Goal: Task Accomplishment & Management: Manage account settings

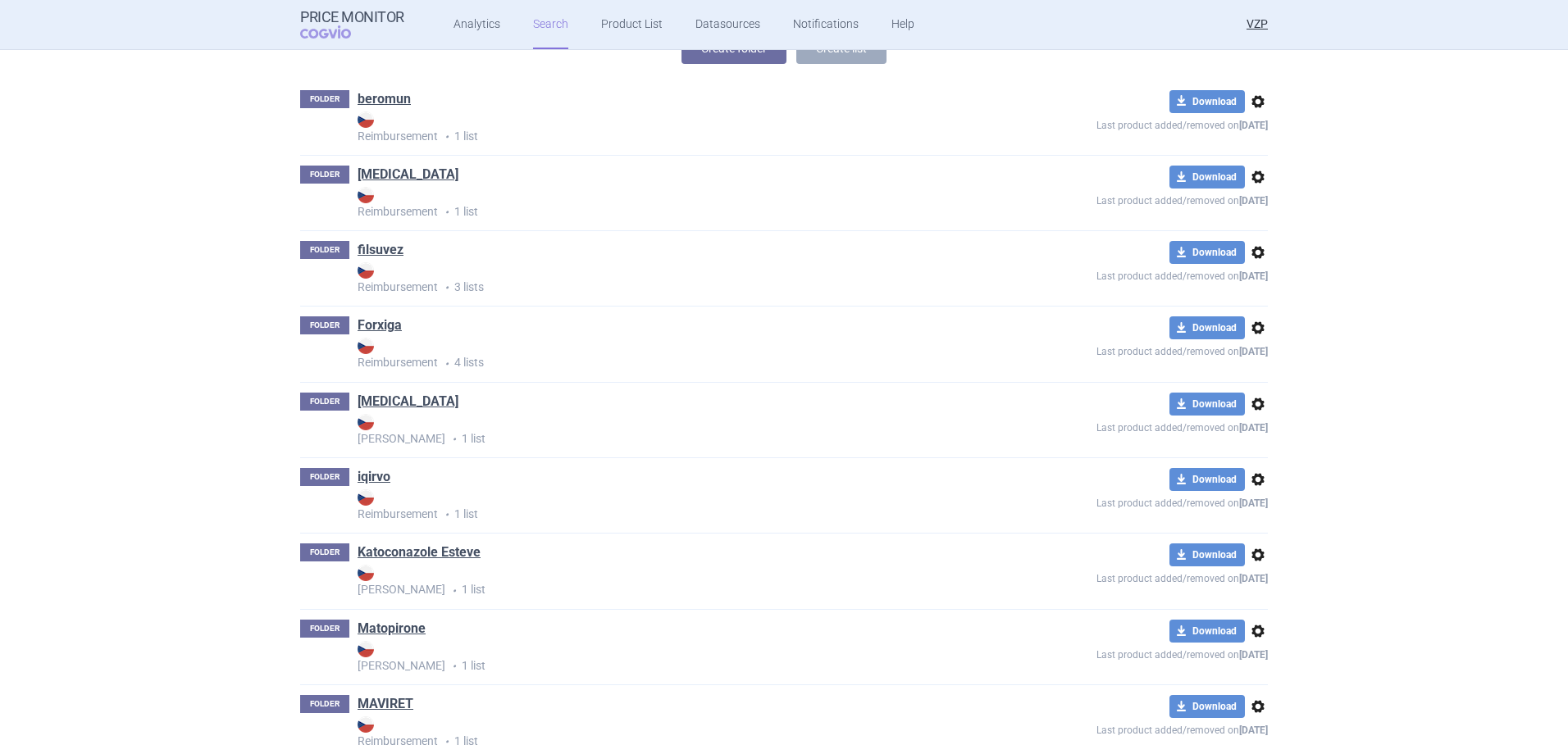
scroll to position [246, 0]
click at [350, 473] on div "FOLDER iqirvo Reimbursement • 1 list" at bounding box center [639, 494] width 677 height 55
click at [371, 473] on link "iqirvo" at bounding box center [374, 476] width 33 height 18
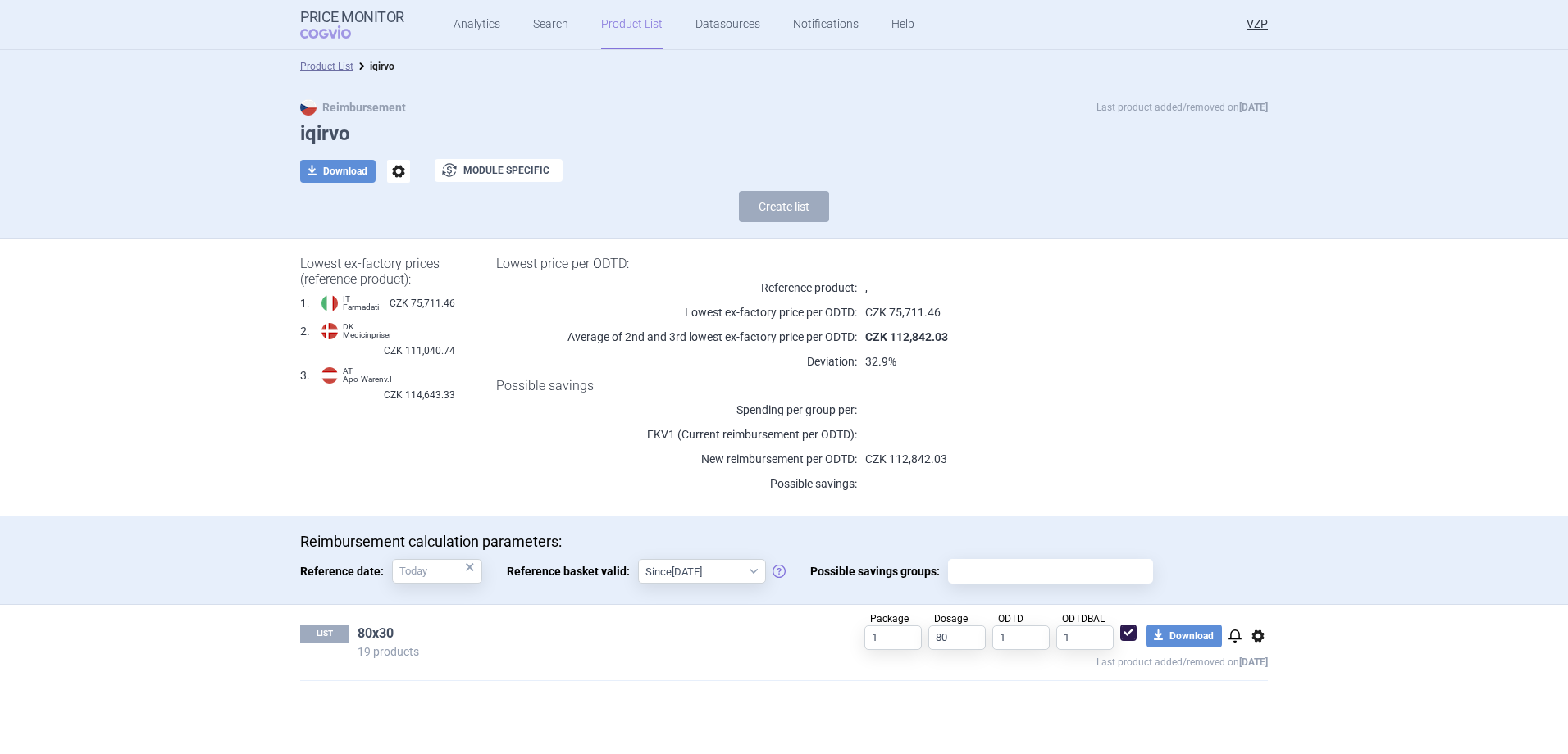
click at [369, 628] on link "80x30" at bounding box center [375, 634] width 36 height 18
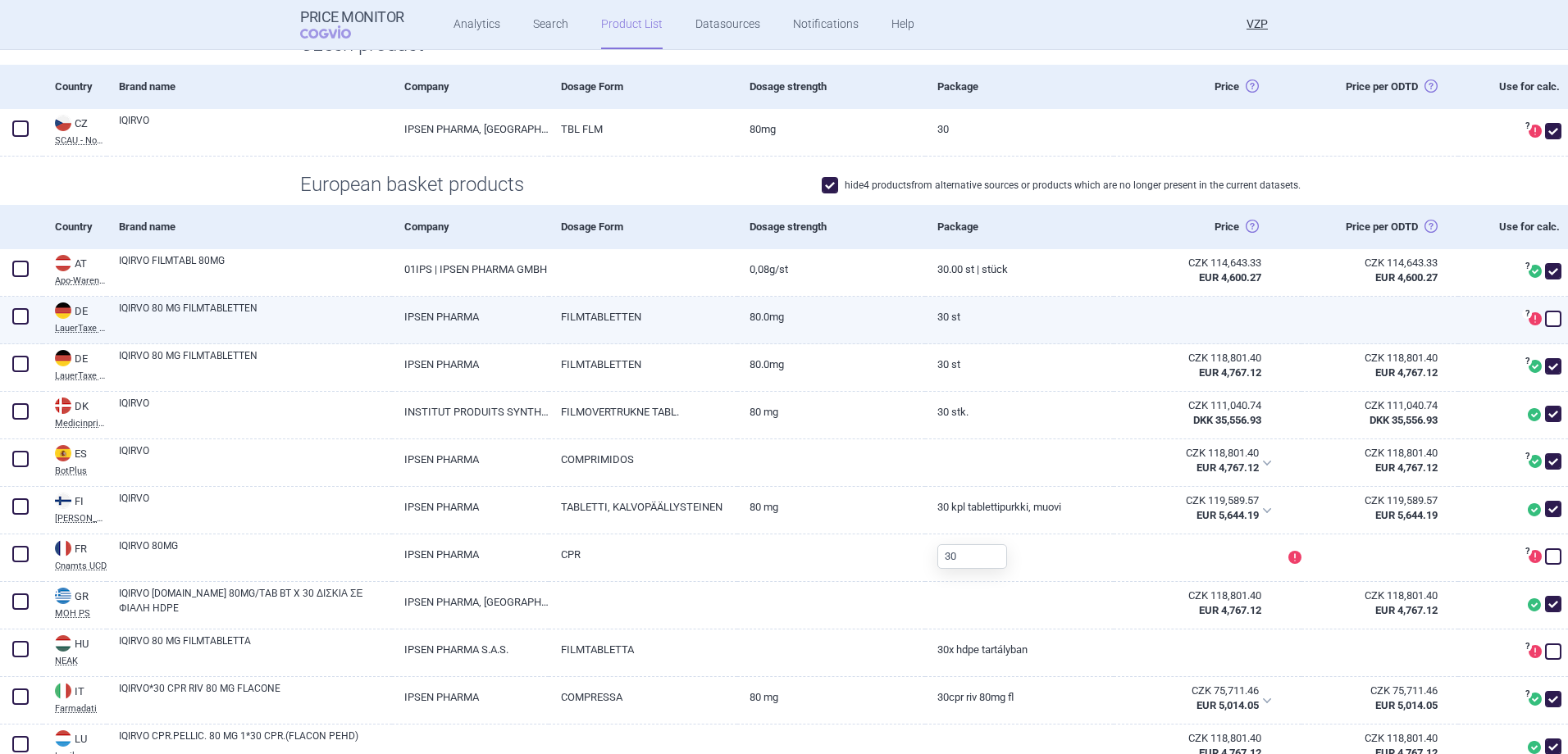
scroll to position [328, 0]
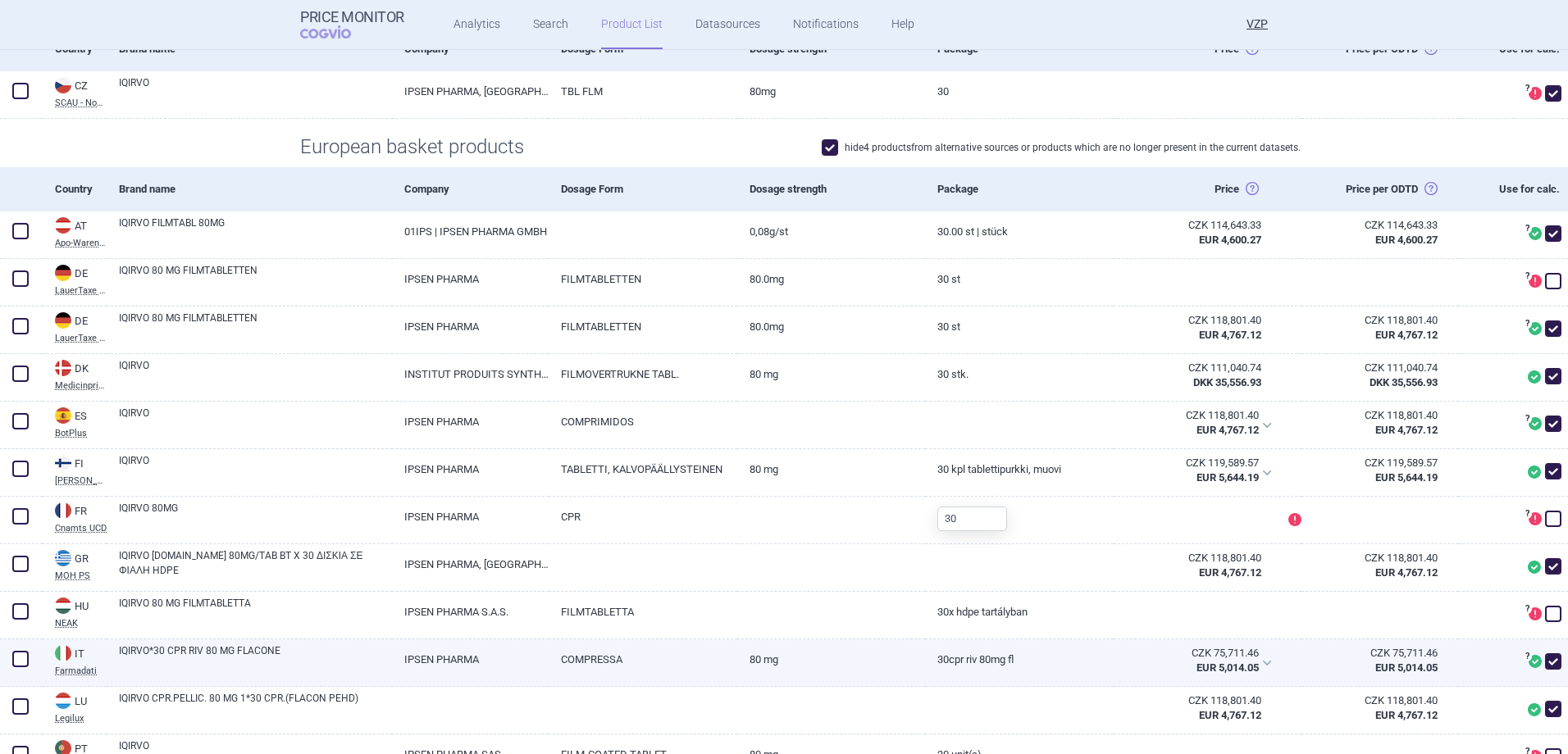
click at [281, 652] on link "IQIRVO*30 CPR RIV 80 MG FLACONE" at bounding box center [255, 659] width 273 height 30
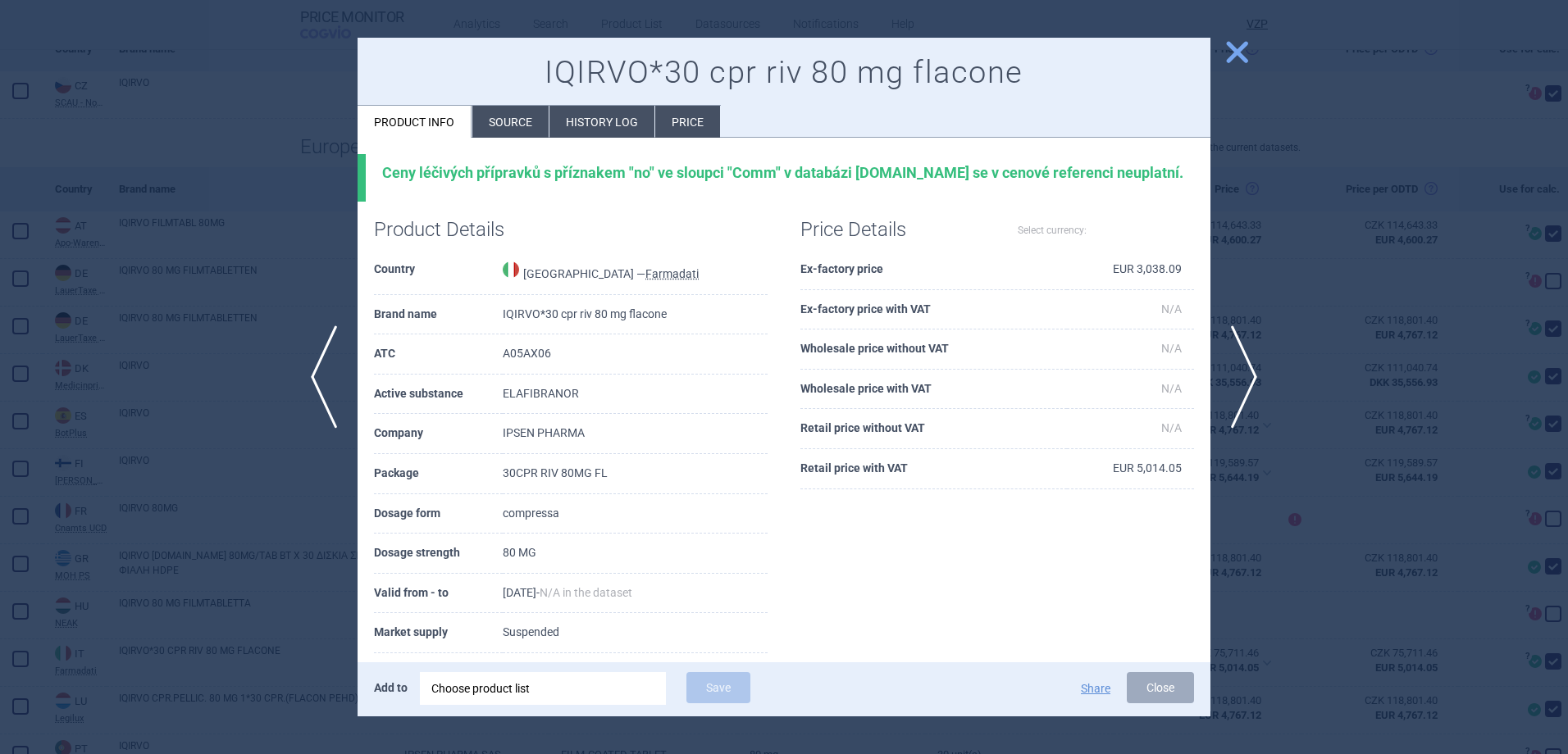
select select "EUR"
click at [694, 118] on li "Price" at bounding box center [688, 121] width 65 height 32
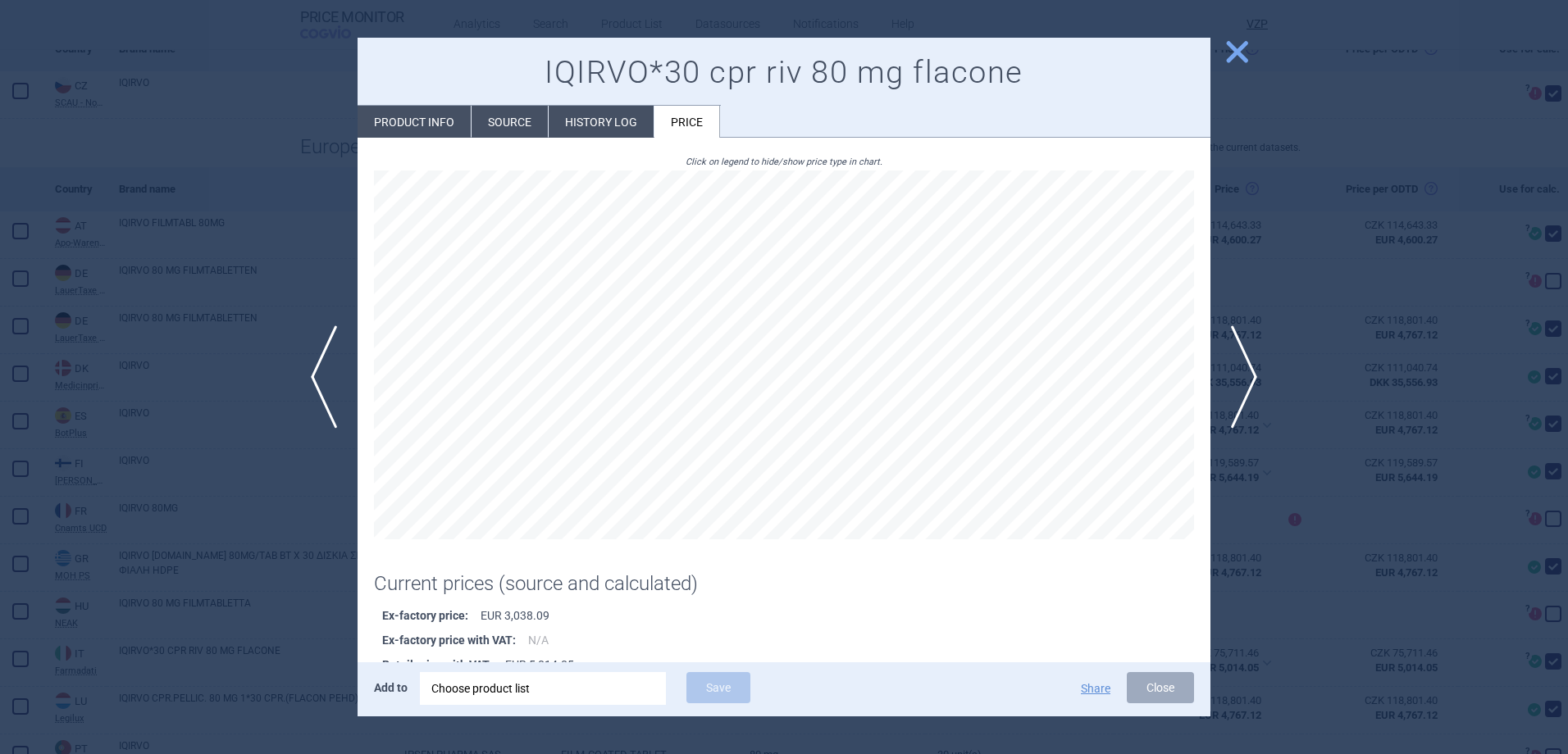
click at [1247, 54] on span "close" at bounding box center [1236, 51] width 29 height 29
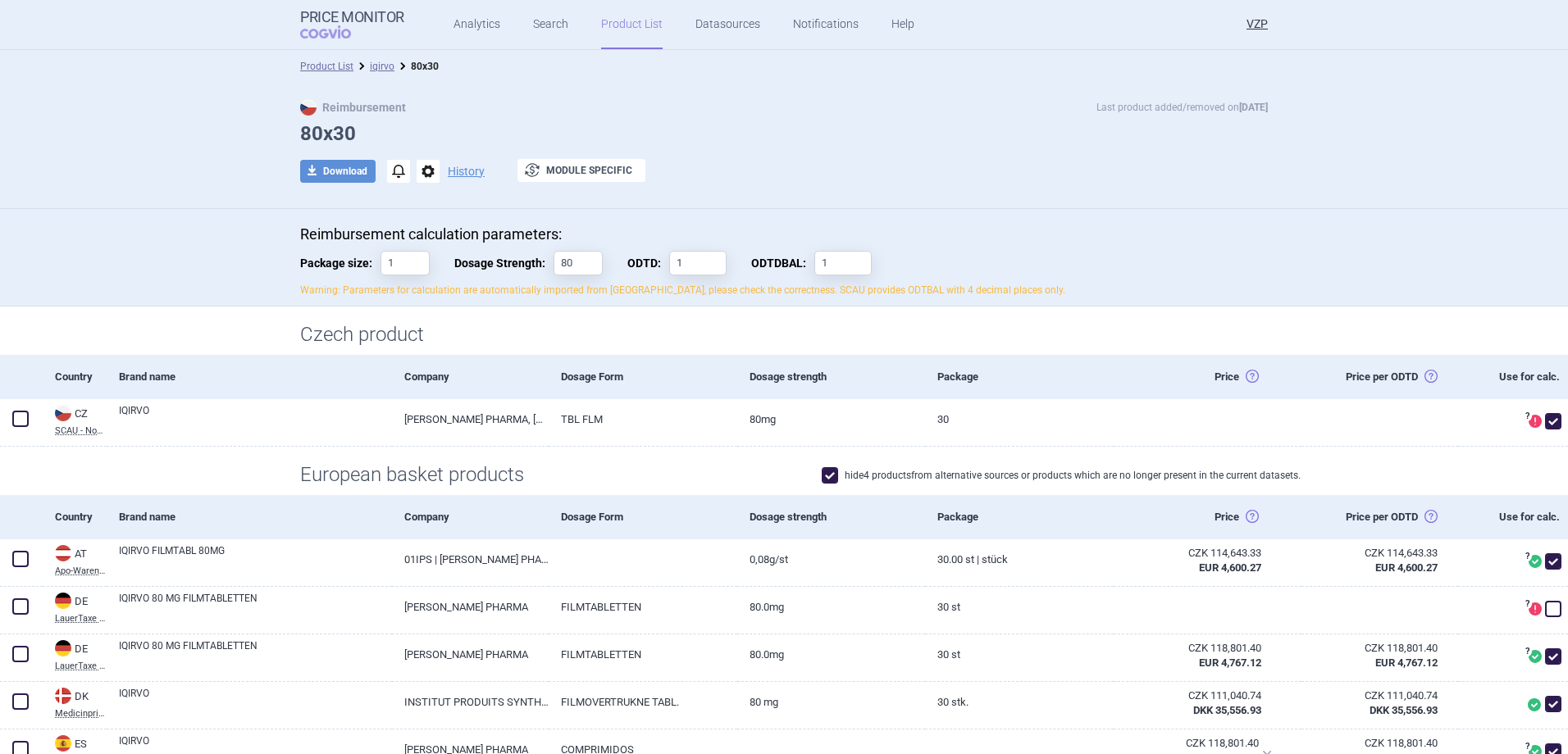
click at [632, 27] on link "Product List" at bounding box center [632, 24] width 61 height 49
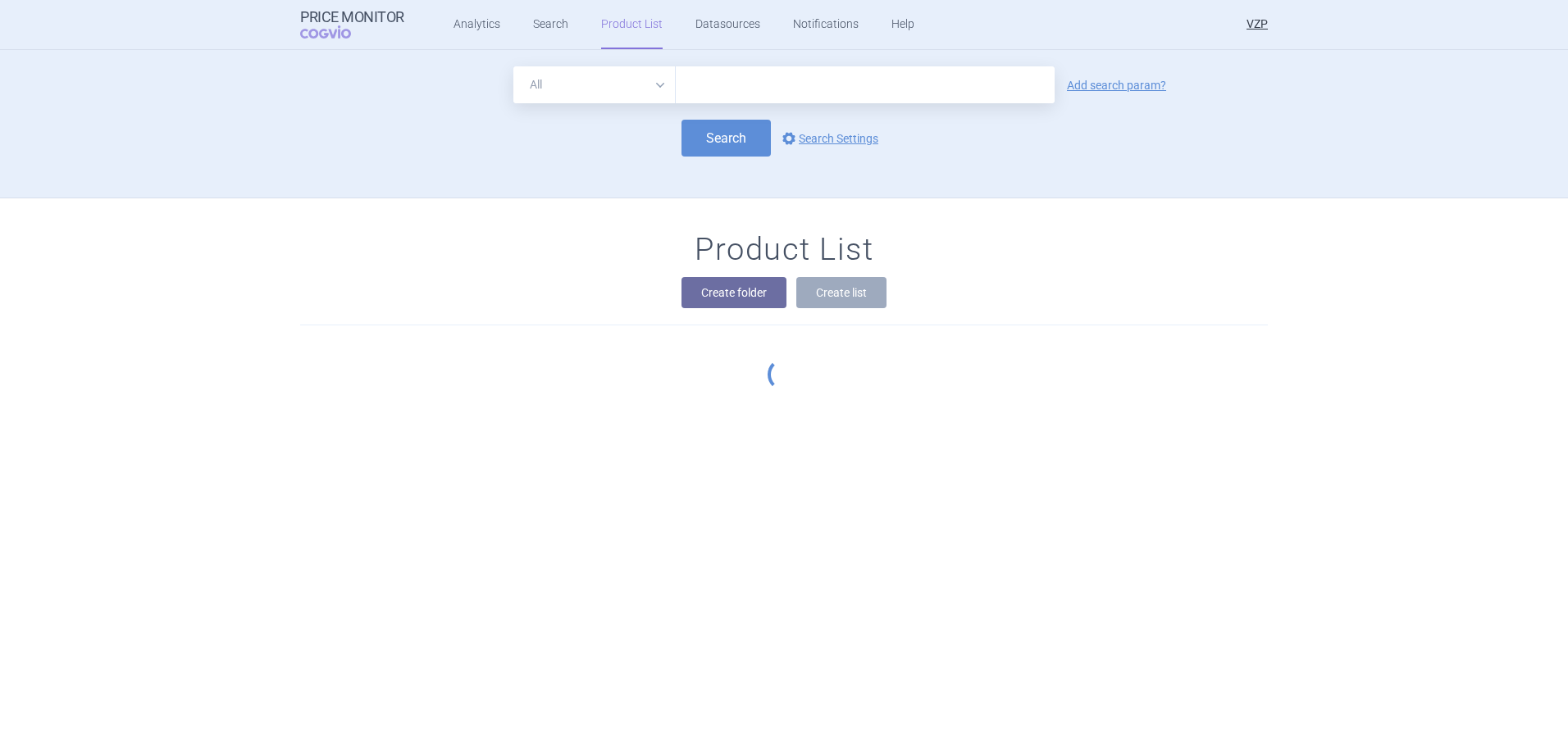
scroll to position [148, 0]
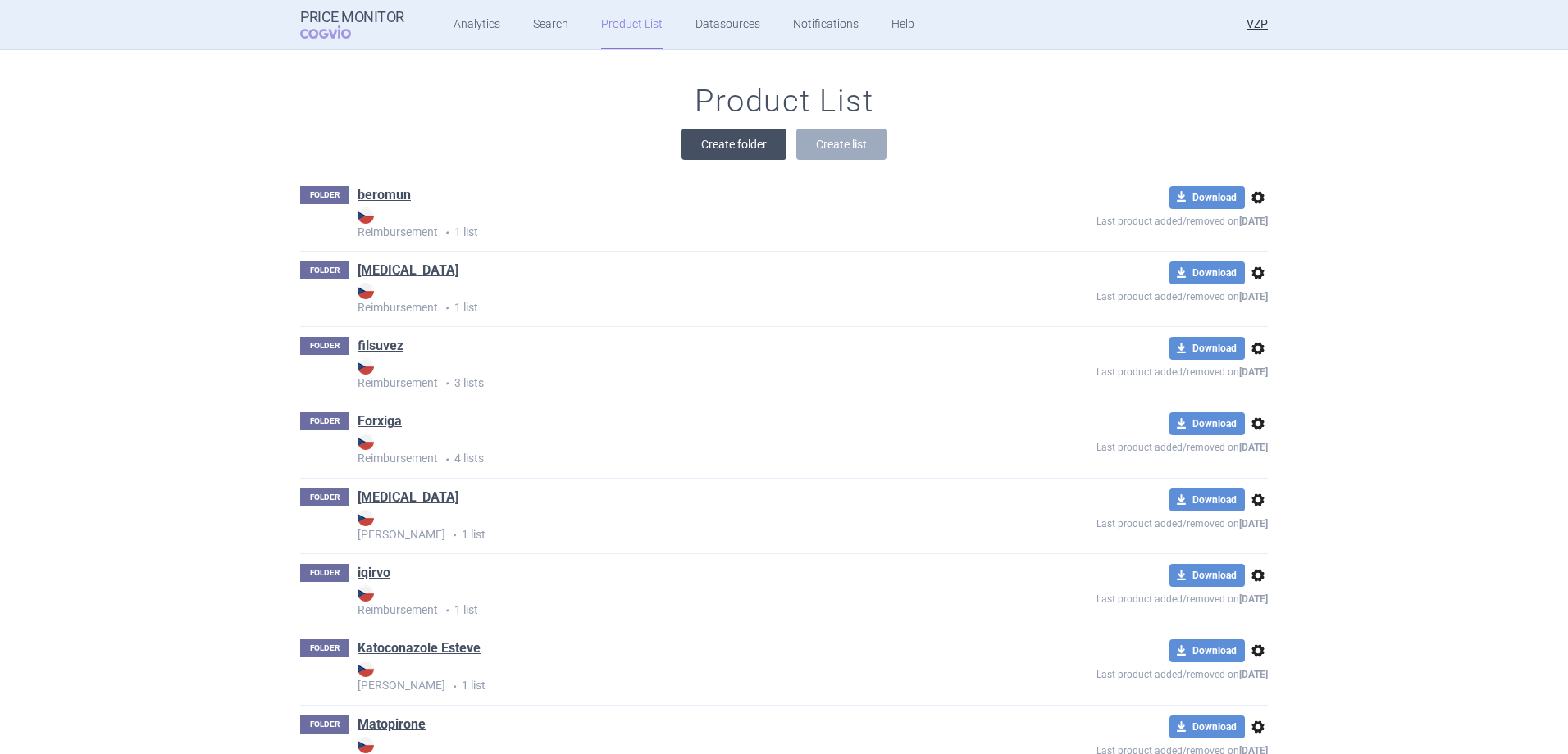
click at [707, 145] on button "Create folder" at bounding box center [734, 145] width 105 height 31
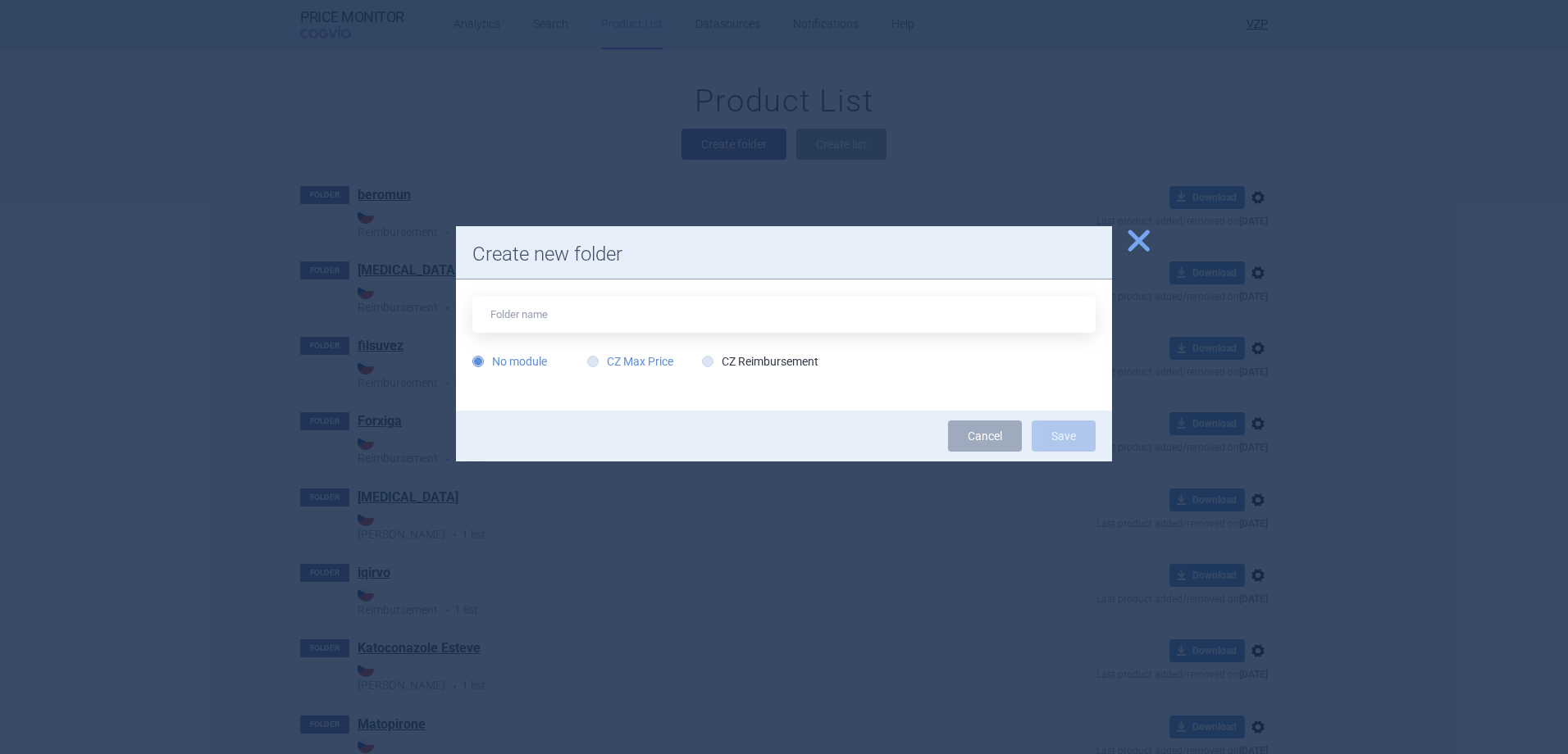
click at [661, 361] on label "CZ Max Price" at bounding box center [630, 361] width 86 height 17
click at [605, 361] on input "CZ Max Price" at bounding box center [596, 362] width 17 height 17
radio input "true"
click at [533, 312] on input "text" at bounding box center [784, 314] width 623 height 37
type input "lyvdelzi"
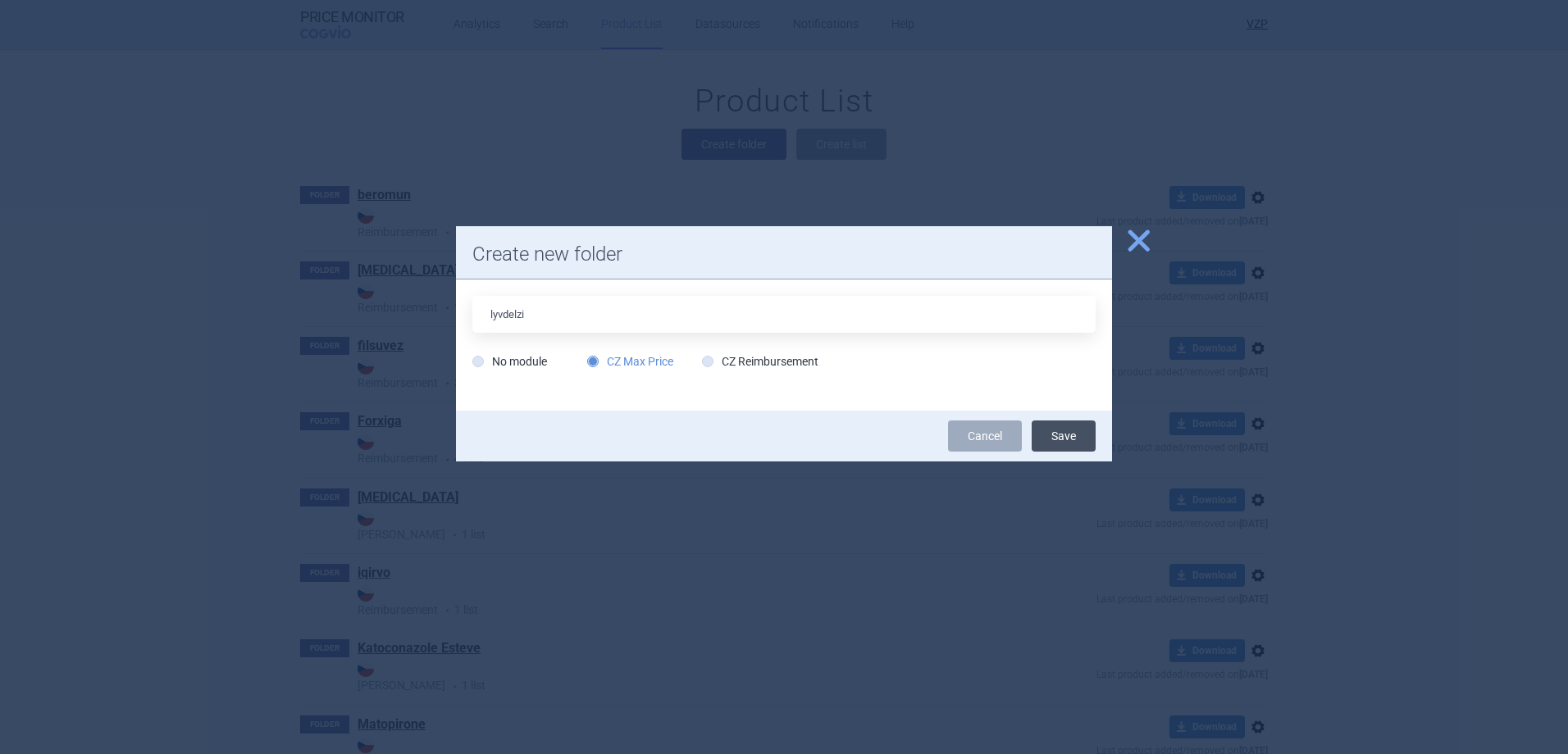
click at [1072, 432] on button "Save" at bounding box center [1063, 436] width 64 height 31
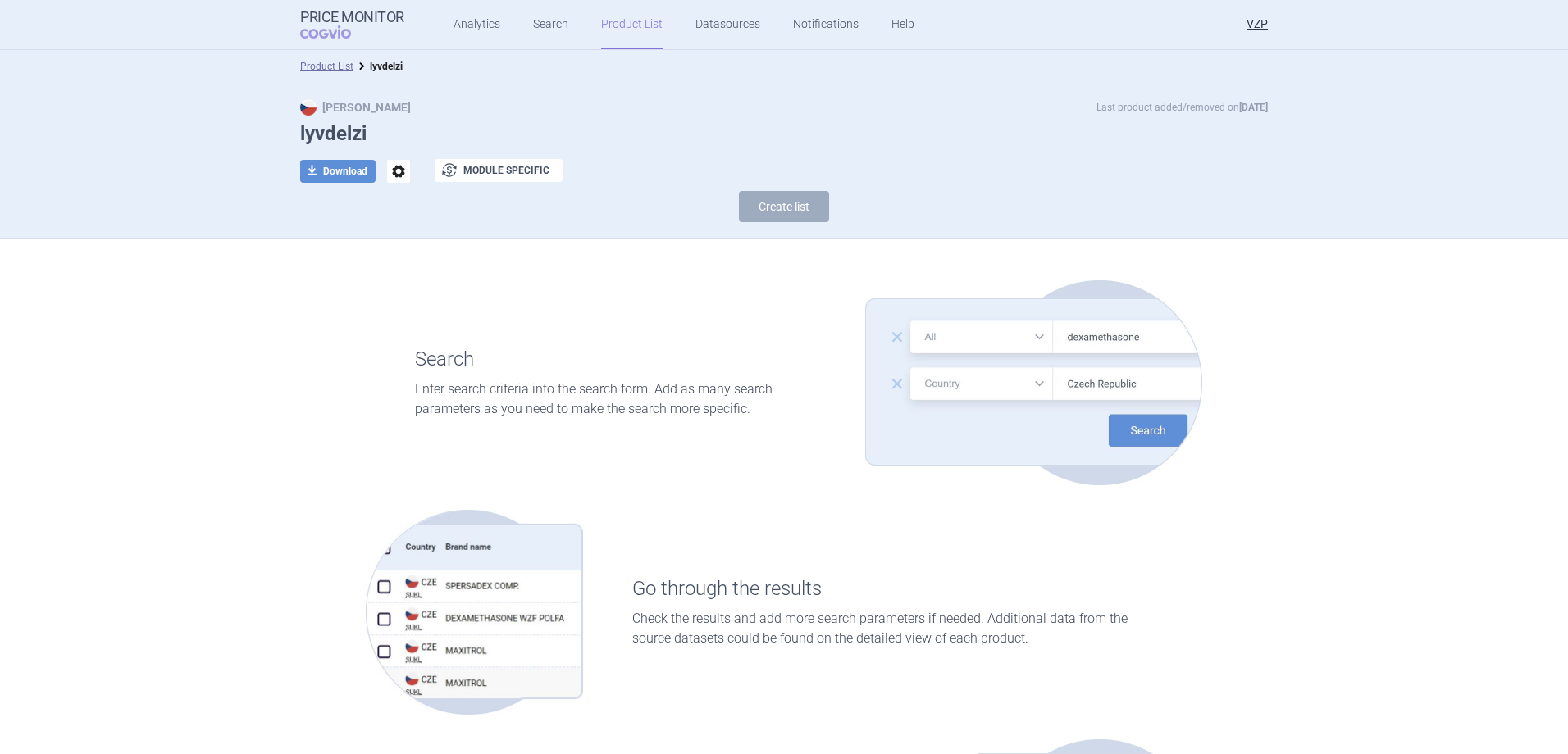
click at [625, 34] on link "Product List" at bounding box center [632, 24] width 61 height 49
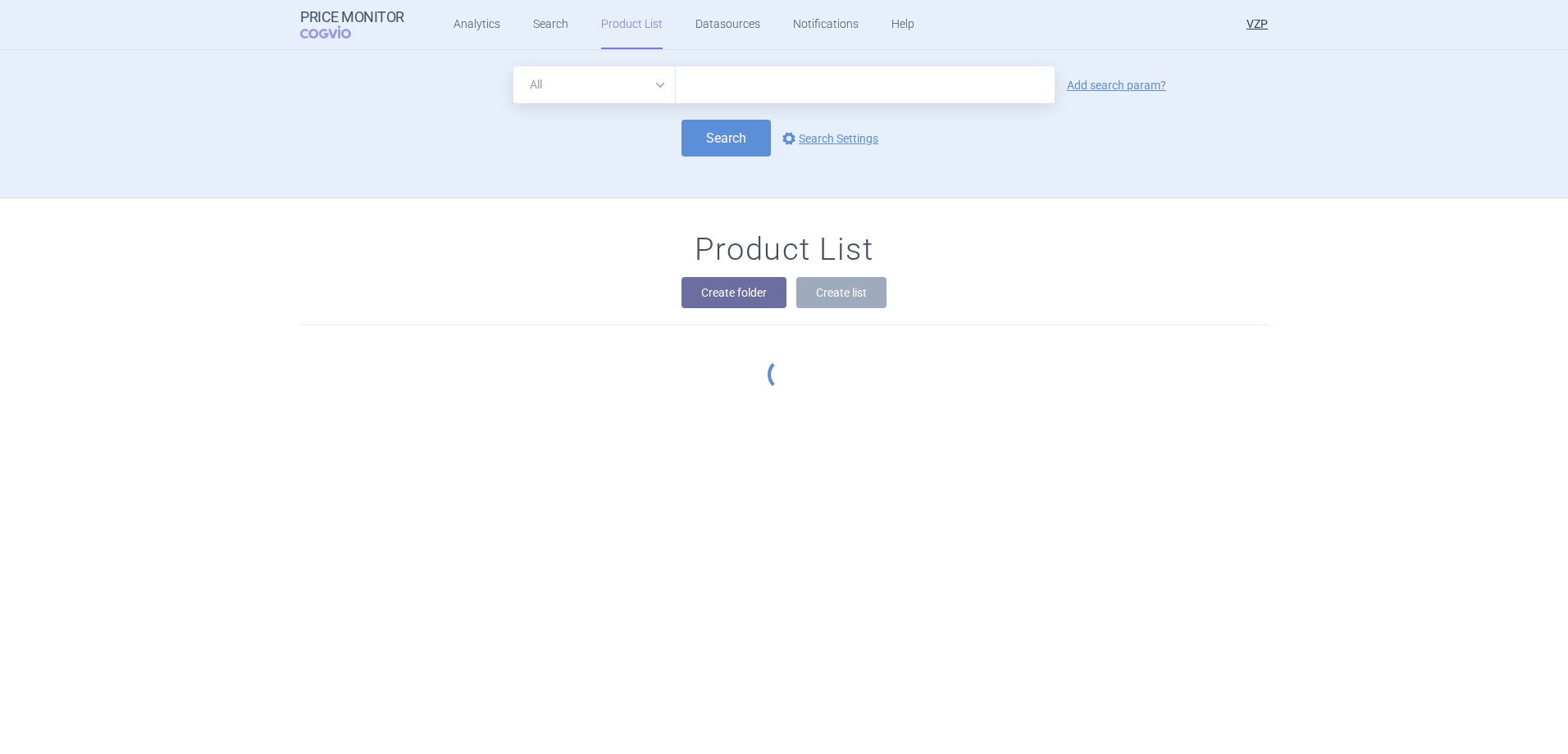
scroll to position [148, 0]
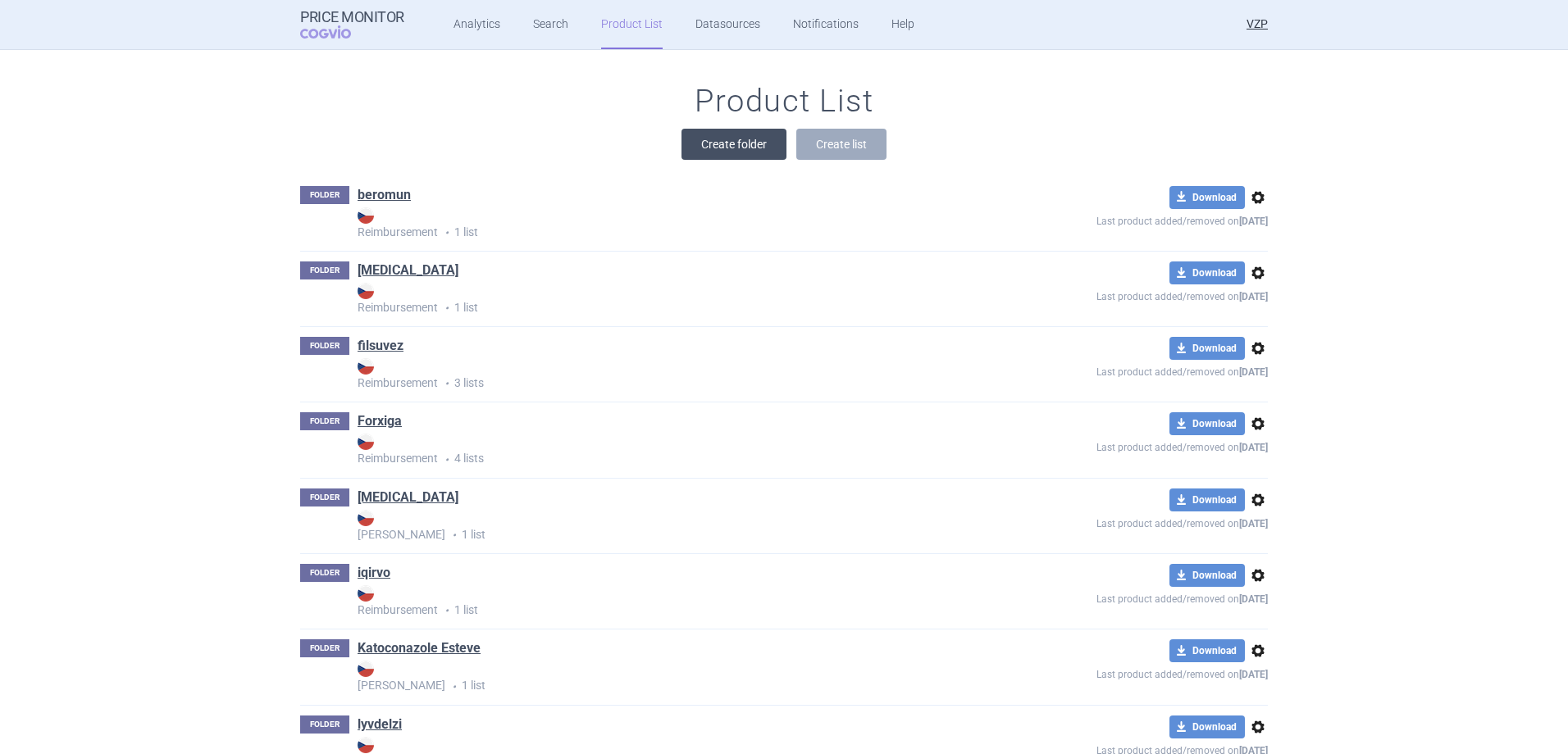
click at [733, 149] on button "Create folder" at bounding box center [734, 145] width 105 height 31
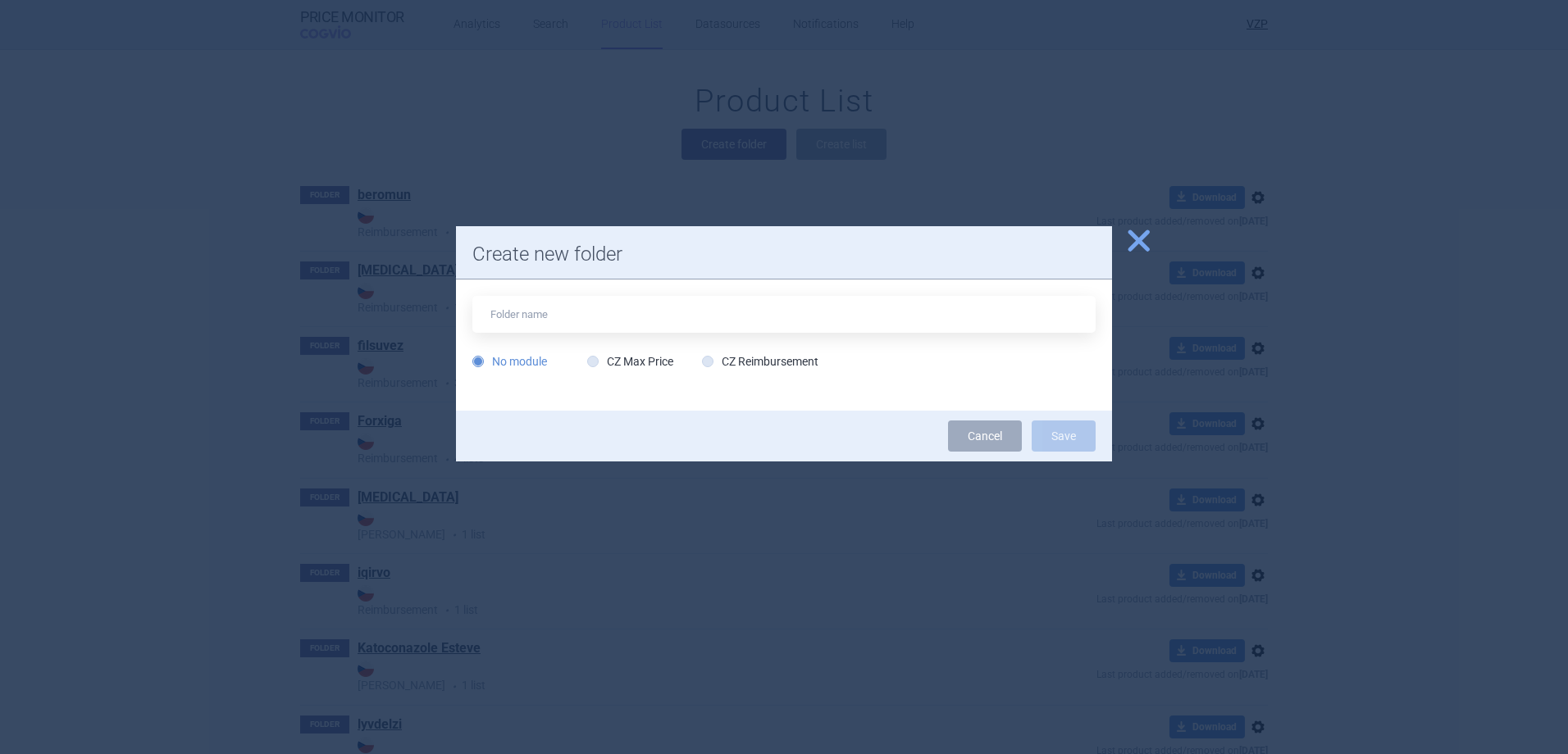
click at [761, 348] on div "No module CZ Max Price CZ Reimbursement" at bounding box center [784, 337] width 623 height 82
click at [757, 360] on label "CZ Reimbursement" at bounding box center [759, 361] width 116 height 17
click at [719, 360] on input "CZ Reimbursement" at bounding box center [710, 362] width 17 height 17
radio input "true"
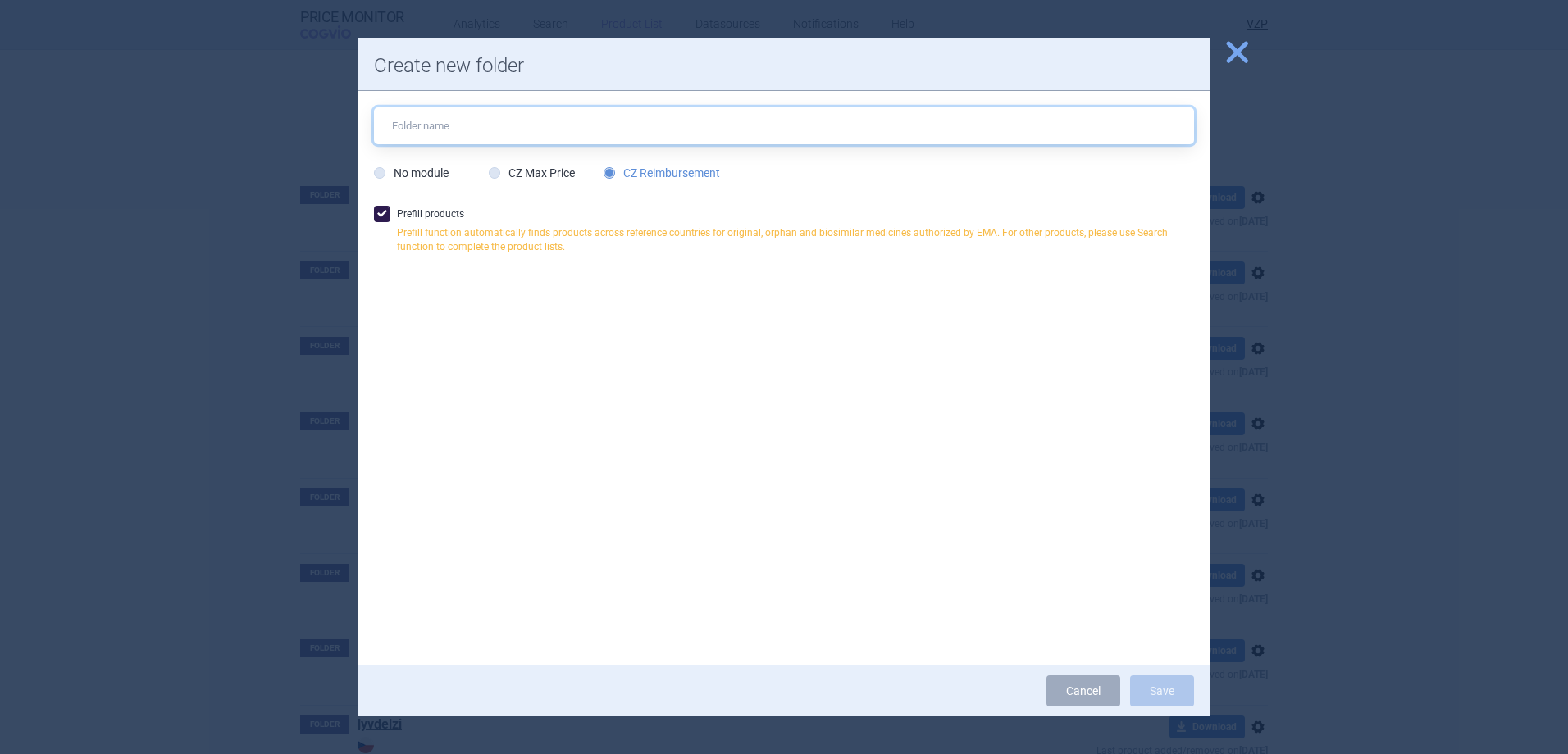
click at [469, 140] on input "text" at bounding box center [784, 126] width 820 height 37
type input "lyvdelzi"
drag, startPoint x: 377, startPoint y: 216, endPoint x: 428, endPoint y: 237, distance: 55.2
click at [378, 216] on span at bounding box center [381, 214] width 17 height 17
checkbox input "false"
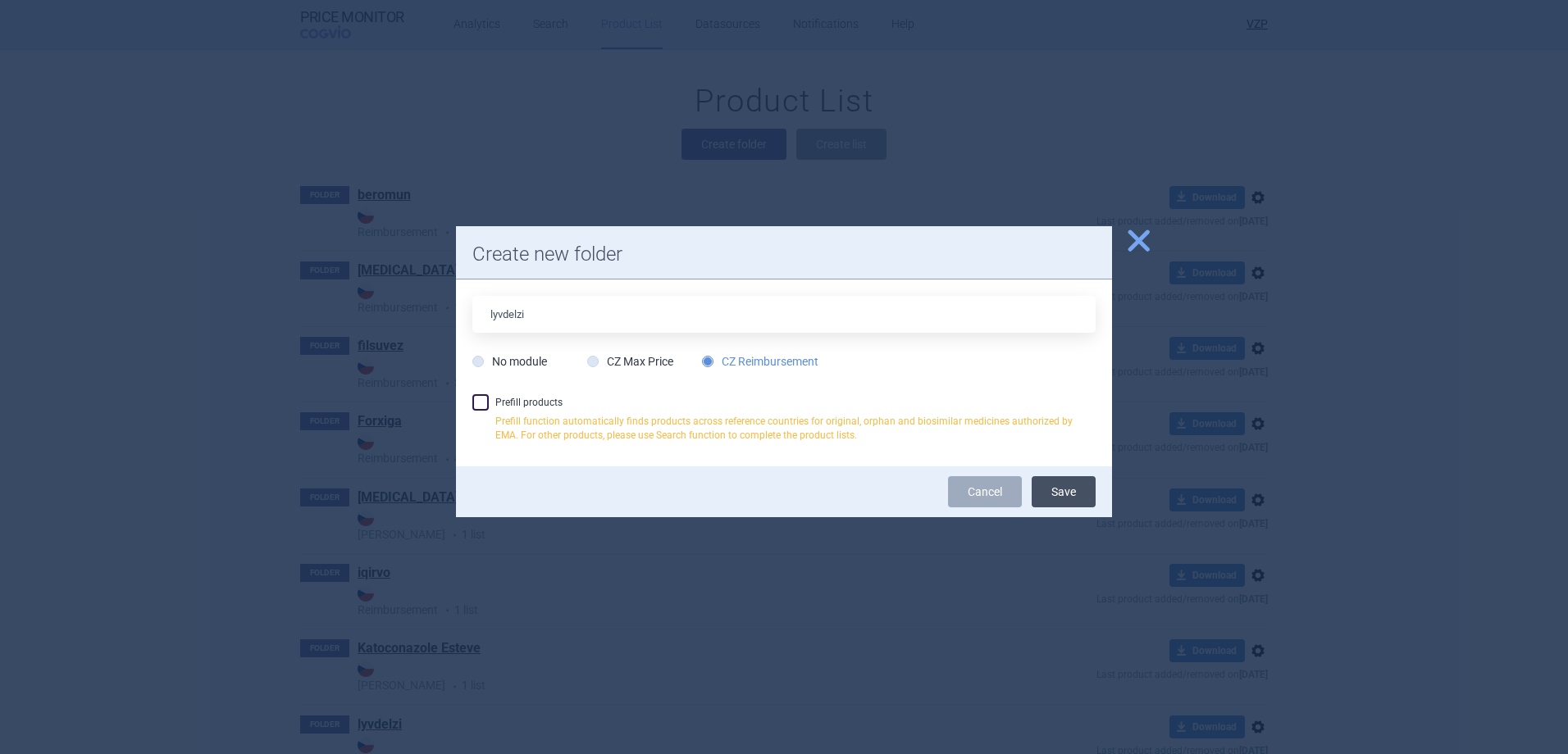
click at [1060, 482] on button "Save" at bounding box center [1063, 492] width 64 height 31
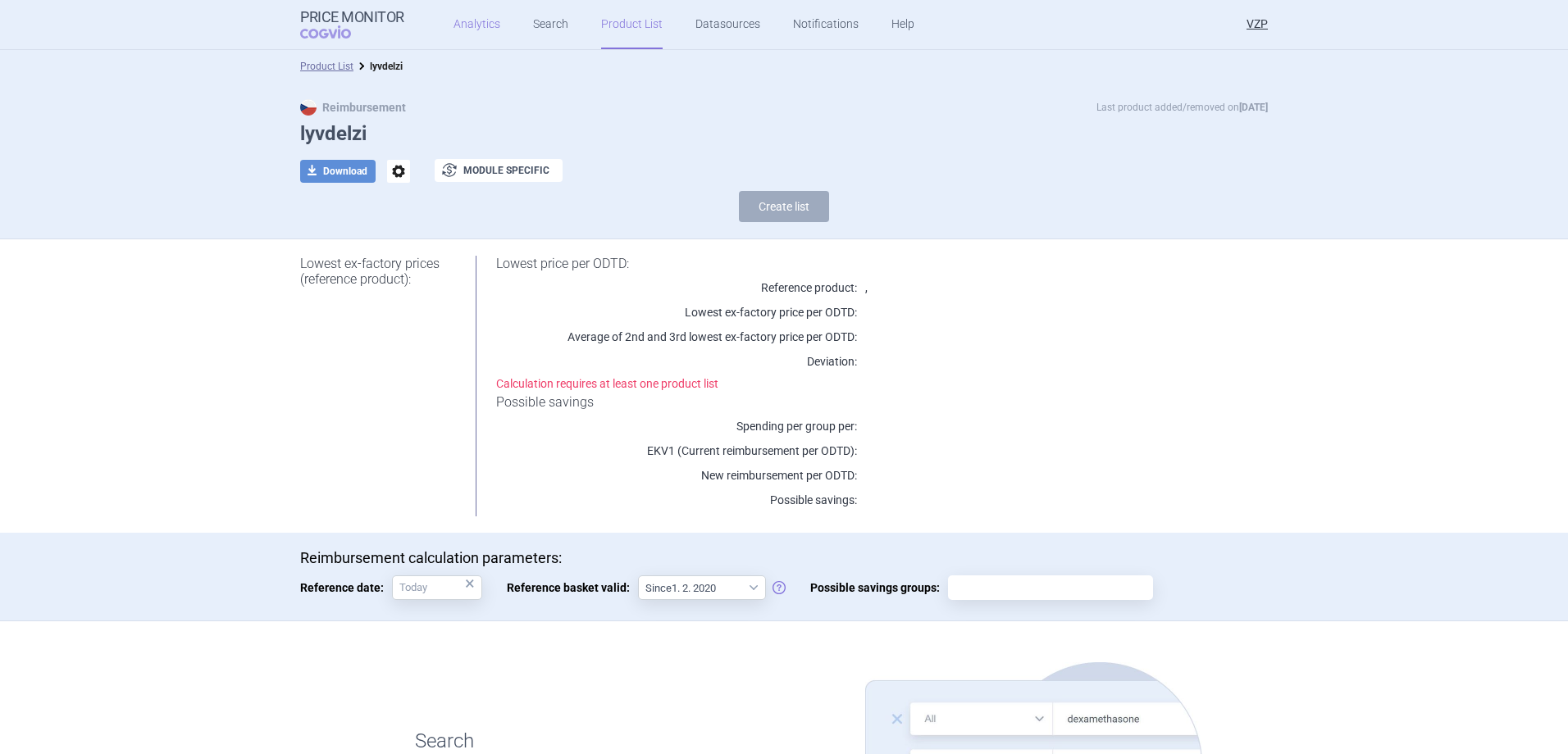
click at [476, 35] on link "Analytics" at bounding box center [477, 24] width 47 height 49
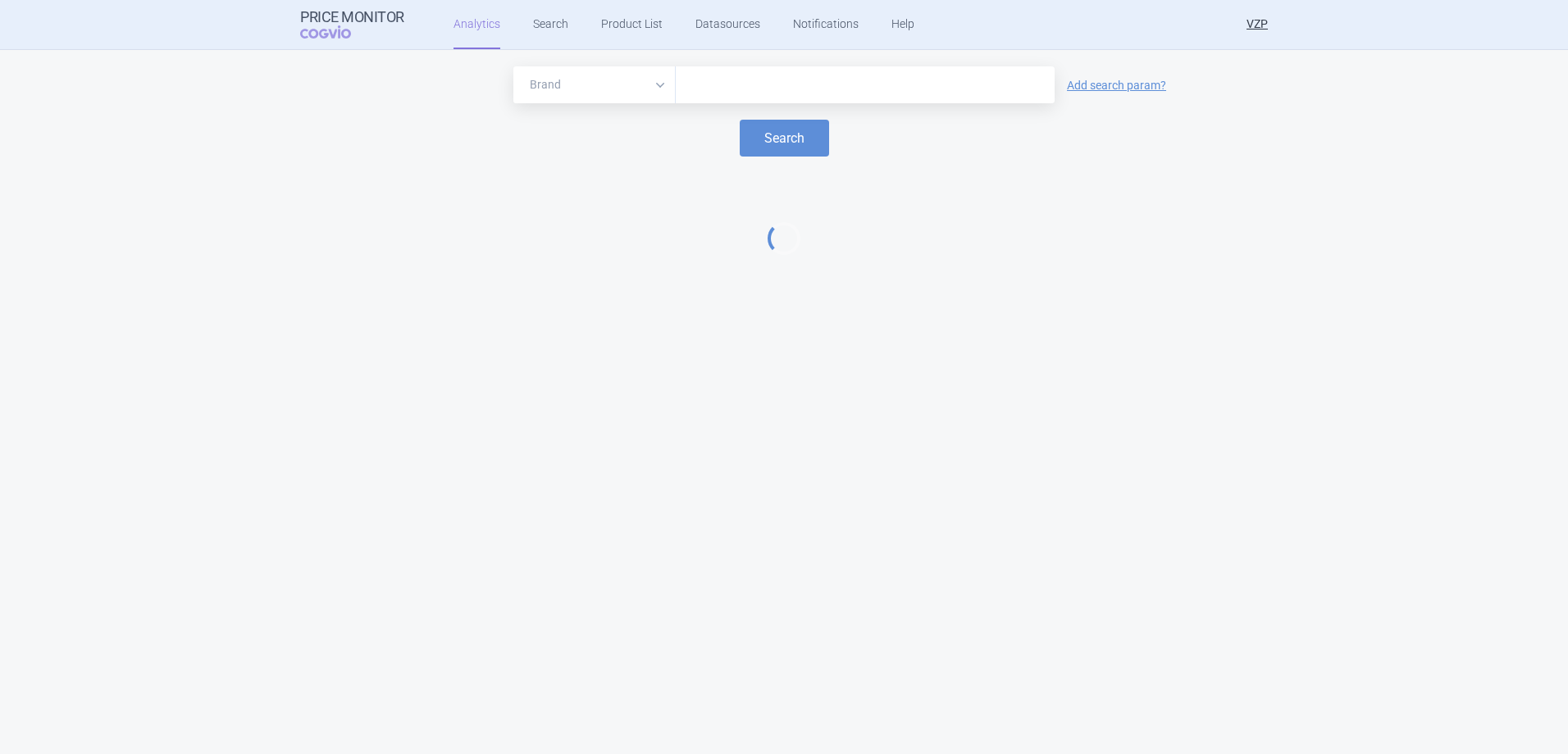
click at [722, 85] on input "text" at bounding box center [865, 86] width 362 height 21
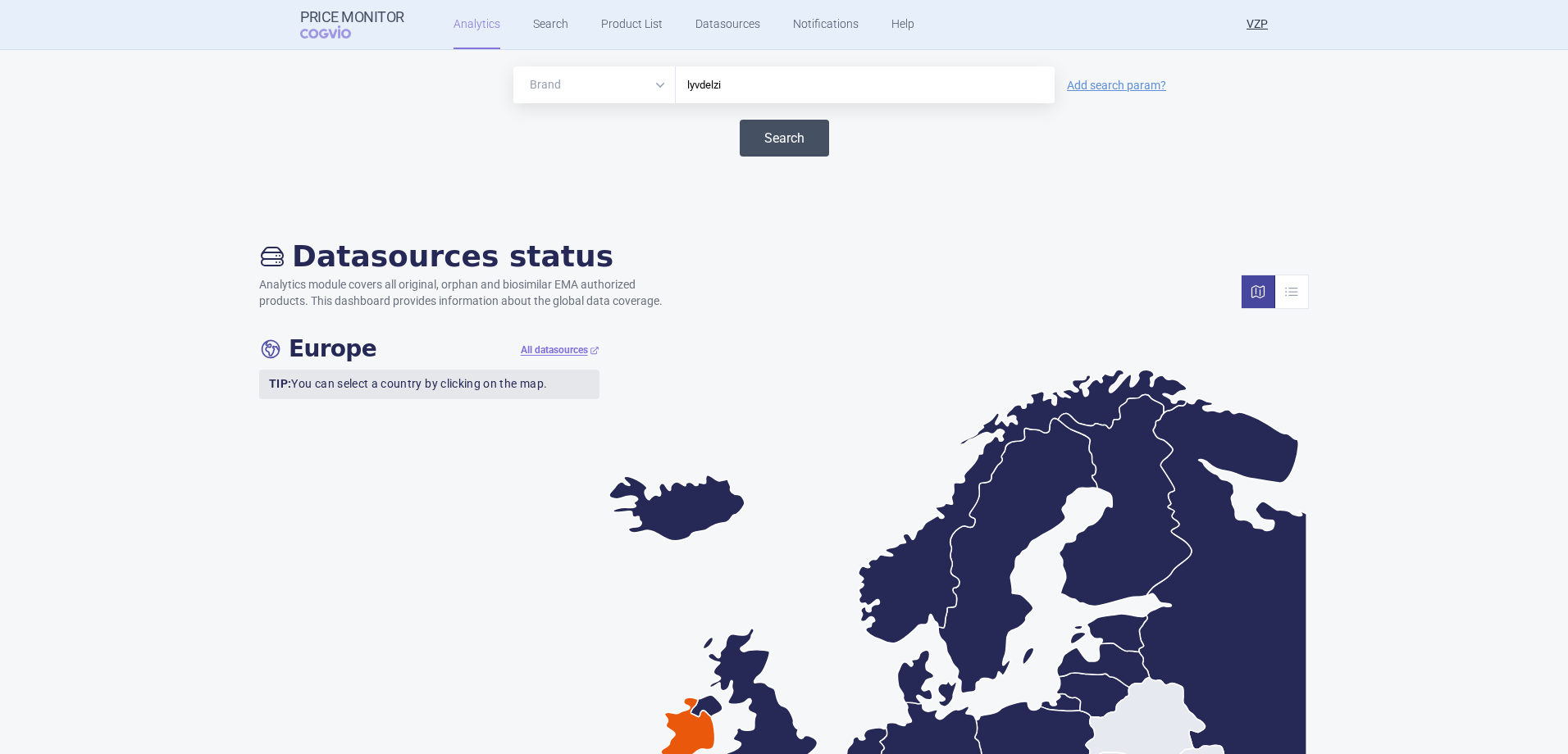
type input "lyvdelzi"
click at [792, 148] on button "Search" at bounding box center [784, 138] width 89 height 37
click at [560, 32] on link "Search" at bounding box center [551, 24] width 35 height 49
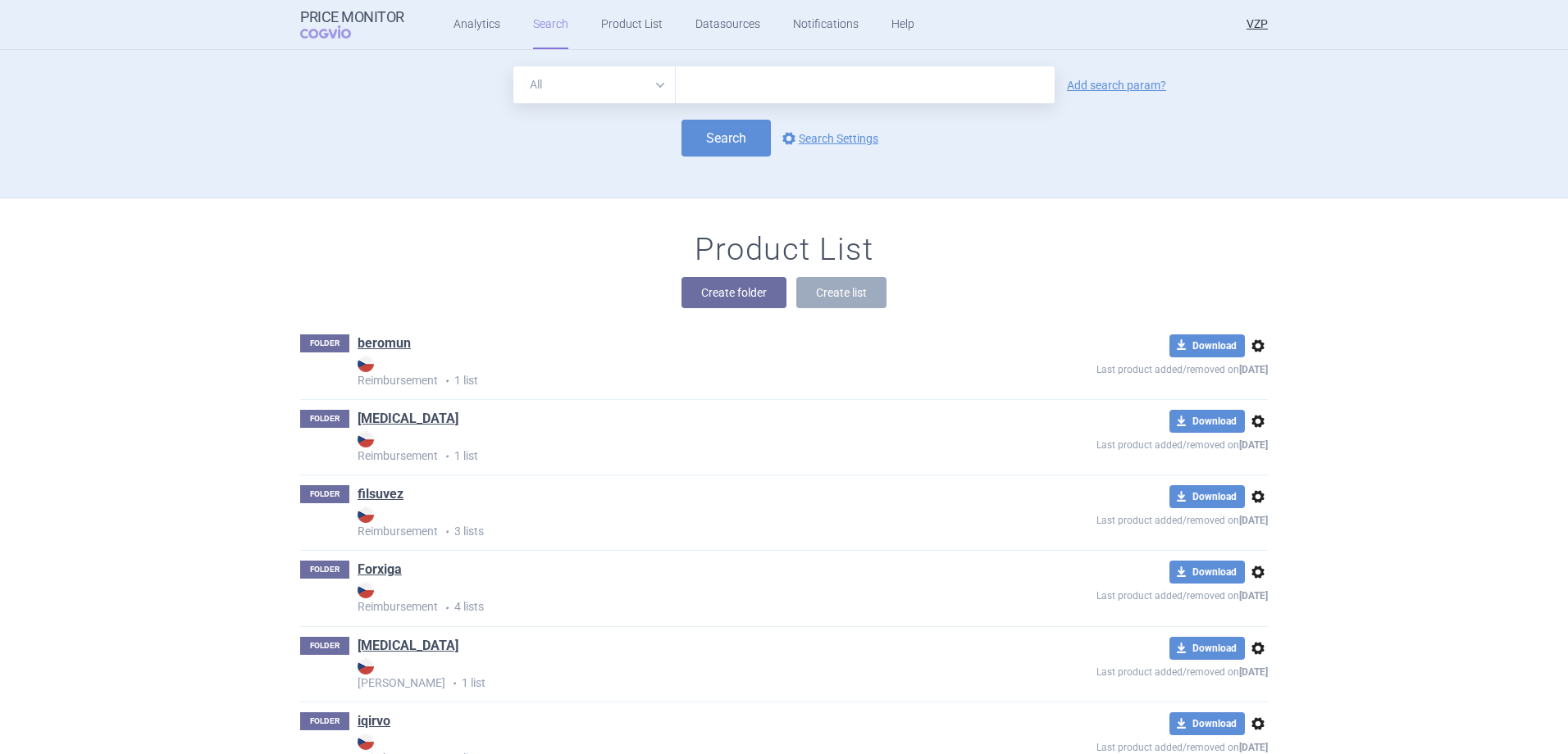
click at [722, 92] on input "text" at bounding box center [865, 85] width 379 height 37
type input "lyvdelzi"
click at [729, 133] on button "Search" at bounding box center [726, 138] width 89 height 37
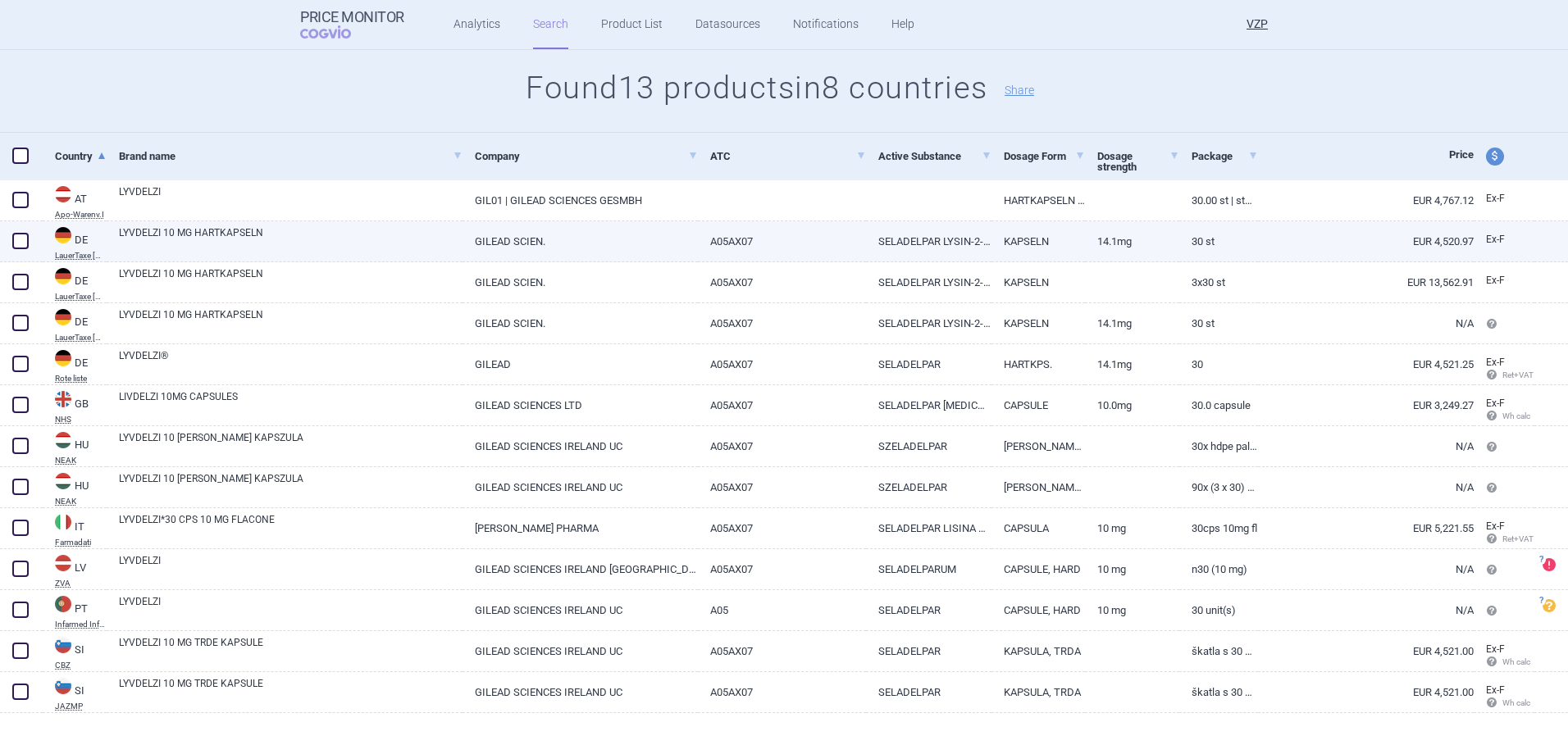
scroll to position [173, 0]
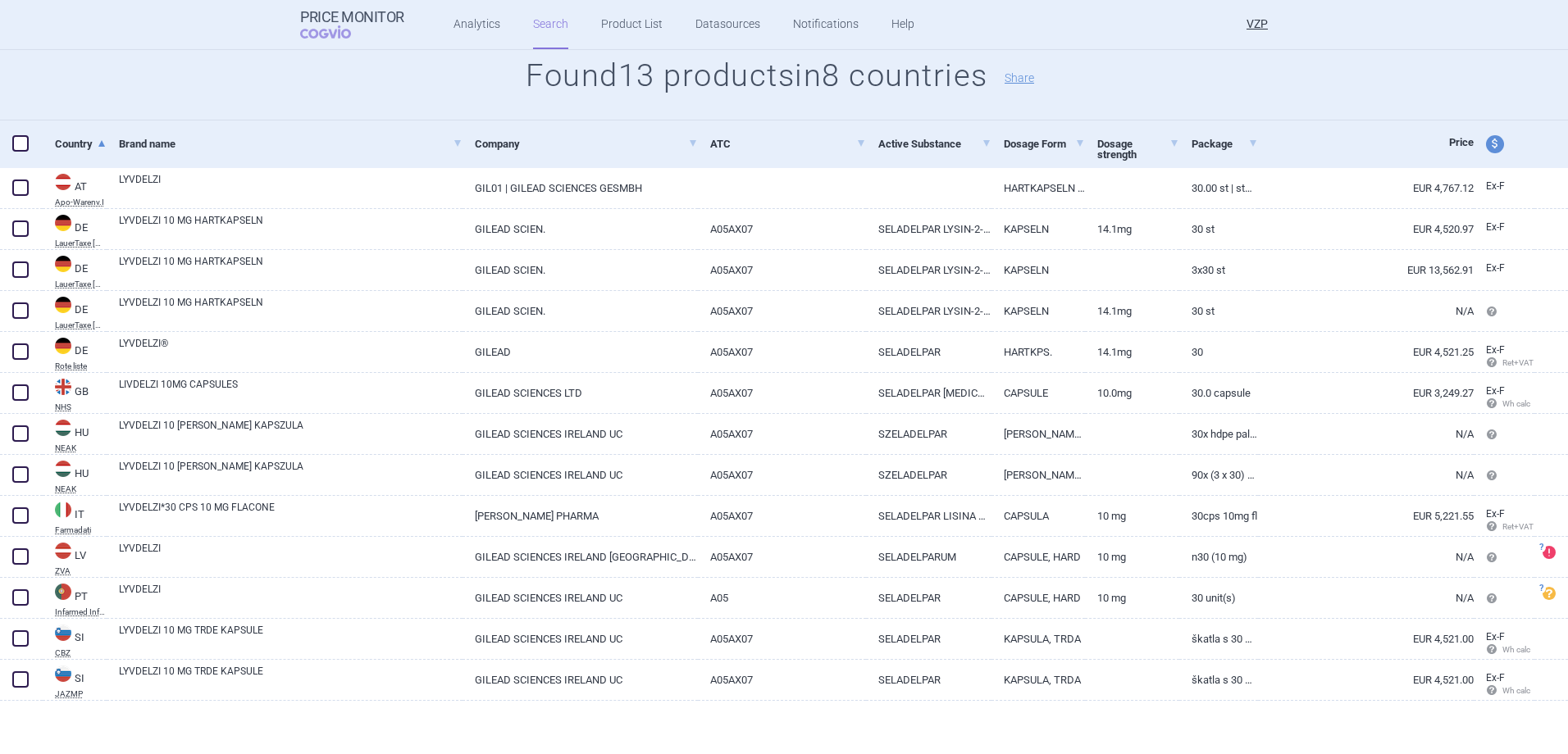
click at [20, 145] on span at bounding box center [20, 143] width 17 height 17
checkbox input "true"
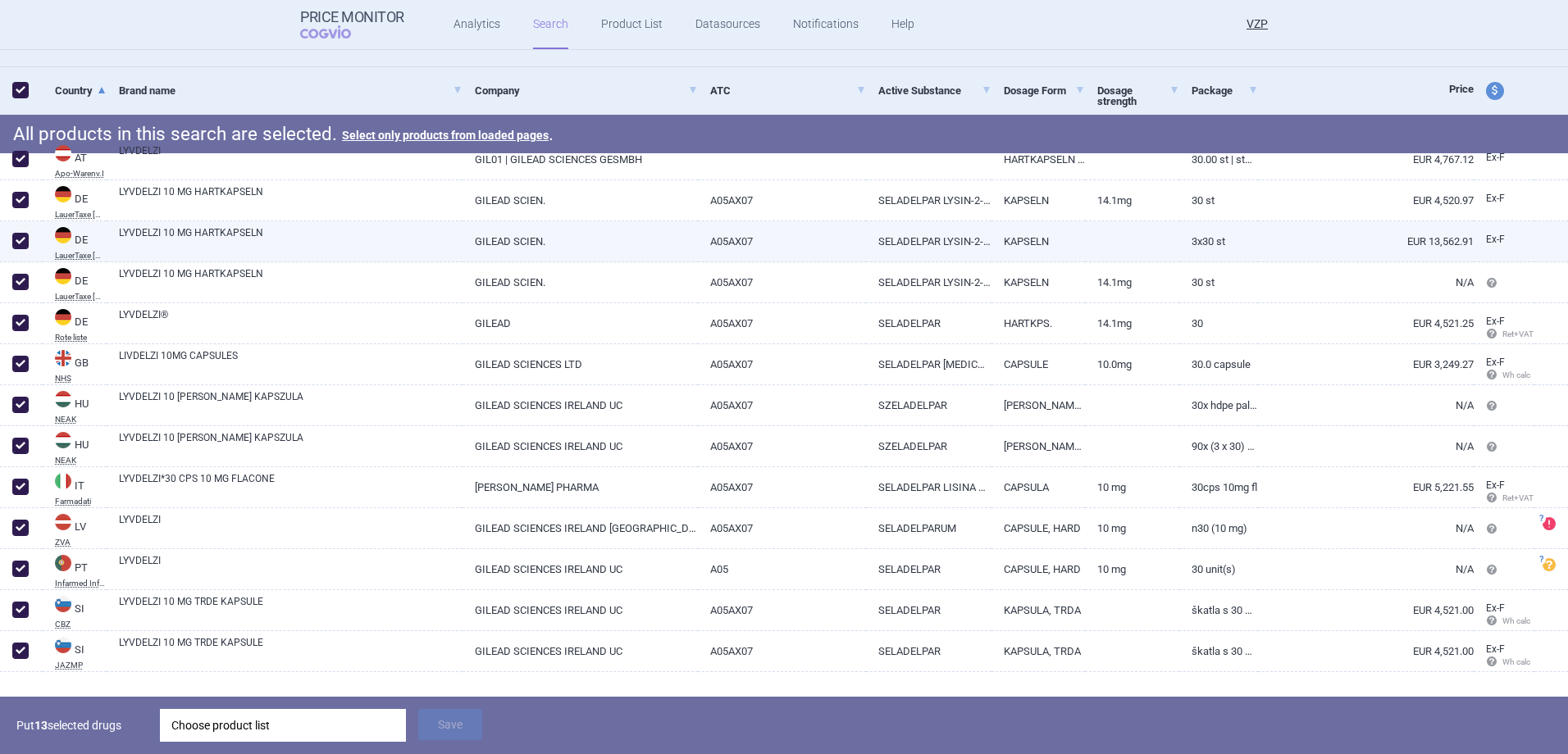
scroll to position [255, 0]
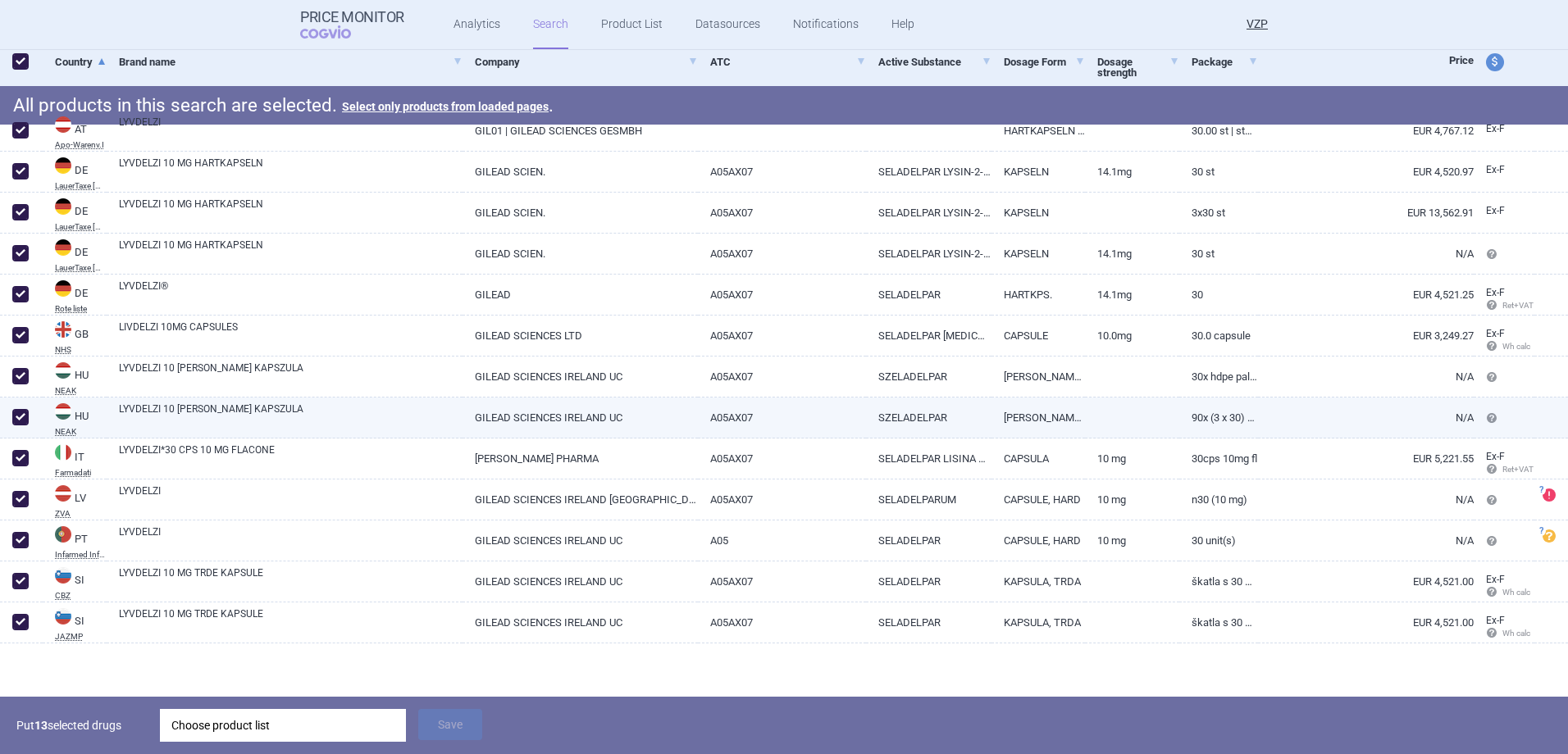
click at [20, 415] on span at bounding box center [20, 417] width 17 height 17
checkbox input "false"
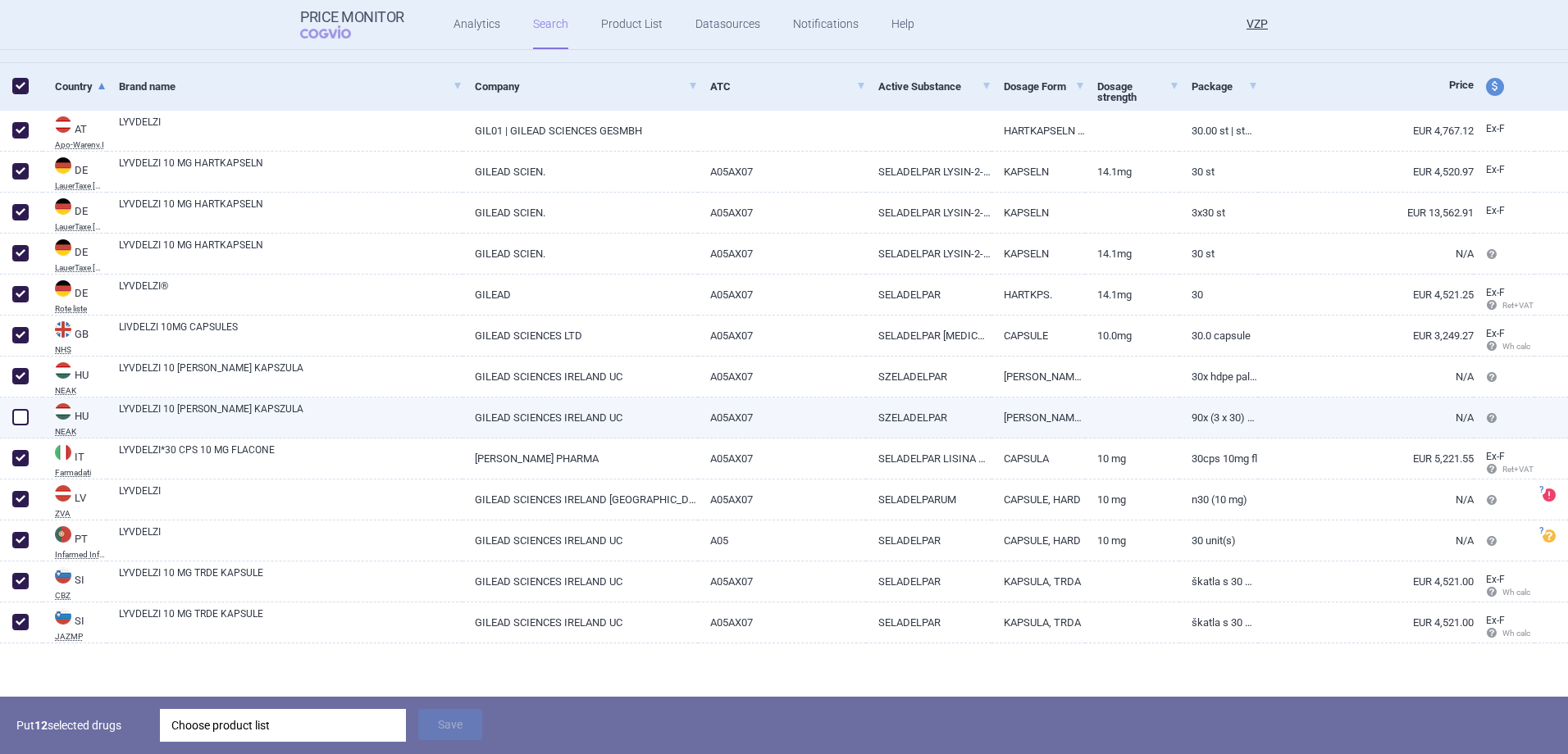
scroll to position [230, 0]
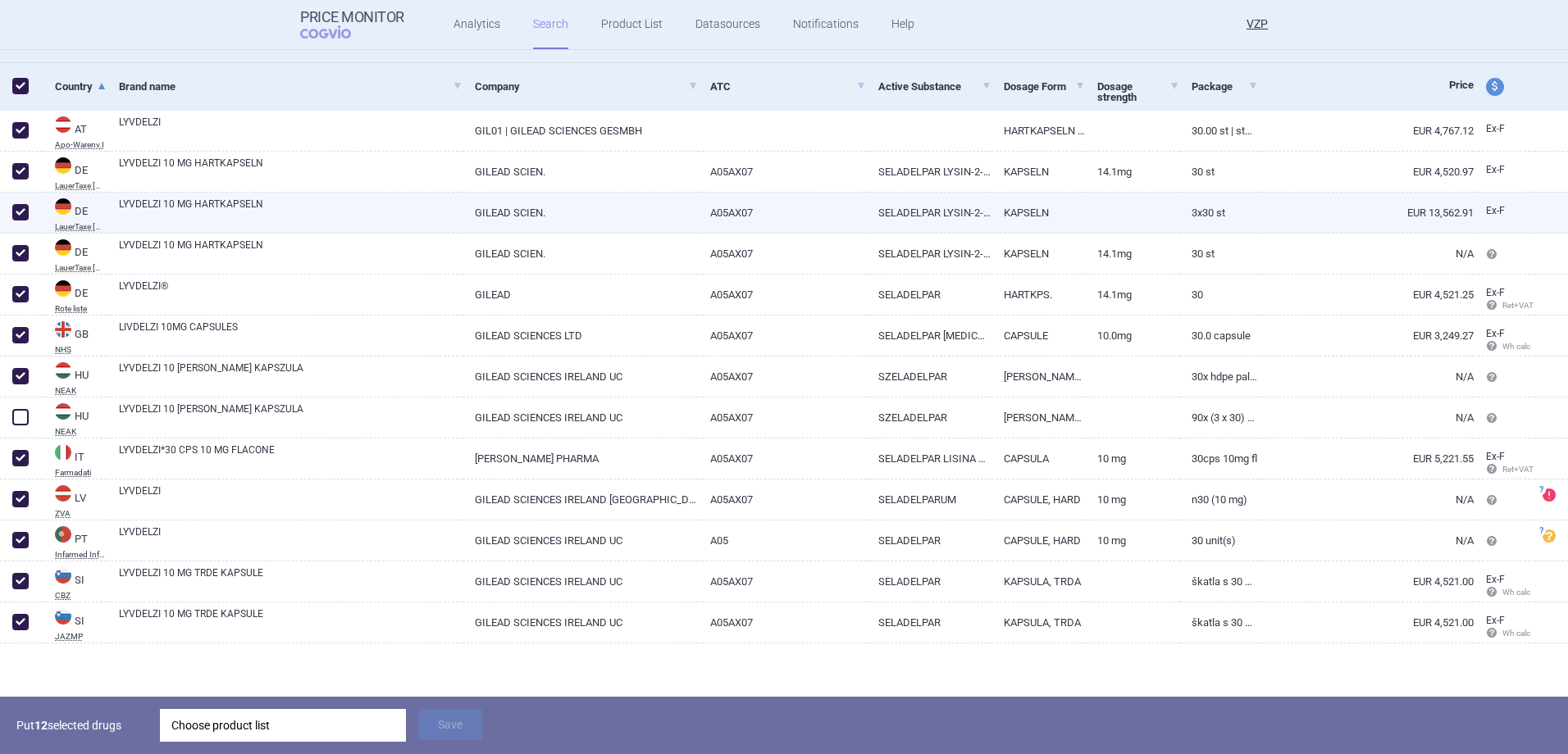
click at [21, 211] on span at bounding box center [20, 212] width 17 height 17
checkbox input "false"
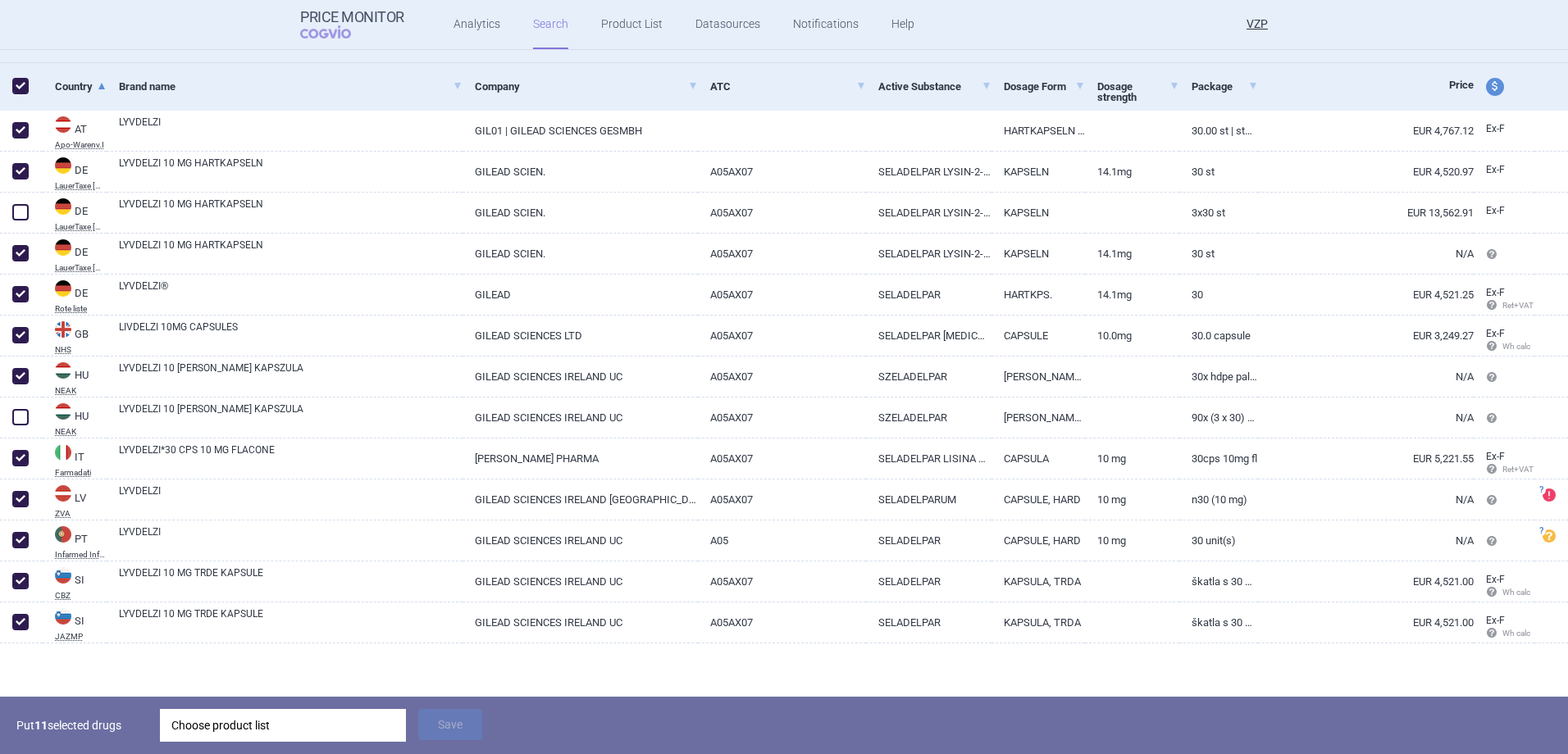
click at [248, 732] on div "Choose product list" at bounding box center [283, 726] width 223 height 33
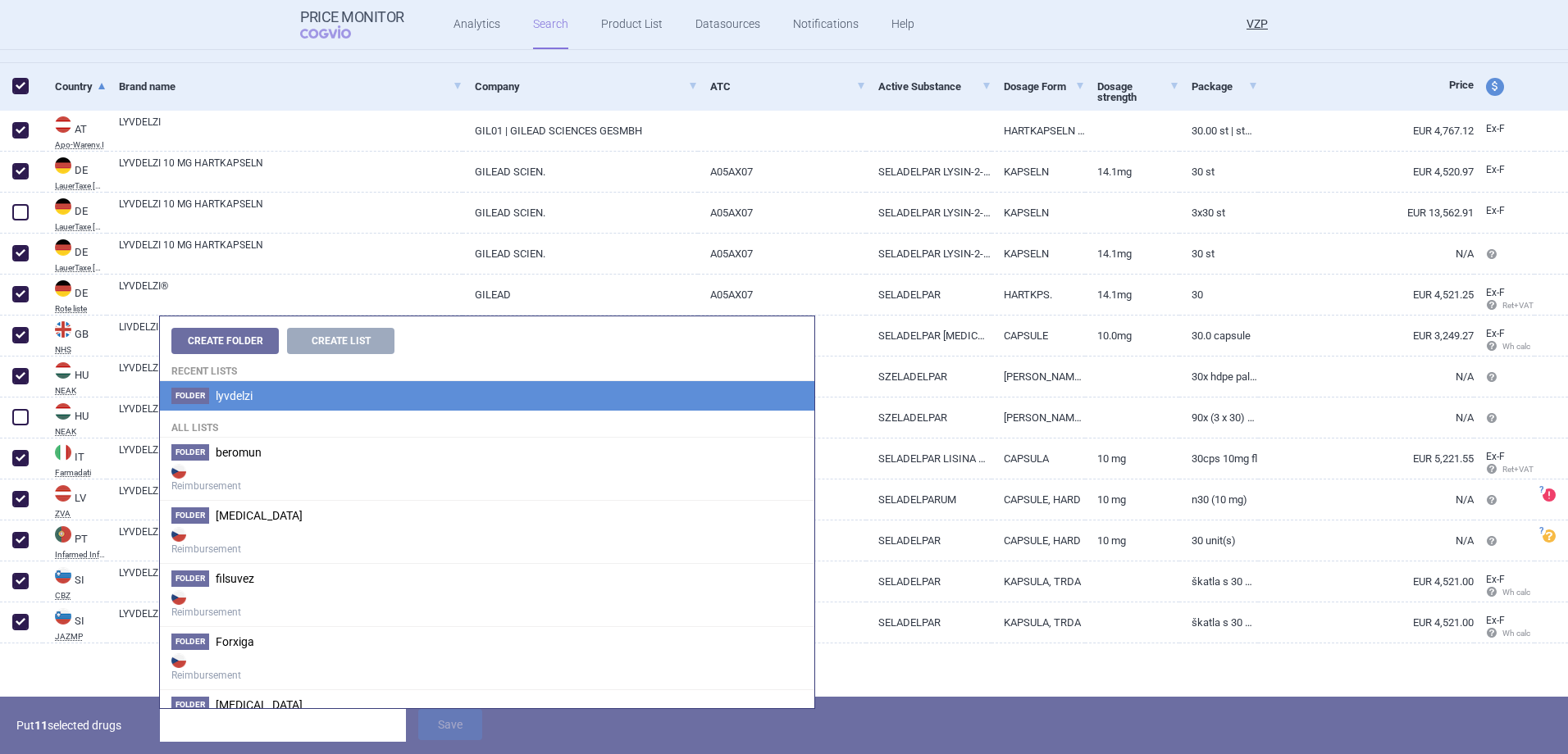
click at [332, 398] on li "Folder lyvdelzi" at bounding box center [487, 396] width 654 height 30
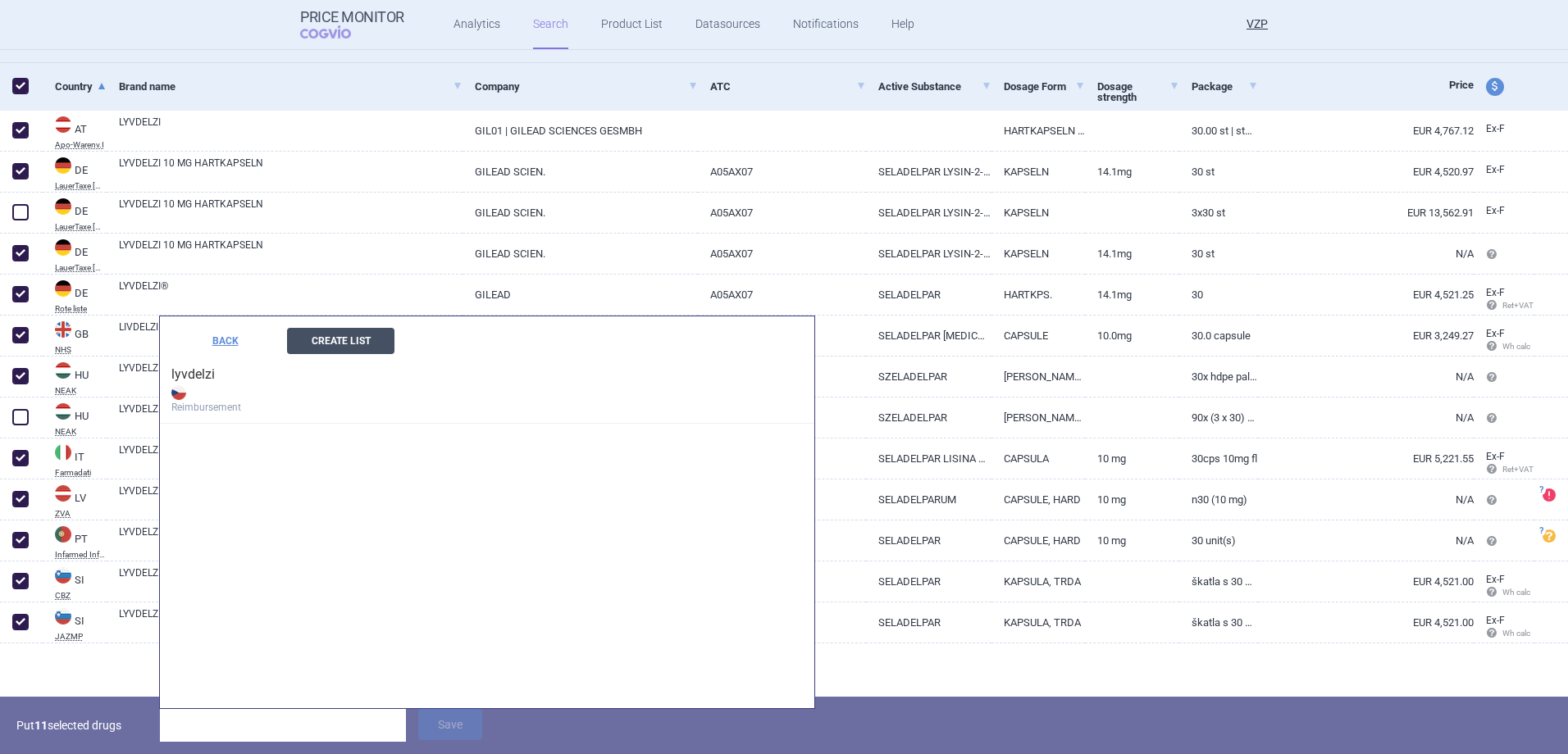
click at [364, 348] on button "Create List" at bounding box center [340, 341] width 107 height 26
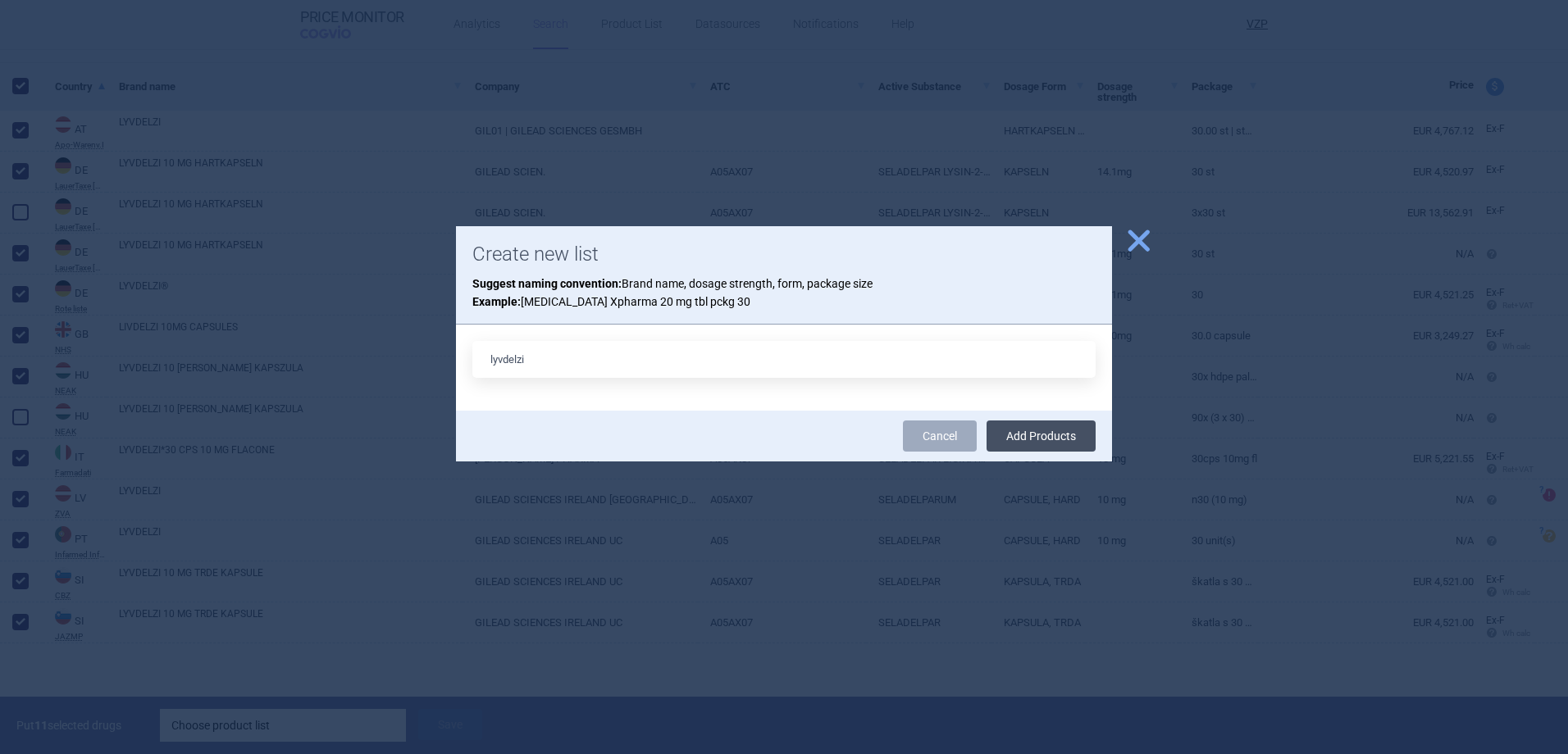
type input "lyvdelzi"
click at [1061, 436] on button "Add Products" at bounding box center [1040, 436] width 109 height 31
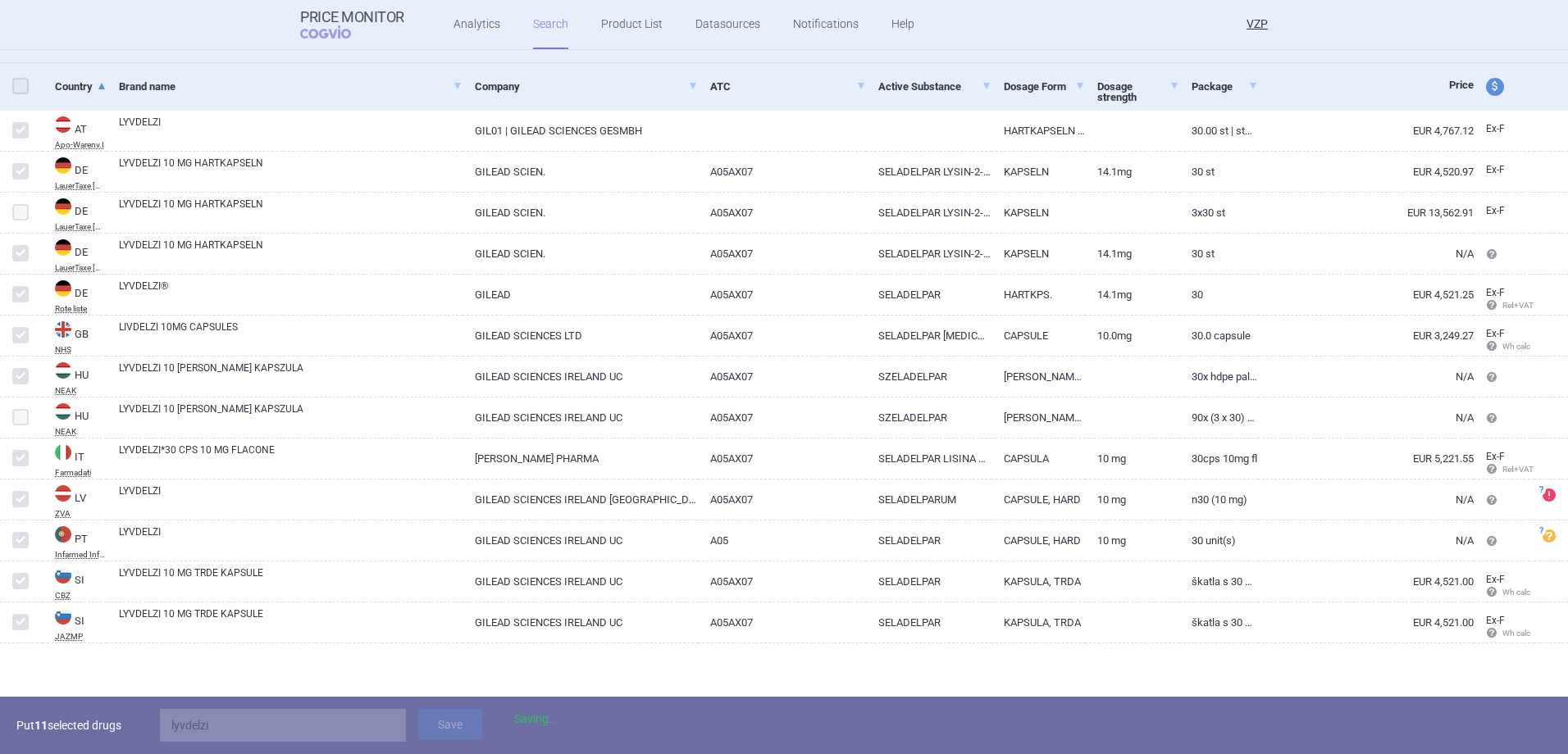
checkbox input "false"
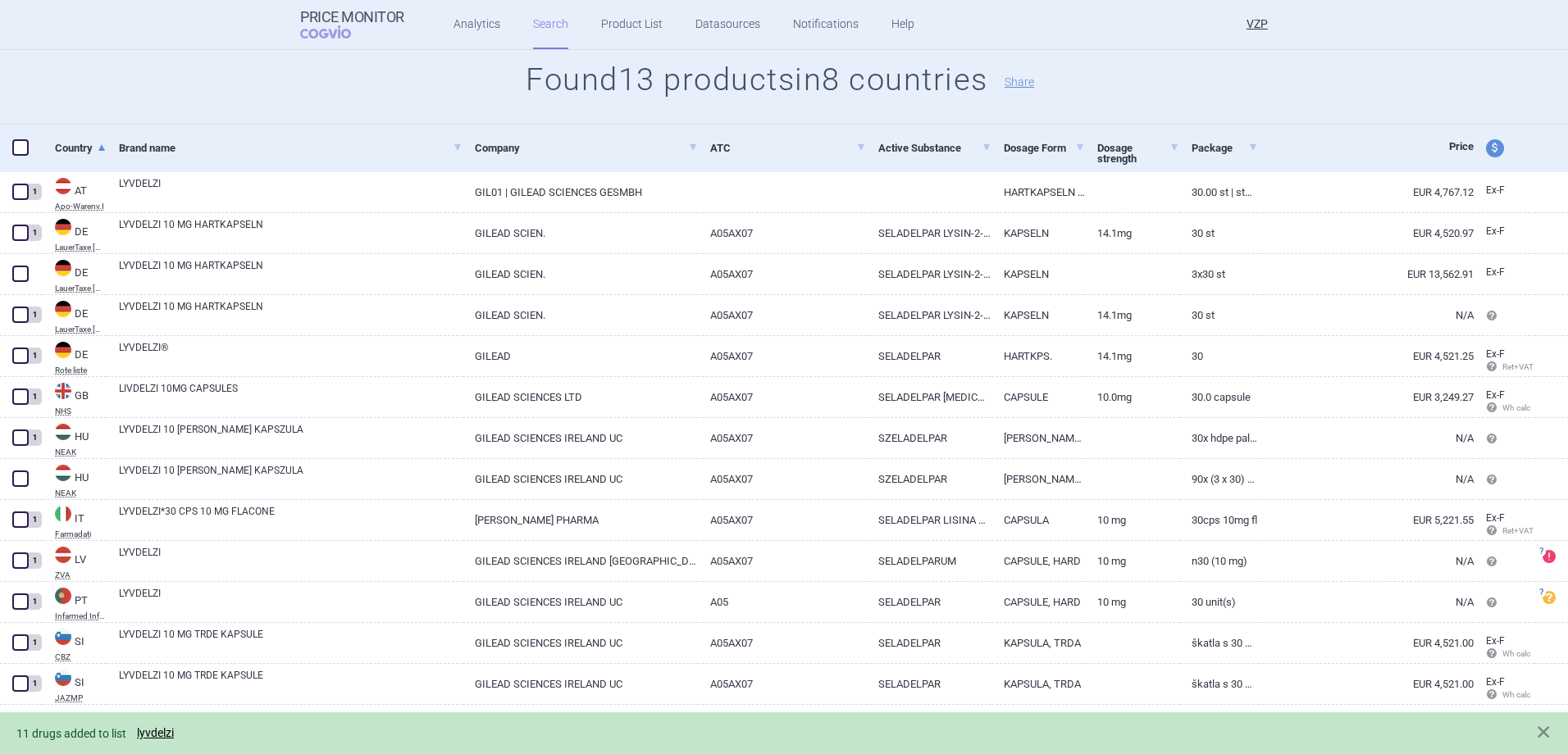
scroll to position [173, 0]
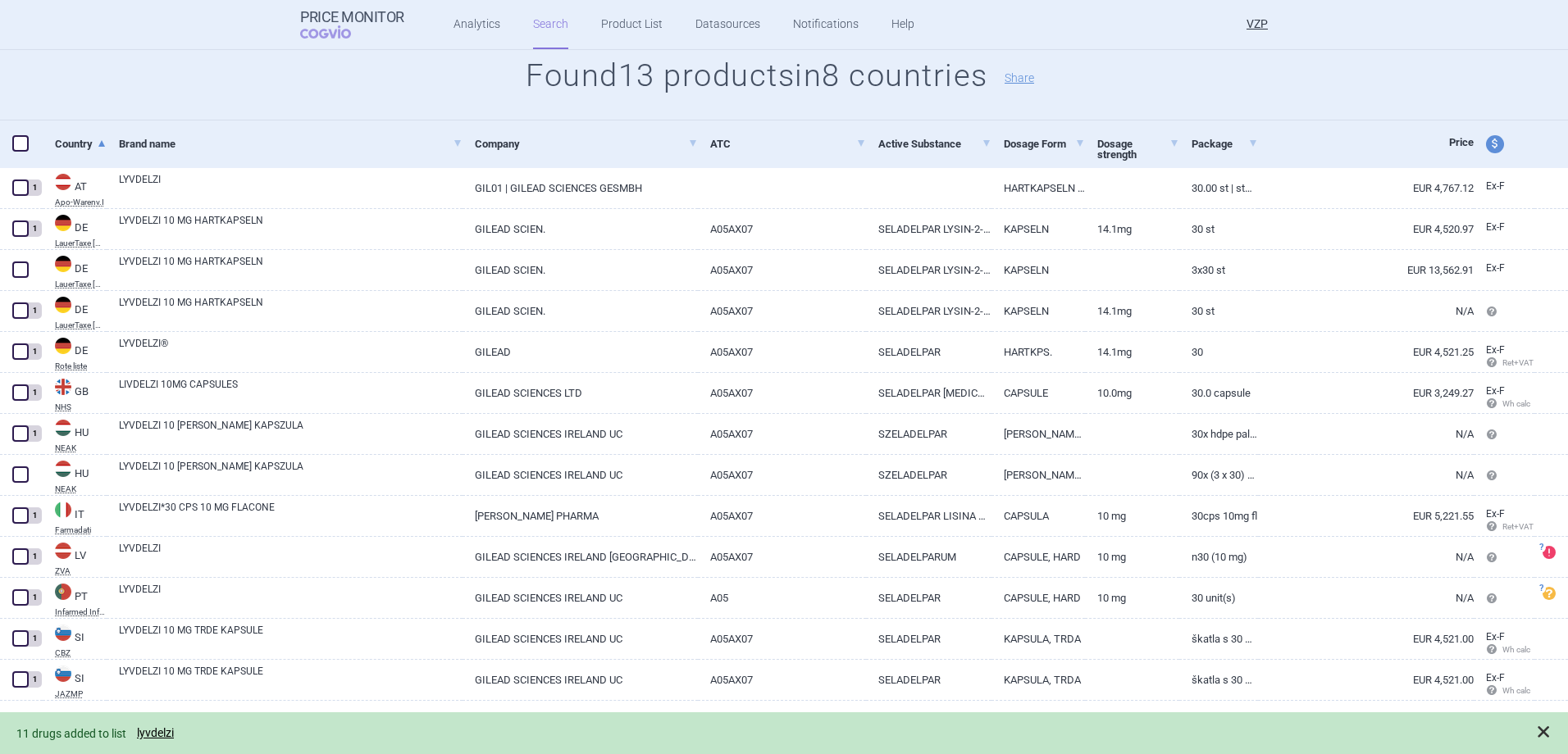
click at [1542, 730] on span at bounding box center [1543, 732] width 17 height 17
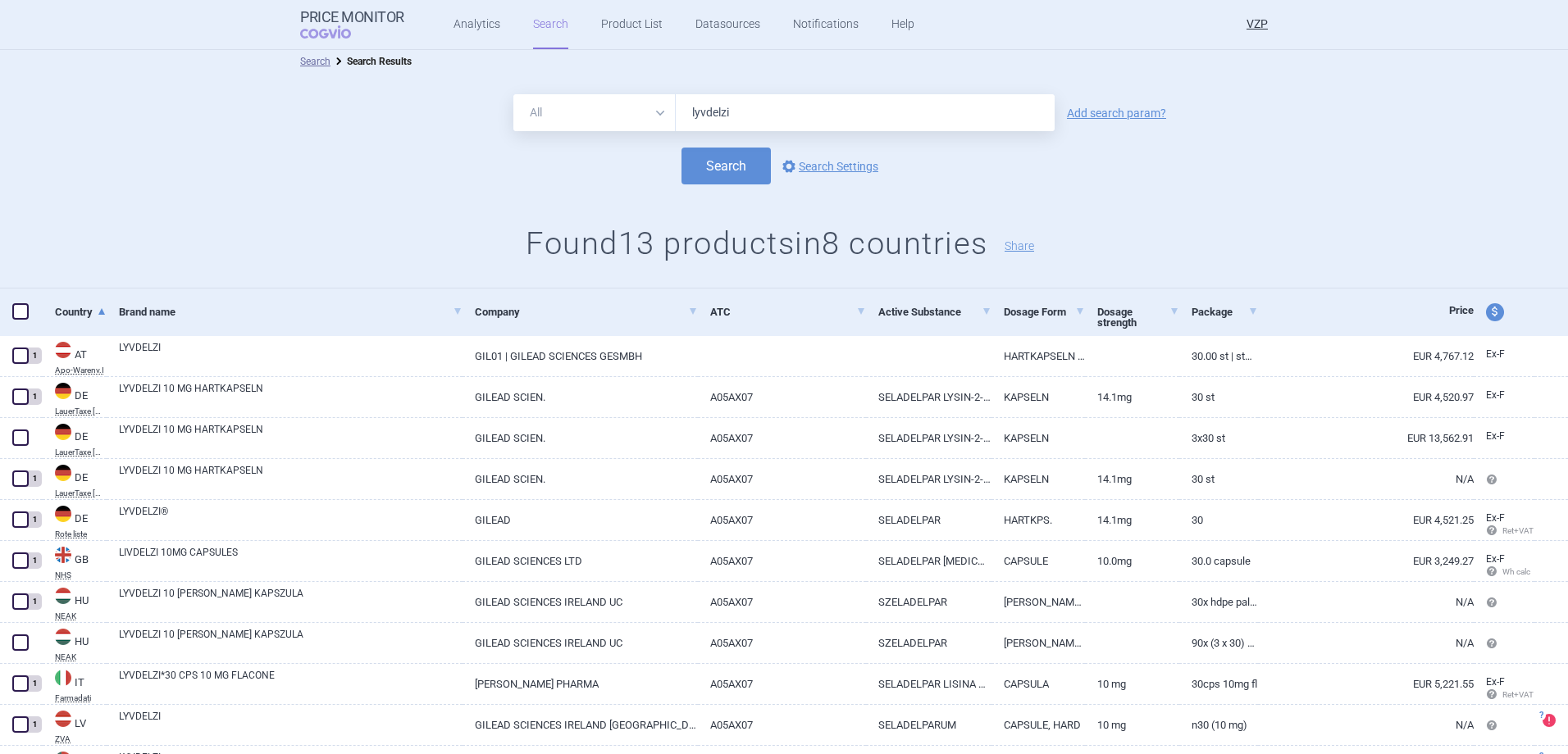
scroll to position [0, 0]
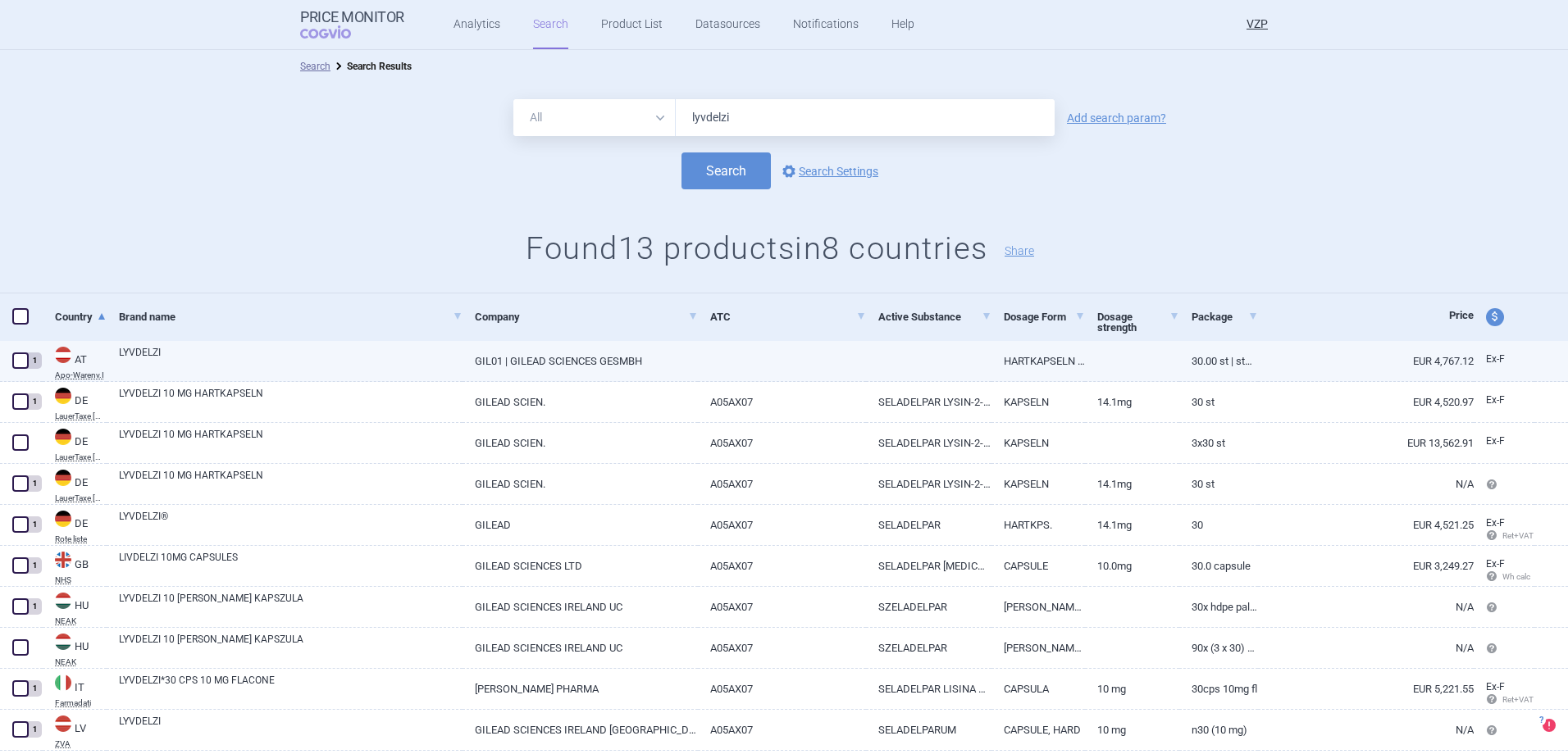
click at [20, 356] on span at bounding box center [20, 360] width 17 height 17
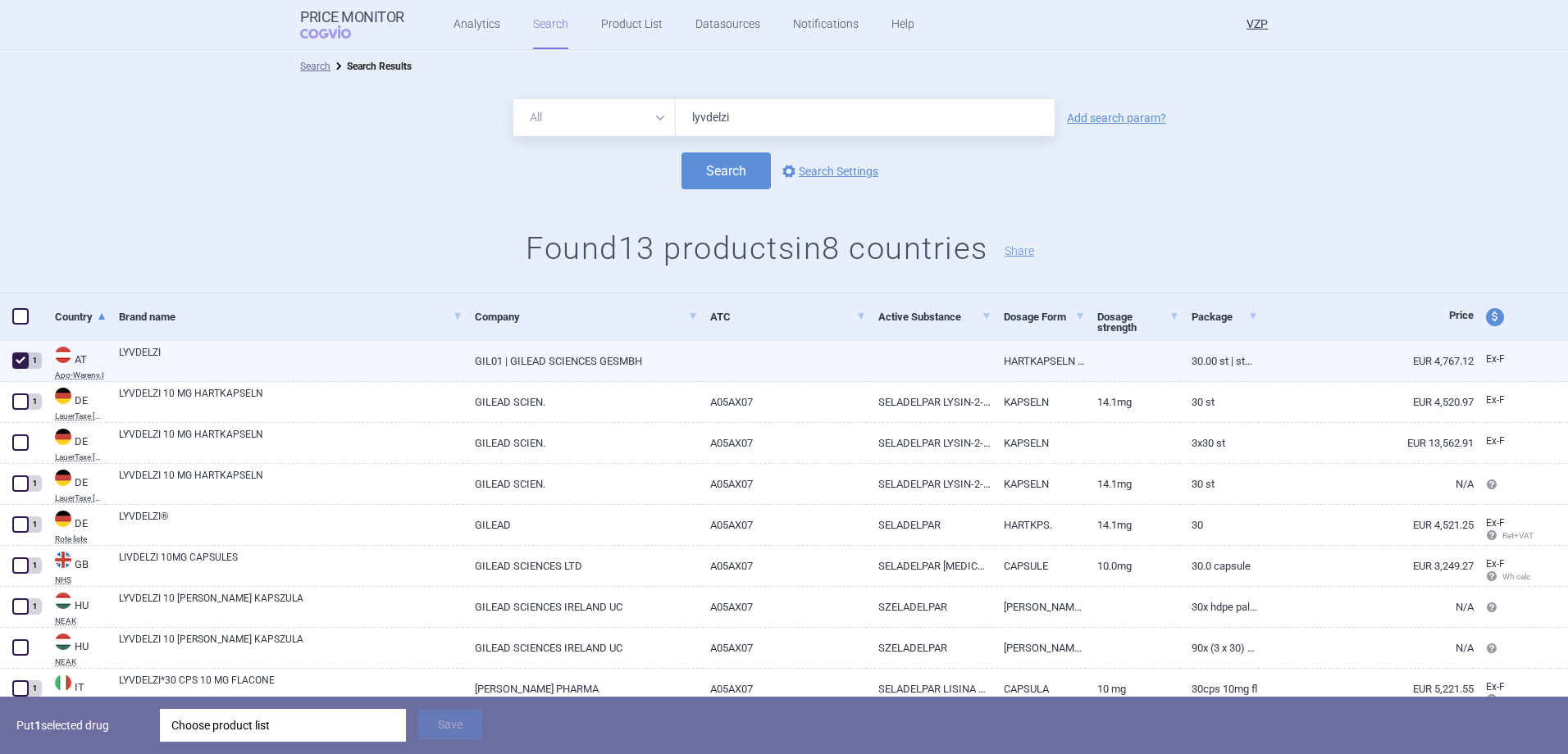
click at [20, 359] on span at bounding box center [20, 360] width 17 height 17
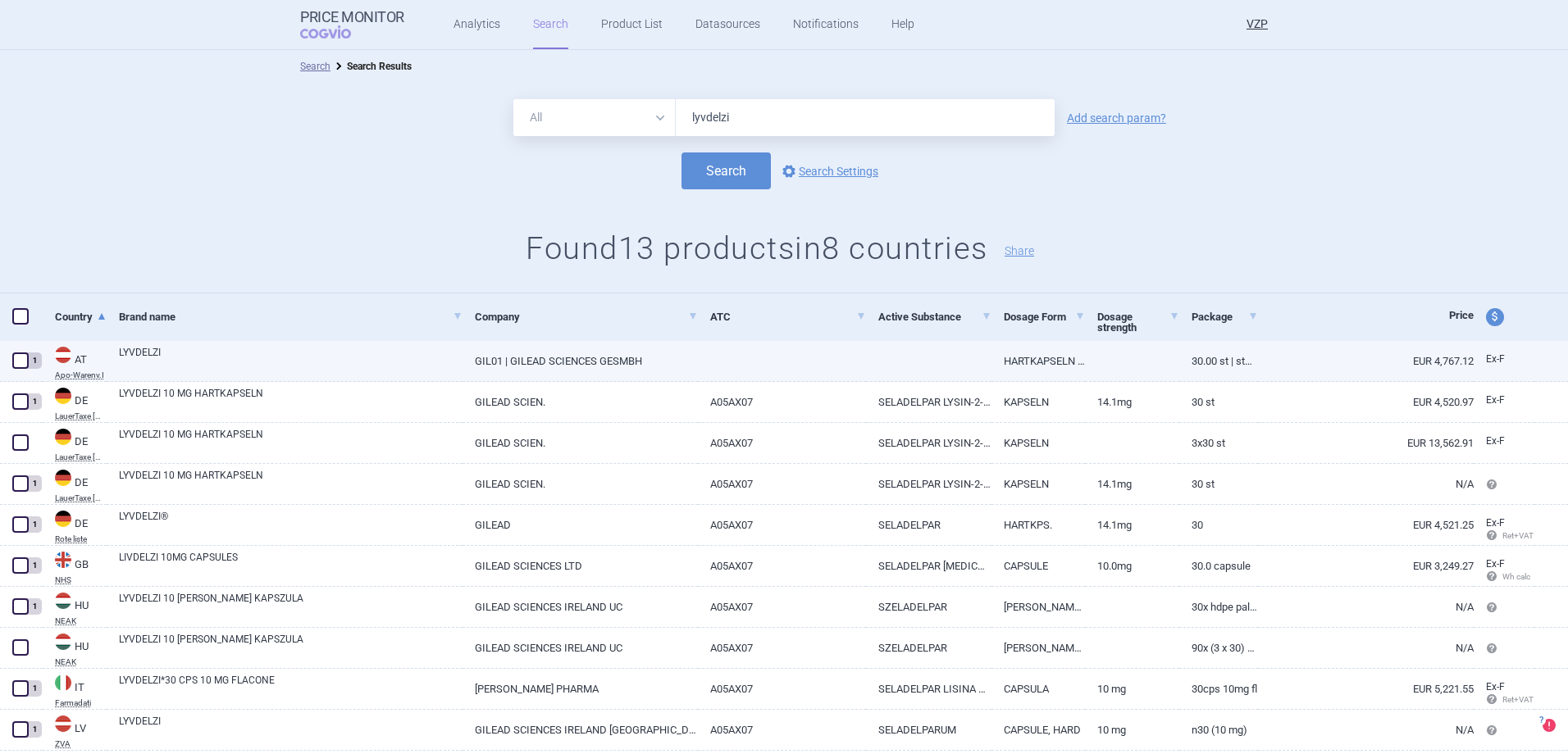
click at [20, 364] on span at bounding box center [20, 360] width 17 height 17
checkbox input "true"
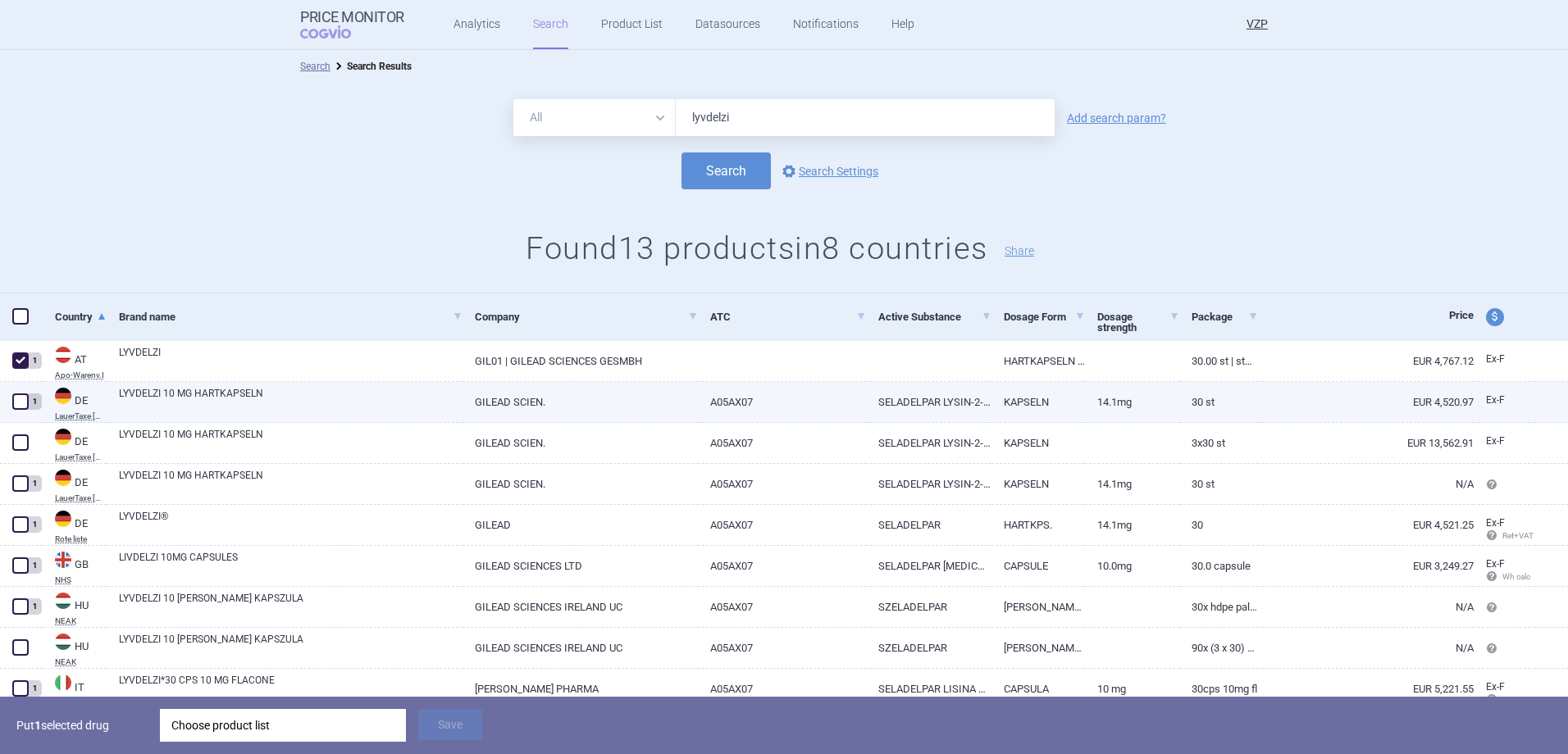
click at [17, 394] on span at bounding box center [20, 401] width 17 height 17
checkbox input "true"
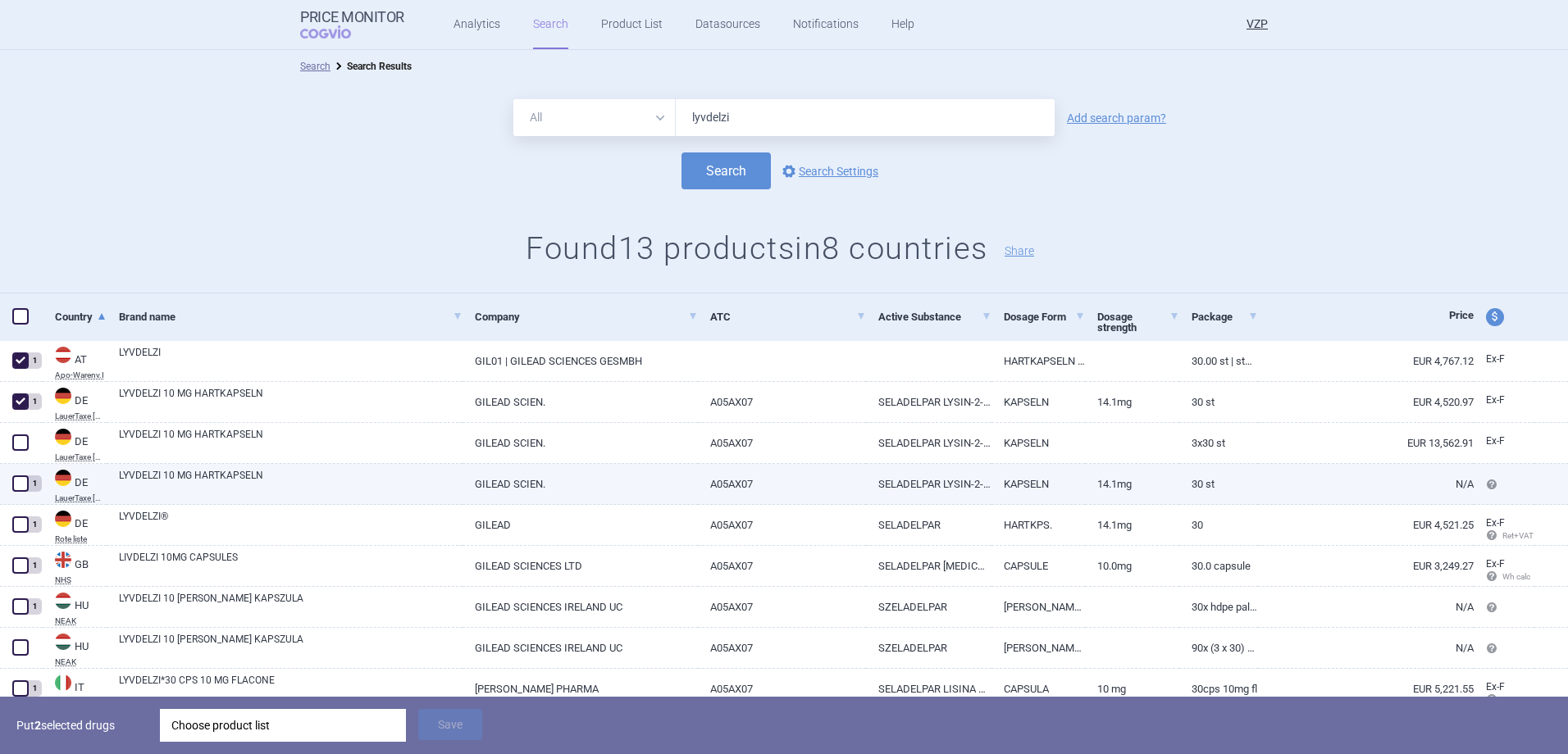
click at [19, 483] on span at bounding box center [20, 483] width 17 height 17
checkbox input "true"
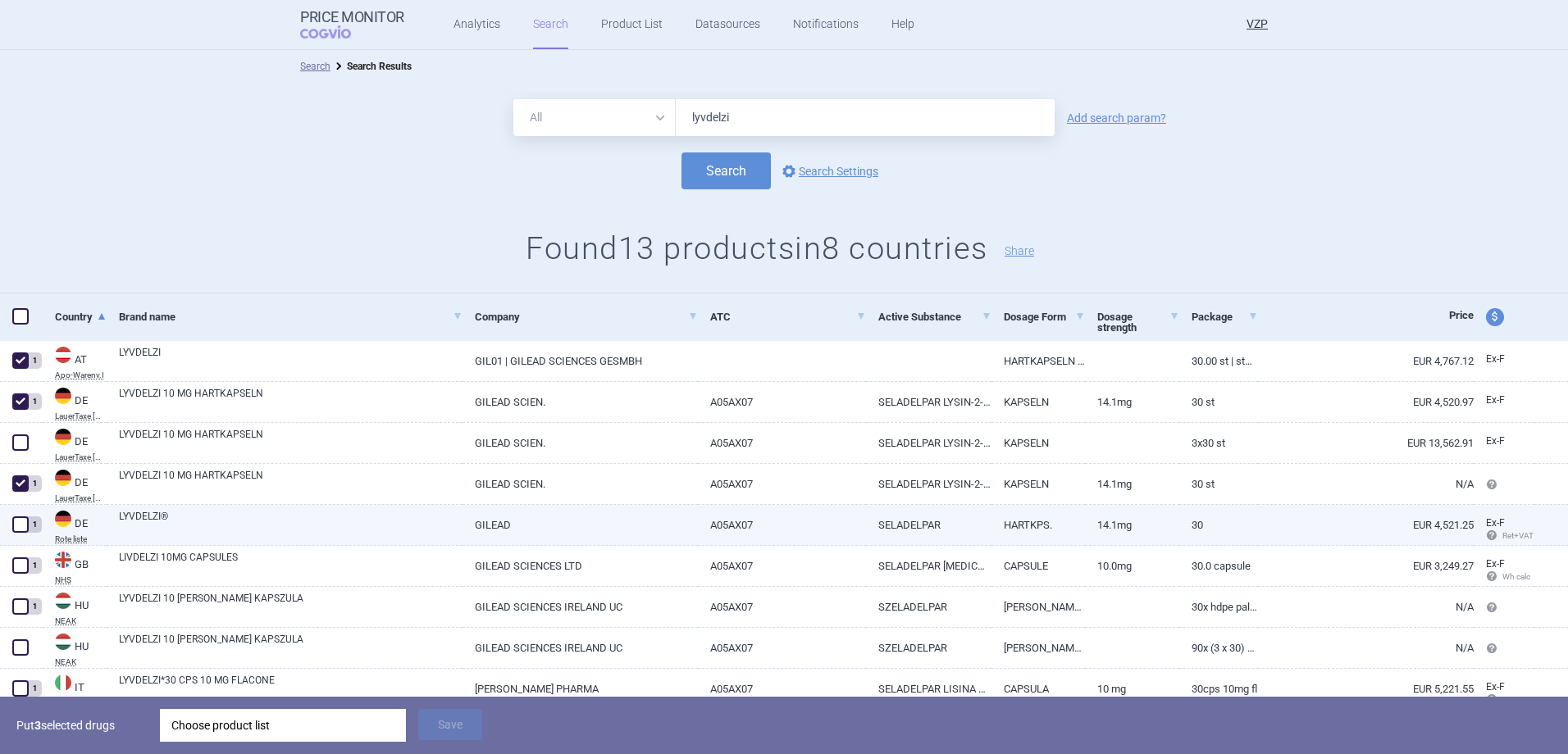
click at [24, 523] on span at bounding box center [20, 524] width 17 height 17
checkbox input "true"
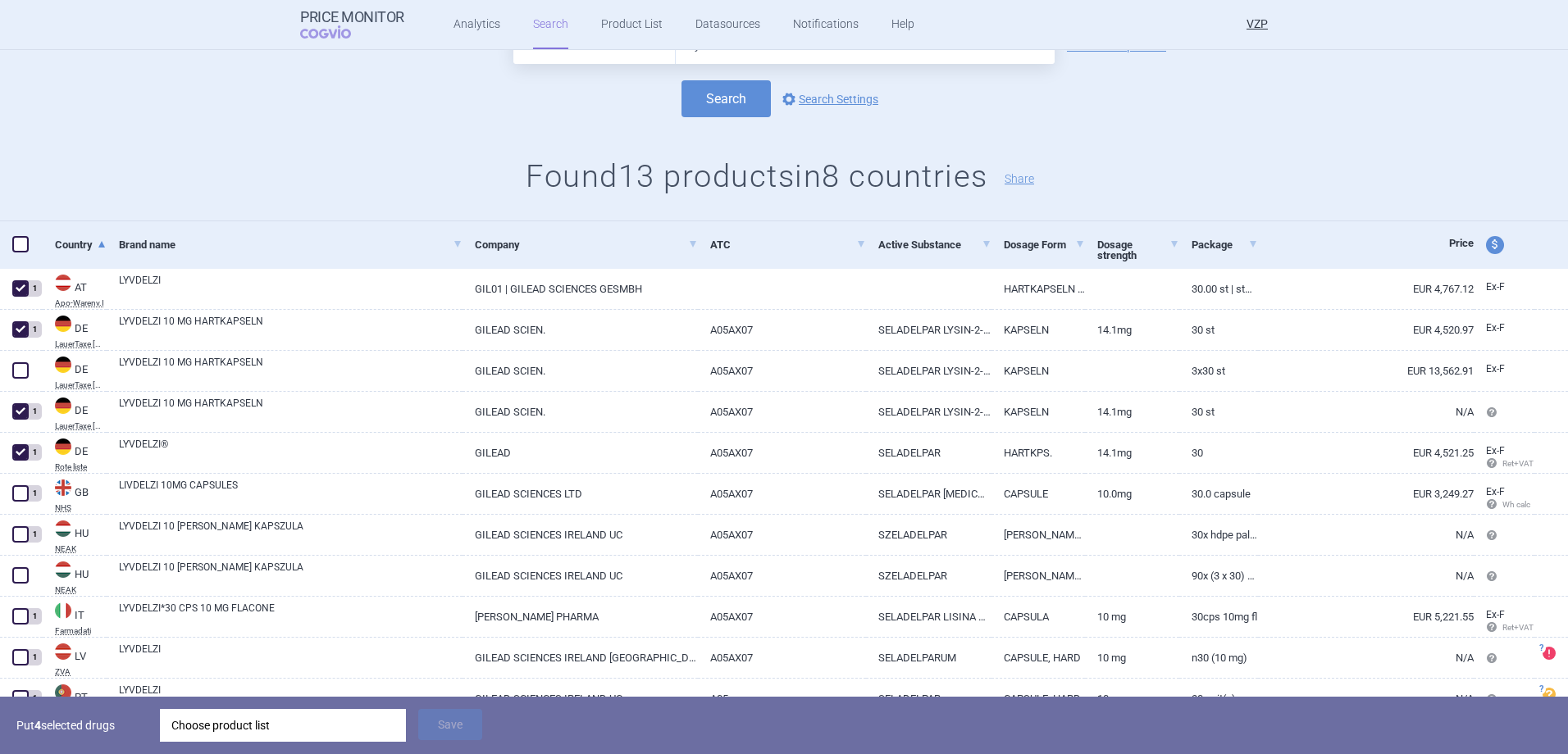
scroll to position [164, 0]
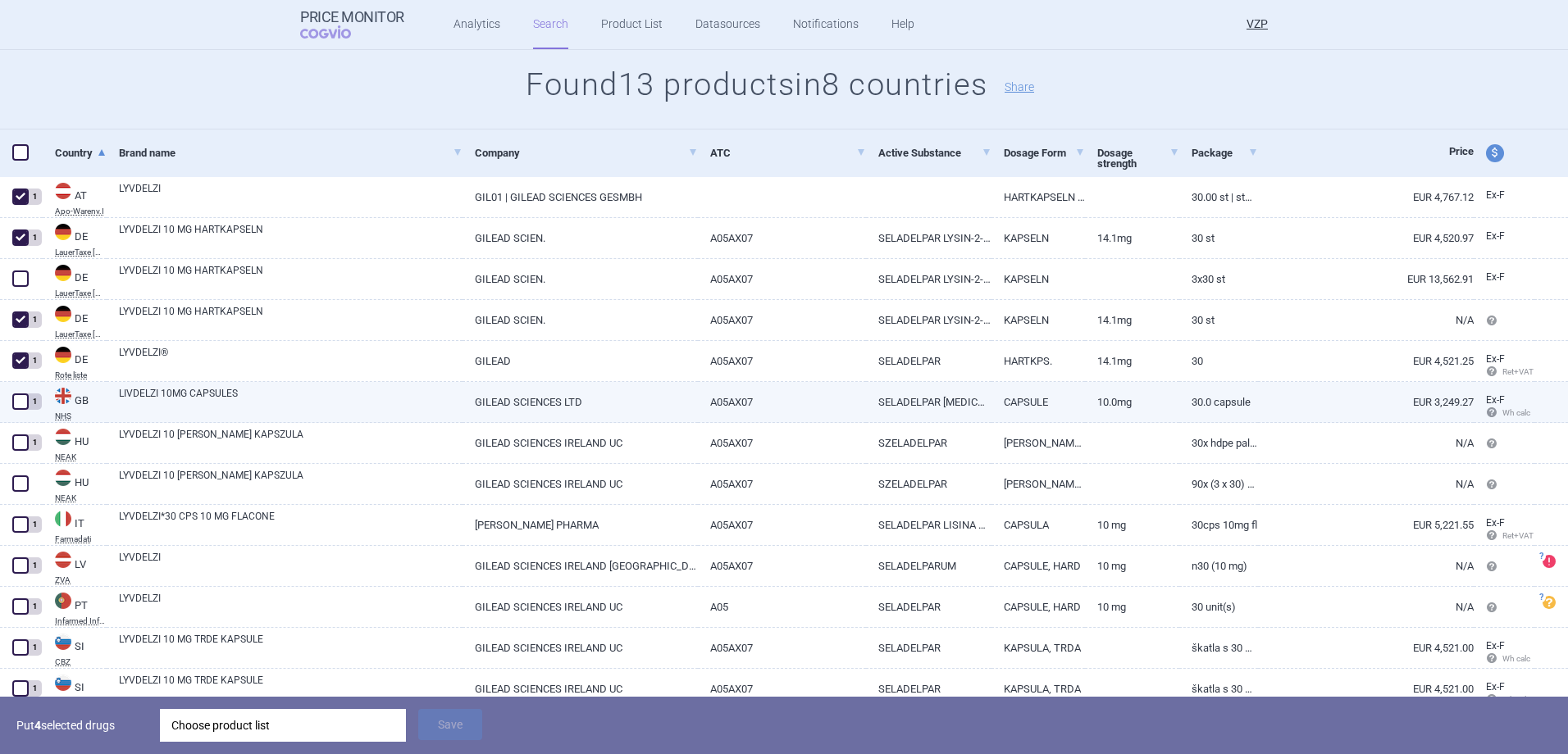
click at [19, 411] on span at bounding box center [20, 401] width 24 height 24
checkbox input "true"
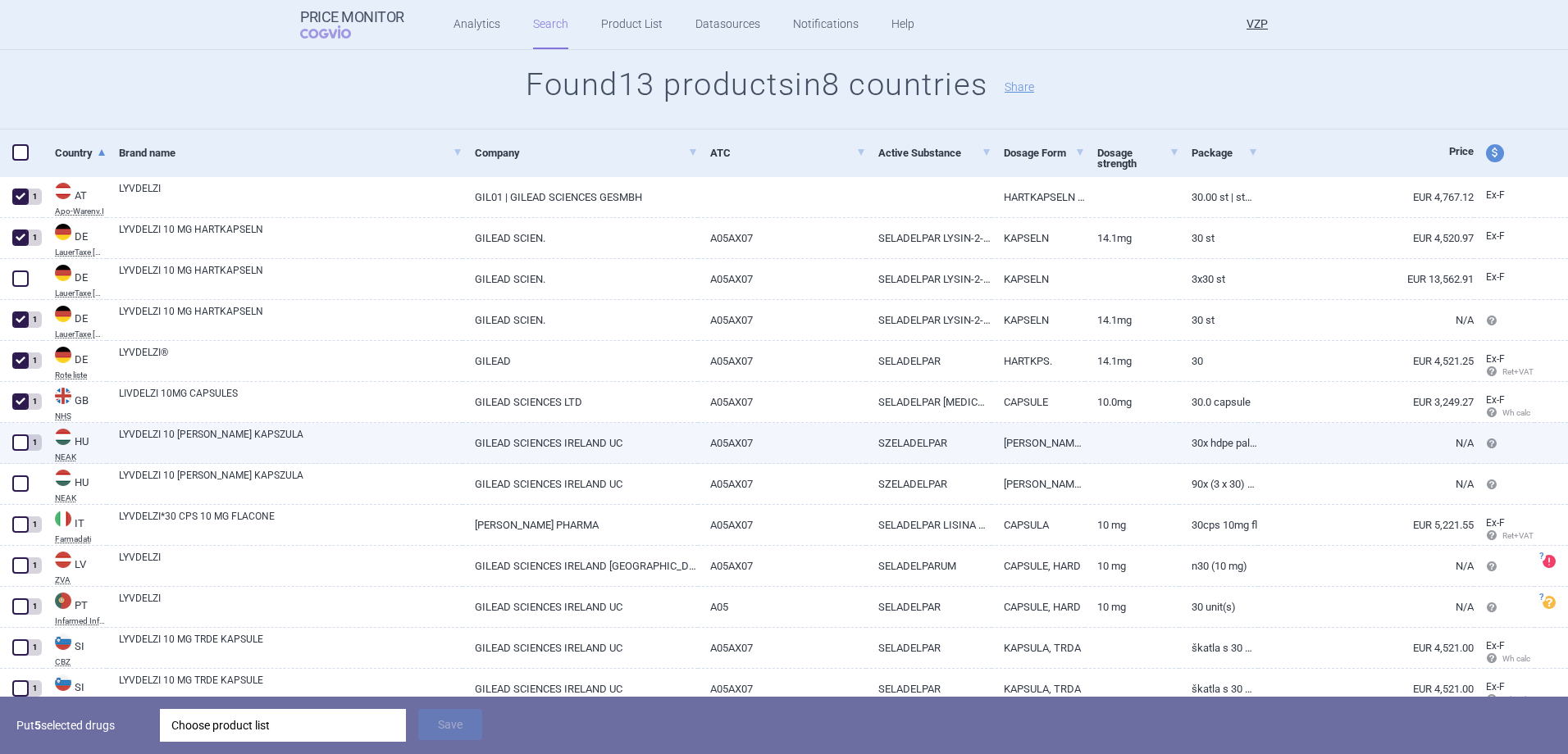
click at [15, 439] on span at bounding box center [20, 442] width 17 height 17
checkbox input "true"
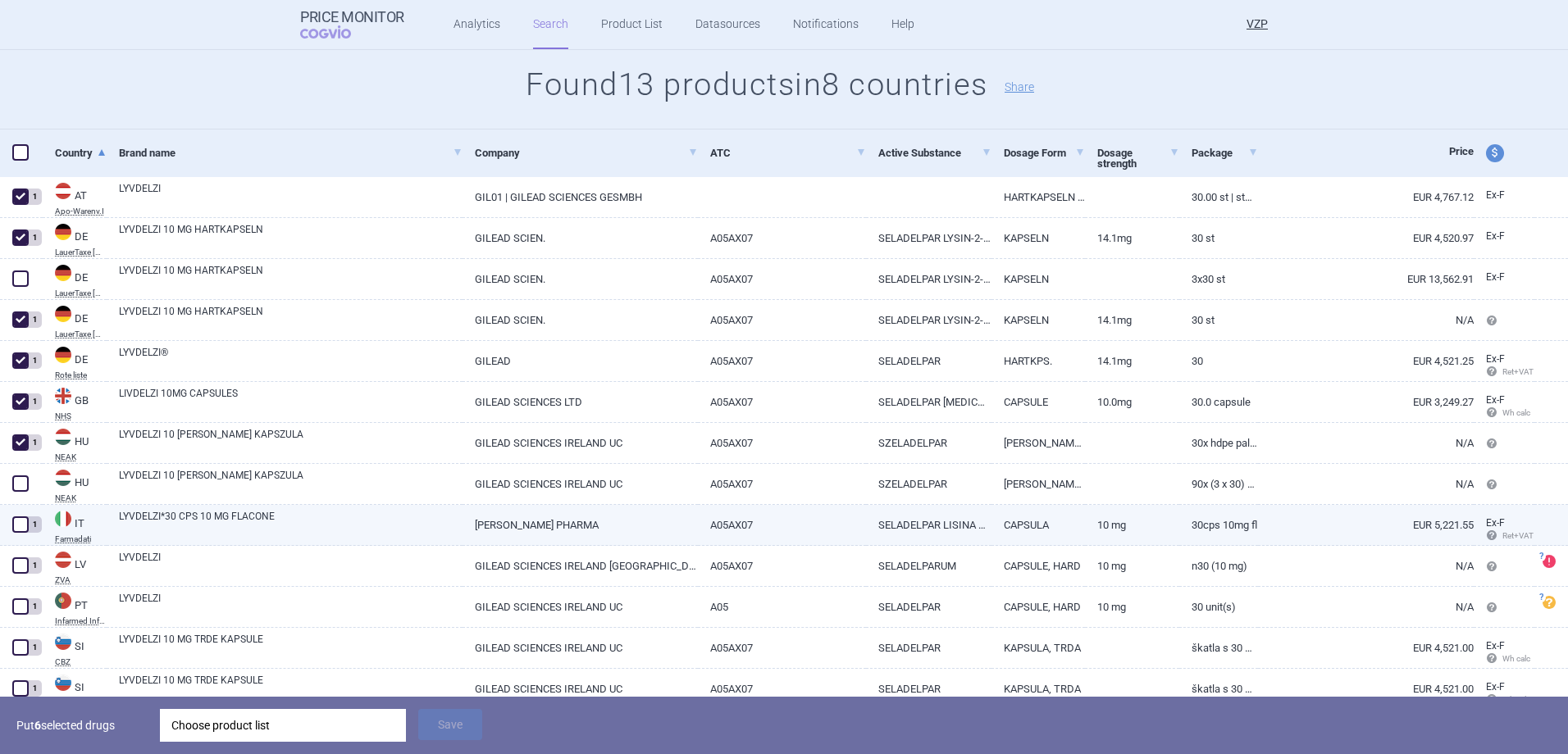
click at [19, 525] on span at bounding box center [20, 524] width 17 height 17
checkbox input "true"
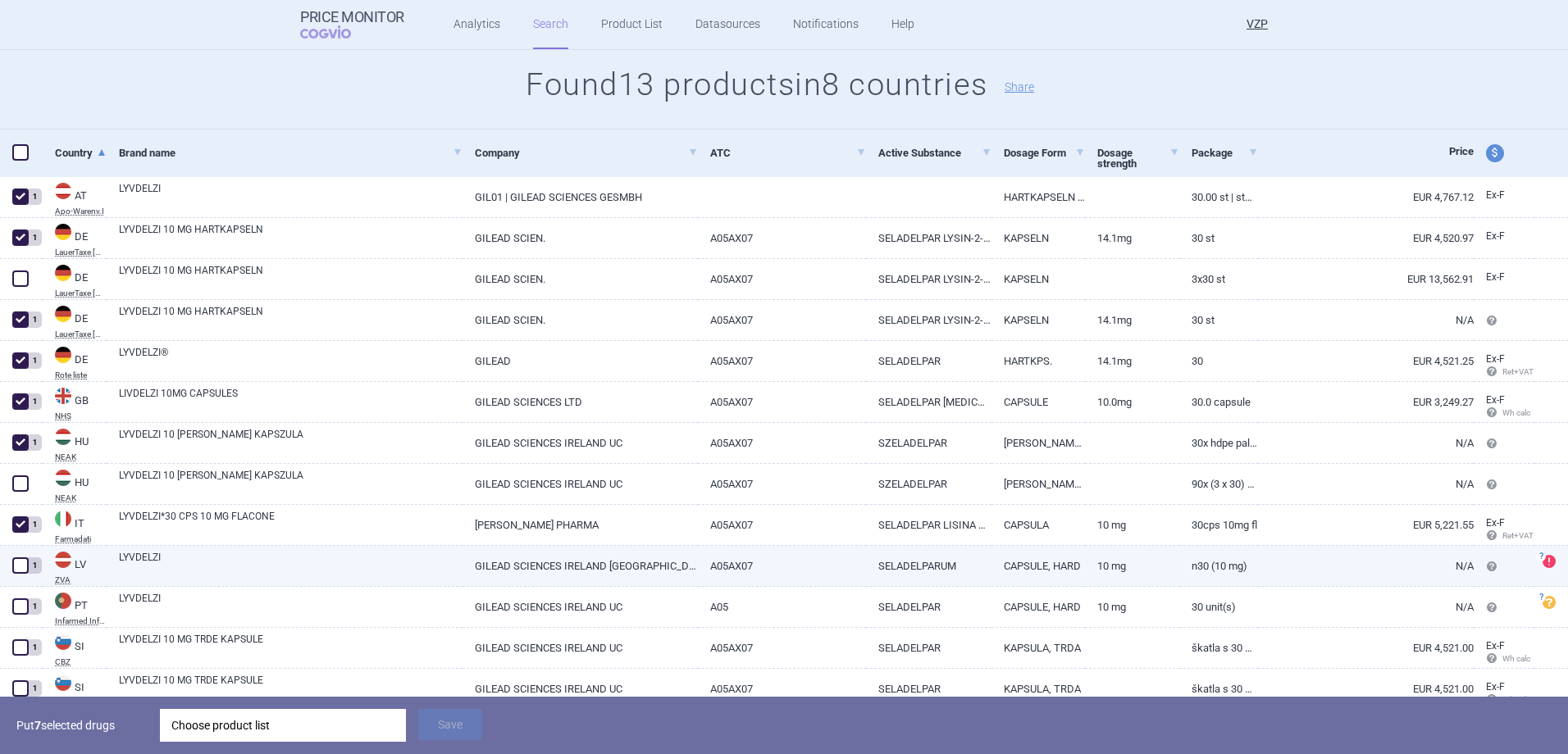
click at [23, 559] on span at bounding box center [20, 566] width 17 height 17
checkbox input "true"
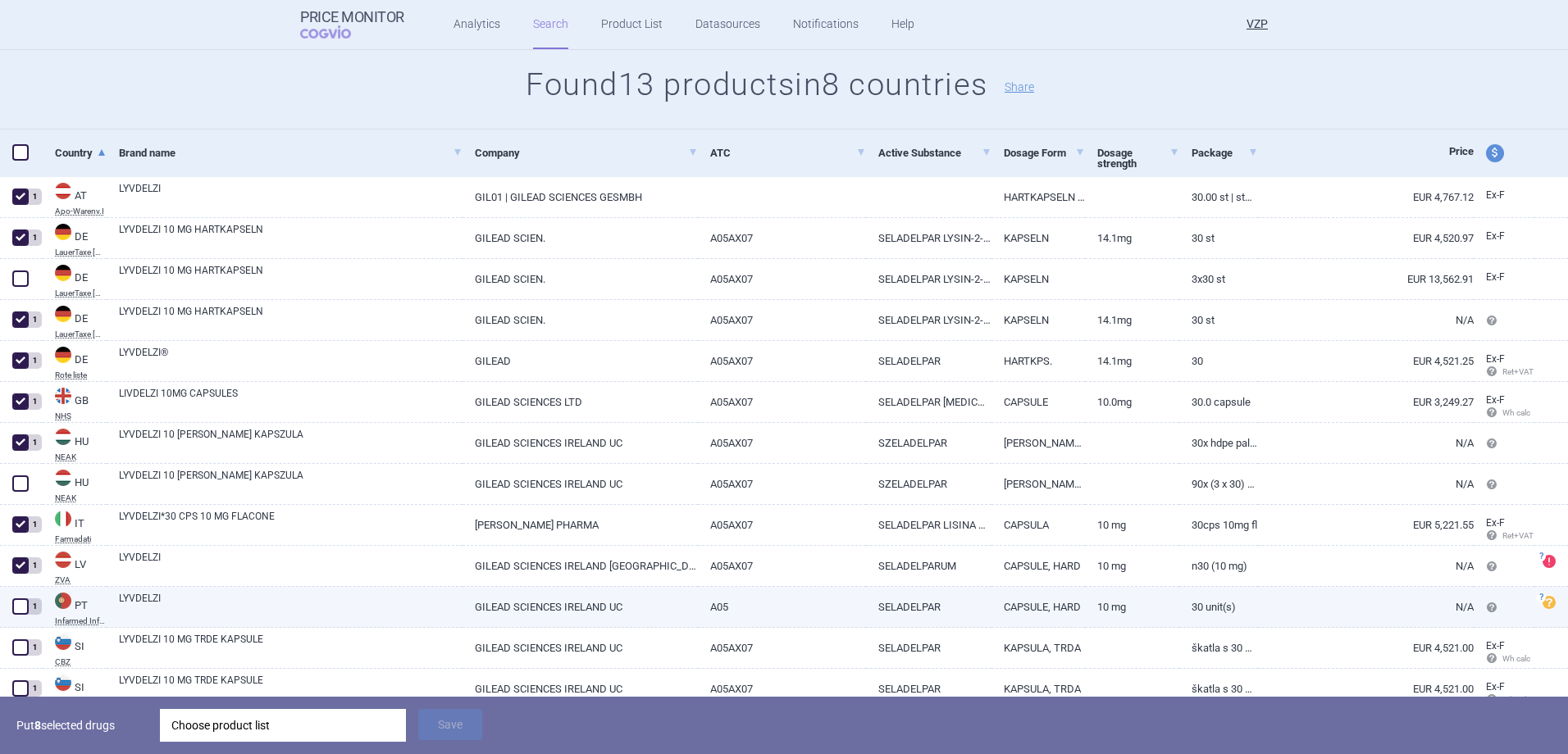
click at [18, 603] on span at bounding box center [20, 607] width 17 height 17
checkbox input "true"
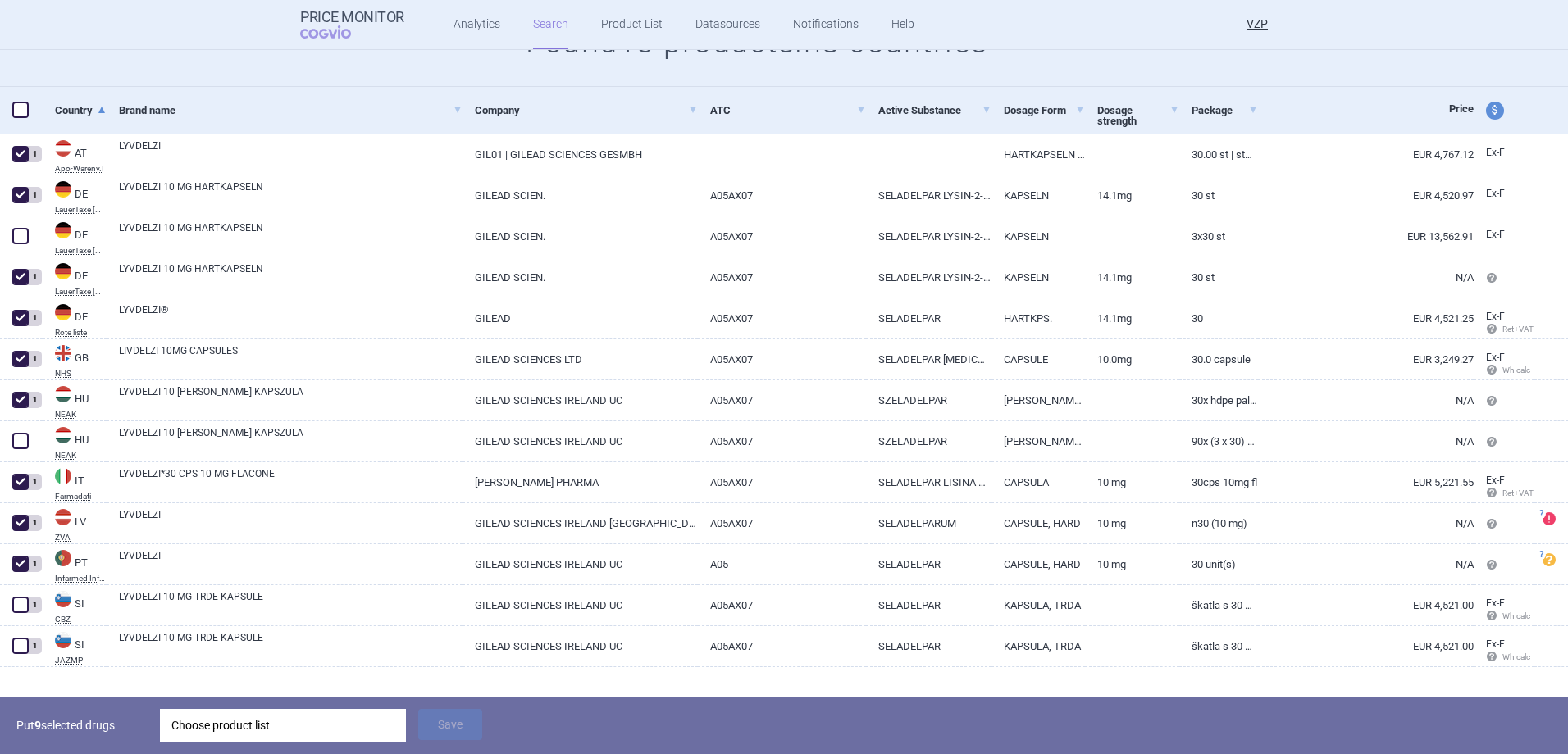
scroll to position [230, 0]
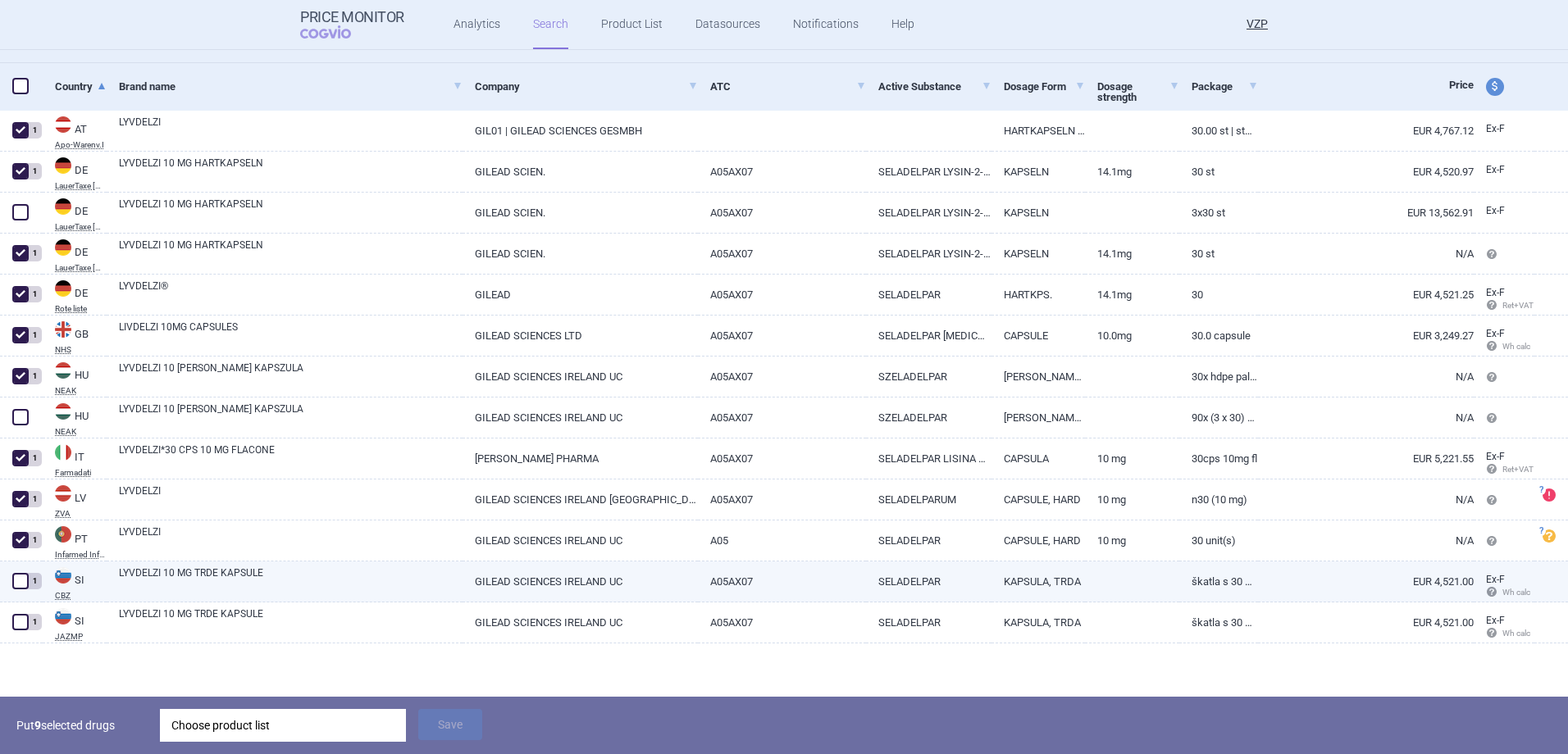
click at [22, 583] on span at bounding box center [20, 581] width 17 height 17
checkbox input "true"
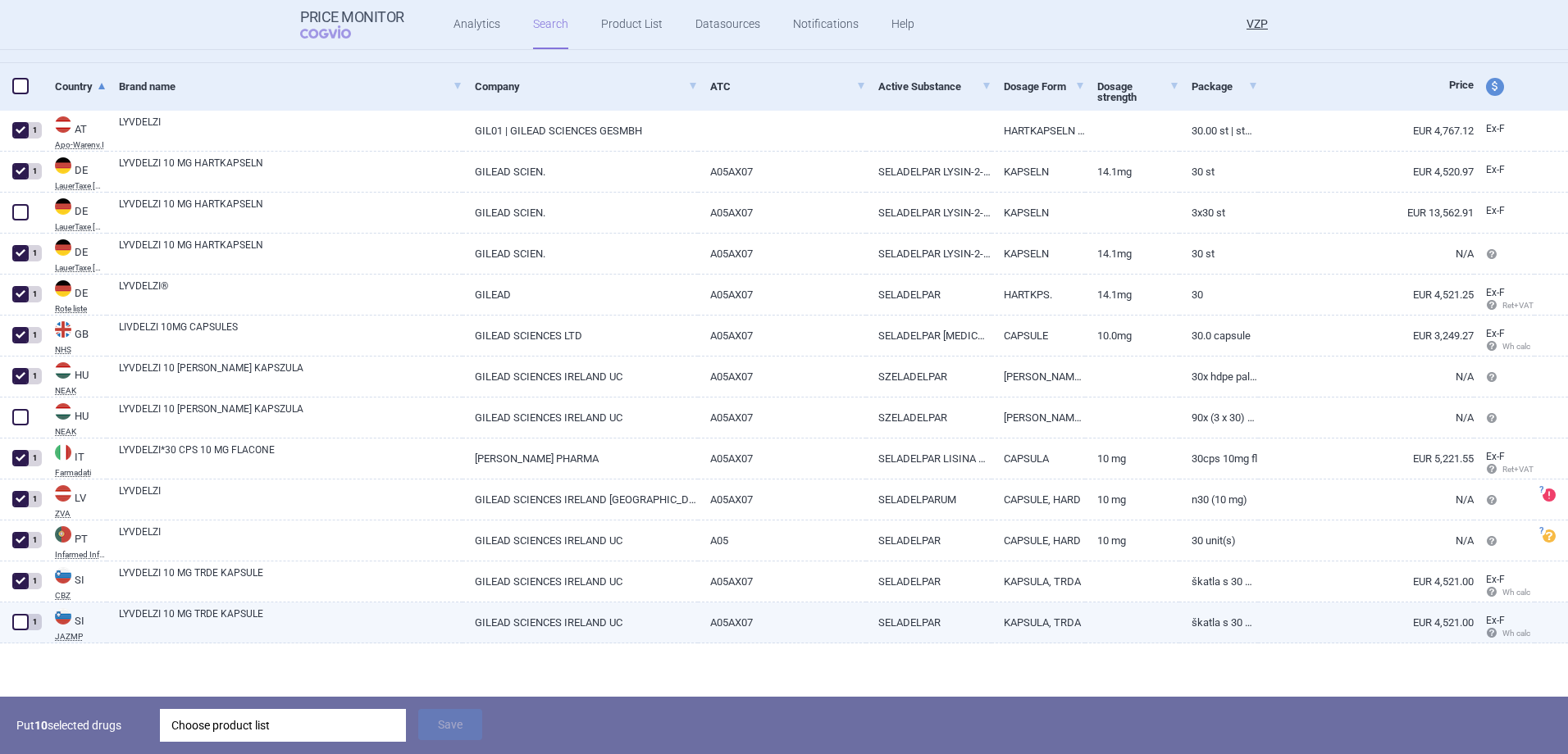
click at [19, 618] on span at bounding box center [20, 622] width 17 height 17
checkbox input "true"
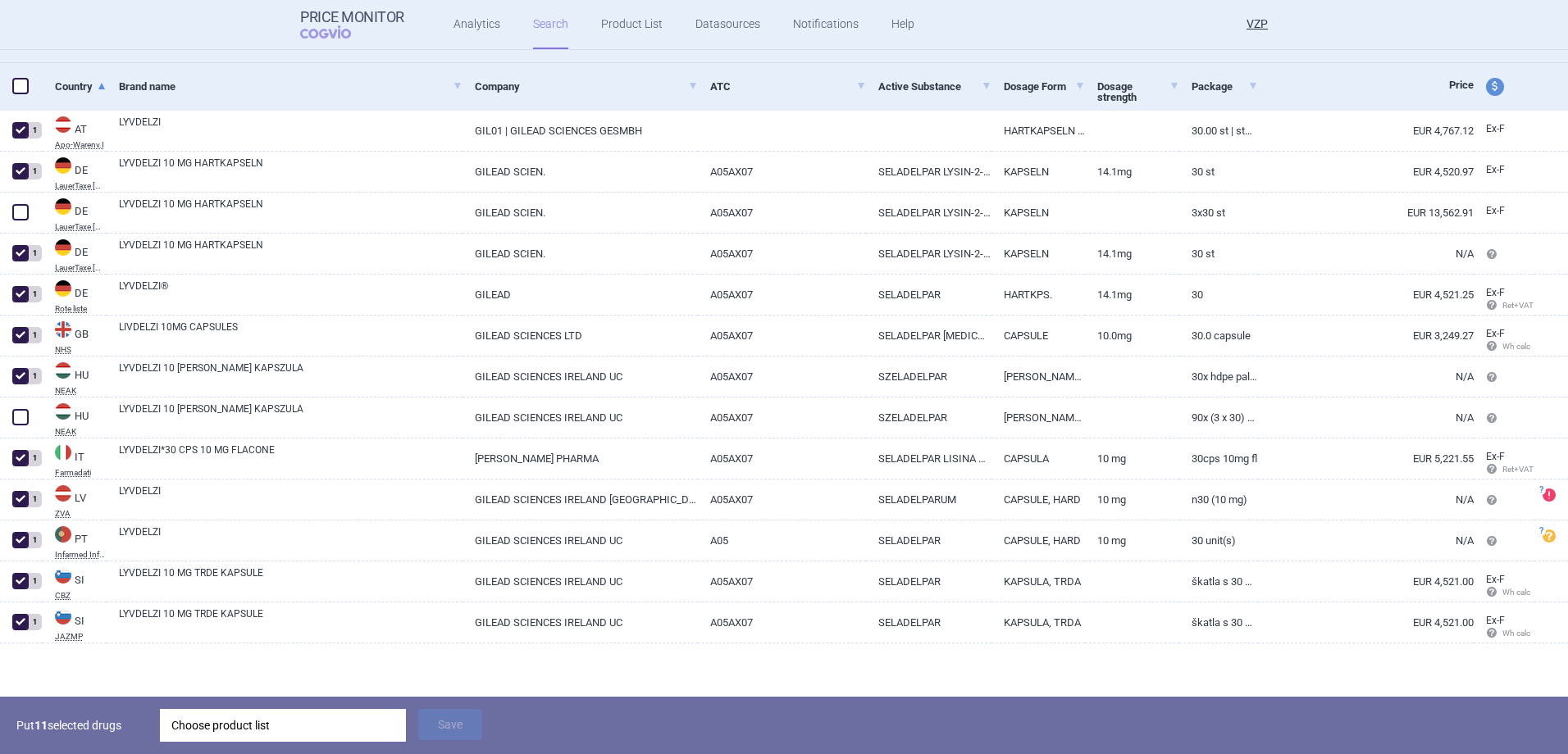
click at [191, 727] on div "Choose product list" at bounding box center [283, 726] width 223 height 33
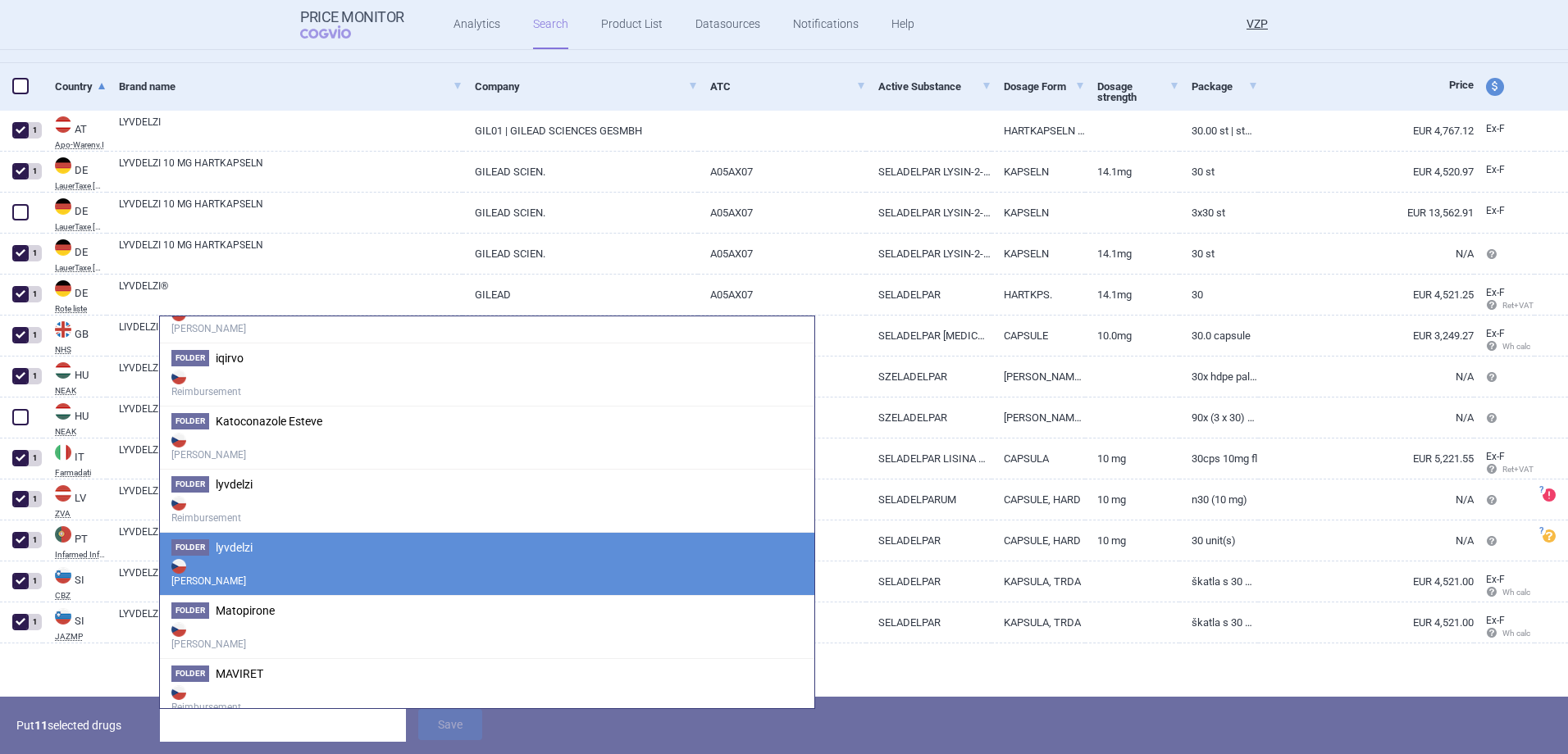
click at [291, 551] on li "Folder lyvdelzi Max Price" at bounding box center [487, 564] width 654 height 63
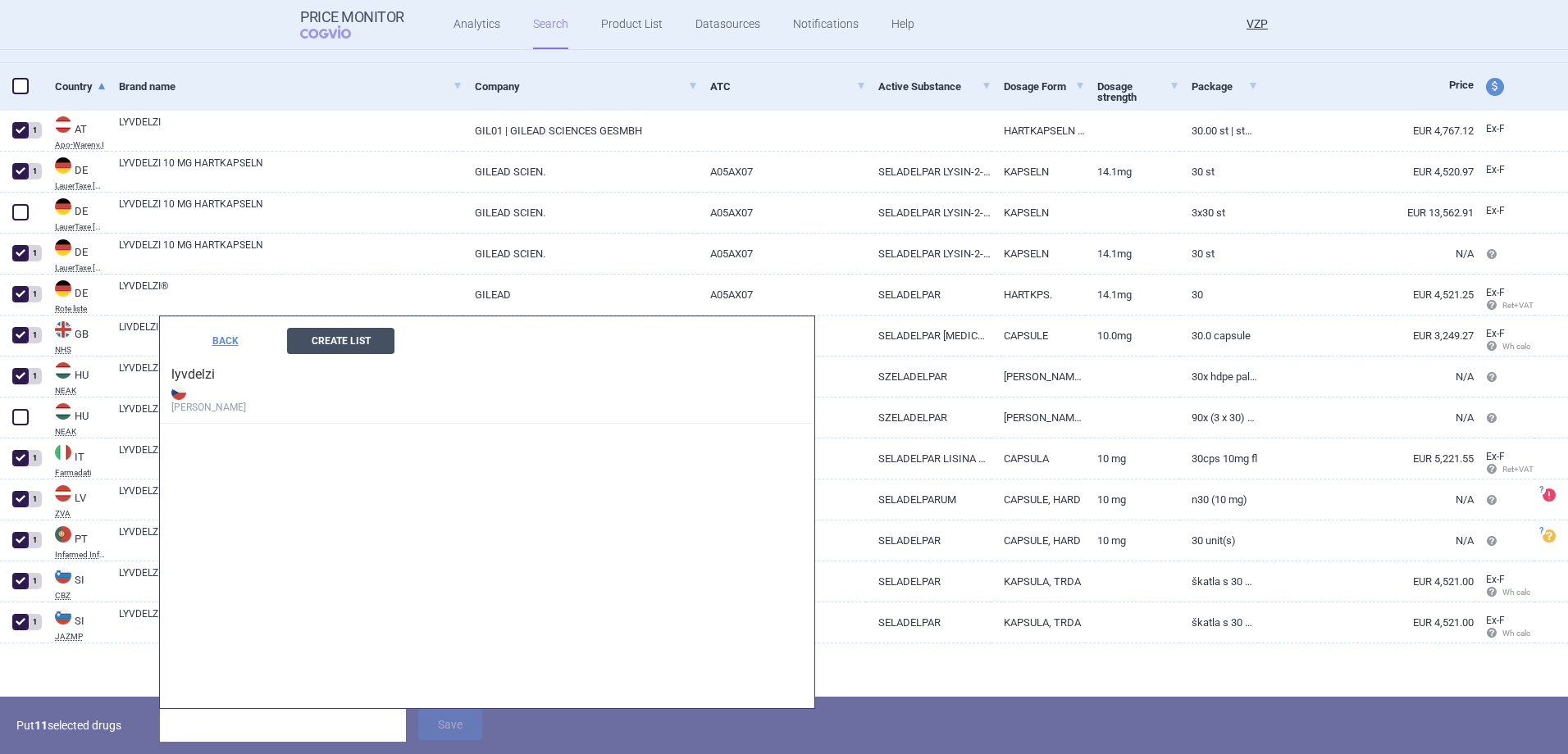
click at [298, 346] on button "Create List" at bounding box center [340, 341] width 107 height 26
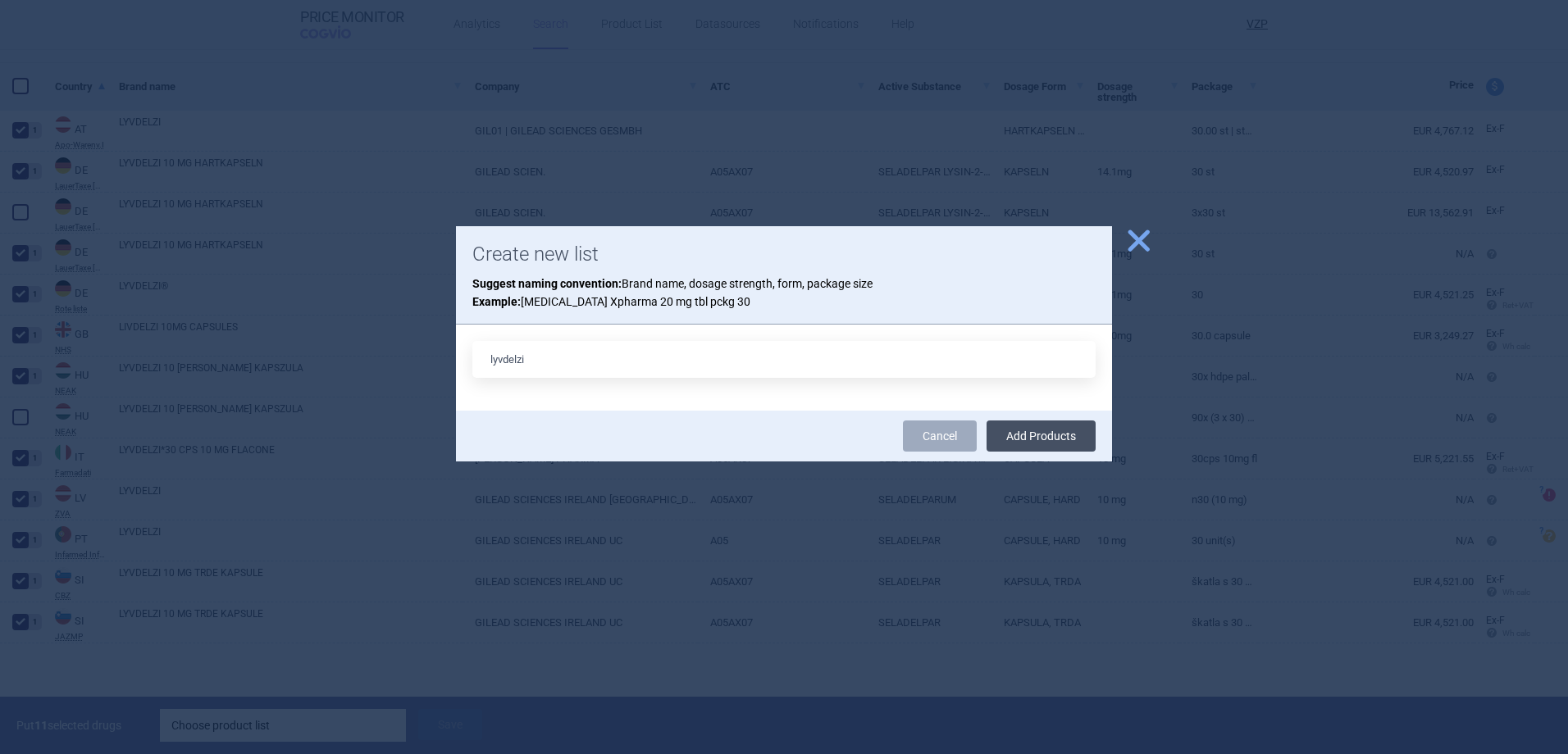
type input "lyvdelzi"
click at [1048, 441] on button "Add Products" at bounding box center [1040, 436] width 109 height 31
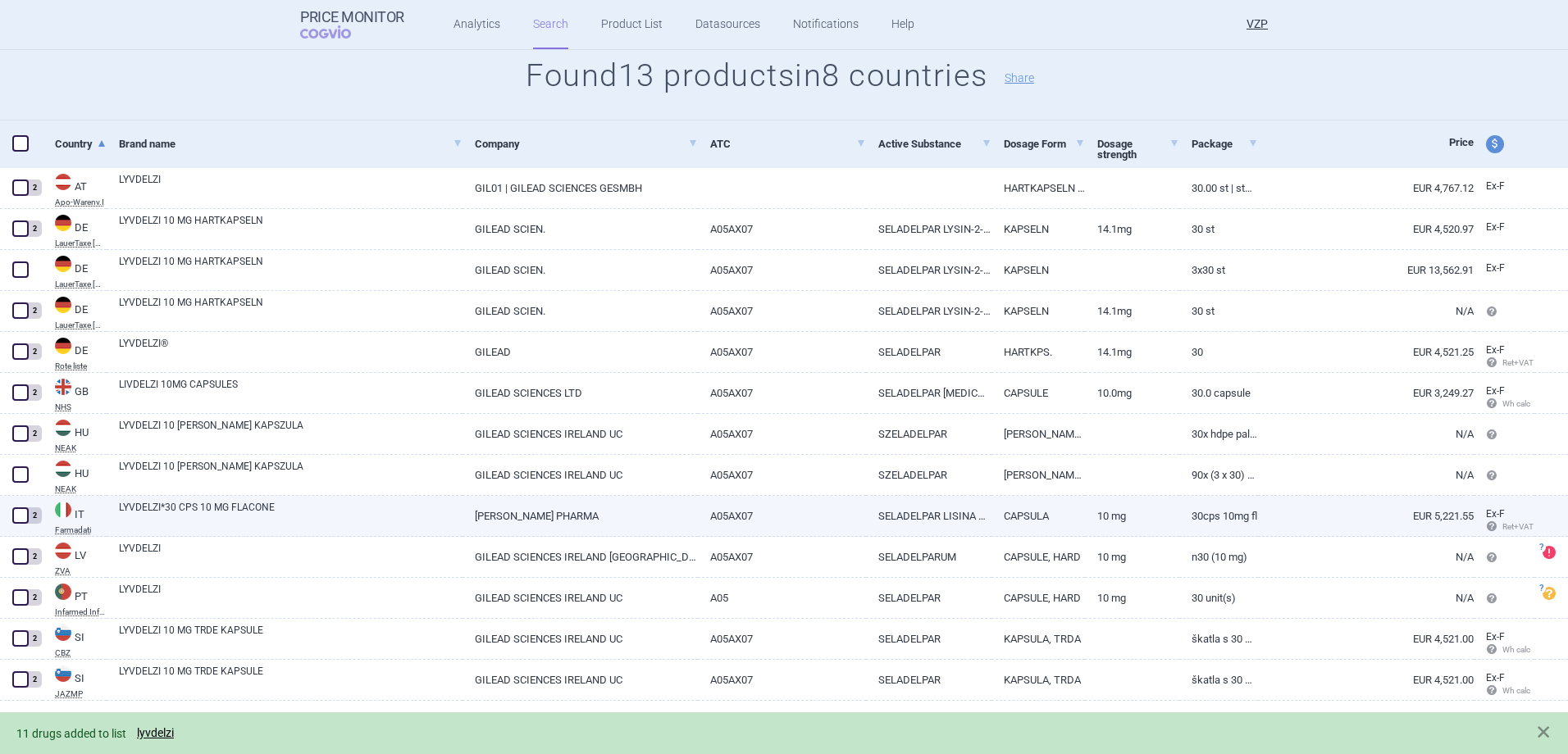
scroll to position [0, 0]
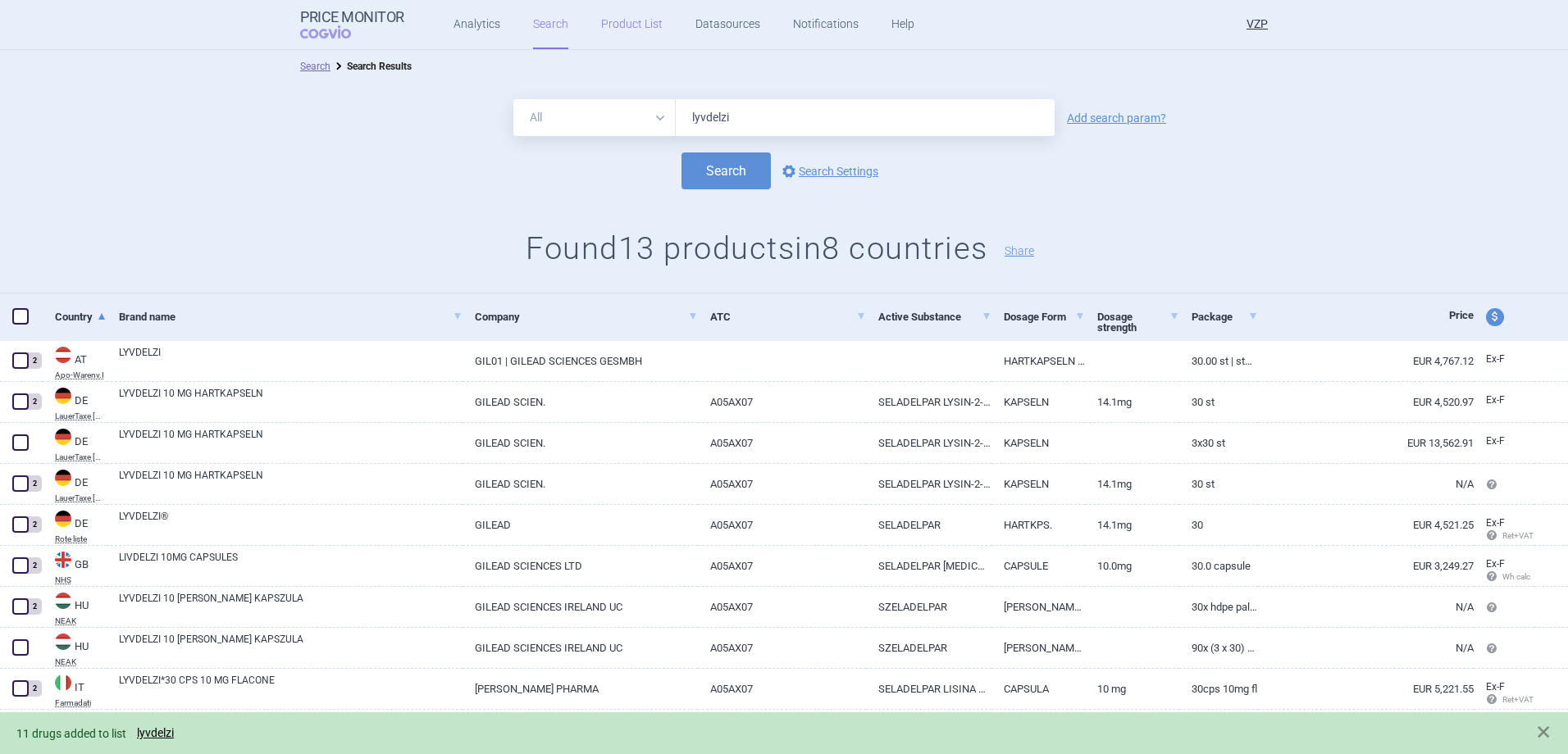
click at [634, 19] on link "Product List" at bounding box center [632, 24] width 61 height 49
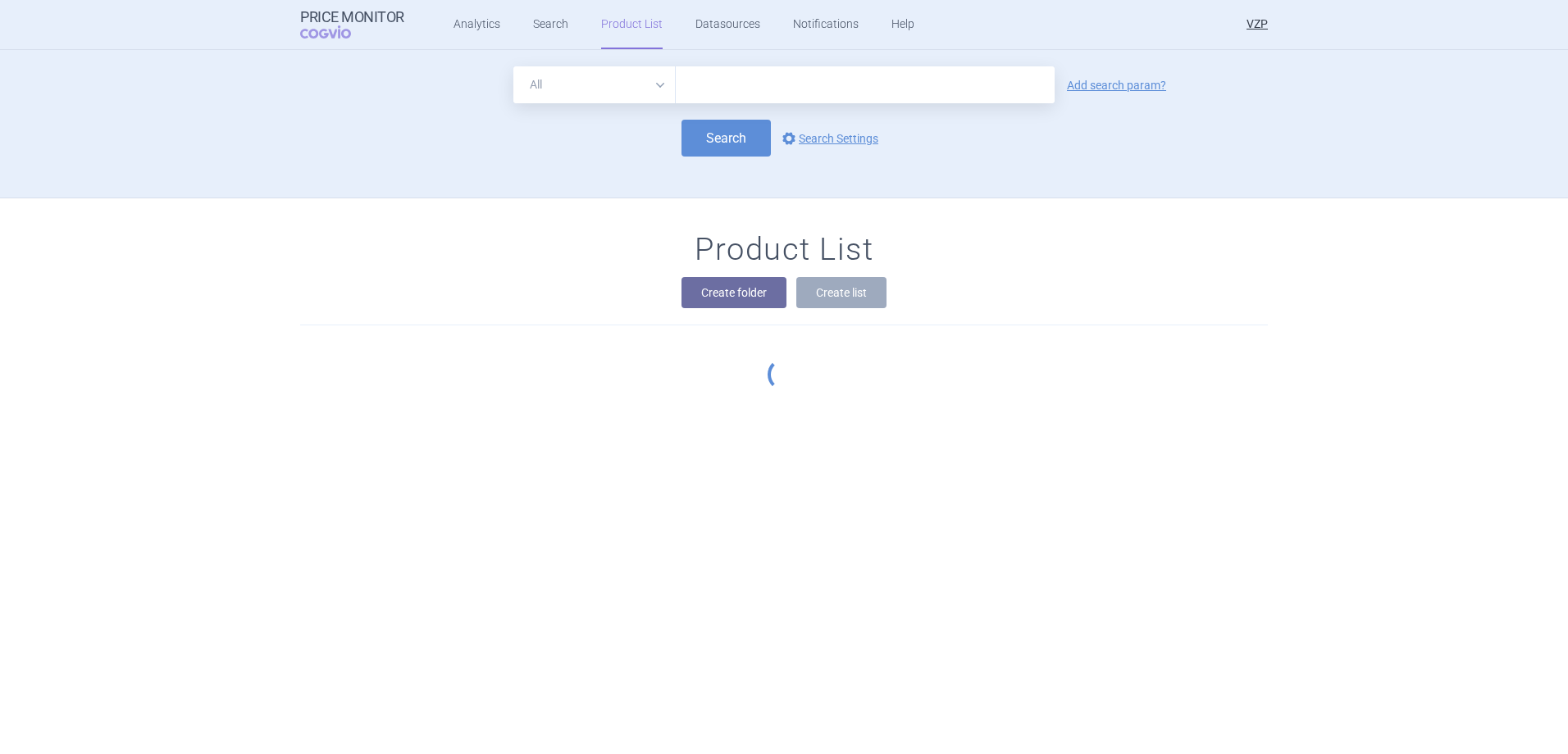
scroll to position [148, 0]
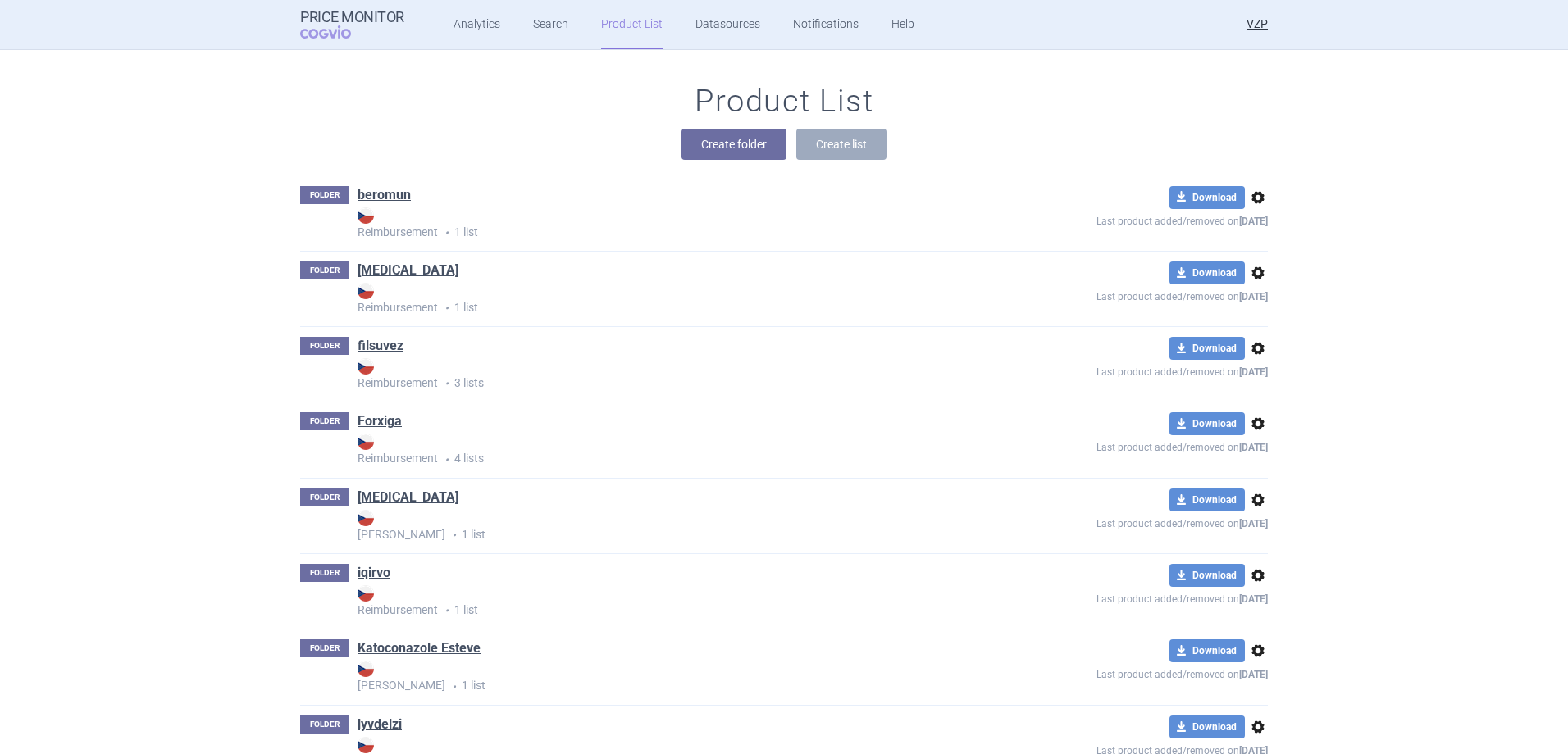
click at [500, 113] on div "Product List Create folder Create list" at bounding box center [784, 129] width 1033 height 93
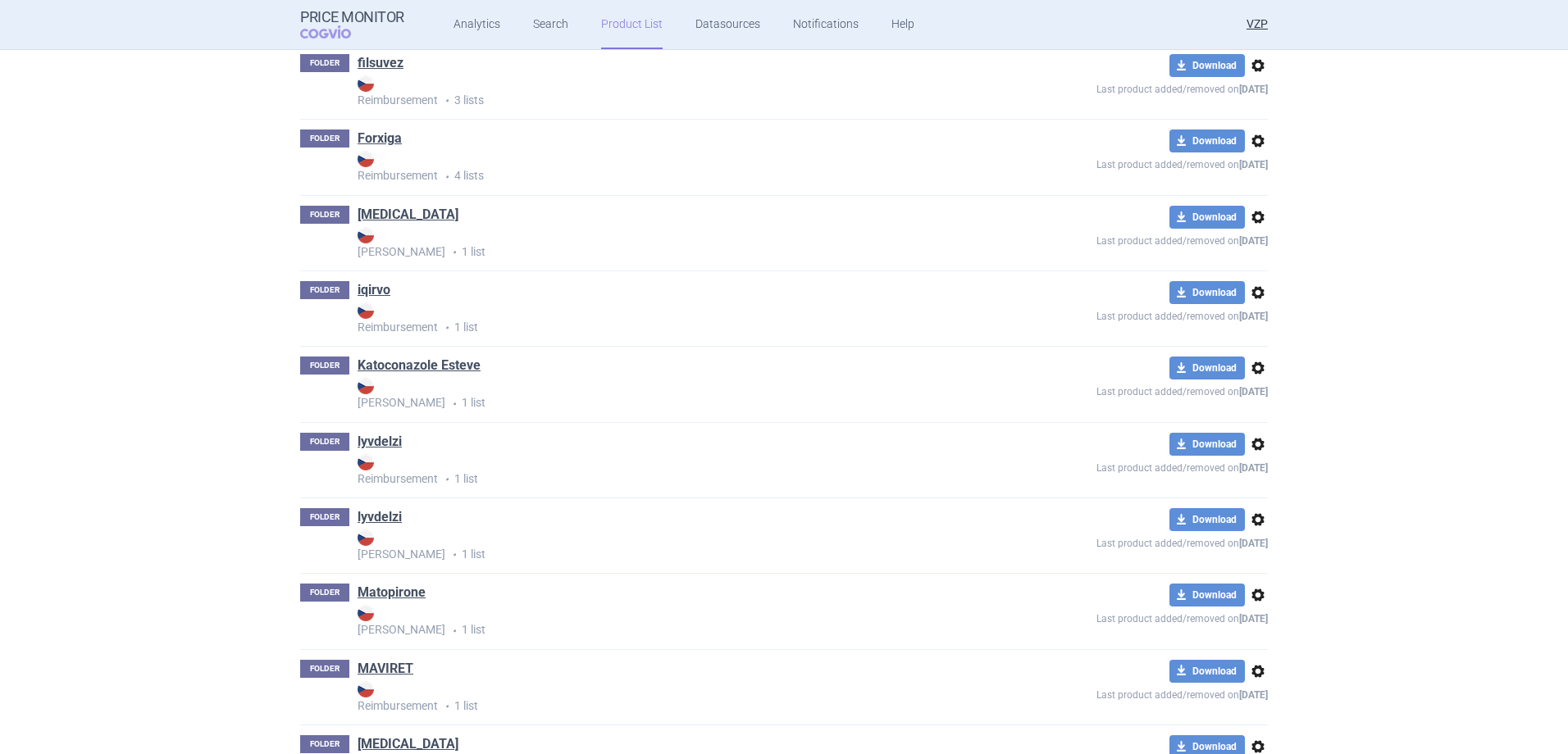
scroll to position [559, 0]
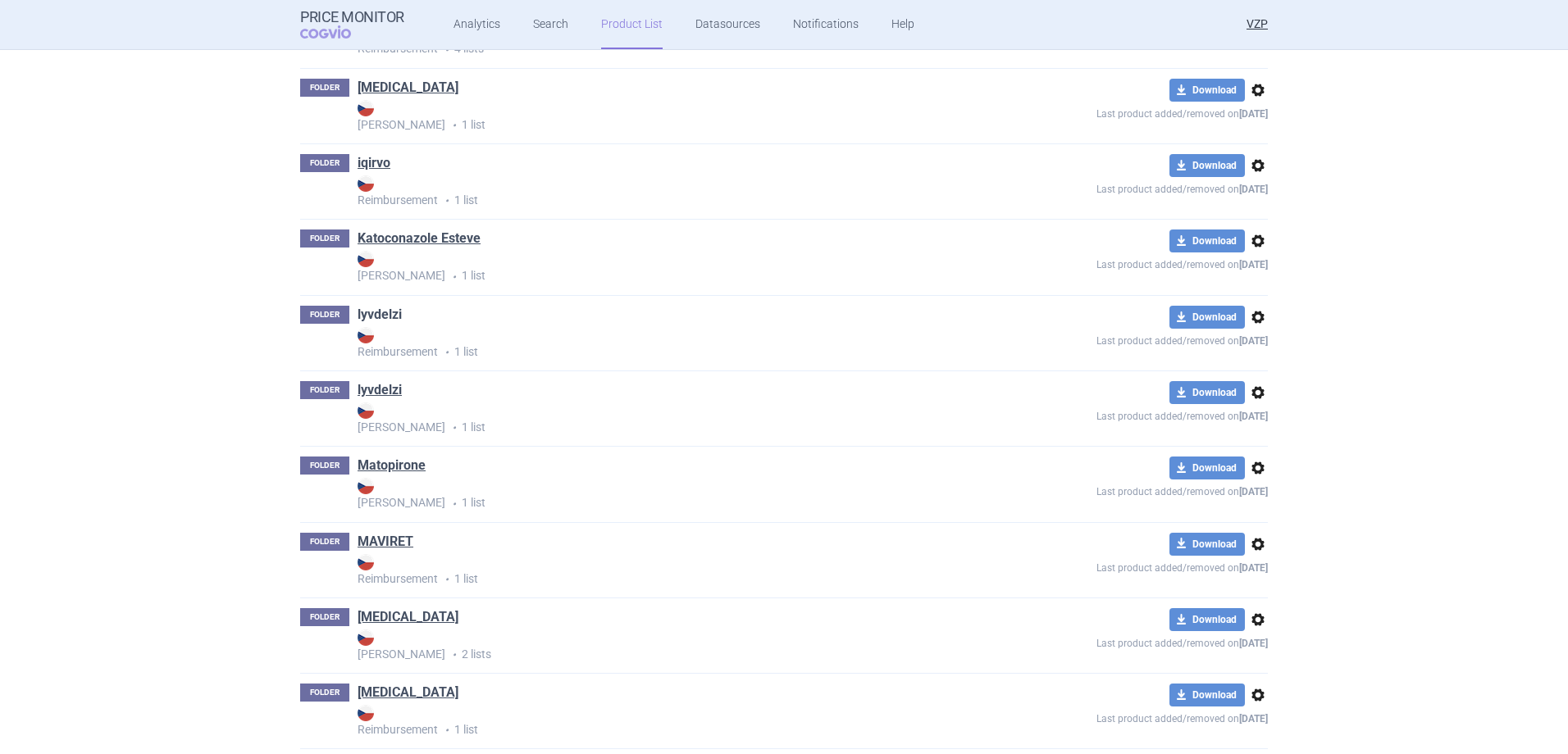
click at [393, 319] on link "lyvdelzi" at bounding box center [380, 314] width 45 height 18
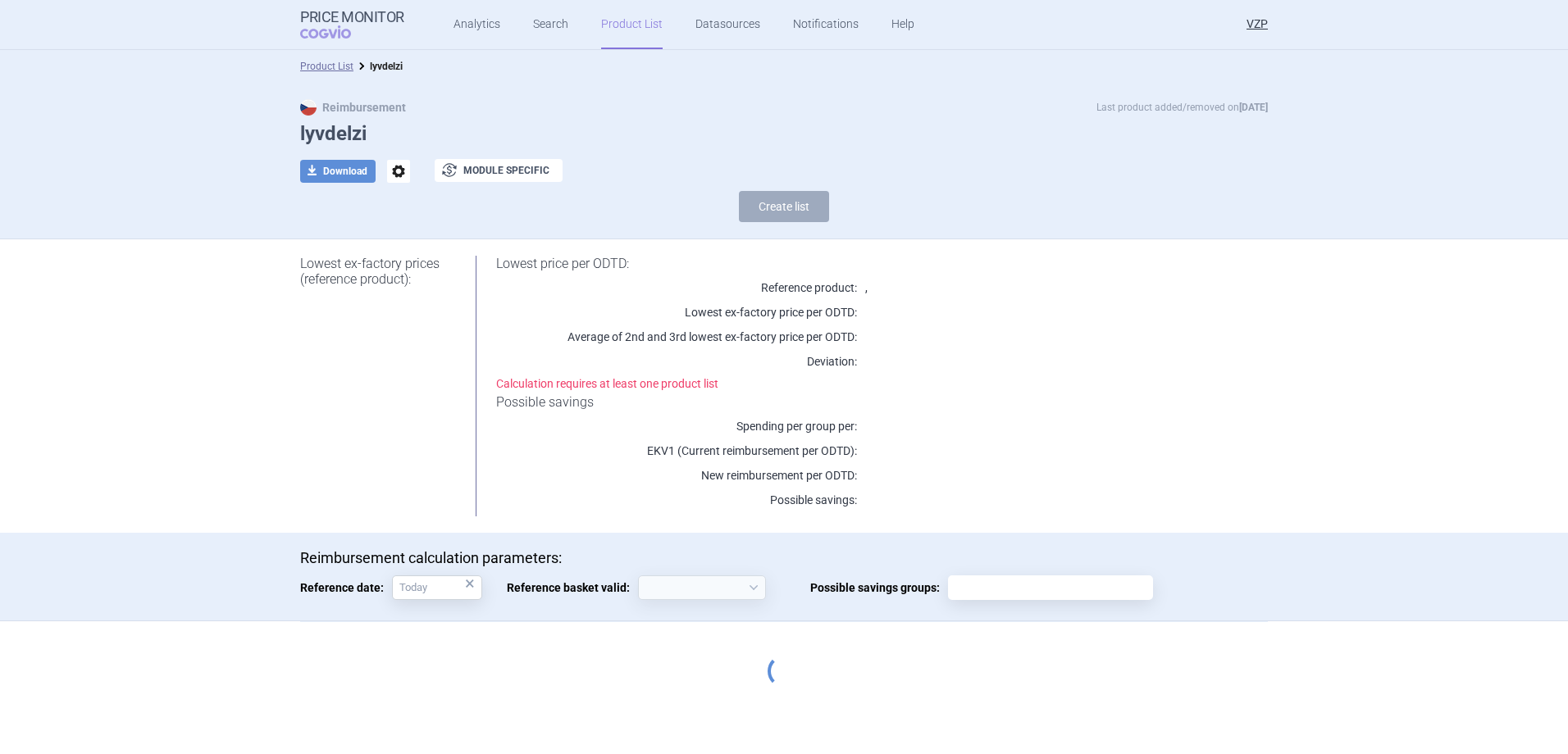
select select "2020-02-01"
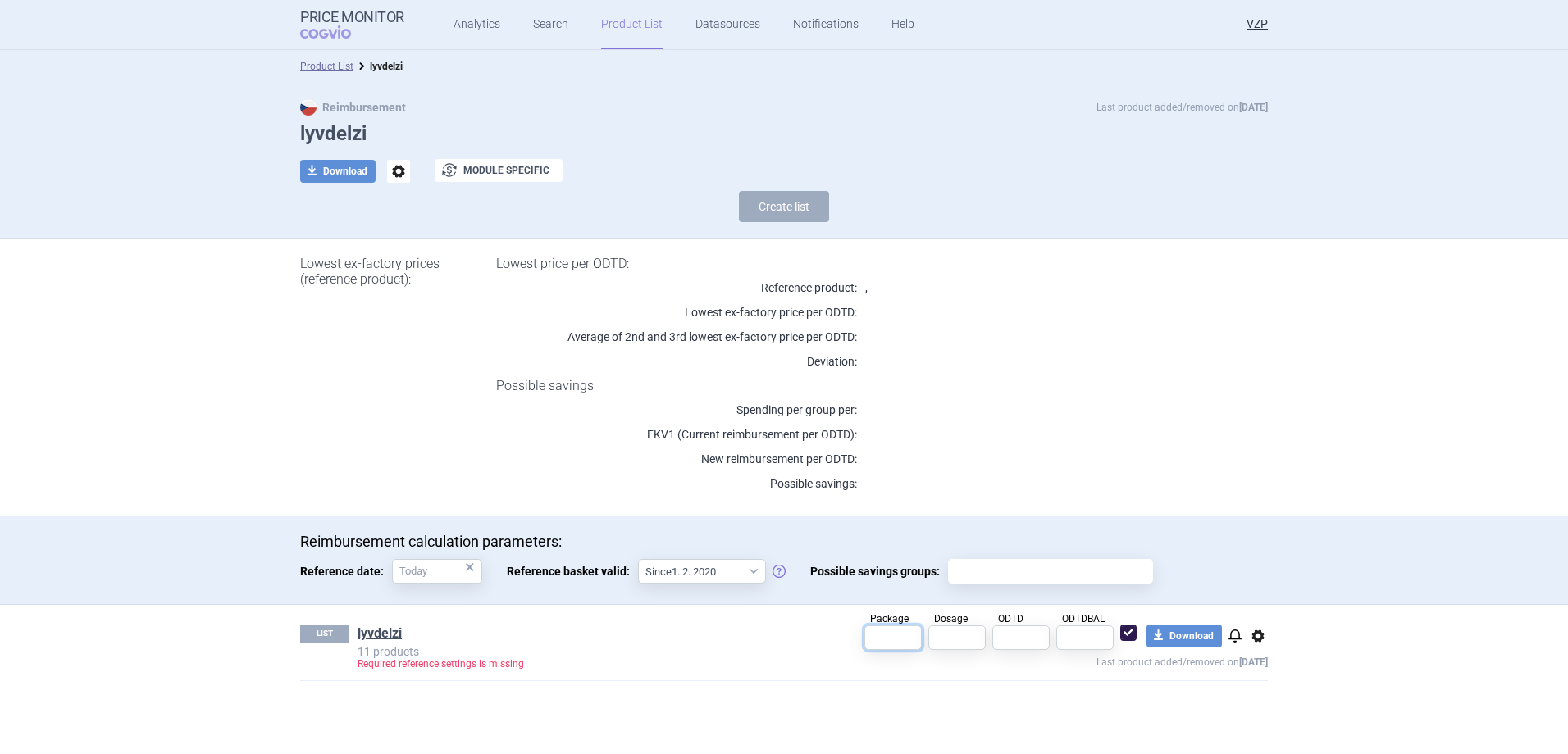
click at [906, 634] on input "text" at bounding box center [893, 638] width 58 height 24
type input "1"
click at [953, 641] on input "text" at bounding box center [957, 638] width 58 height 24
type input "1"
click at [1049, 638] on input "text" at bounding box center [1021, 638] width 58 height 24
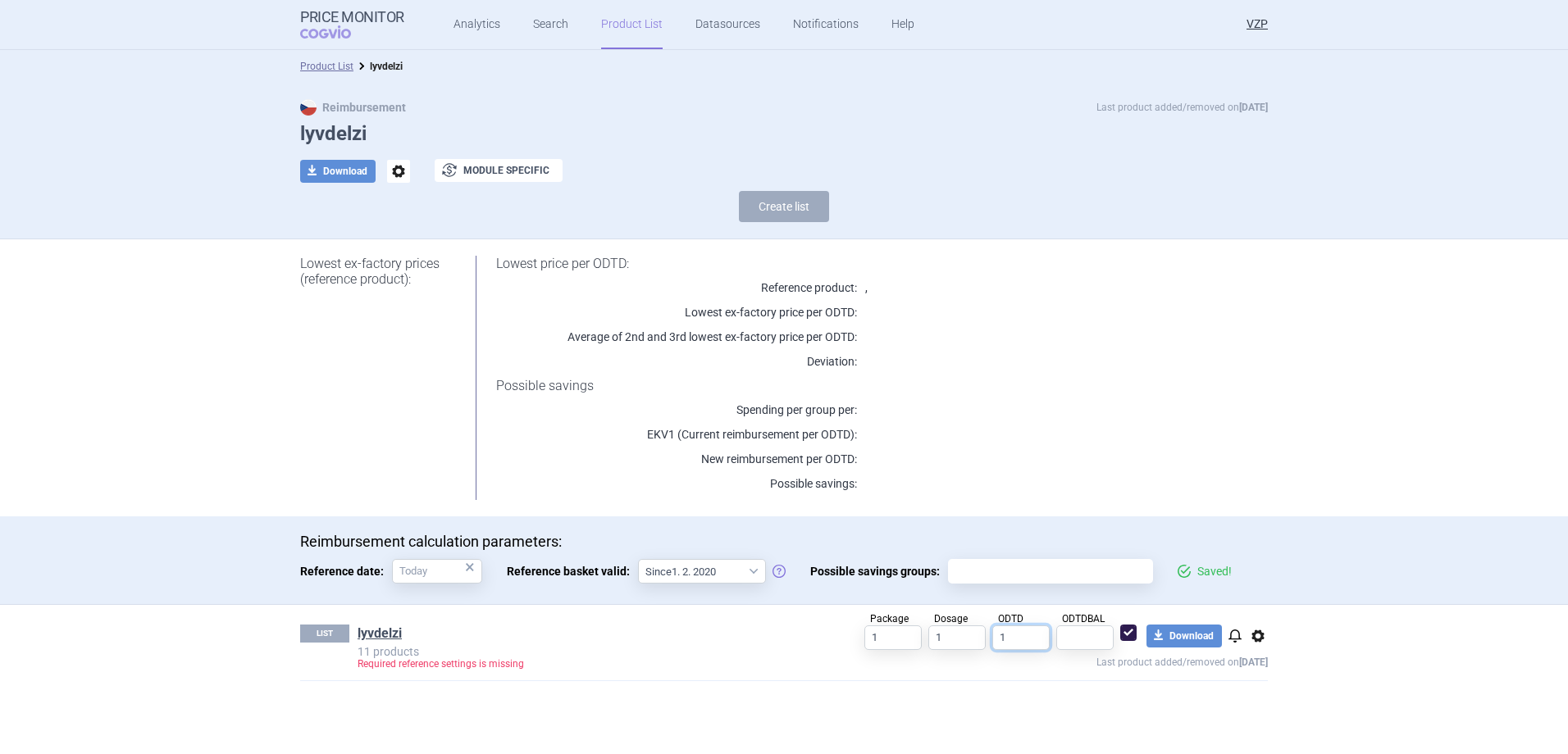
type input "1"
click at [1068, 639] on input "text" at bounding box center [1085, 638] width 58 height 24
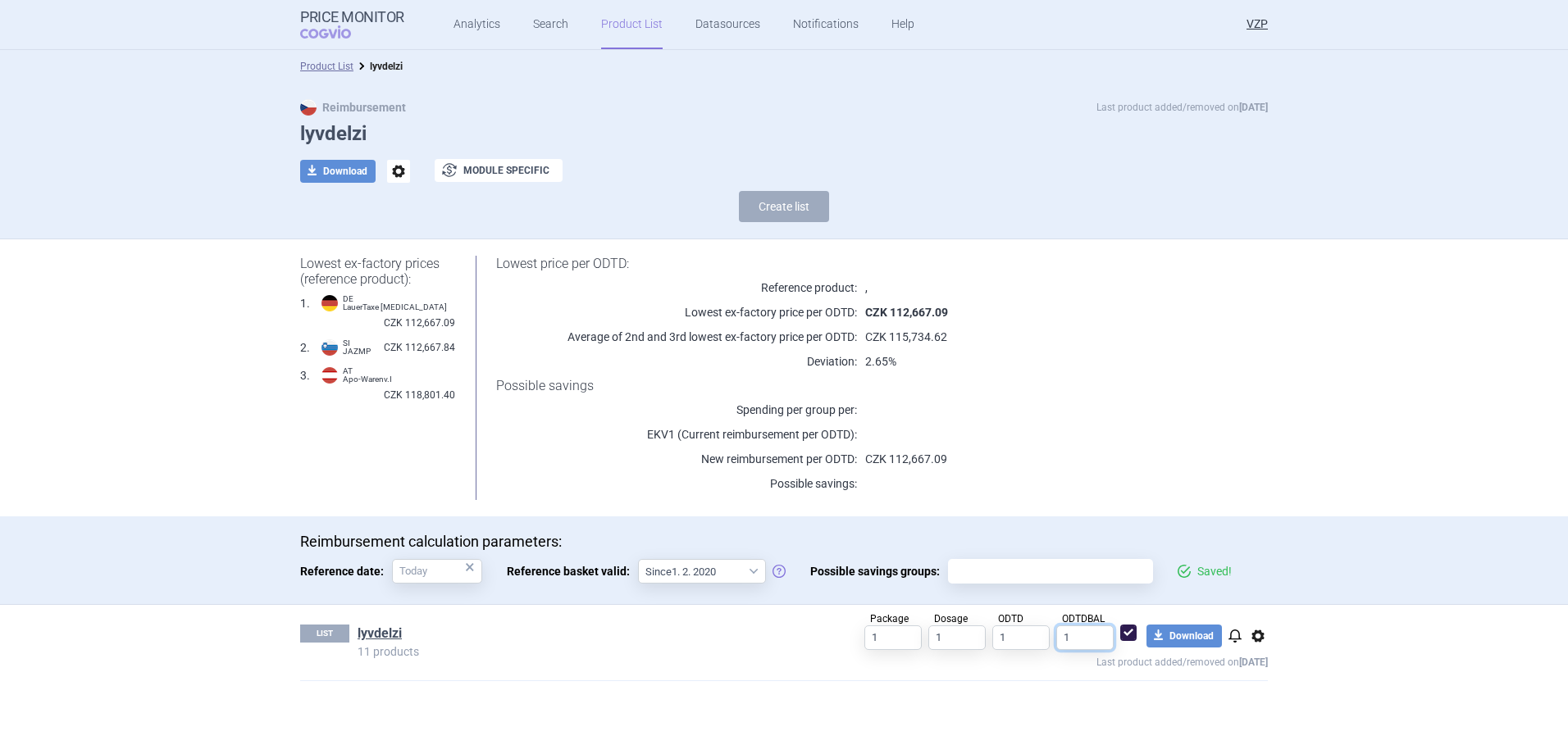
type input "1"
click at [366, 636] on link "lyvdelzi" at bounding box center [380, 634] width 45 height 18
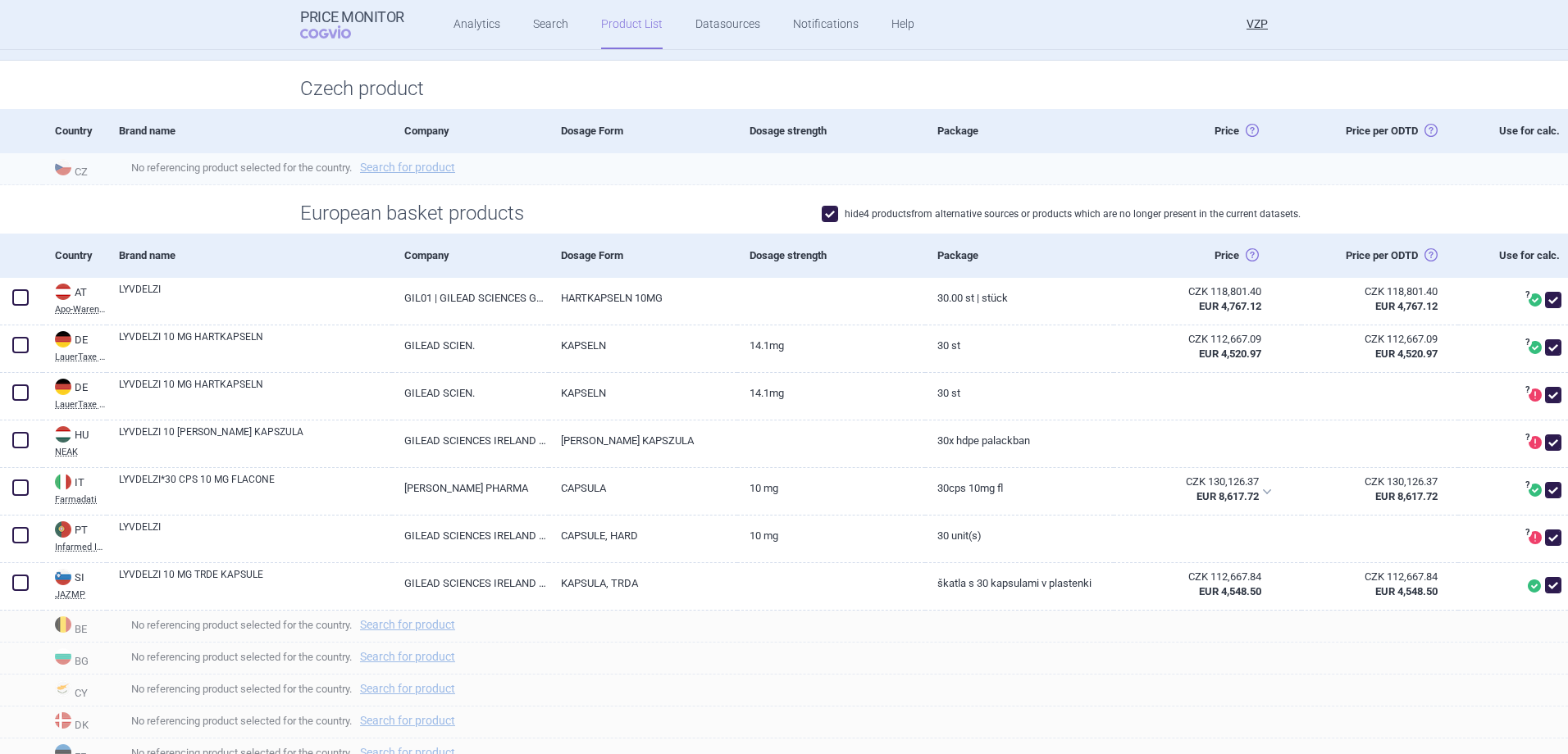
scroll to position [328, 0]
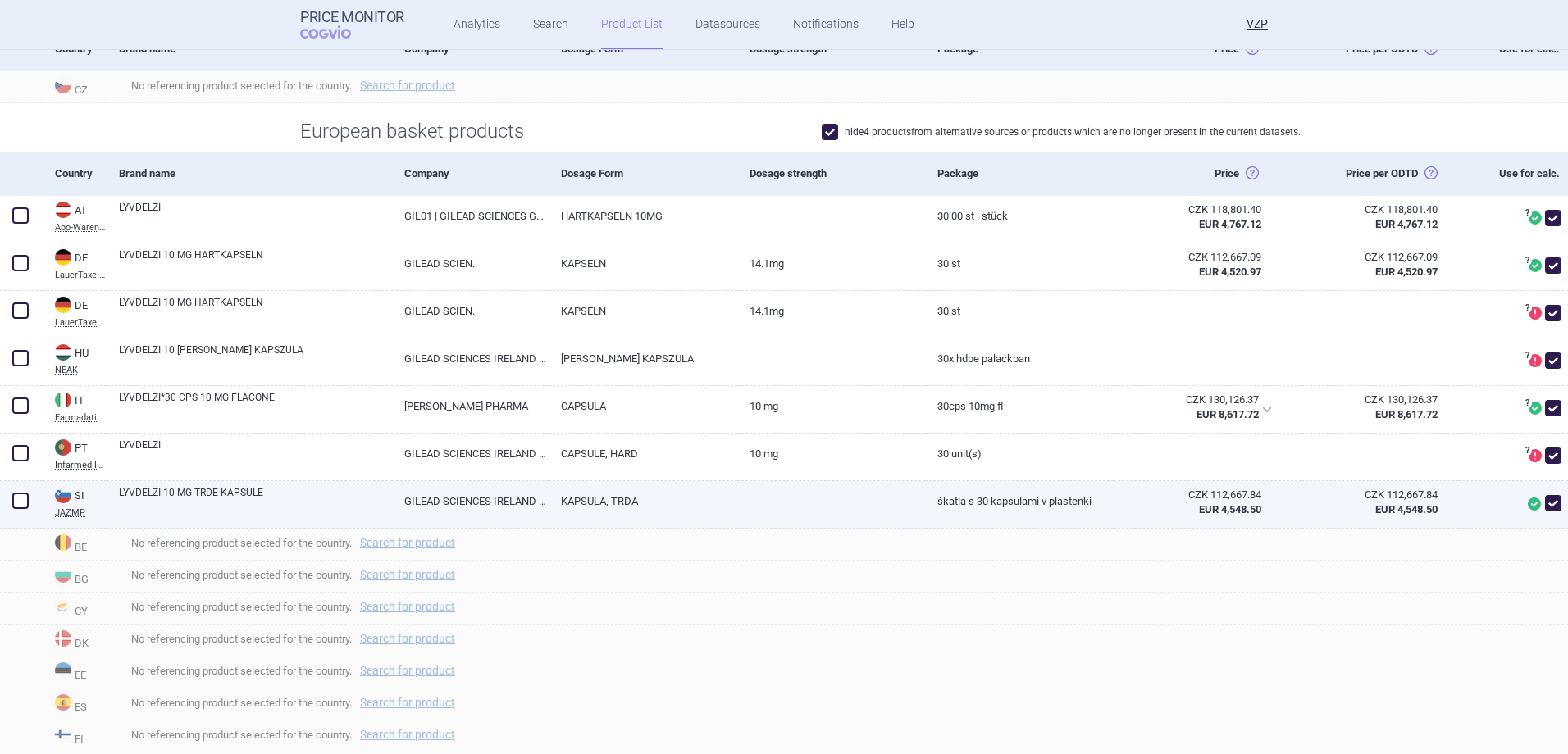
click at [1544, 504] on span at bounding box center [1552, 504] width 17 height 17
checkbox input "false"
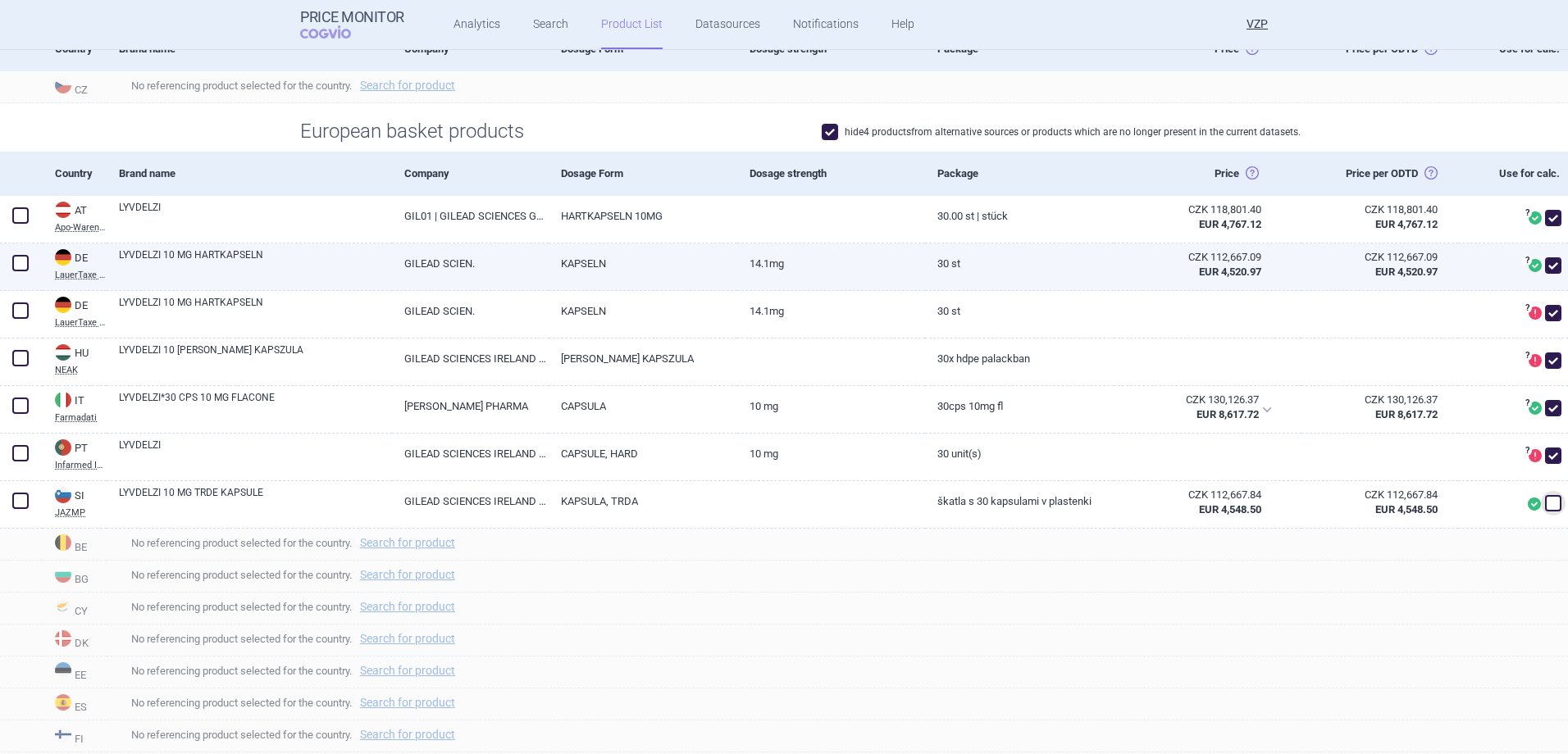
click at [1544, 270] on span at bounding box center [1552, 265] width 17 height 17
checkbox input "false"
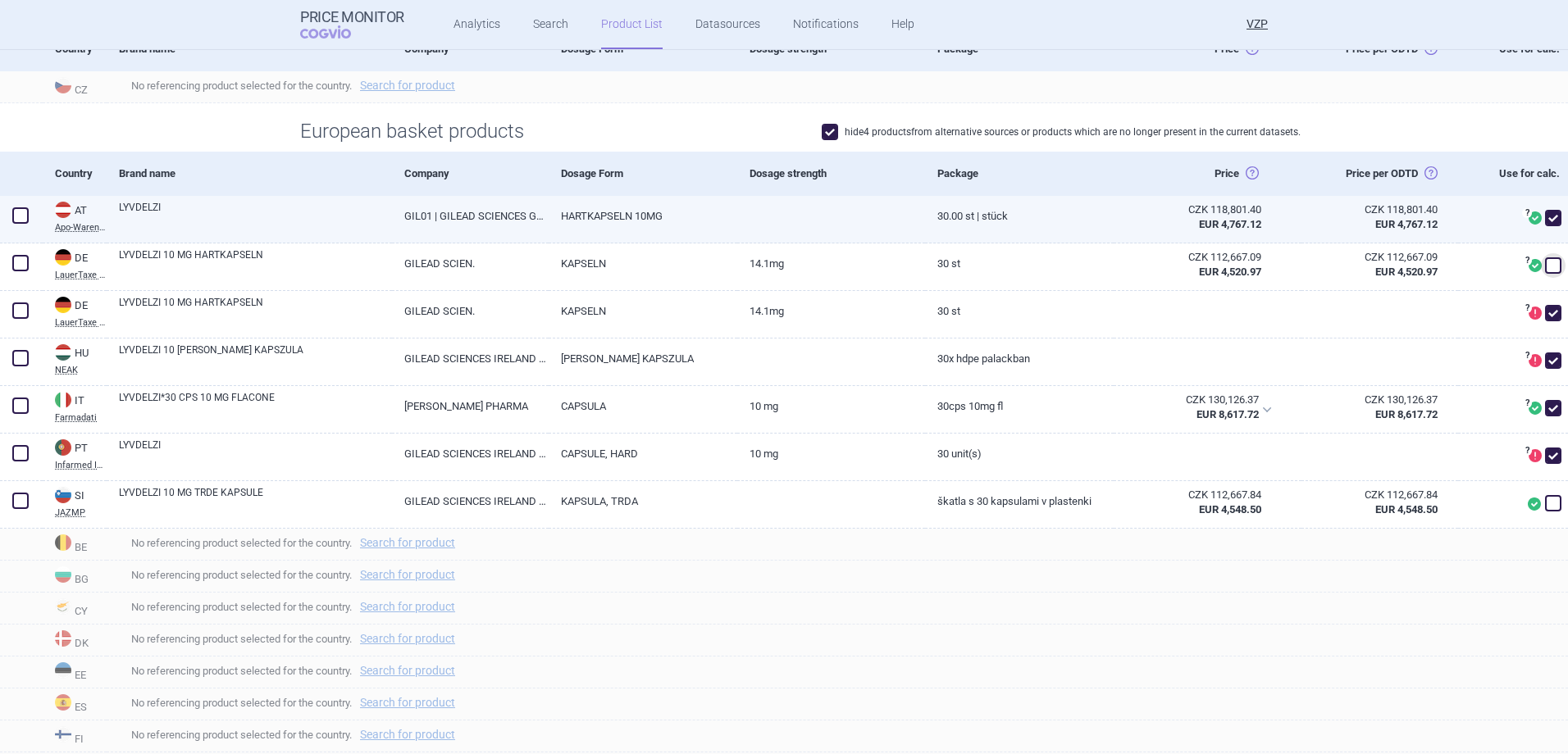
click at [1544, 224] on span at bounding box center [1552, 218] width 17 height 17
checkbox input "false"
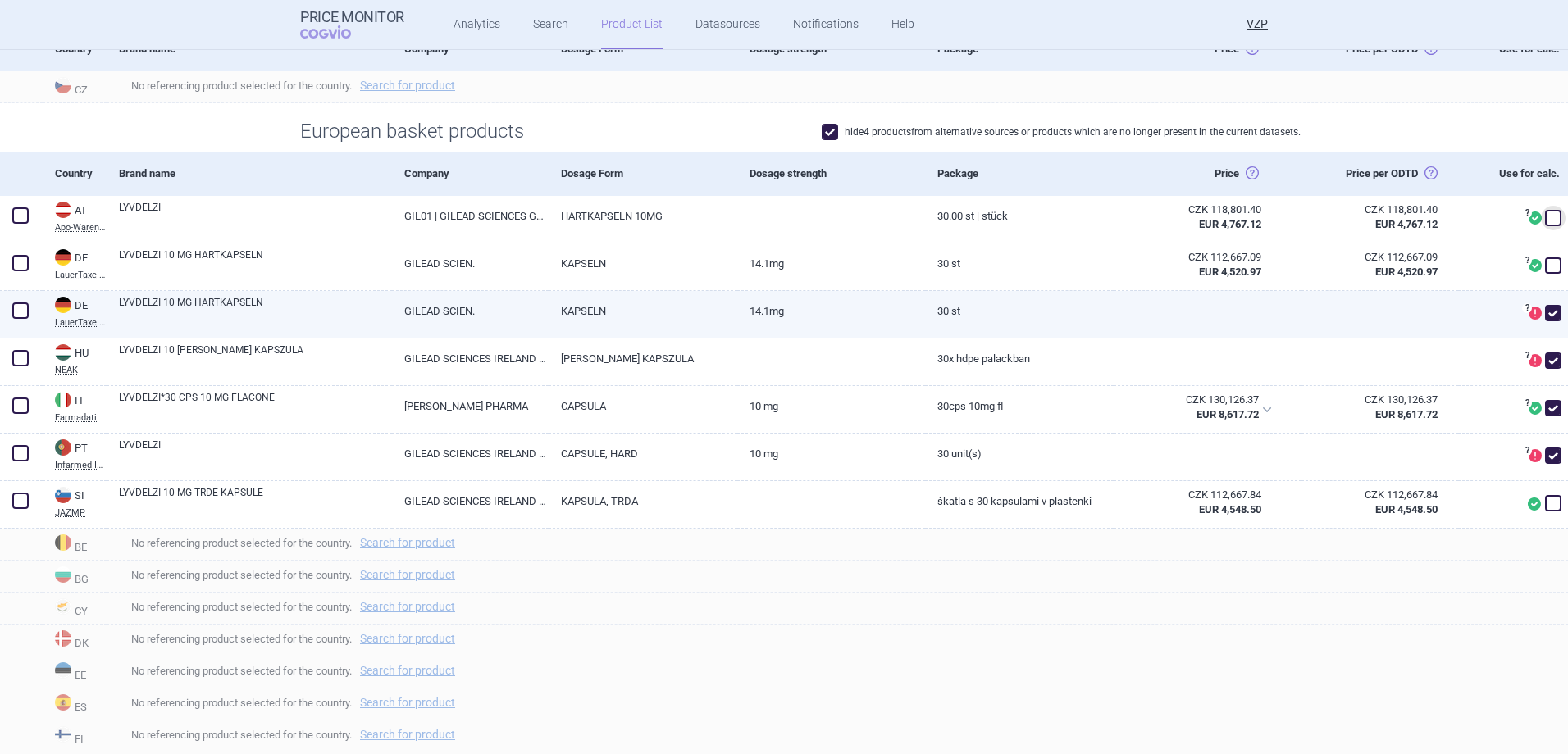
click at [1544, 308] on span at bounding box center [1552, 313] width 17 height 17
checkbox input "false"
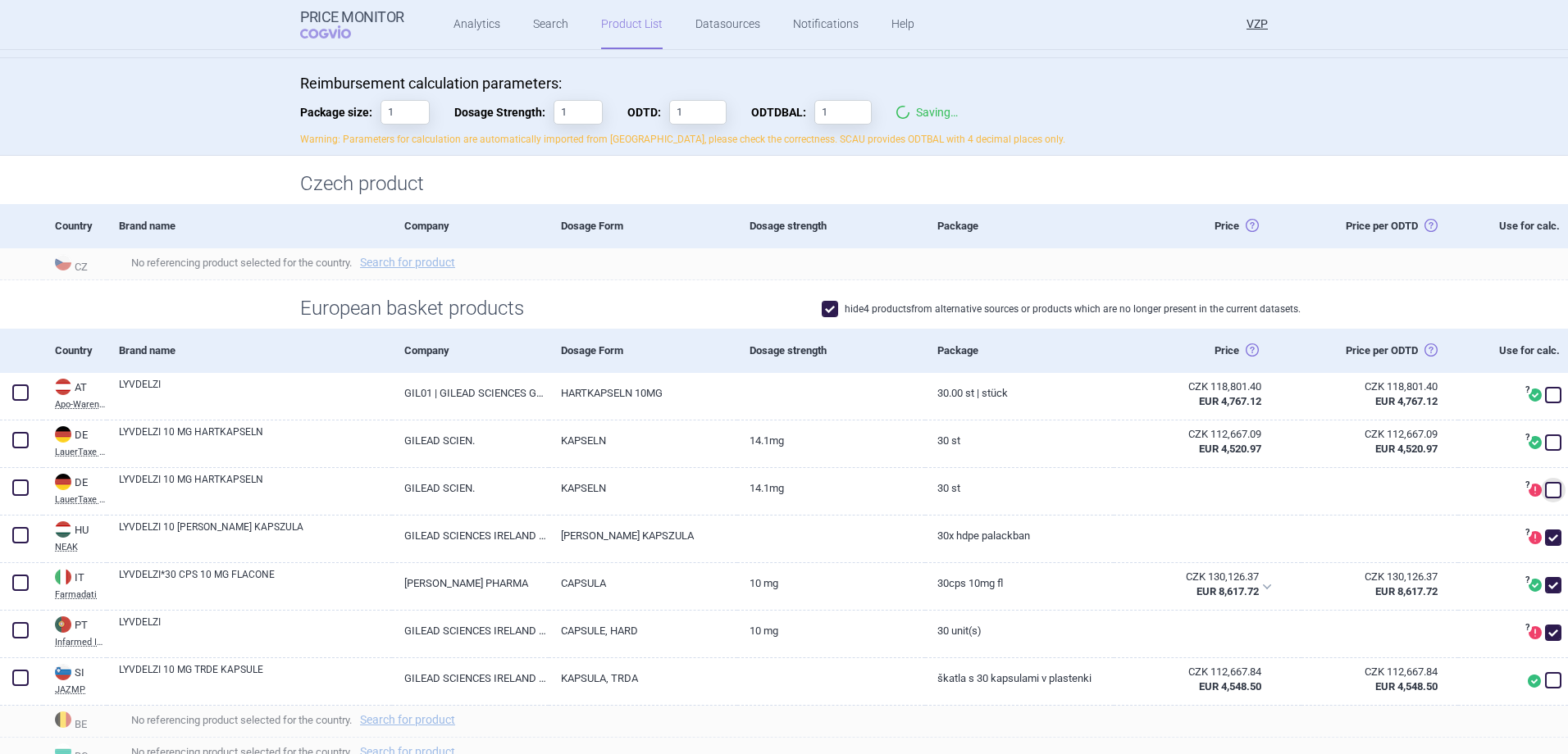
scroll to position [0, 0]
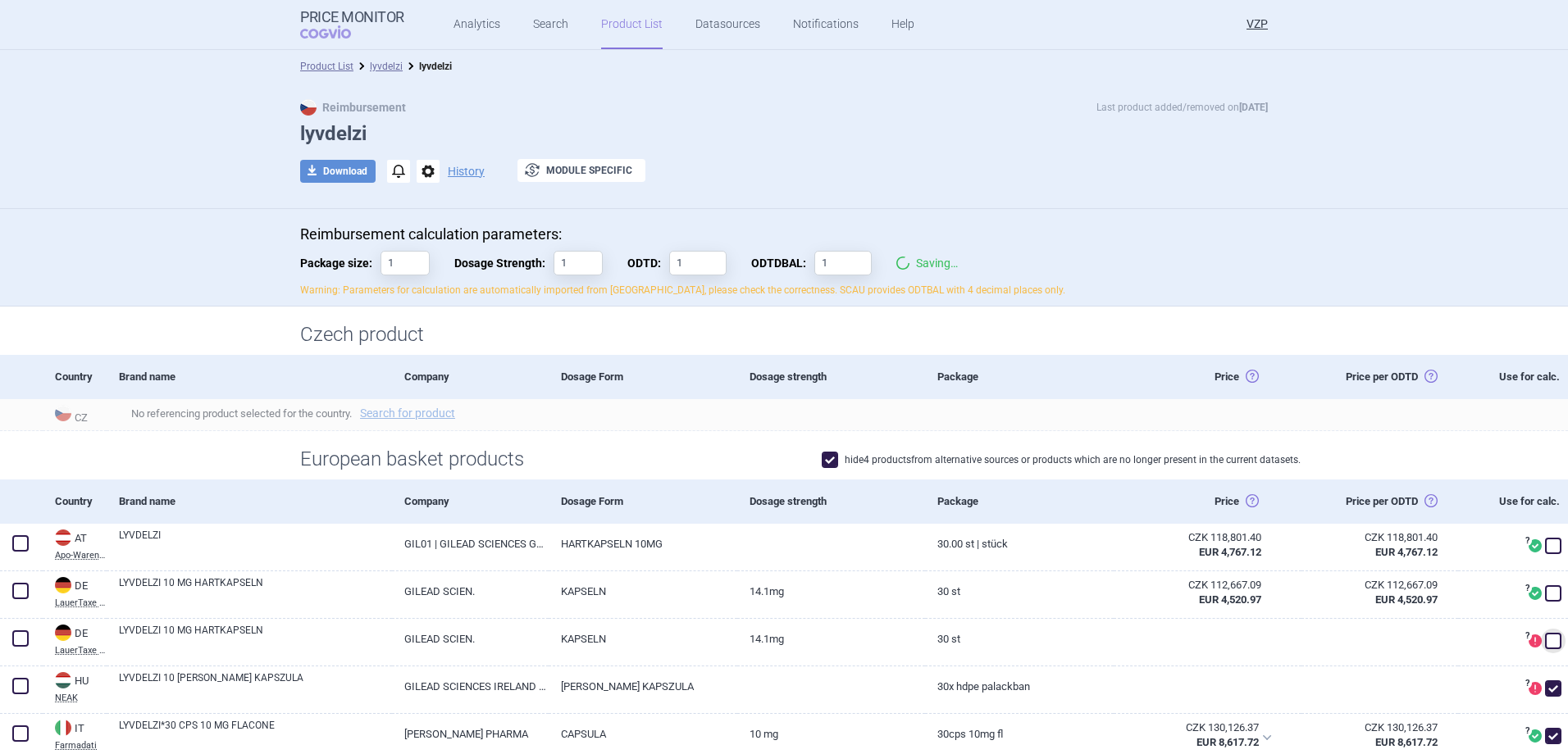
click at [373, 60] on li "lyvdelzi" at bounding box center [378, 66] width 49 height 17
click at [374, 66] on link "lyvdelzi" at bounding box center [387, 66] width 33 height 11
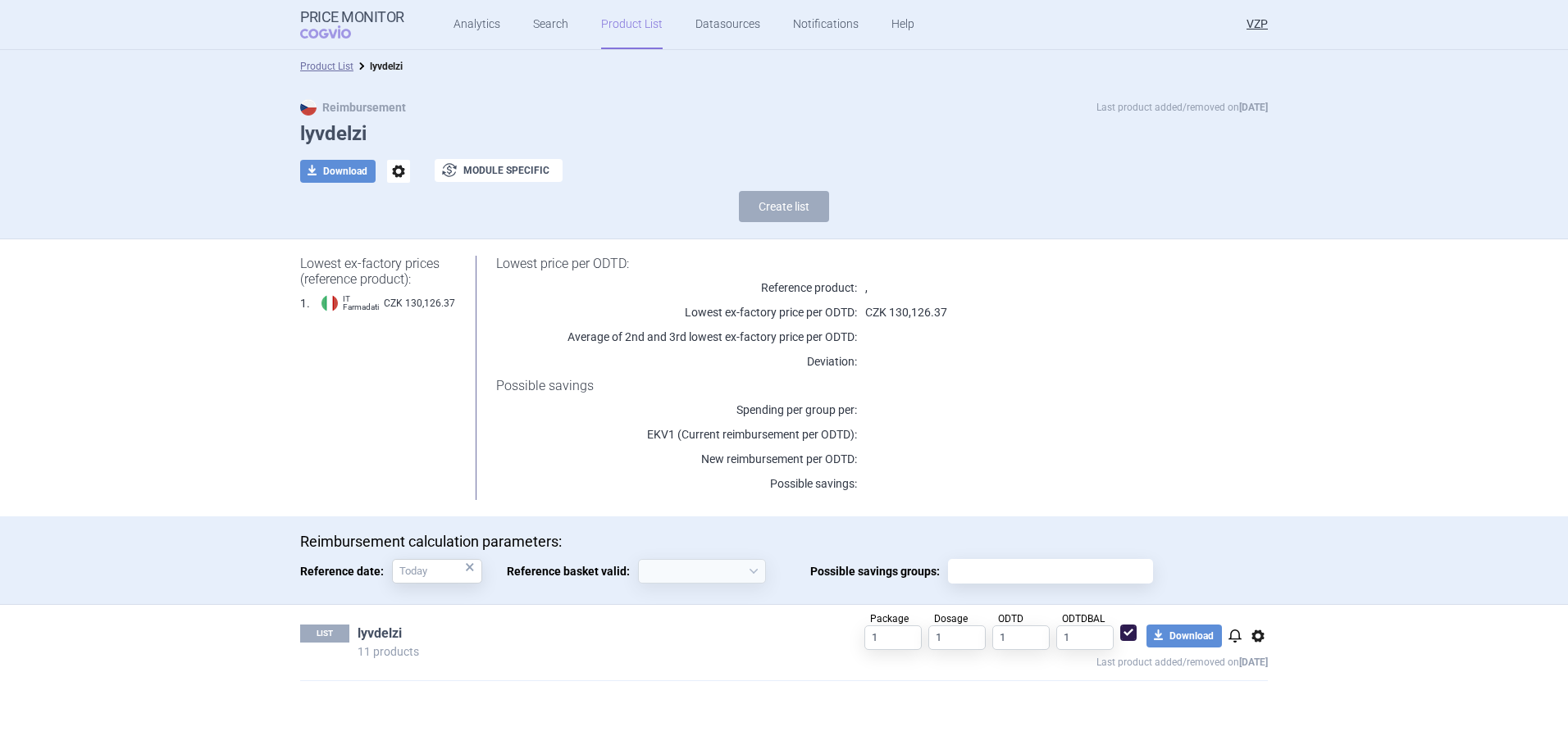
click at [372, 634] on link "lyvdelzi" at bounding box center [380, 634] width 45 height 18
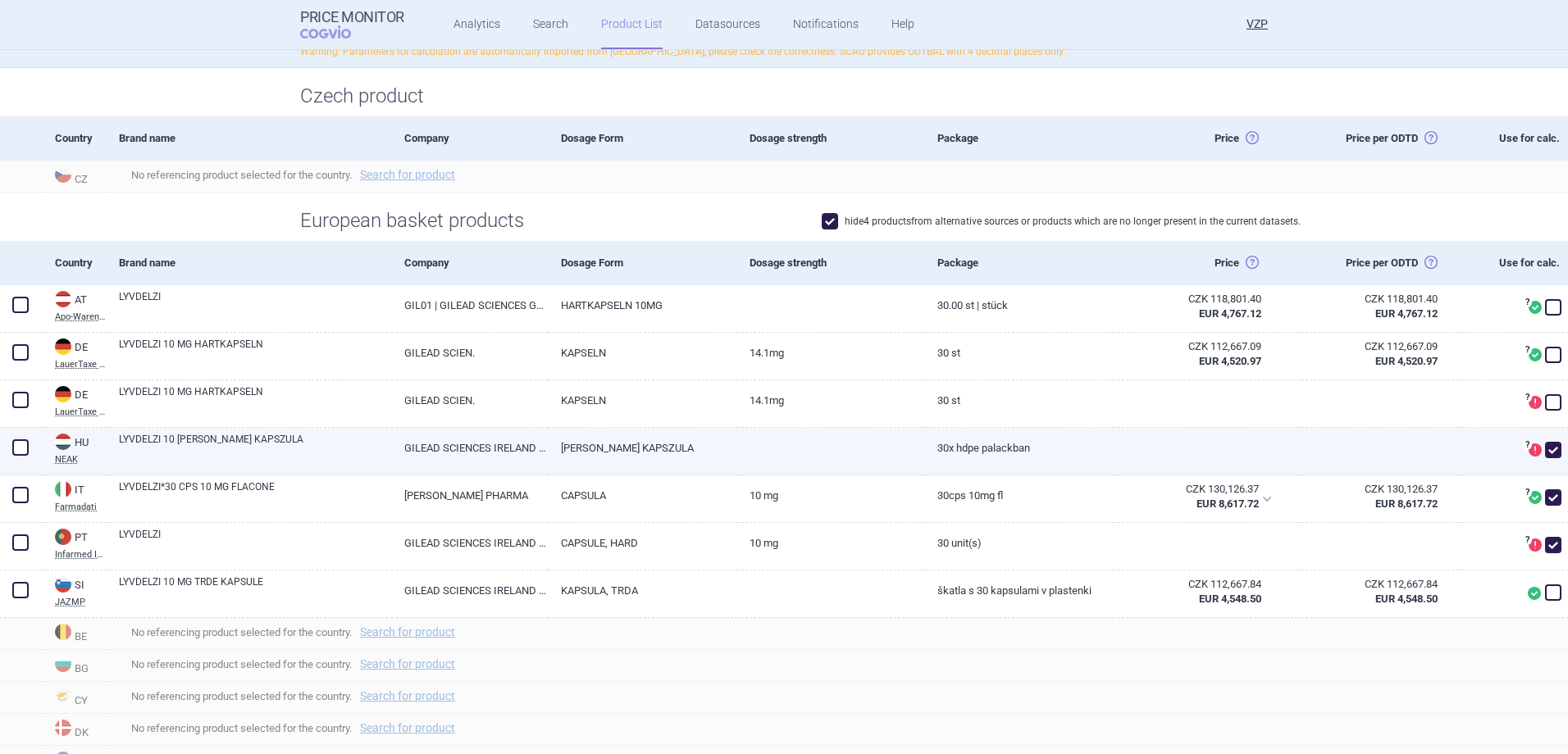
scroll to position [246, 0]
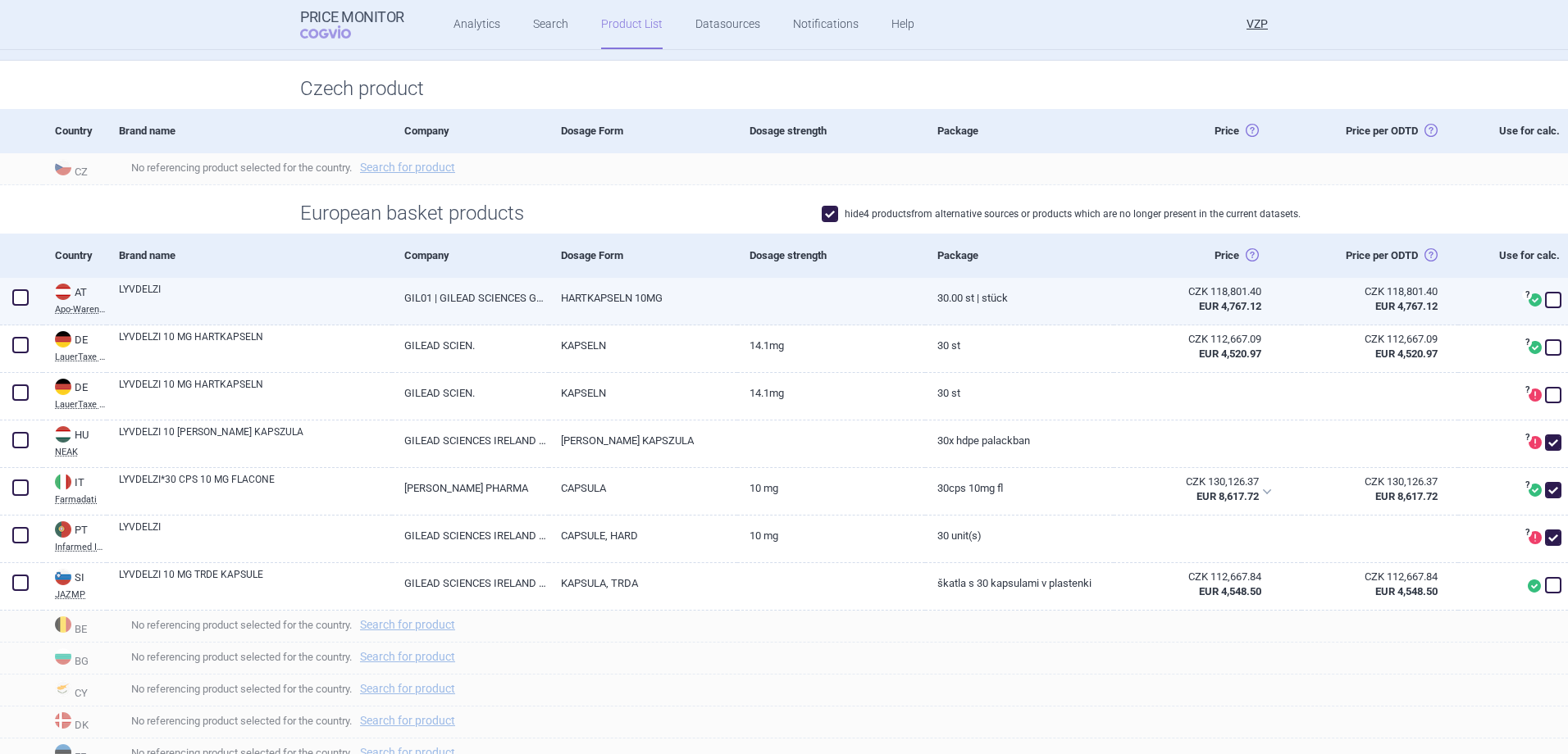
click at [1544, 299] on span at bounding box center [1552, 300] width 17 height 17
checkbox input "true"
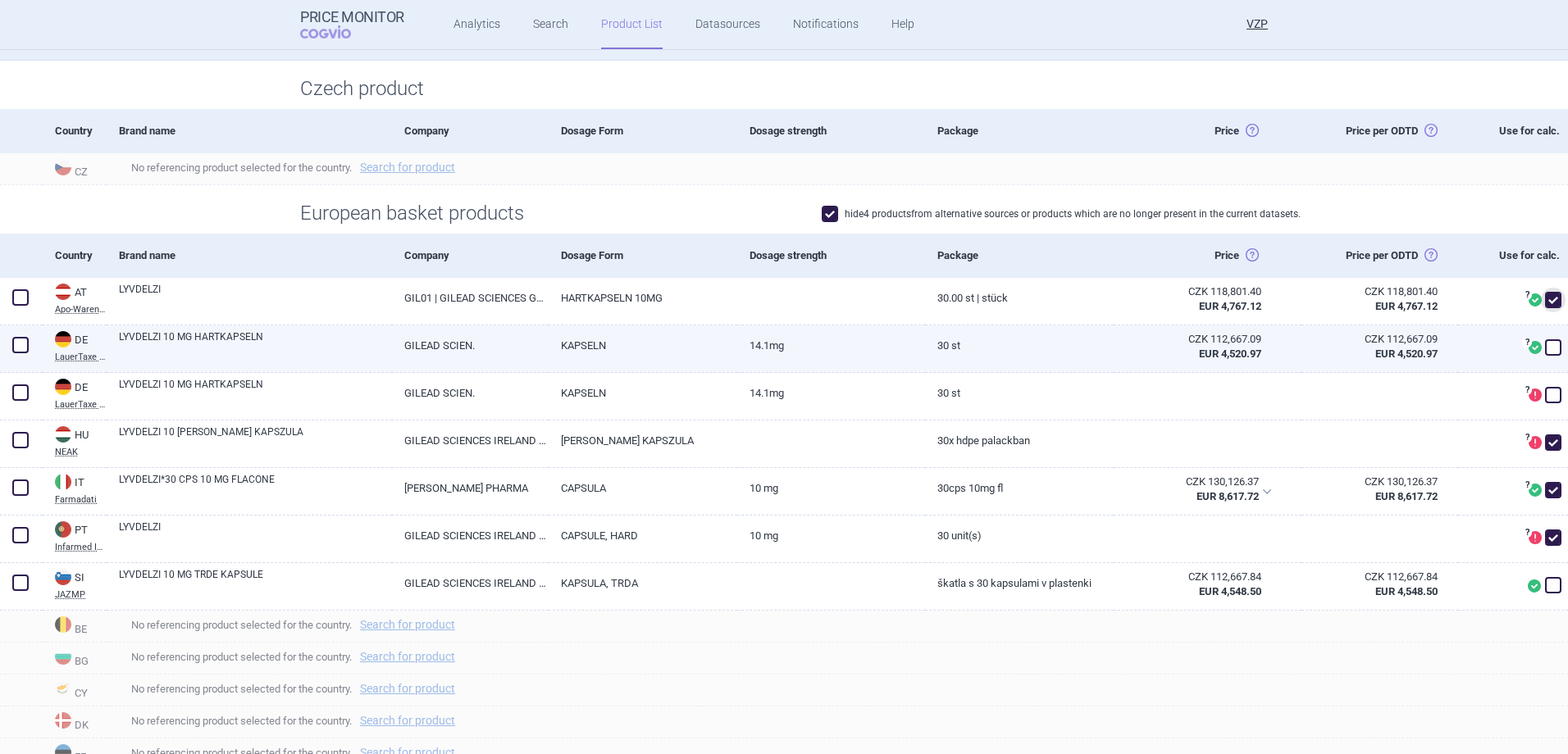
click at [1544, 346] on span at bounding box center [1552, 347] width 17 height 17
checkbox input "true"
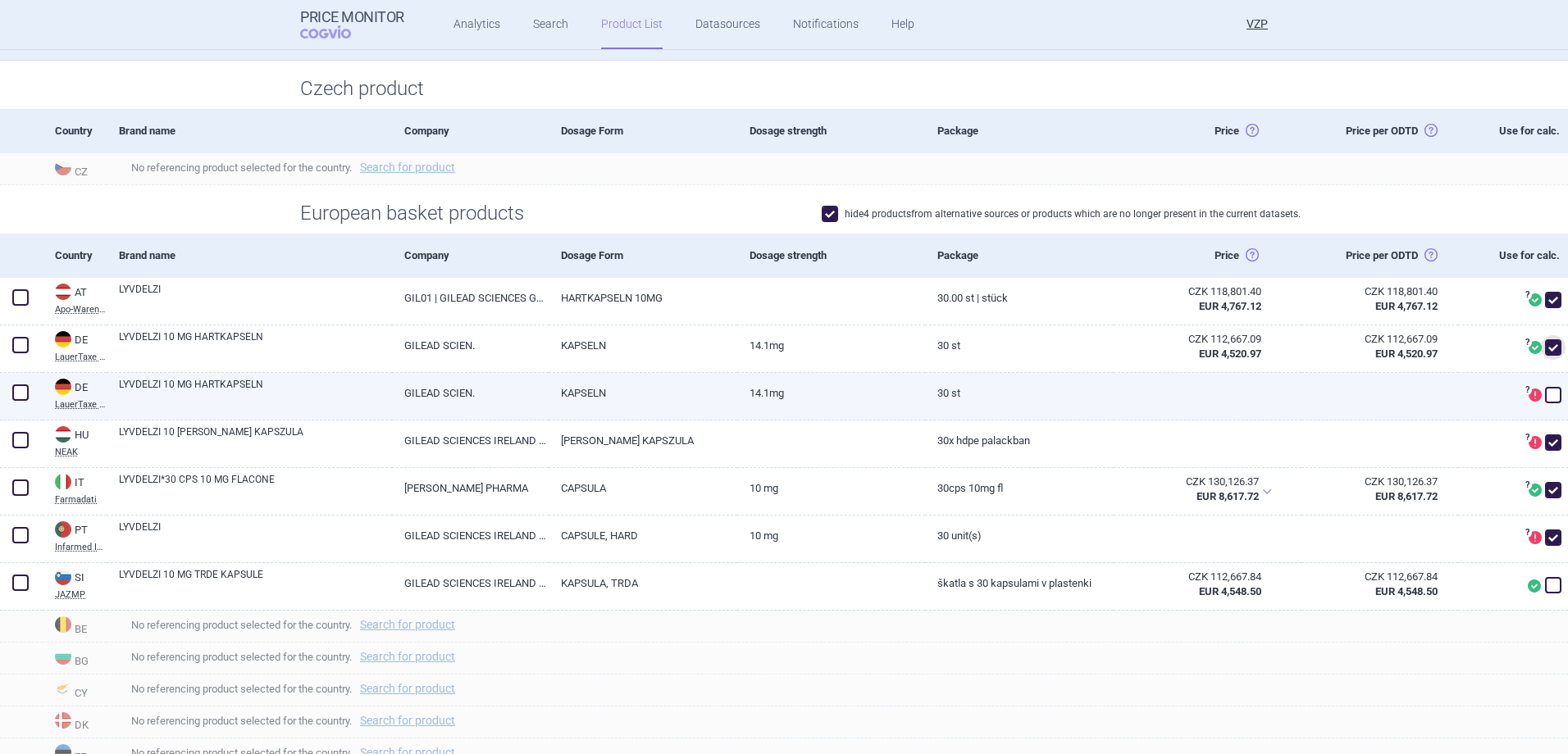
click at [1544, 401] on span at bounding box center [1552, 395] width 17 height 17
checkbox input "true"
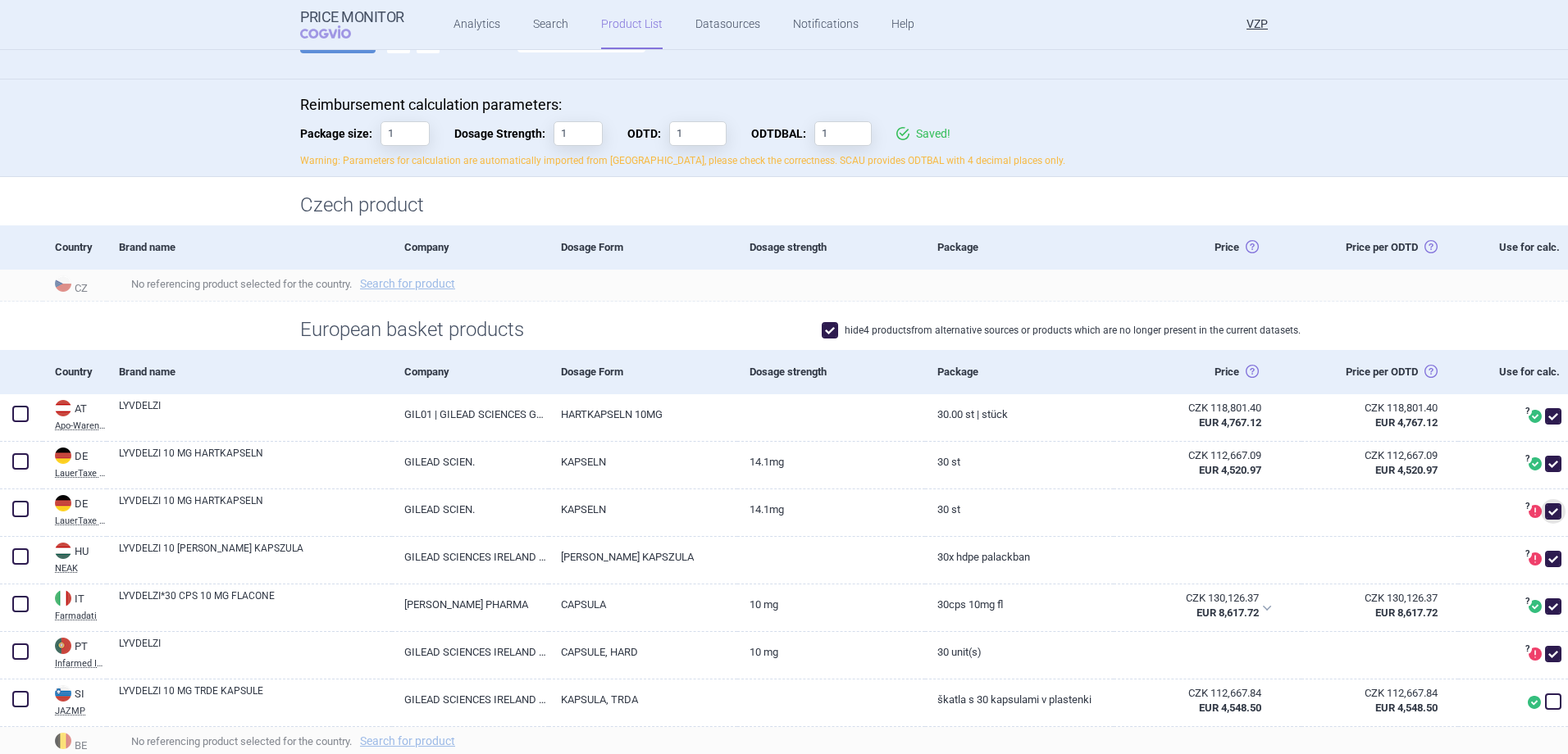
scroll to position [0, 0]
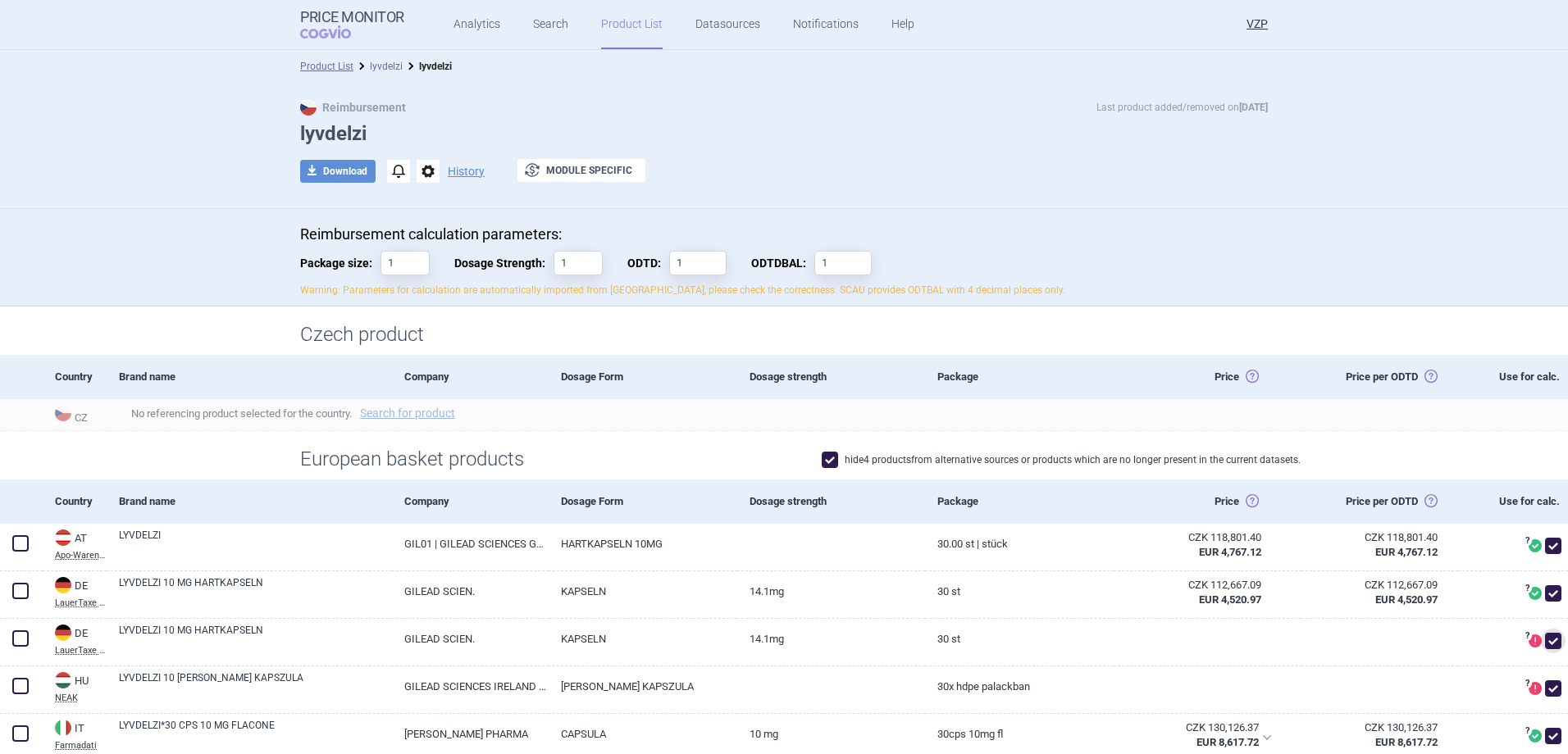
click at [380, 72] on link "lyvdelzi" at bounding box center [387, 66] width 33 height 11
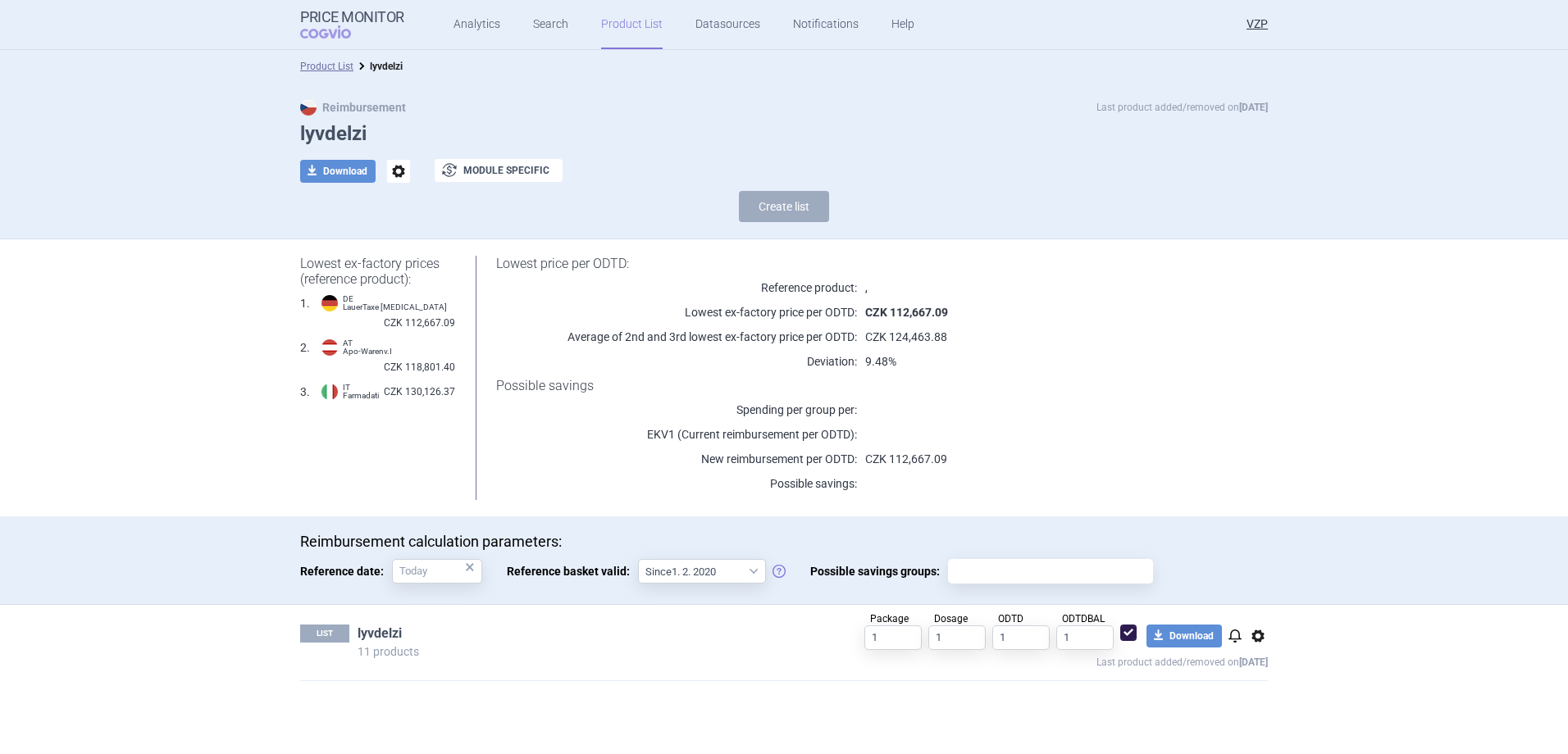
click at [368, 635] on link "lyvdelzi" at bounding box center [380, 634] width 45 height 18
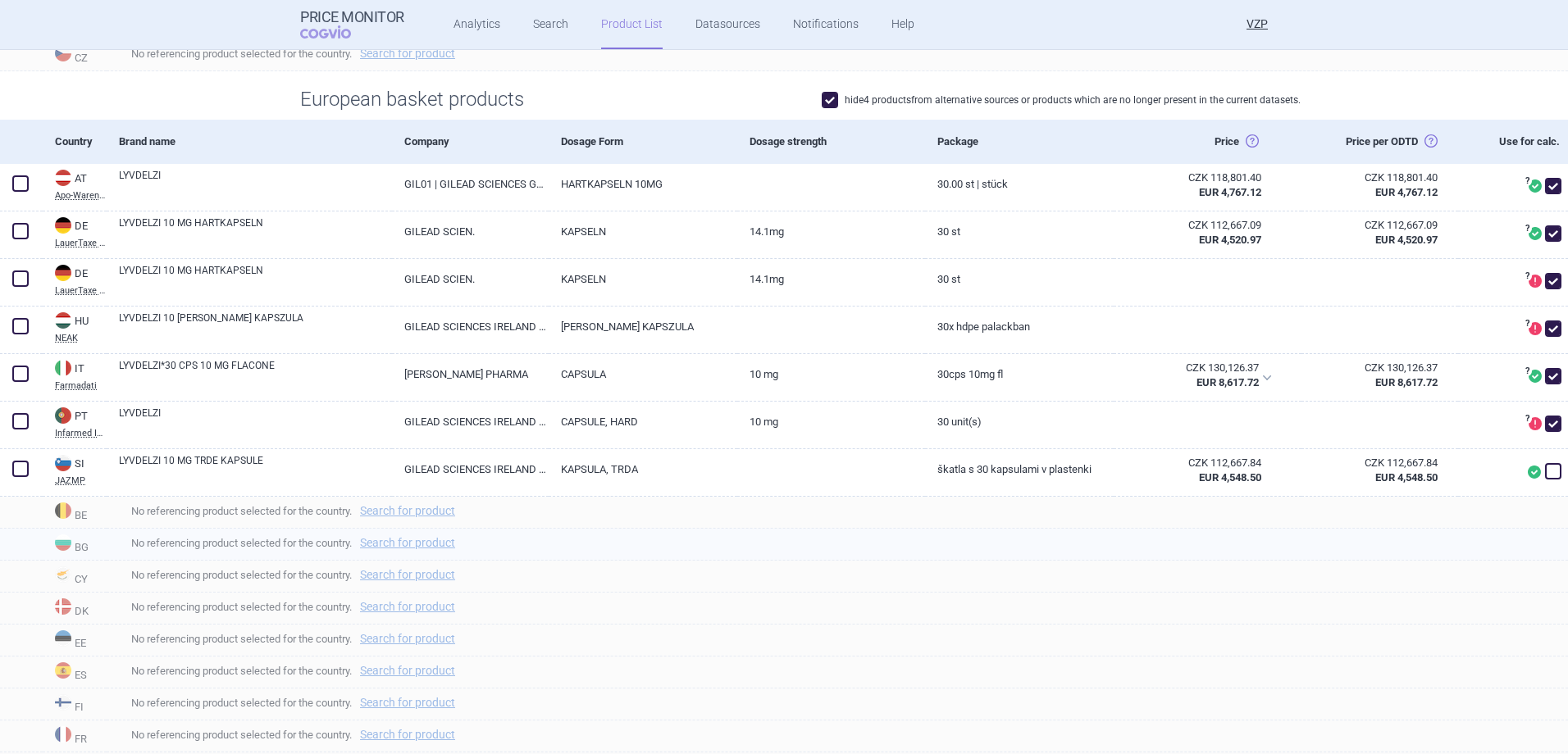
scroll to position [410, 0]
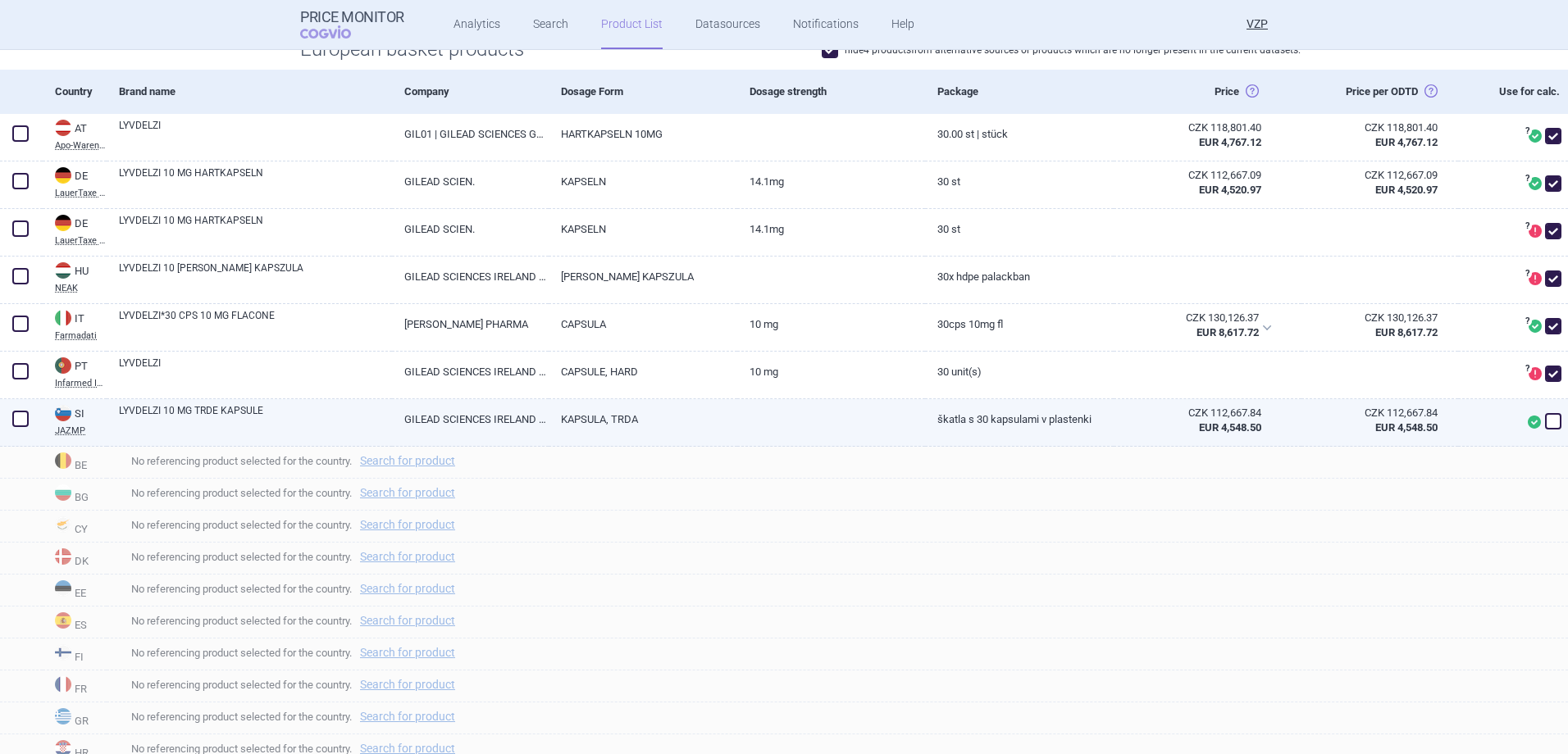
click at [1546, 422] on span at bounding box center [1552, 422] width 17 height 17
checkbox input "true"
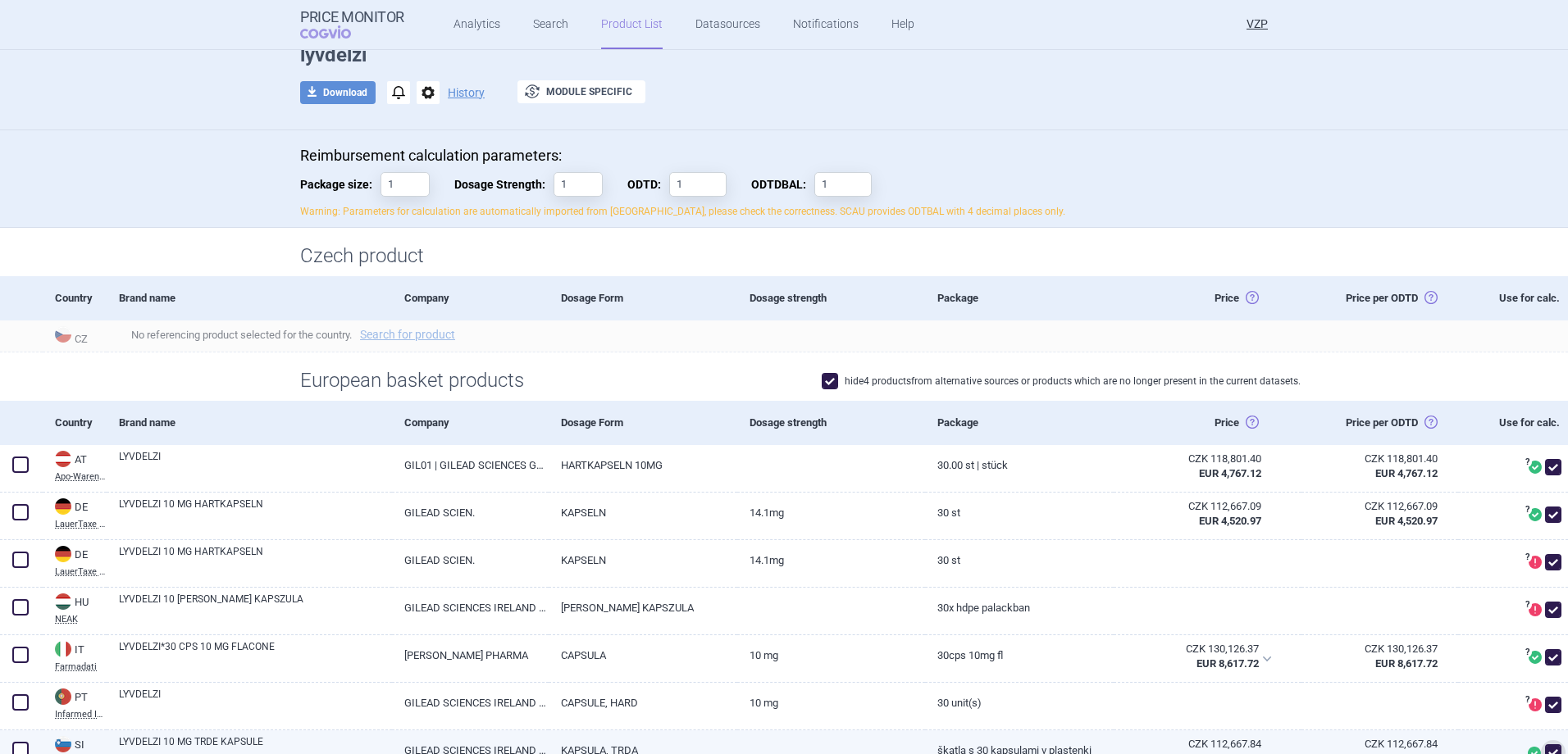
scroll to position [0, 0]
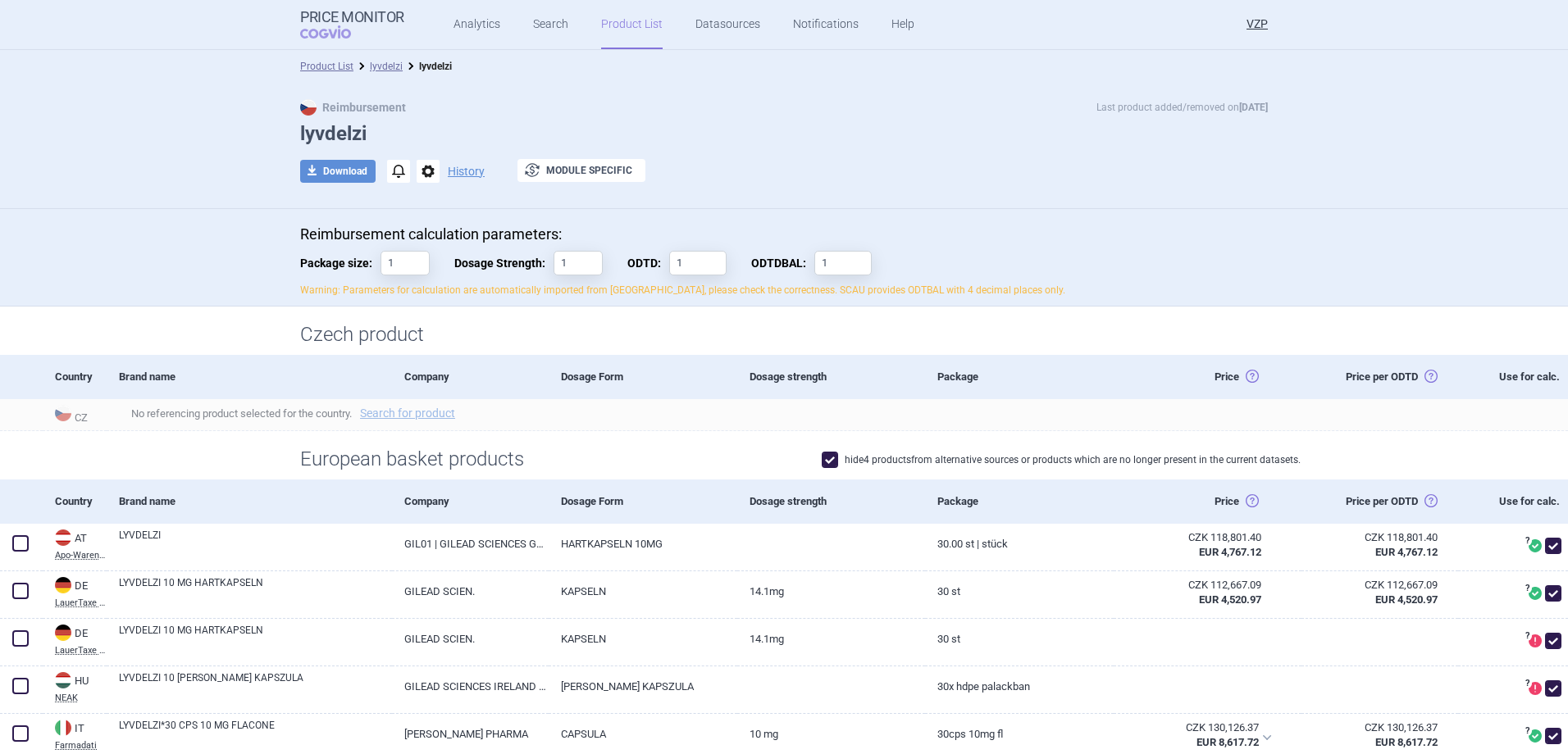
click at [647, 22] on link "Product List" at bounding box center [632, 24] width 61 height 49
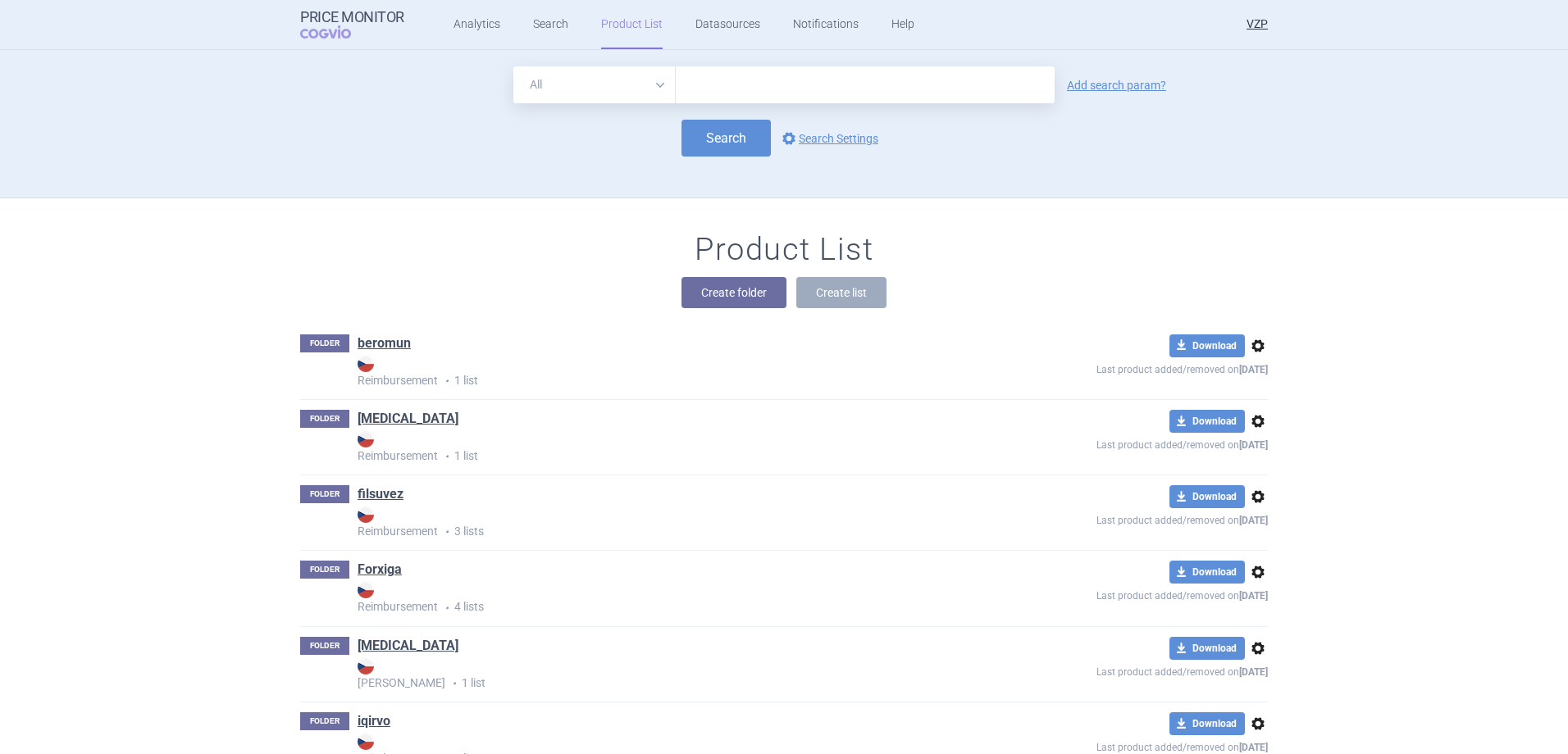
drag, startPoint x: 641, startPoint y: 84, endPoint x: 636, endPoint y: 100, distance: 16.8
click at [640, 84] on select "All Brand Name ATC Company Active Substance Country Newer than" at bounding box center [594, 85] width 162 height 37
select select "atc"
click at [513, 66] on select "All Brand Name ATC Company Active Substance Country Newer than" at bounding box center [594, 85] width 162 height 37
click at [690, 81] on input "text" at bounding box center [865, 85] width 379 height 37
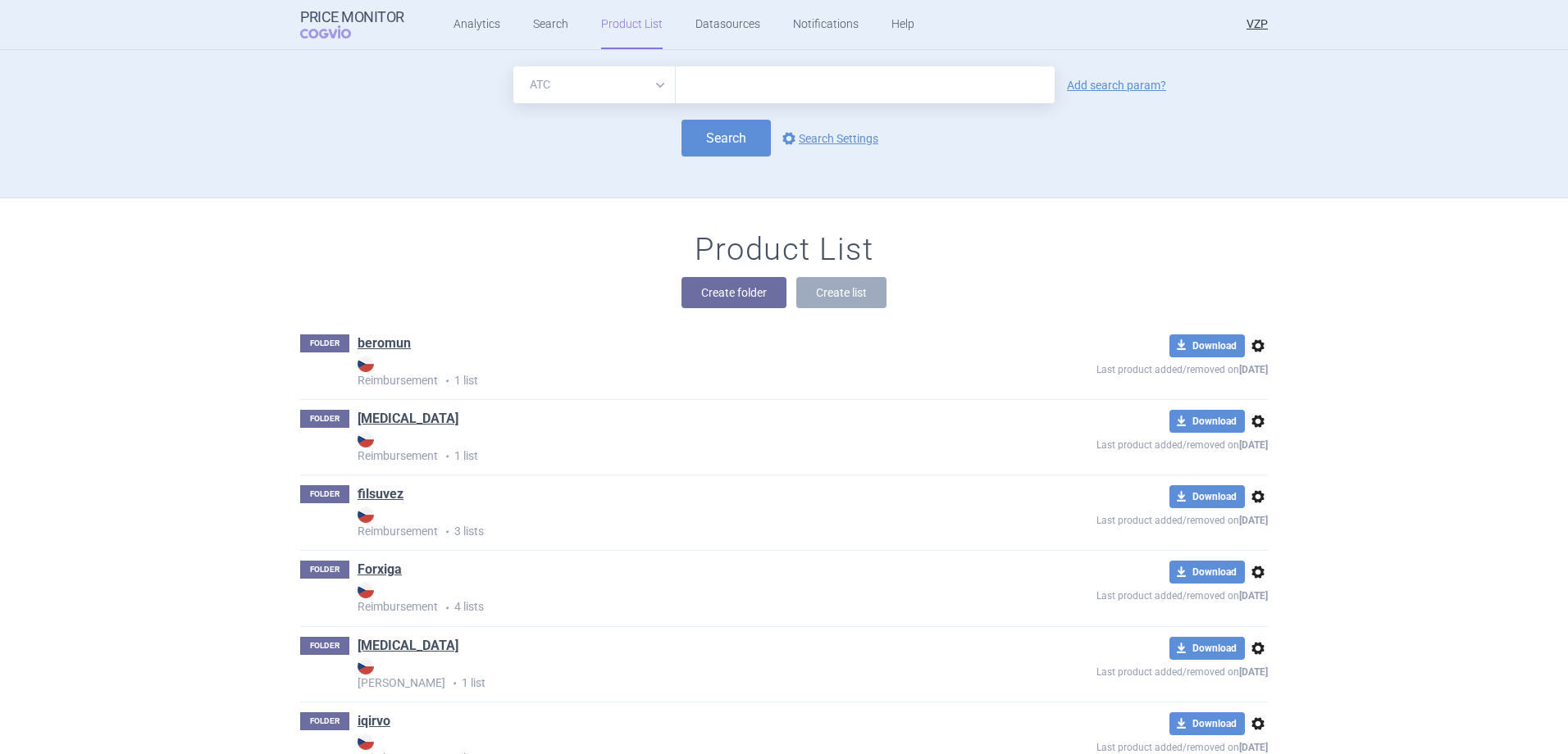
paste input "A05AX07"
type input "A05AX07"
click at [728, 147] on button "Search" at bounding box center [726, 138] width 89 height 37
select select "atc"
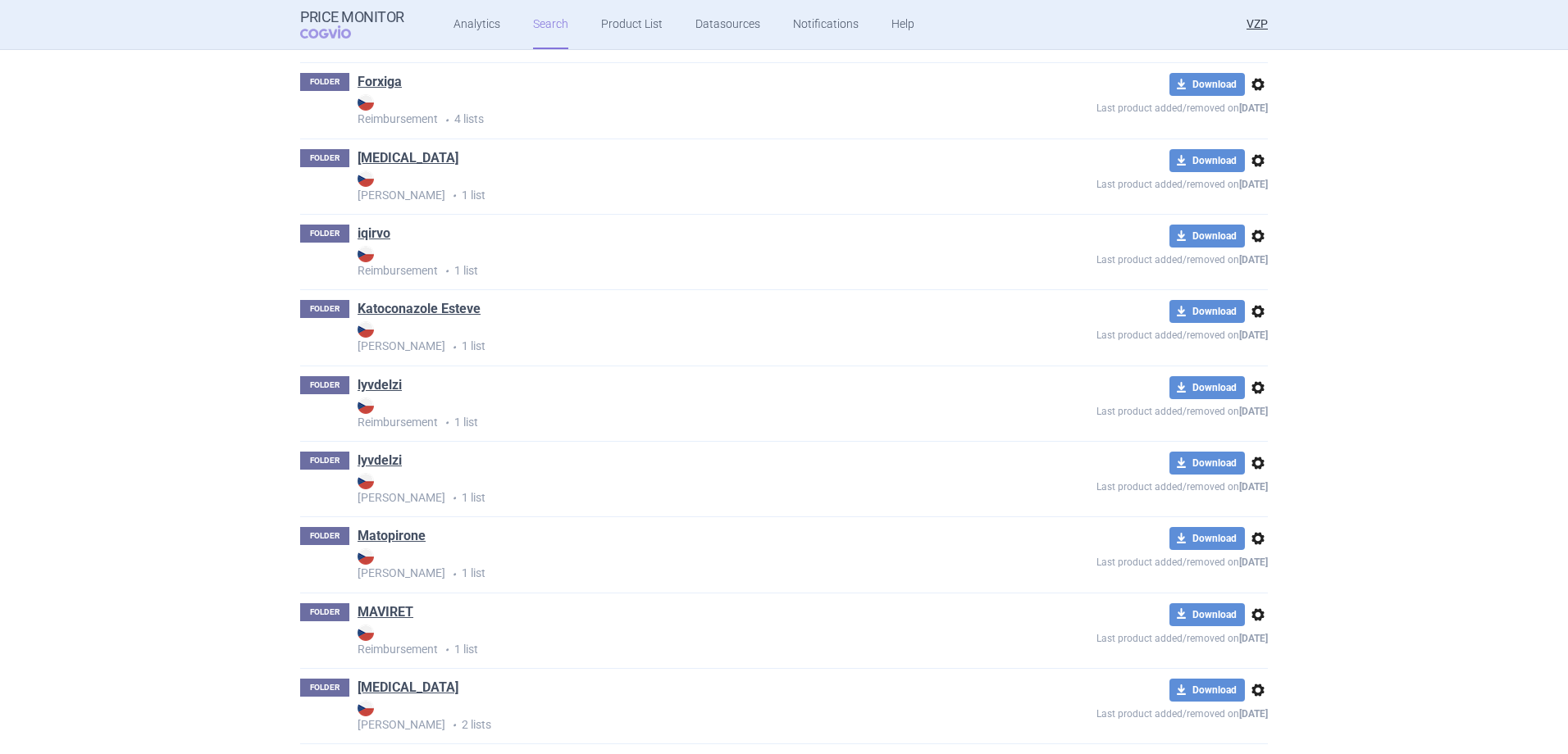
scroll to position [492, 0]
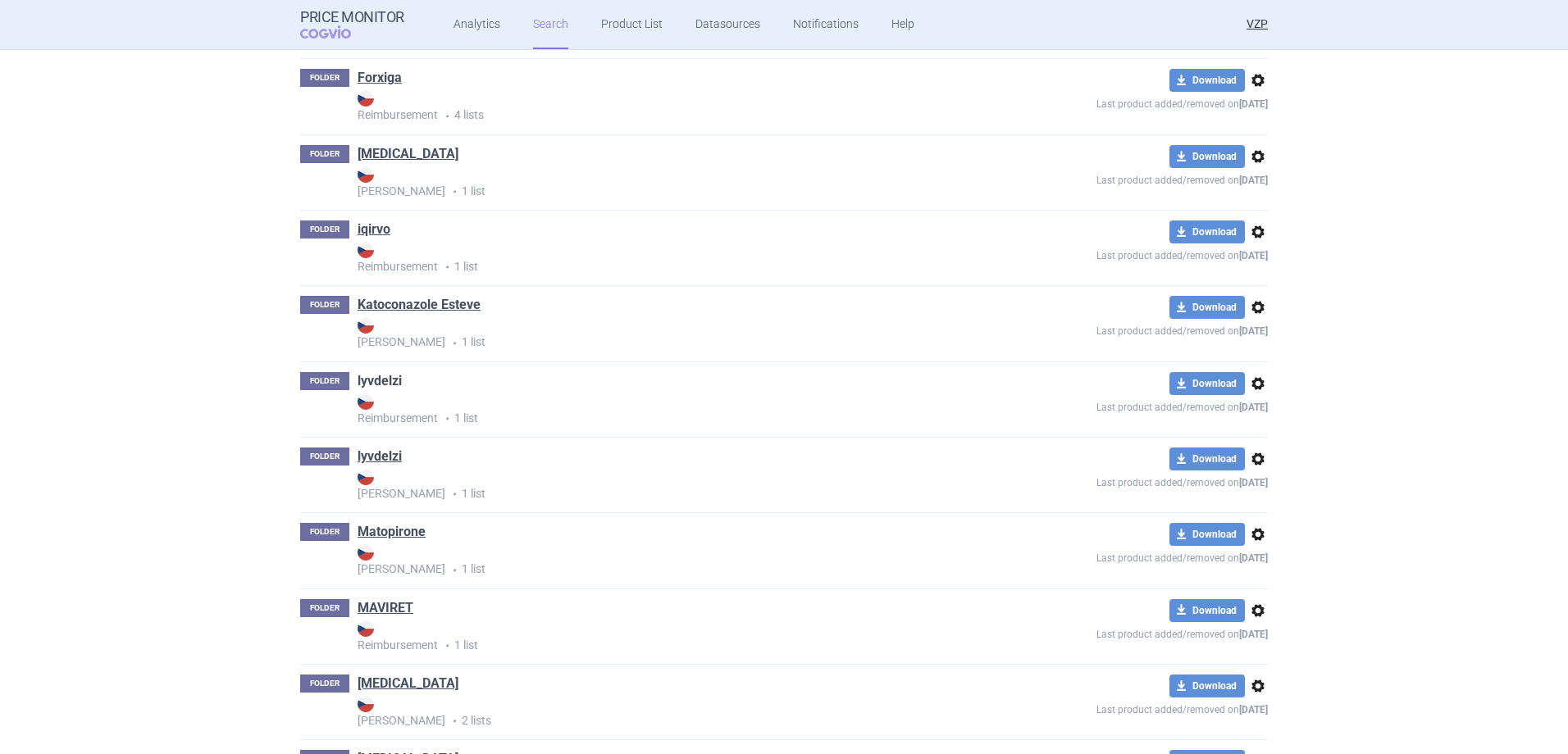
click at [384, 387] on link "lyvdelzi" at bounding box center [380, 381] width 45 height 18
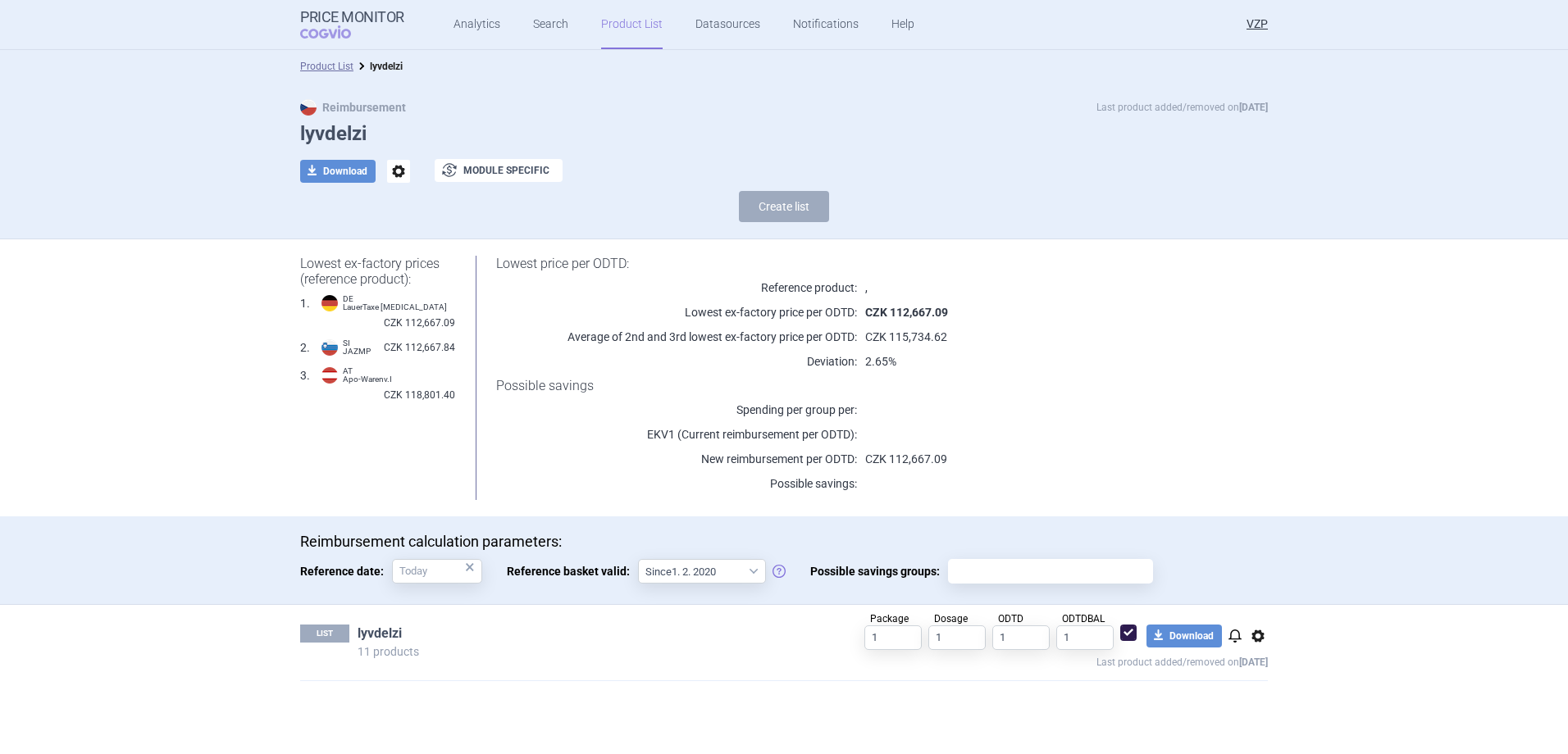
click at [373, 625] on link "lyvdelzi" at bounding box center [380, 634] width 45 height 18
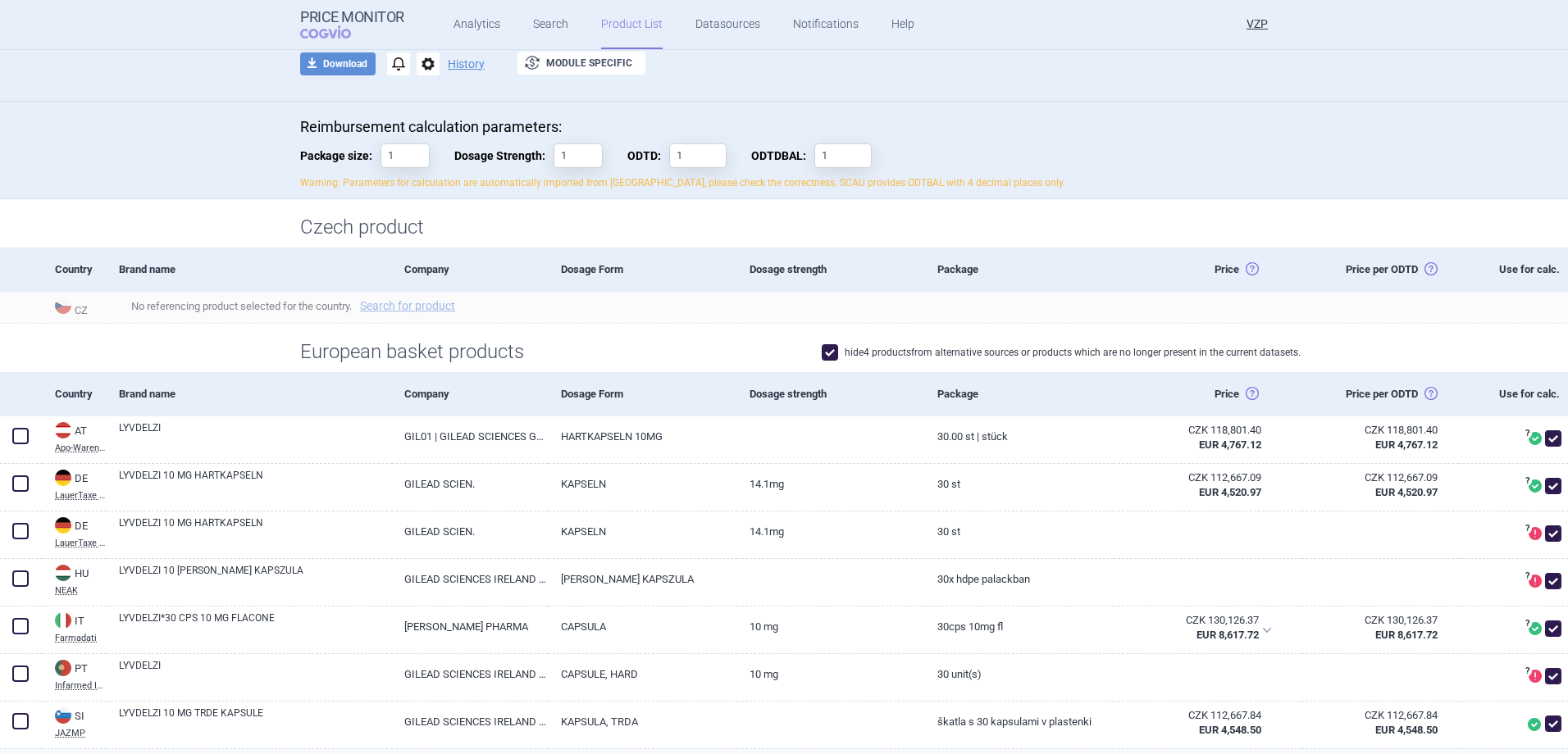
scroll to position [410, 0]
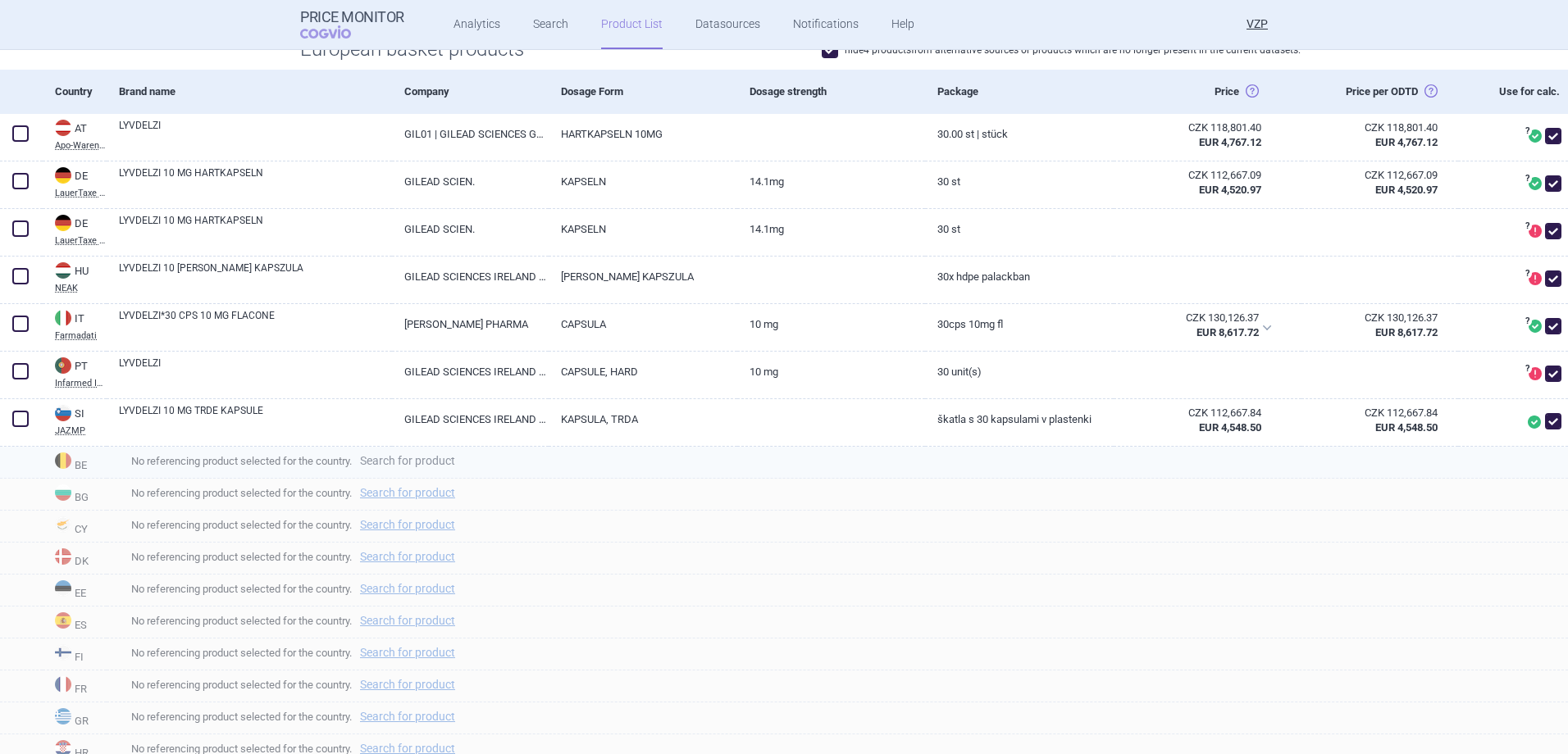
click at [371, 625] on link "Search for product" at bounding box center [407, 620] width 95 height 11
select select "country"
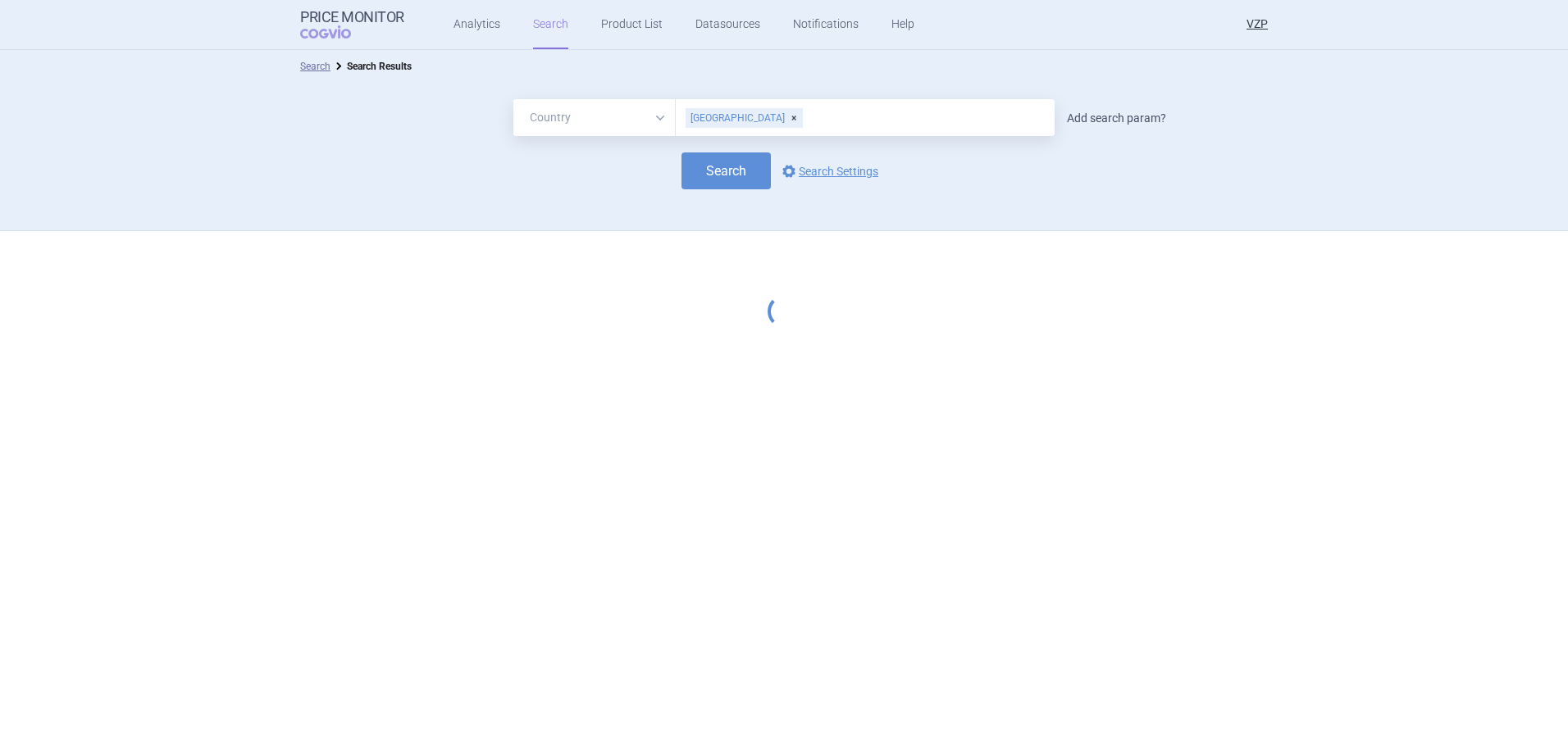
click at [1094, 118] on link "Add search param?" at bounding box center [1116, 118] width 99 height 11
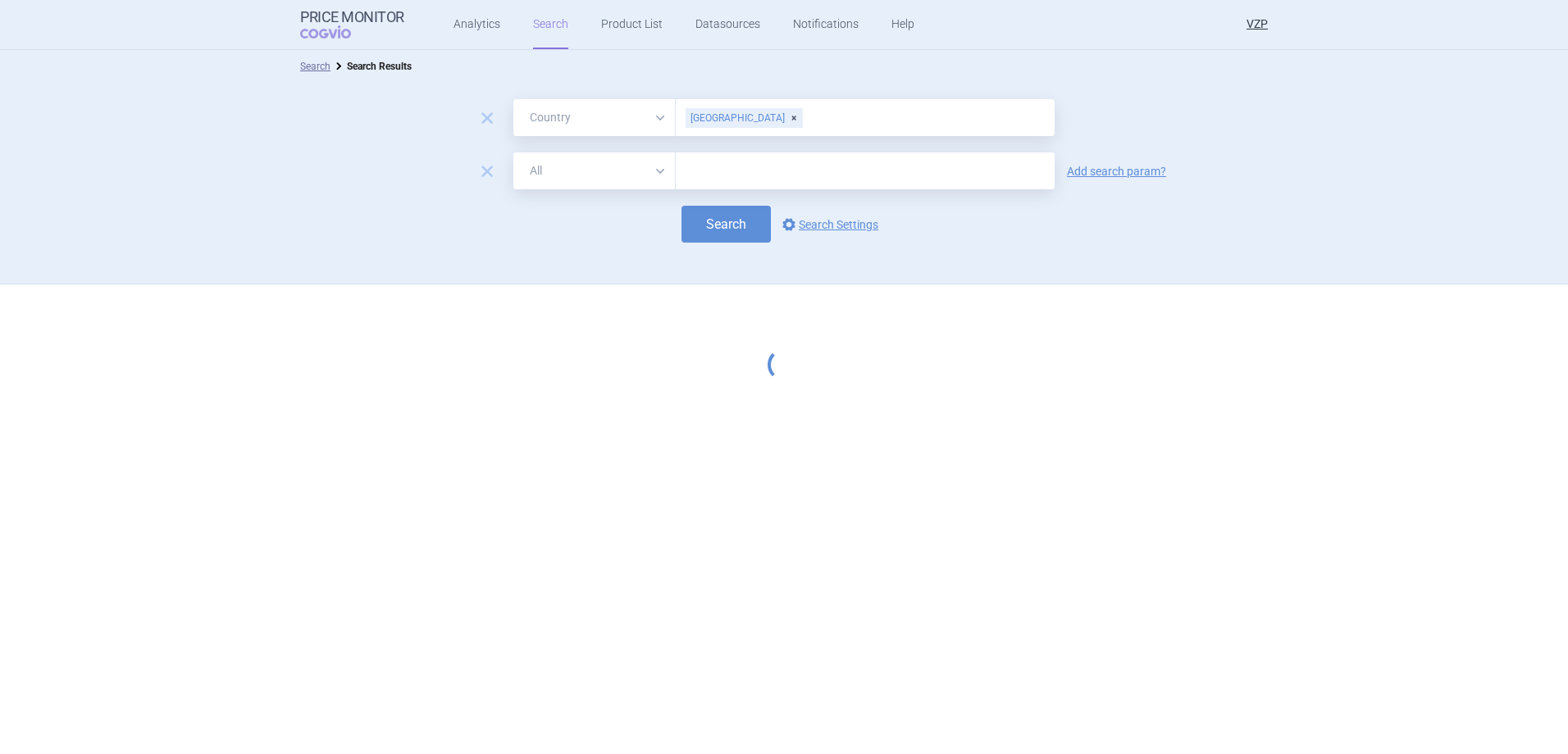
click at [722, 169] on input "text" at bounding box center [865, 171] width 379 height 37
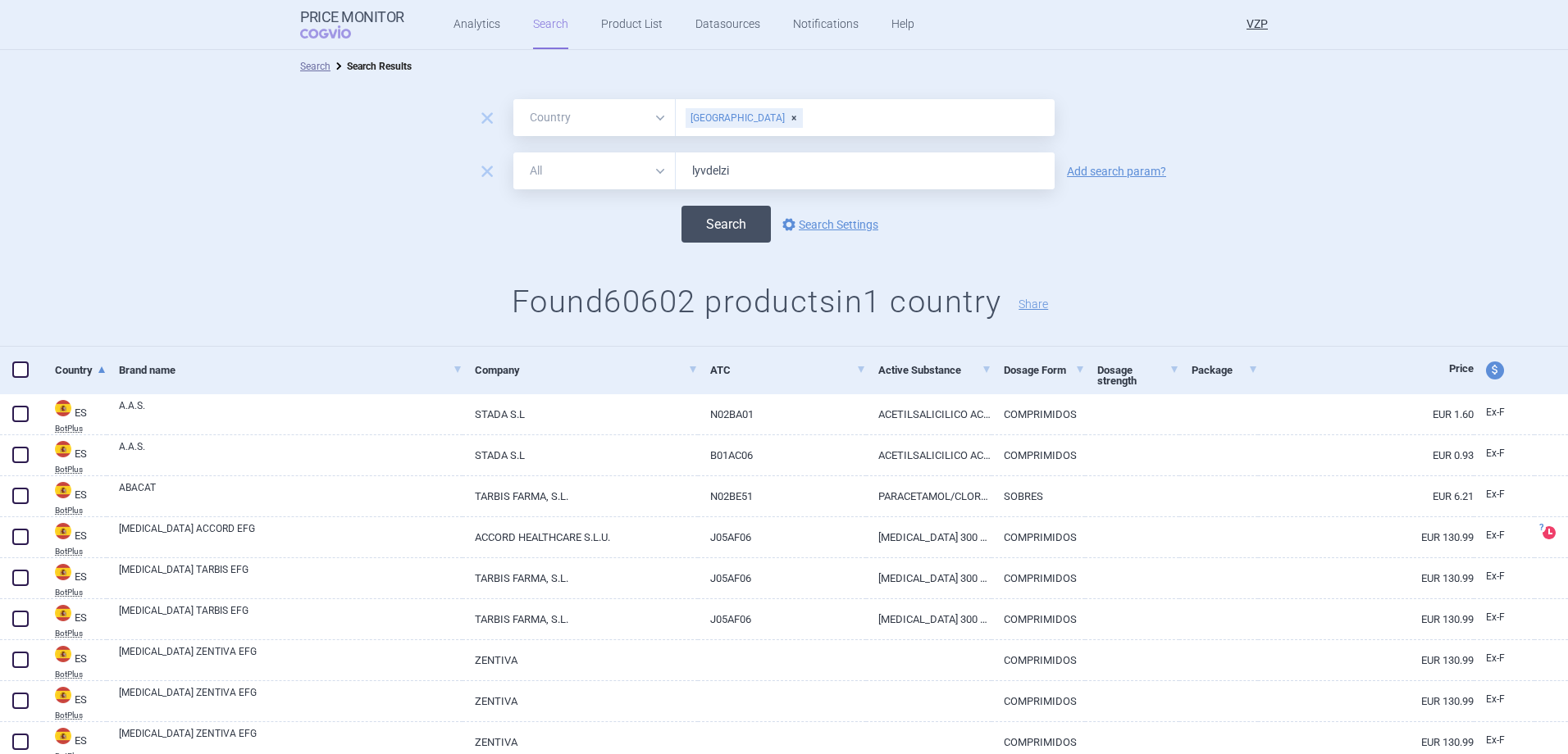
type input "lyvdelzi"
click at [736, 230] on button "Search" at bounding box center [726, 224] width 89 height 37
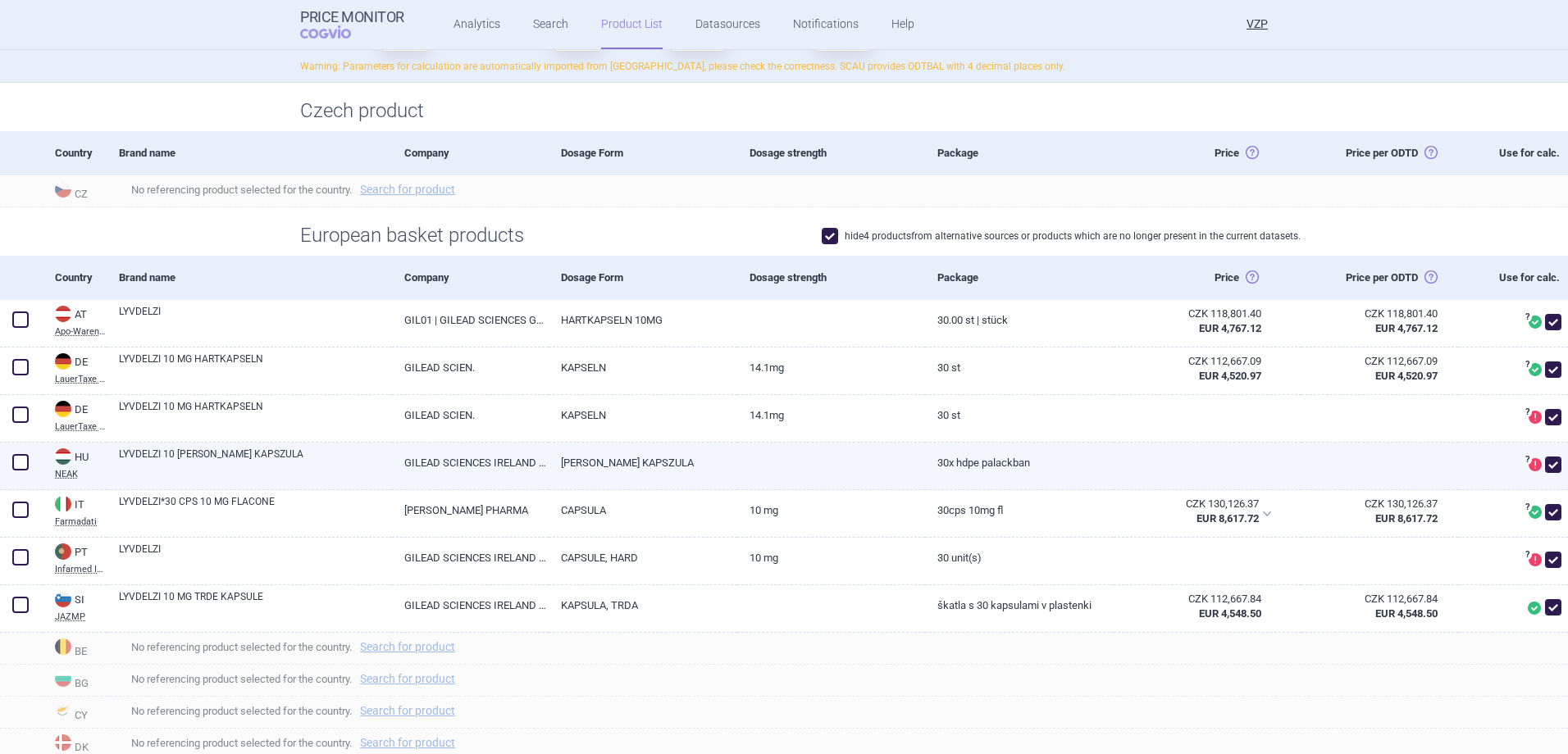
scroll to position [246, 0]
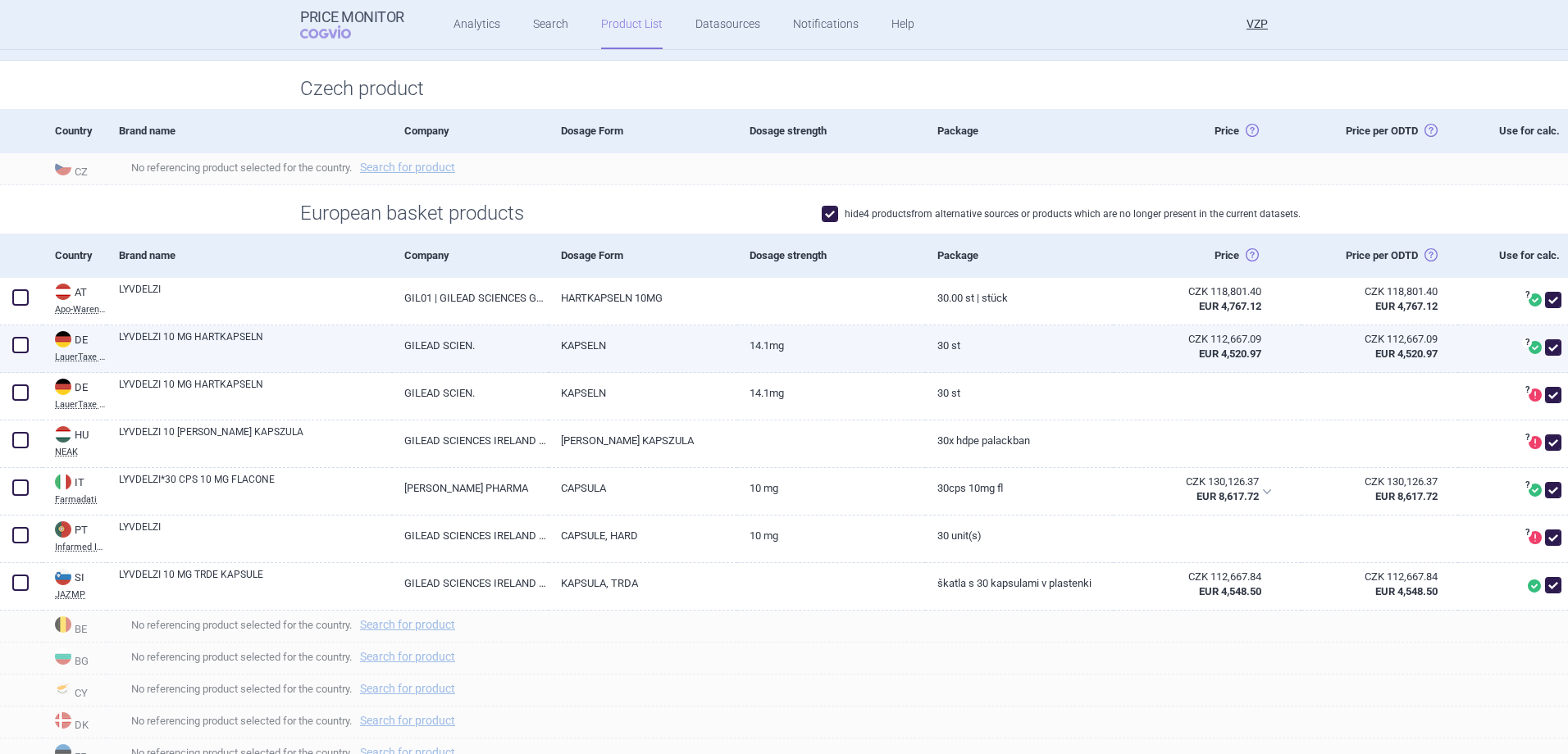
click at [1229, 353] on strong "EUR 4,520.97" at bounding box center [1229, 353] width 62 height 12
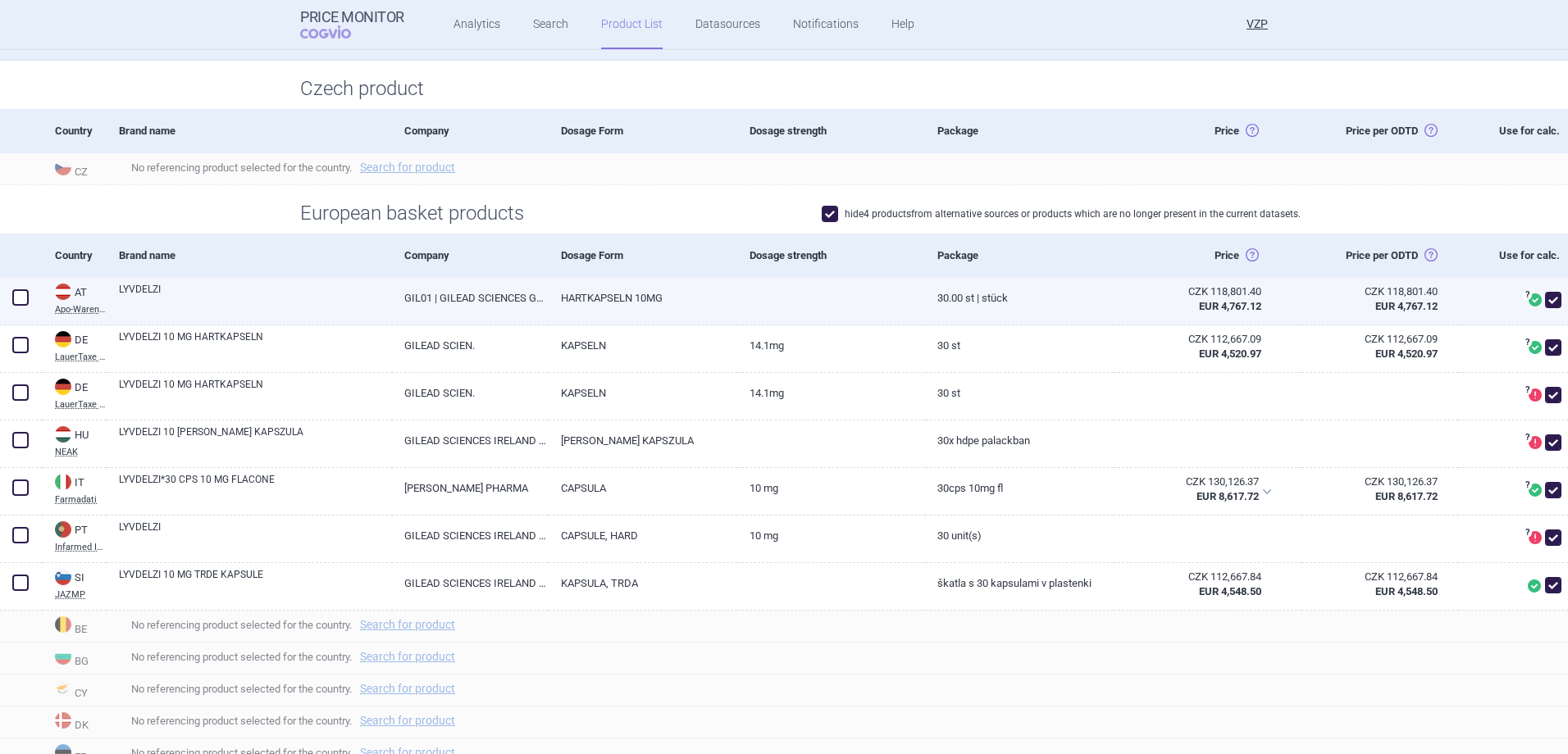
scroll to position [0, 0]
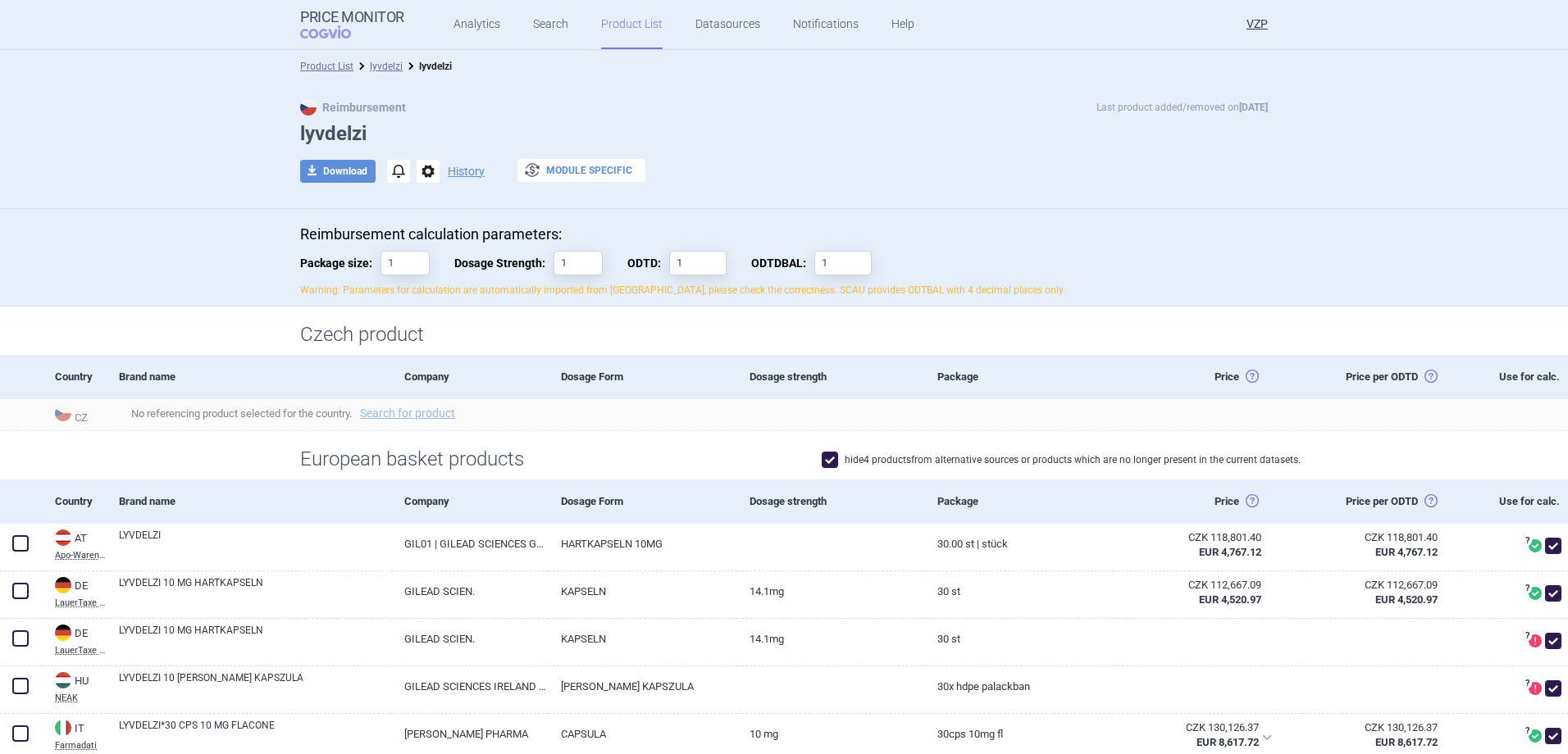
click at [536, 173] on button "exchange Module specific" at bounding box center [581, 170] width 128 height 23
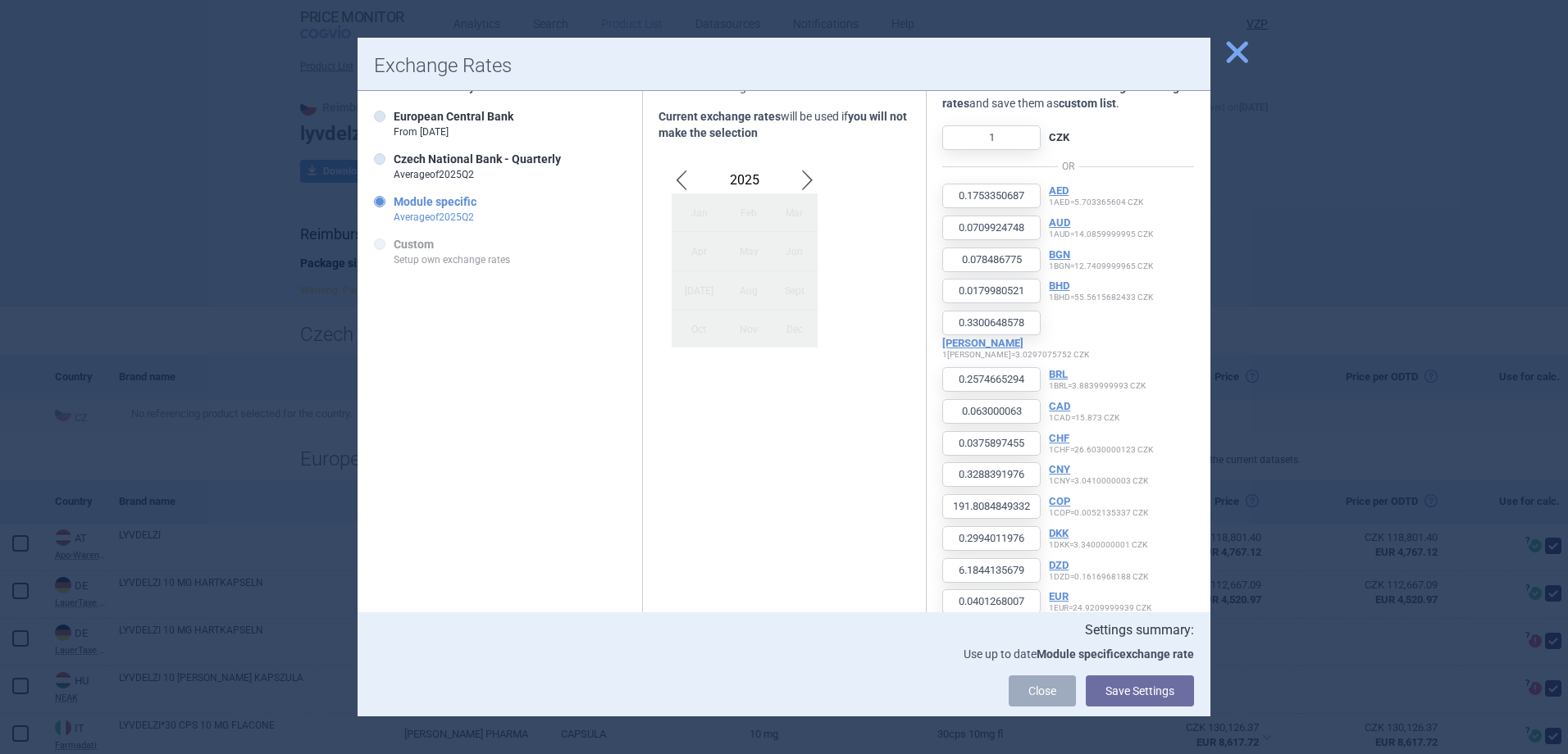
scroll to position [82, 0]
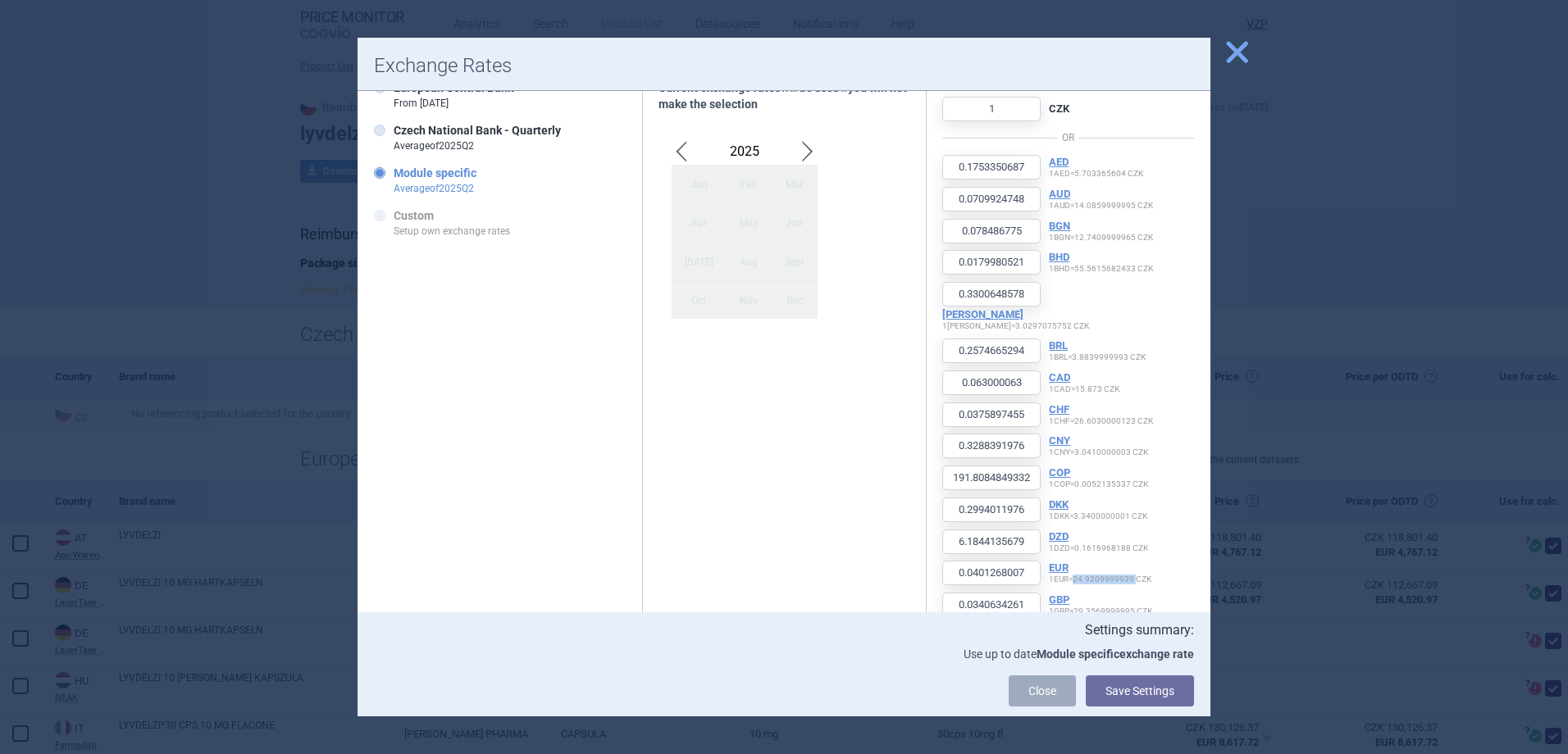
drag, startPoint x: 1072, startPoint y: 552, endPoint x: 1130, endPoint y: 556, distance: 58.1
click at [1130, 562] on p "EUR 1 EUR = 24.9209999939 CZK" at bounding box center [1099, 573] width 102 height 23
copy p "24.9209999939"
click at [1247, 49] on span "close" at bounding box center [1236, 51] width 29 height 29
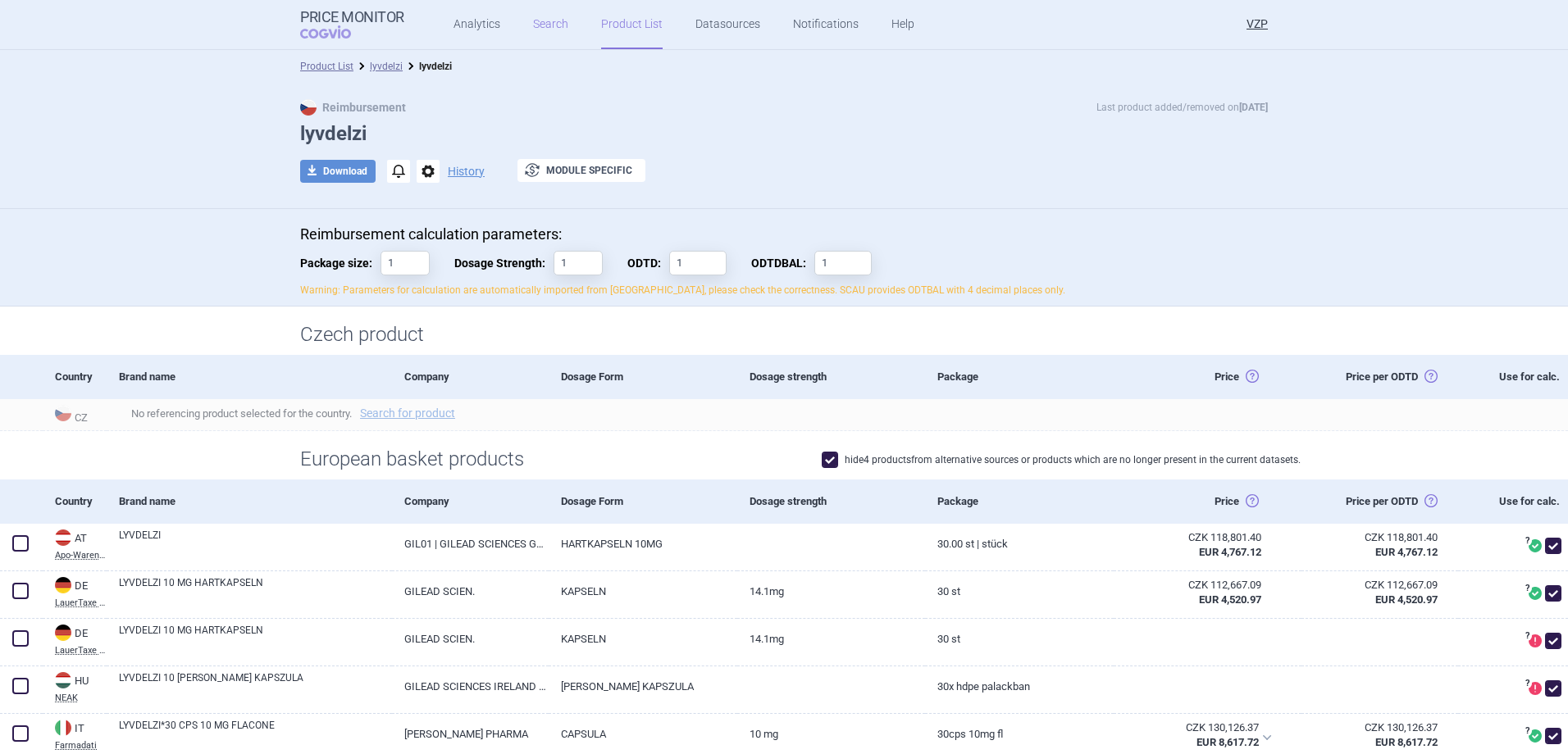
click at [554, 22] on link "Search" at bounding box center [551, 24] width 35 height 49
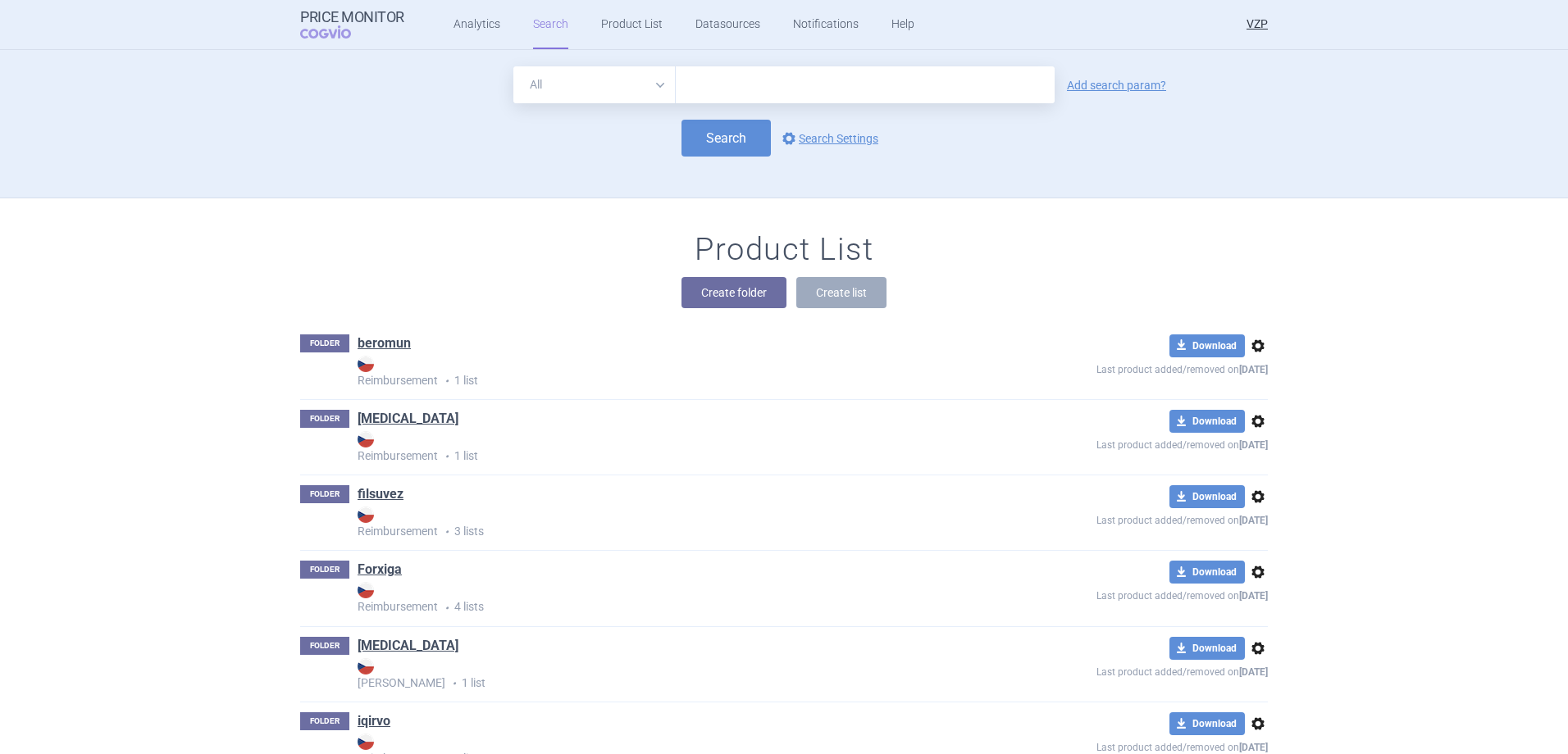
click at [713, 86] on input "text" at bounding box center [865, 85] width 379 height 37
type input "seladelpar"
click at [727, 130] on button "Search" at bounding box center [726, 138] width 89 height 37
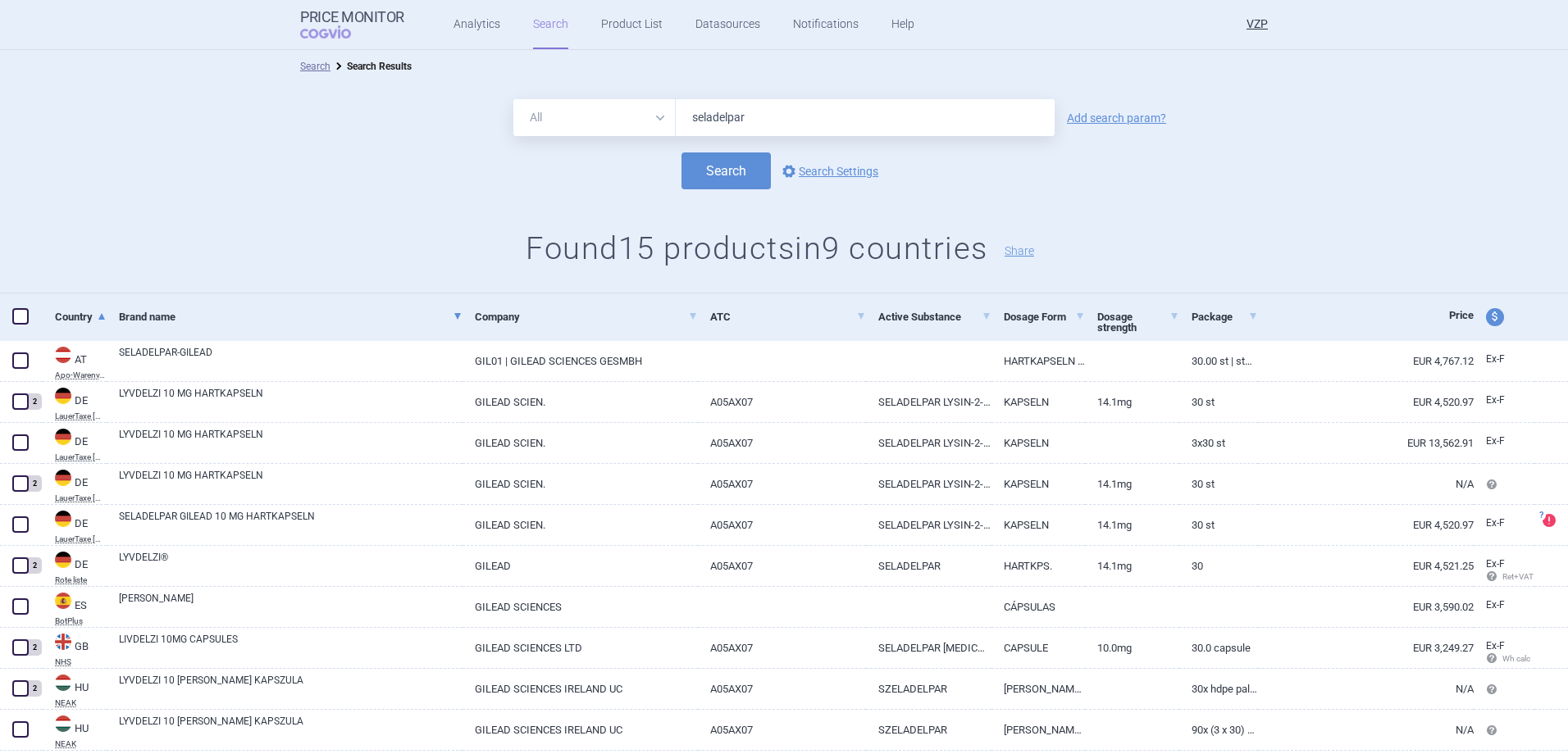
scroll to position [82, 0]
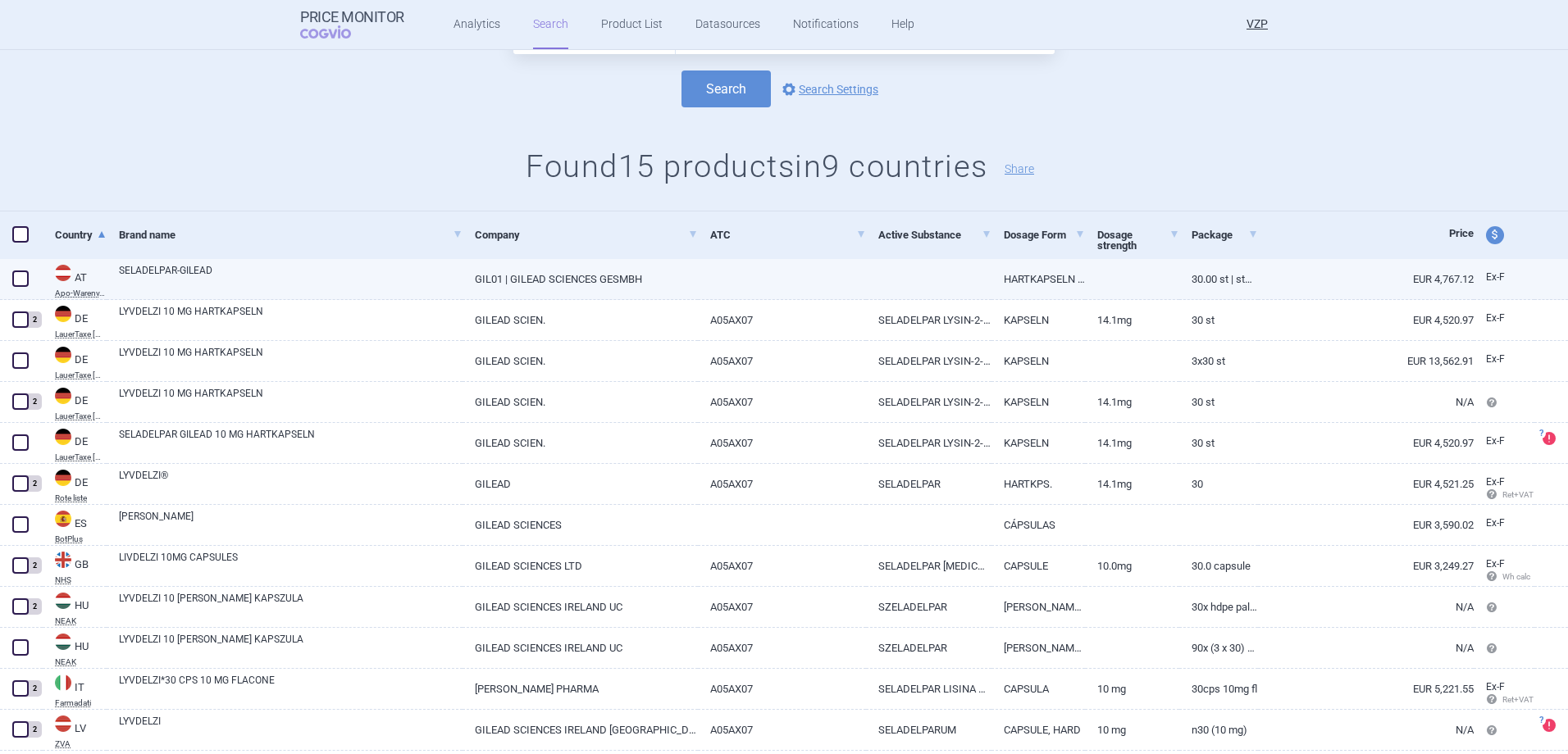
click at [28, 278] on span at bounding box center [20, 278] width 17 height 17
checkbox input "true"
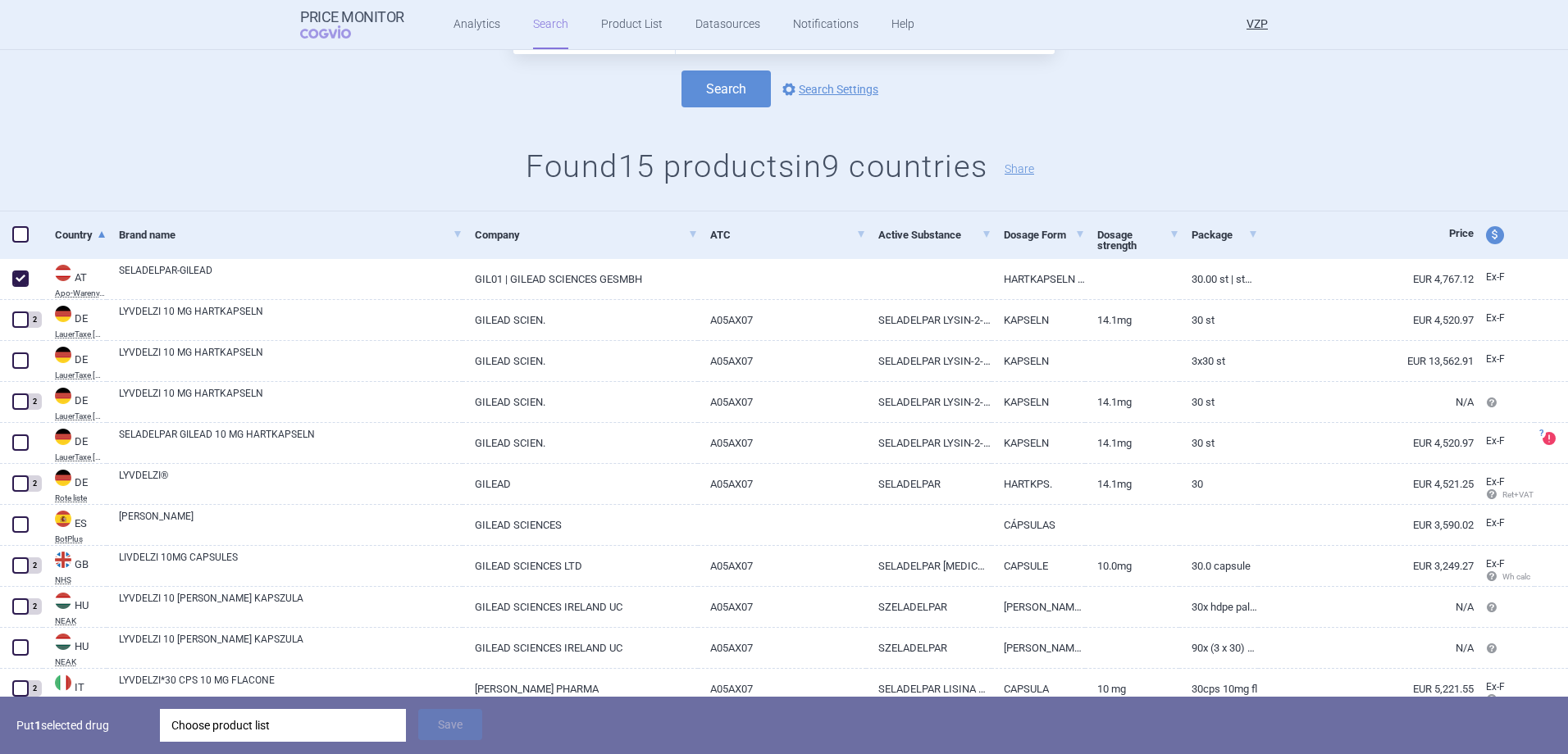
click at [238, 723] on div "Choose product list" at bounding box center [283, 726] width 223 height 33
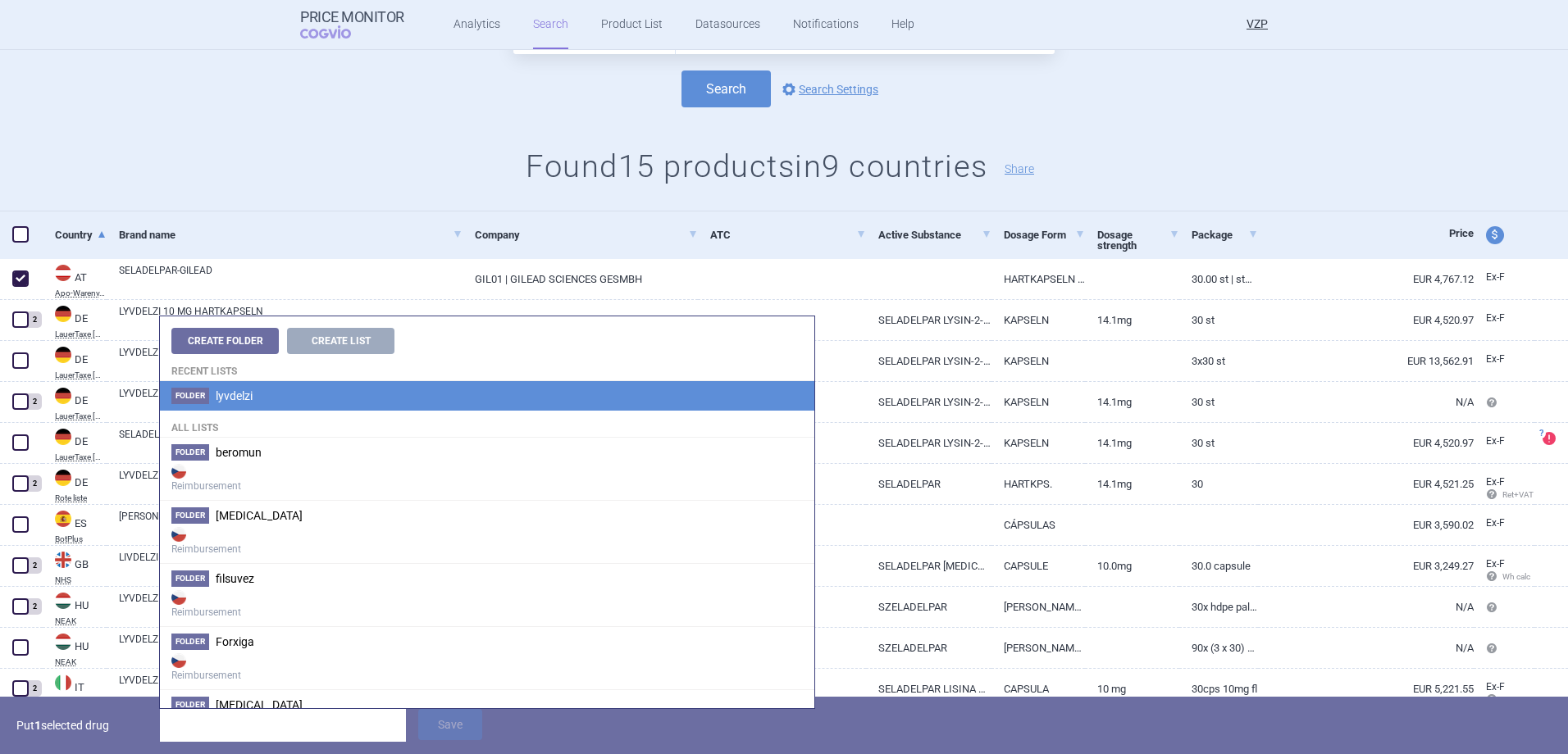
click at [271, 390] on li "Folder lyvdelzi" at bounding box center [487, 396] width 654 height 30
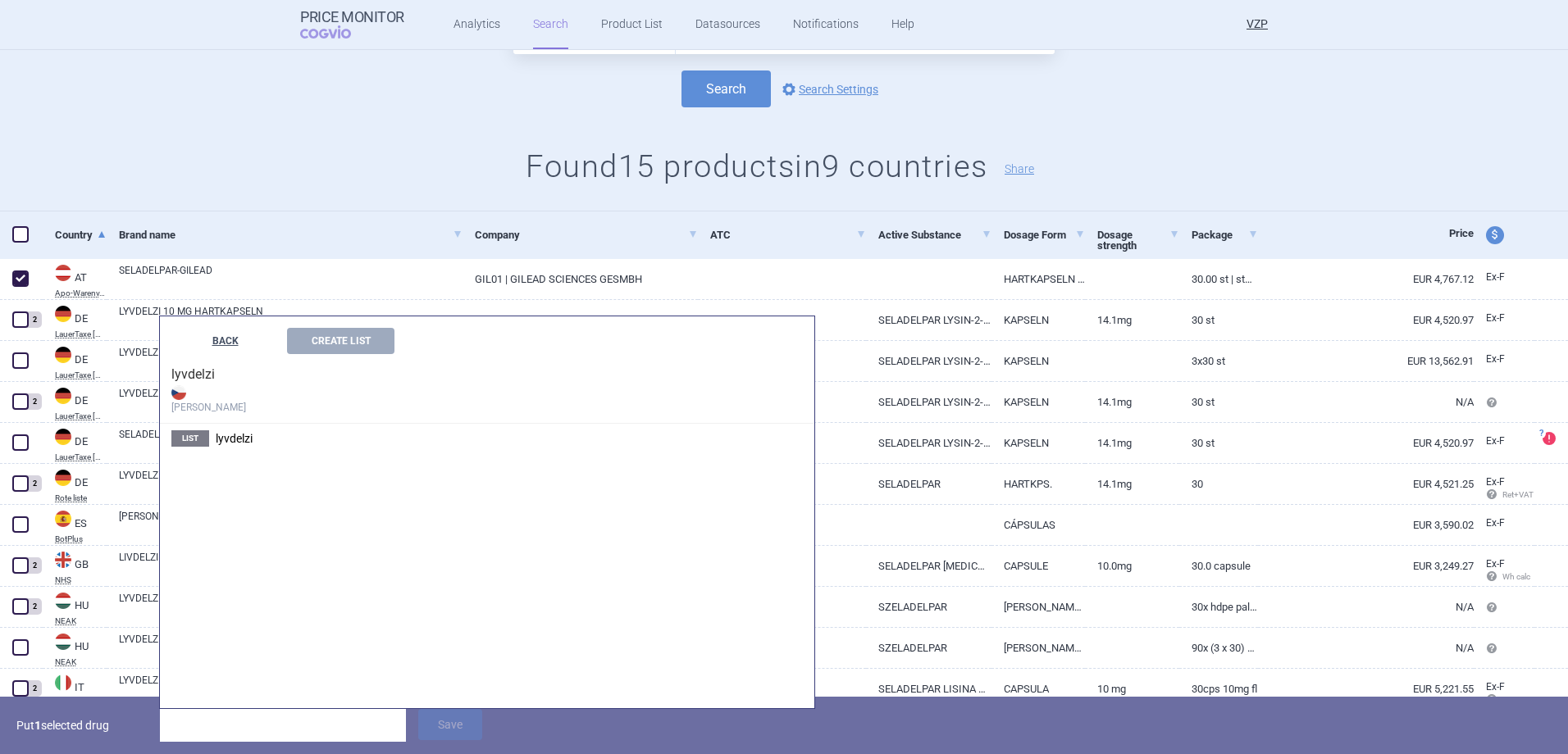
click at [218, 333] on button "BACK" at bounding box center [224, 341] width 107 height 26
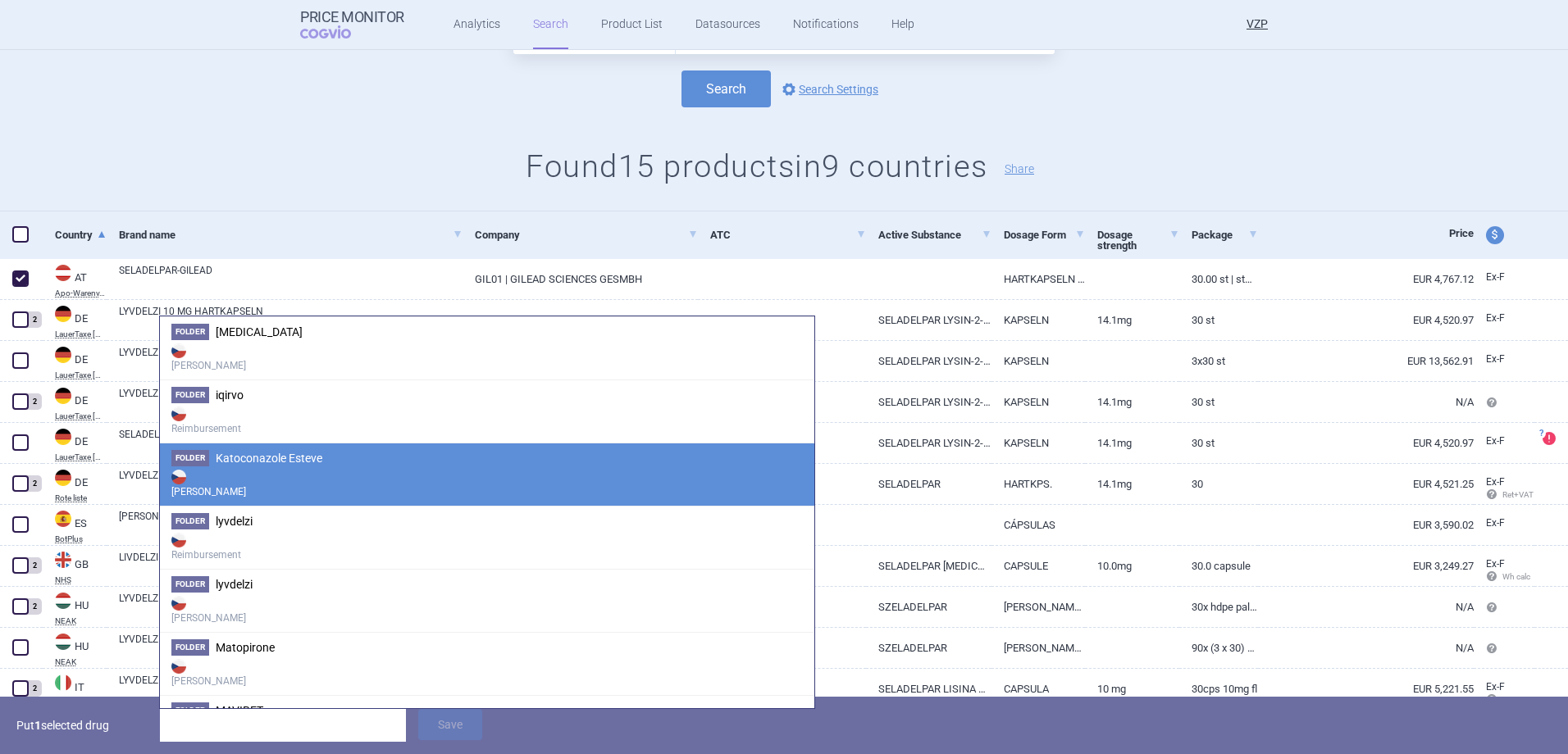
scroll to position [410, 0]
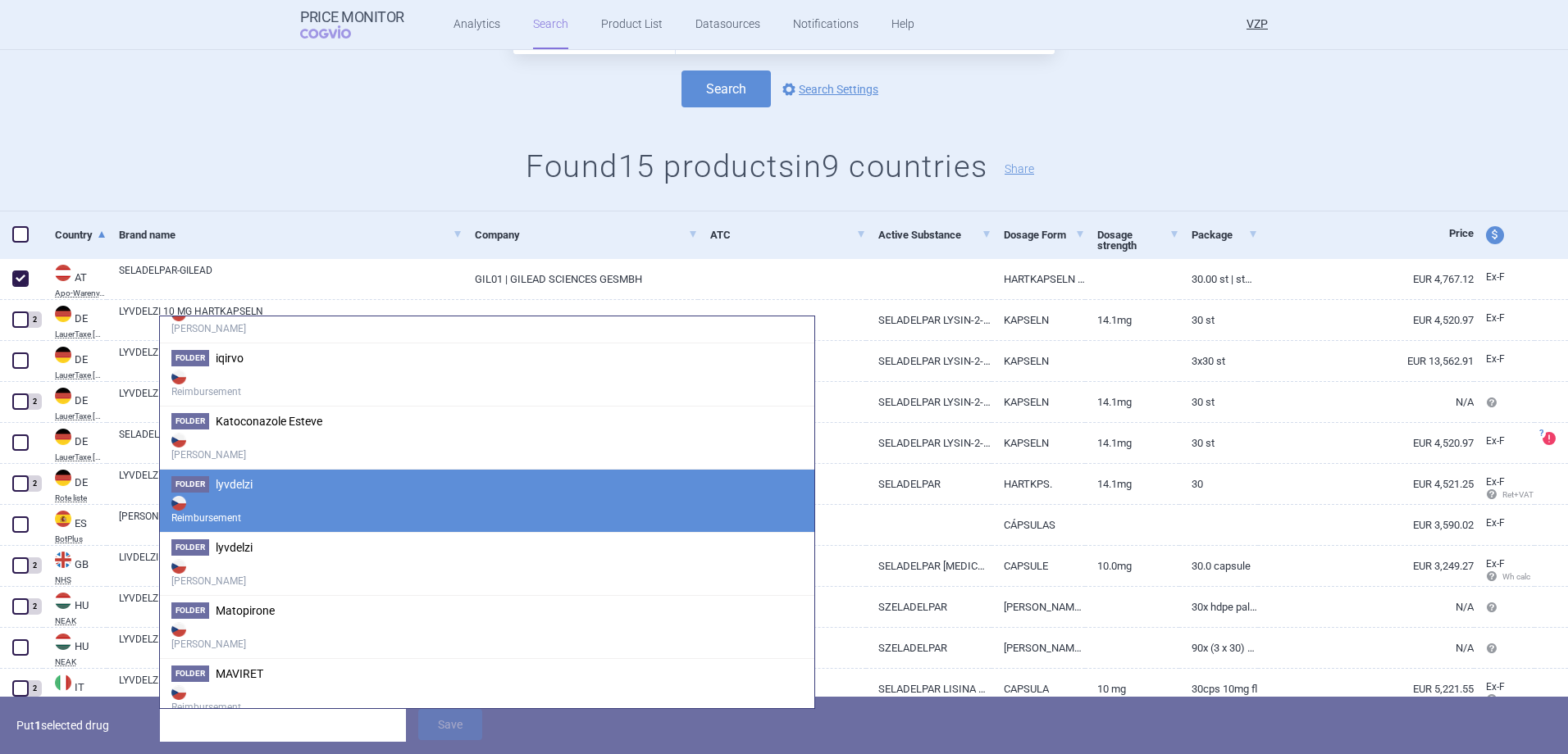
click at [323, 510] on strong "Reimbursement" at bounding box center [487, 510] width 632 height 33
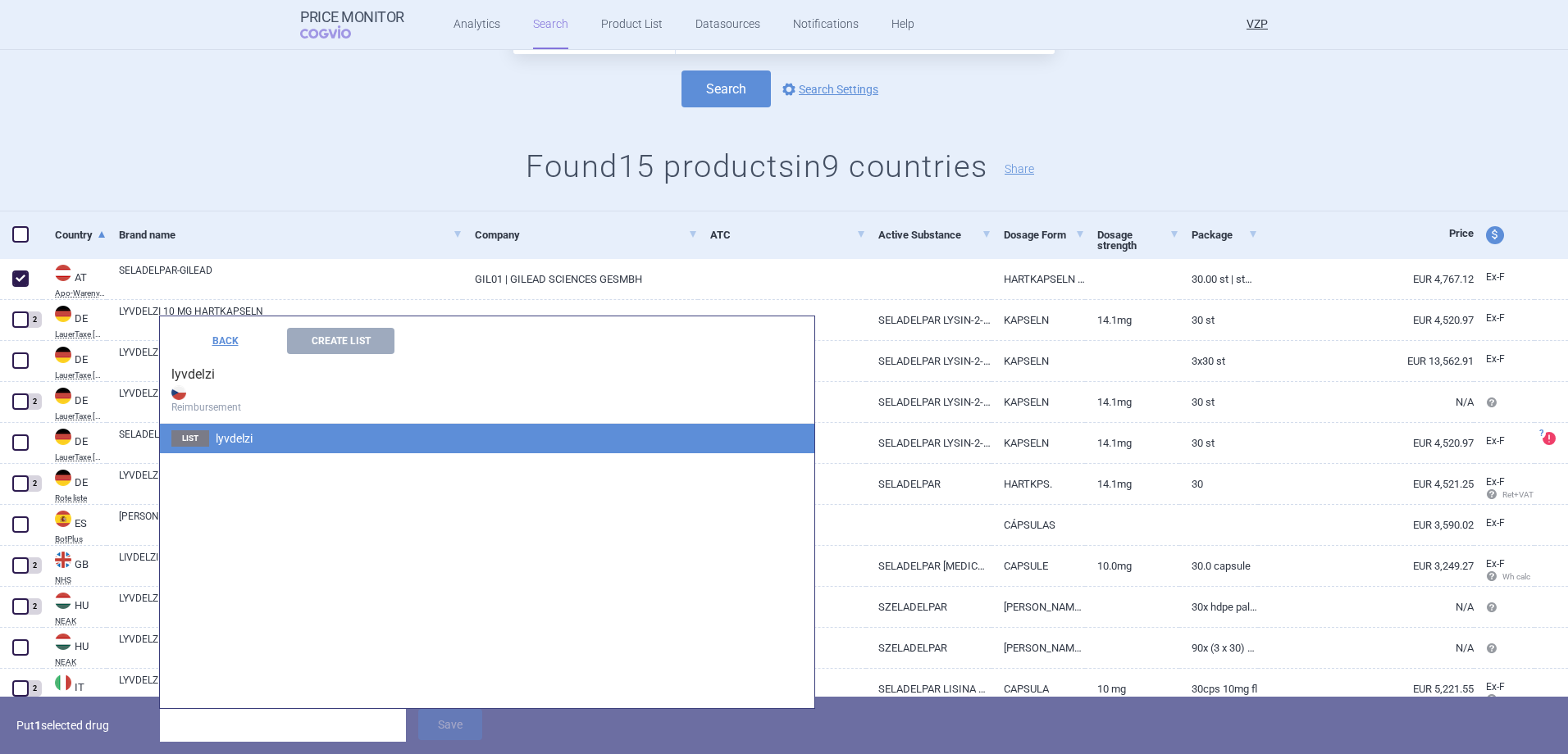
click at [243, 443] on span "lyvdelzi" at bounding box center [234, 438] width 37 height 13
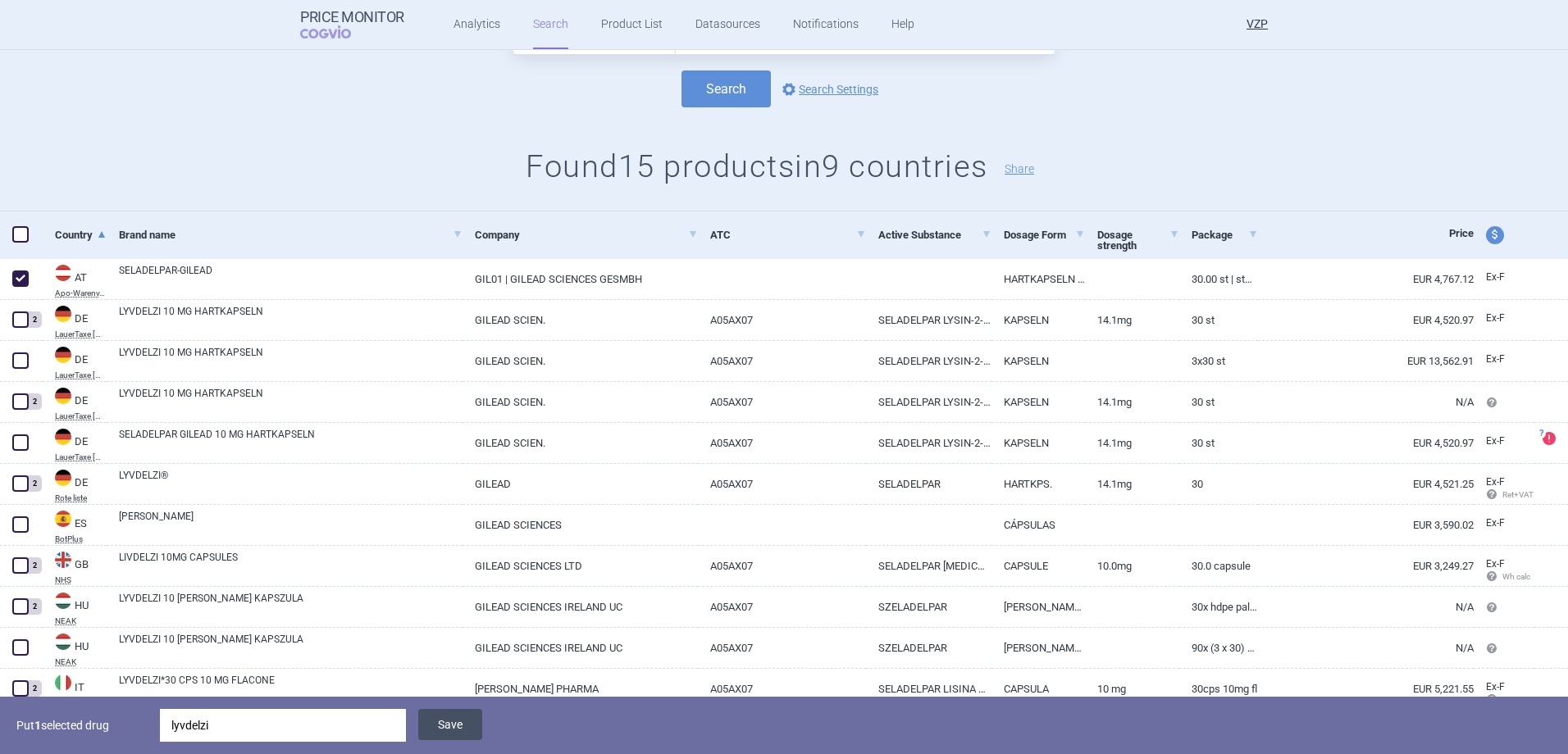
click at [455, 725] on button "Save" at bounding box center [449, 725] width 64 height 31
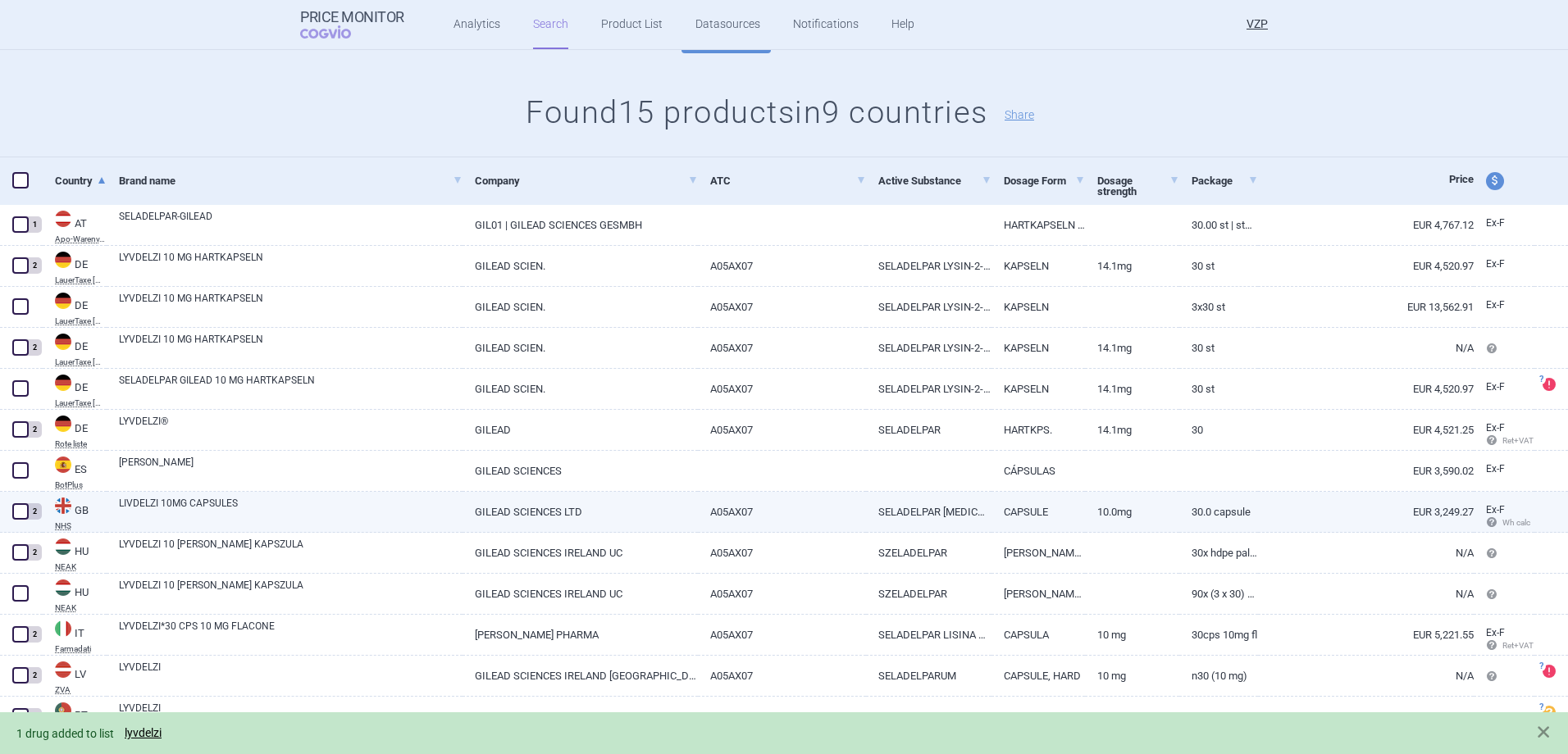
scroll to position [164, 0]
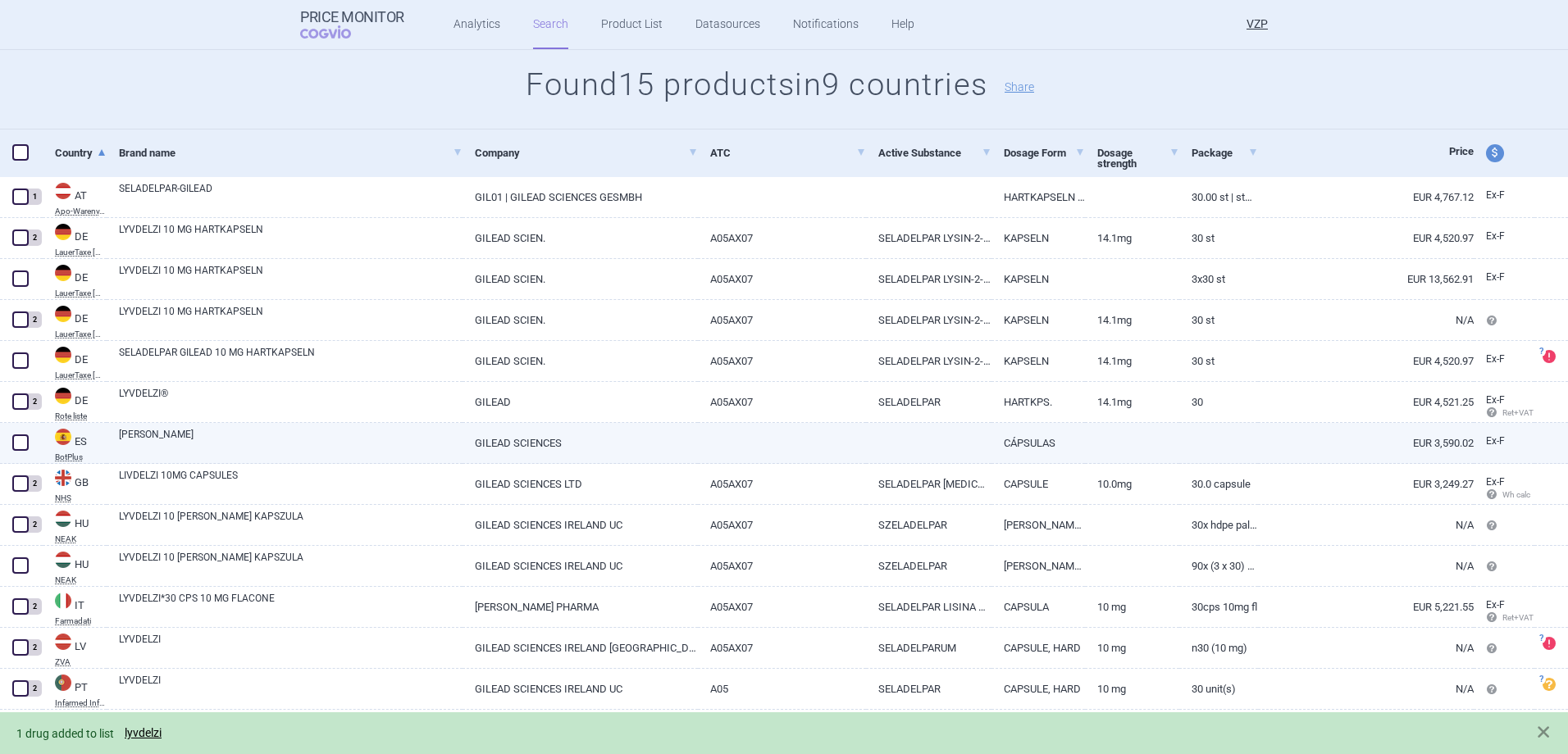
click at [17, 442] on span at bounding box center [20, 442] width 17 height 17
checkbox input "true"
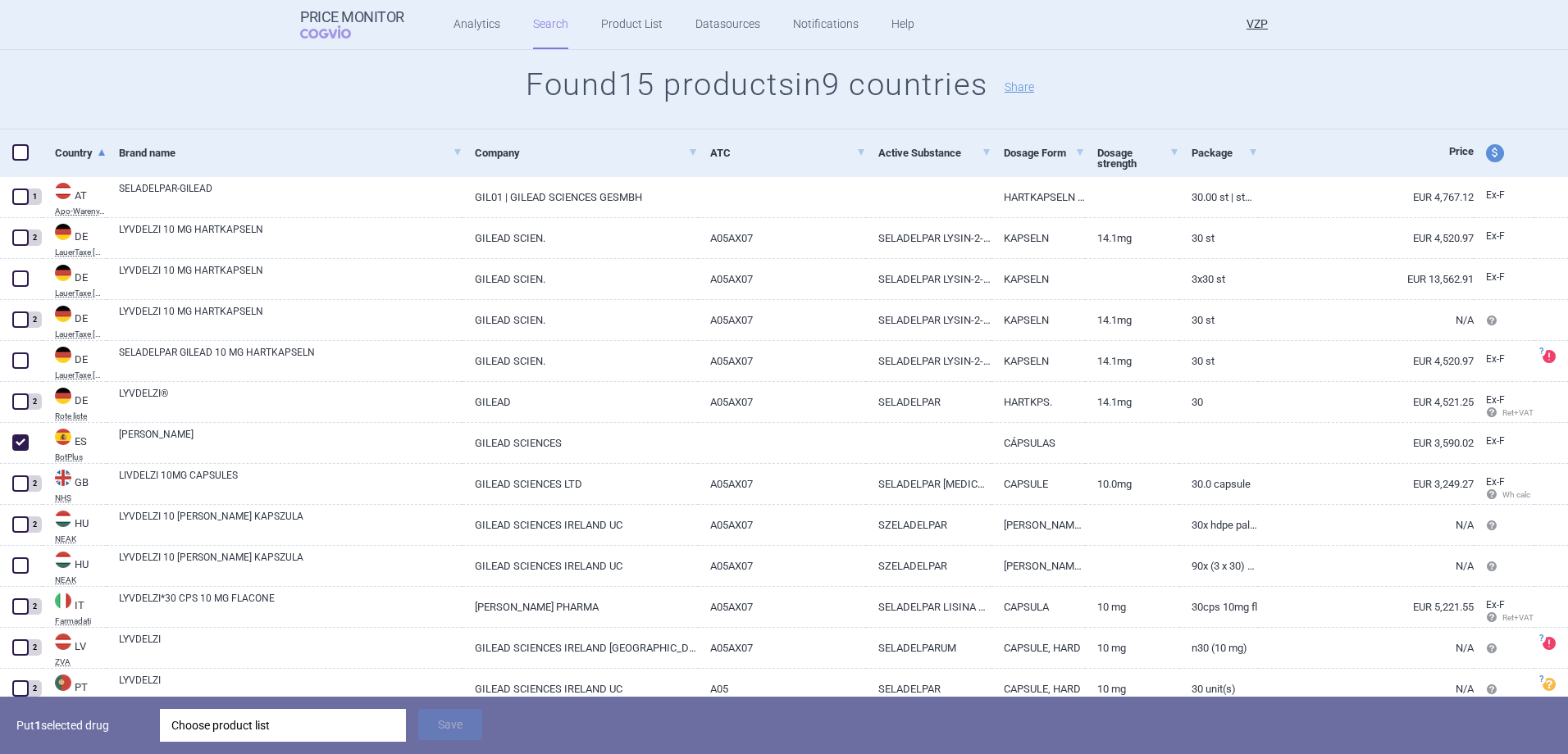
click at [218, 730] on div "Choose product list" at bounding box center [283, 726] width 223 height 33
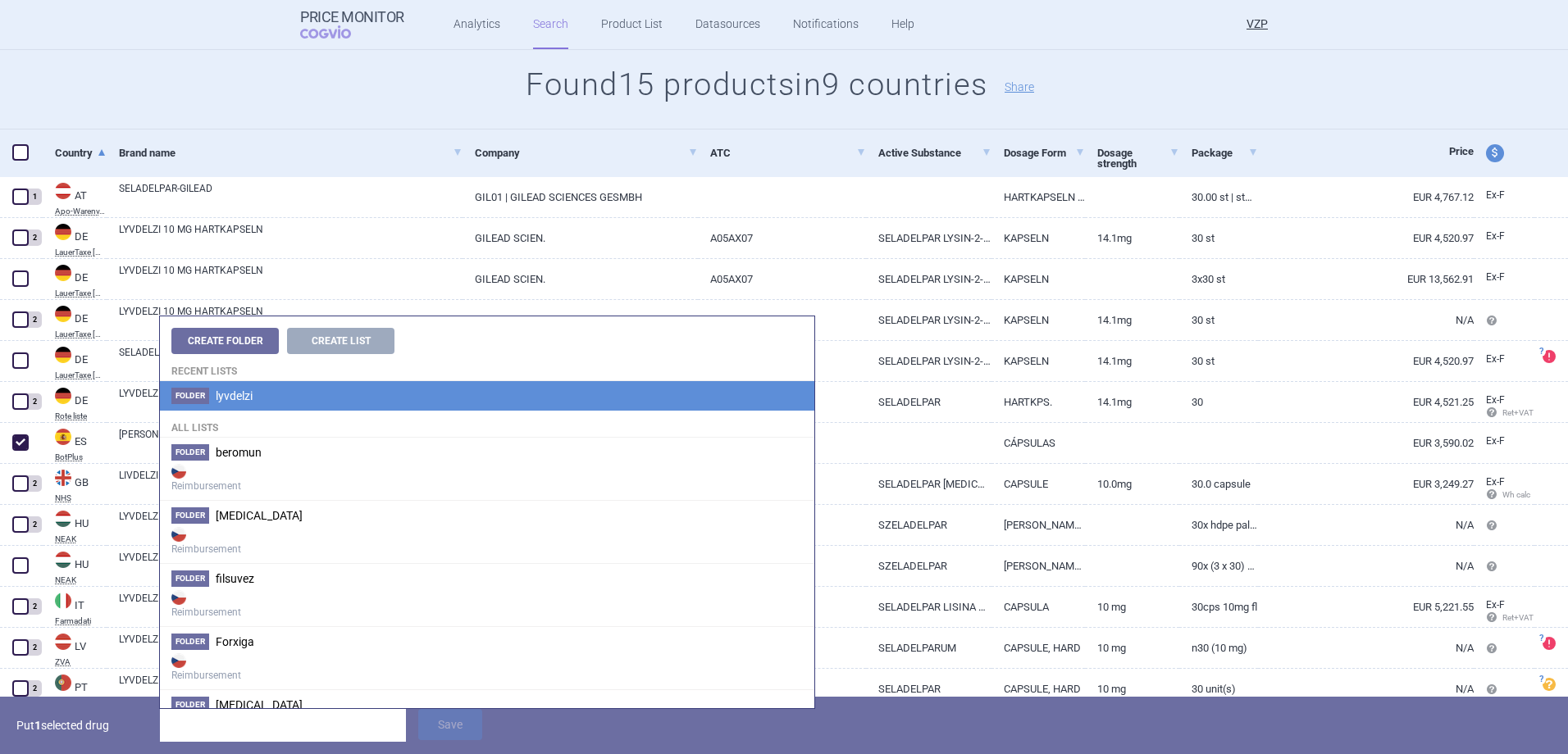
click at [228, 397] on span "lyvdelzi" at bounding box center [234, 395] width 37 height 13
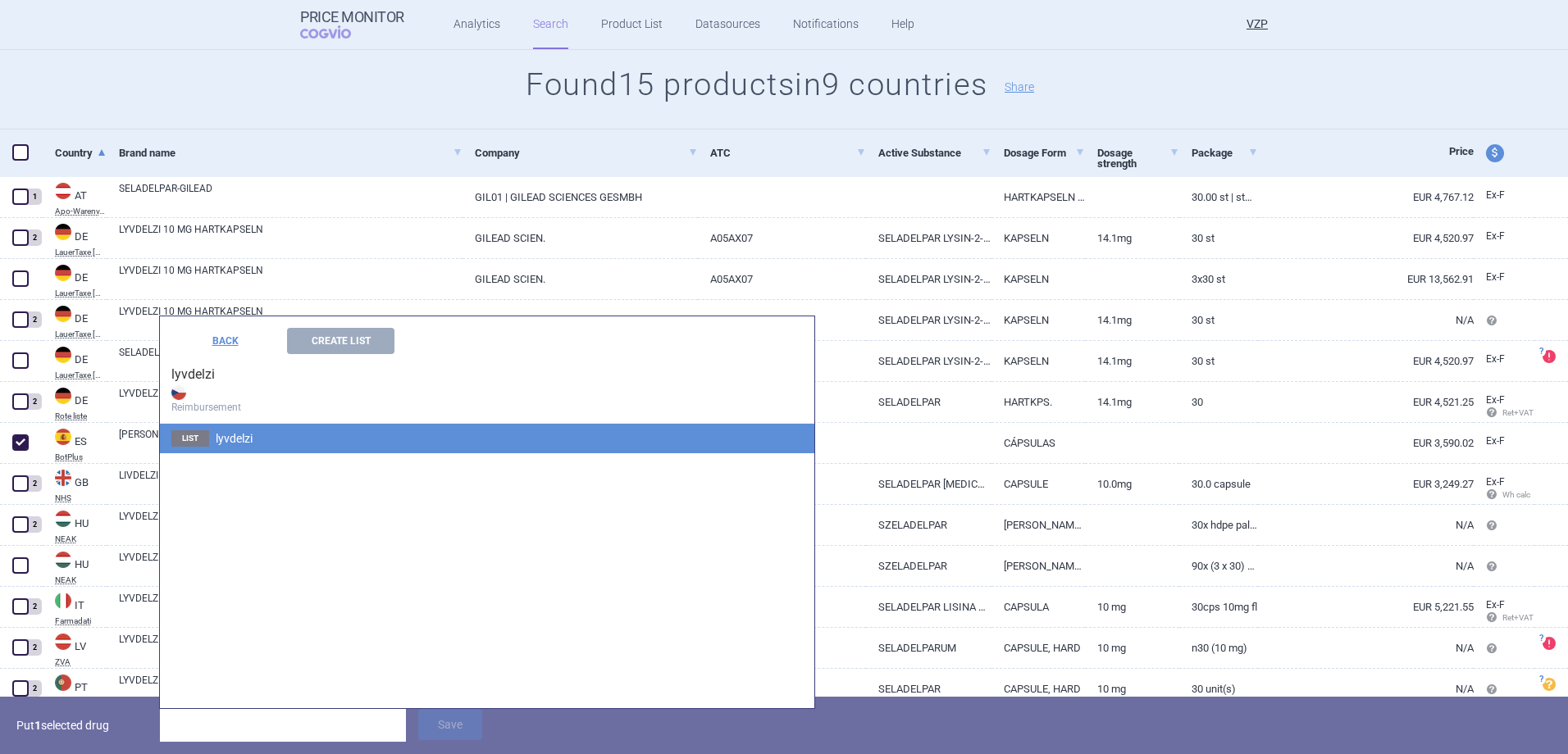
click at [245, 438] on span "lyvdelzi" at bounding box center [234, 438] width 37 height 13
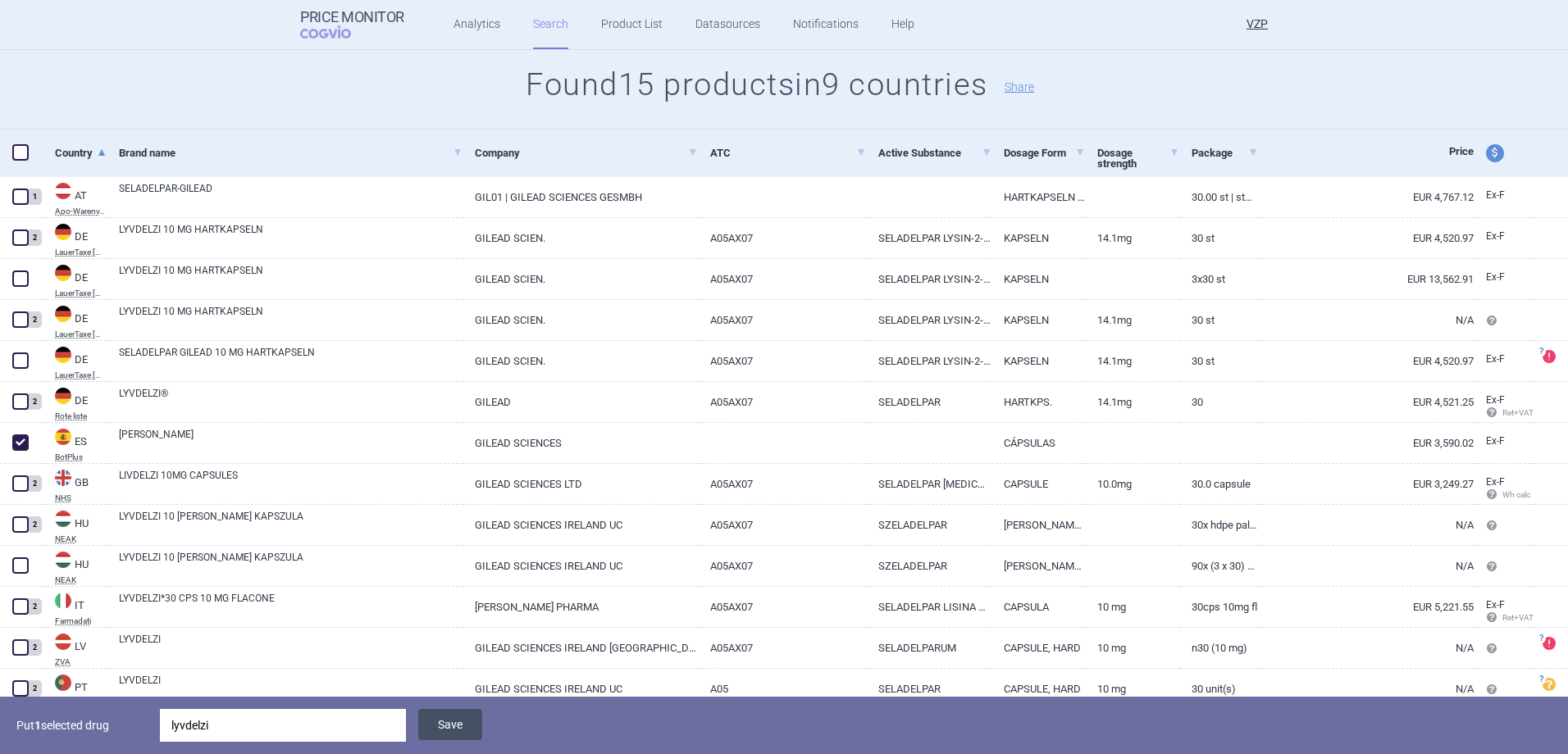
click at [439, 721] on button "Save" at bounding box center [449, 725] width 64 height 31
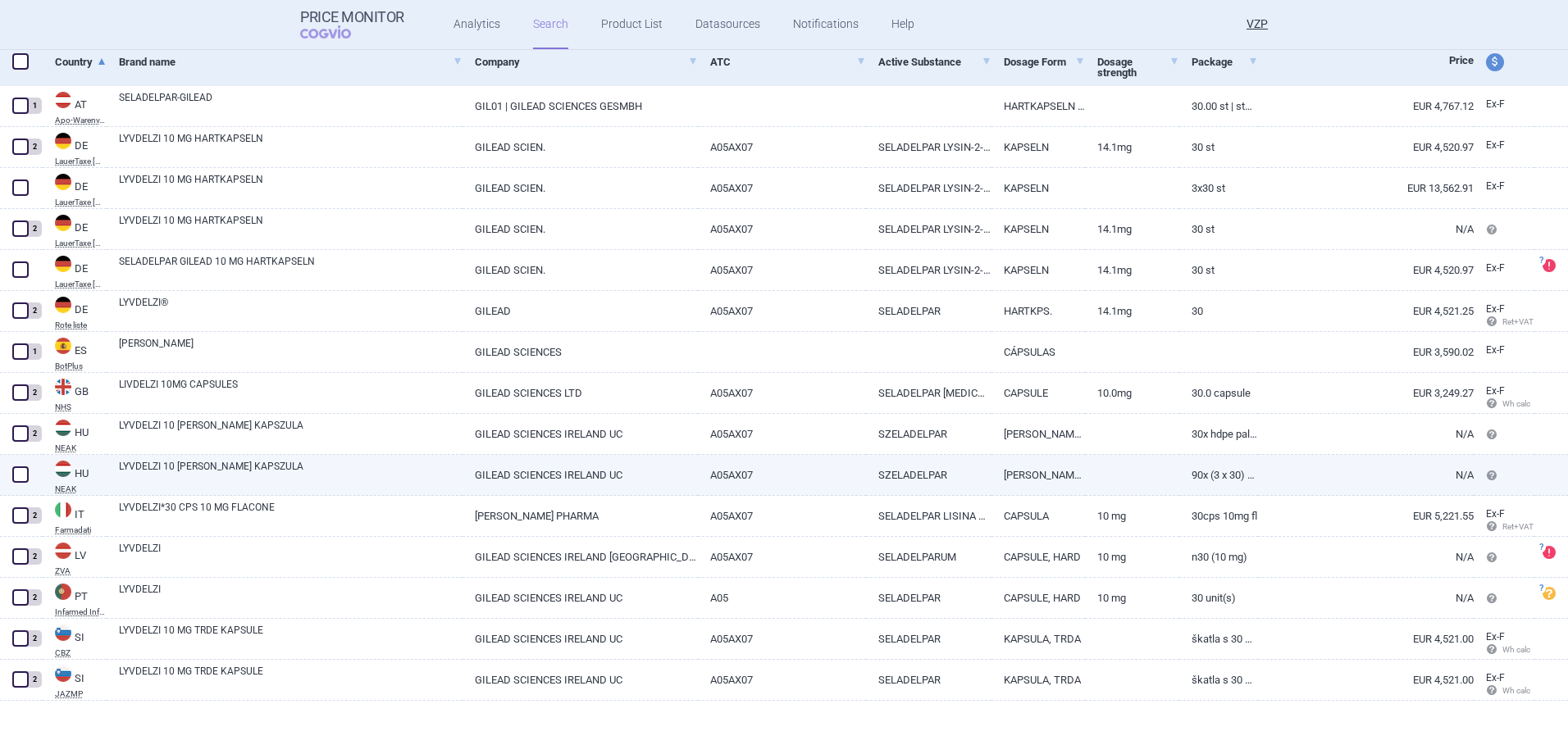
scroll to position [0, 0]
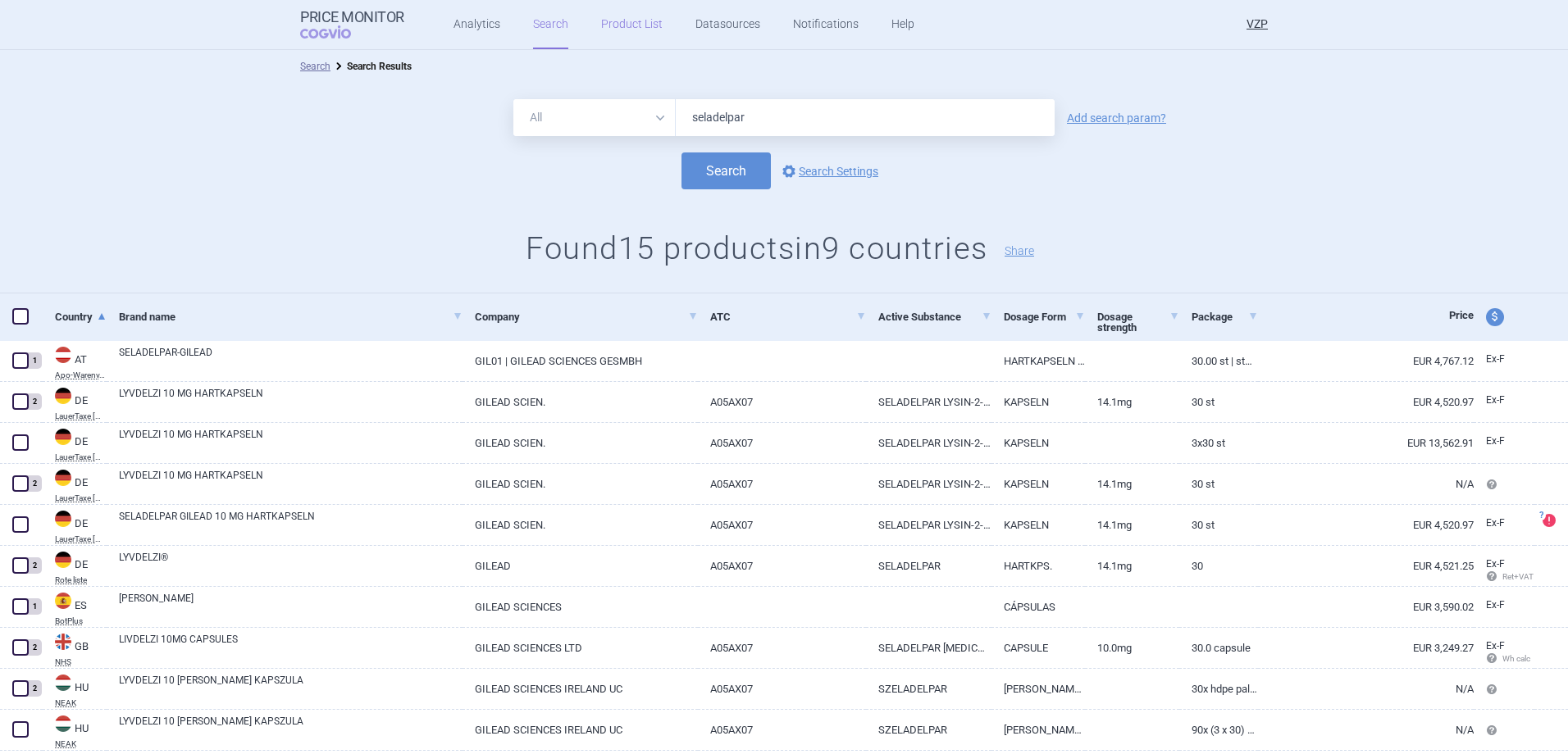
click at [623, 22] on link "Product List" at bounding box center [632, 24] width 61 height 49
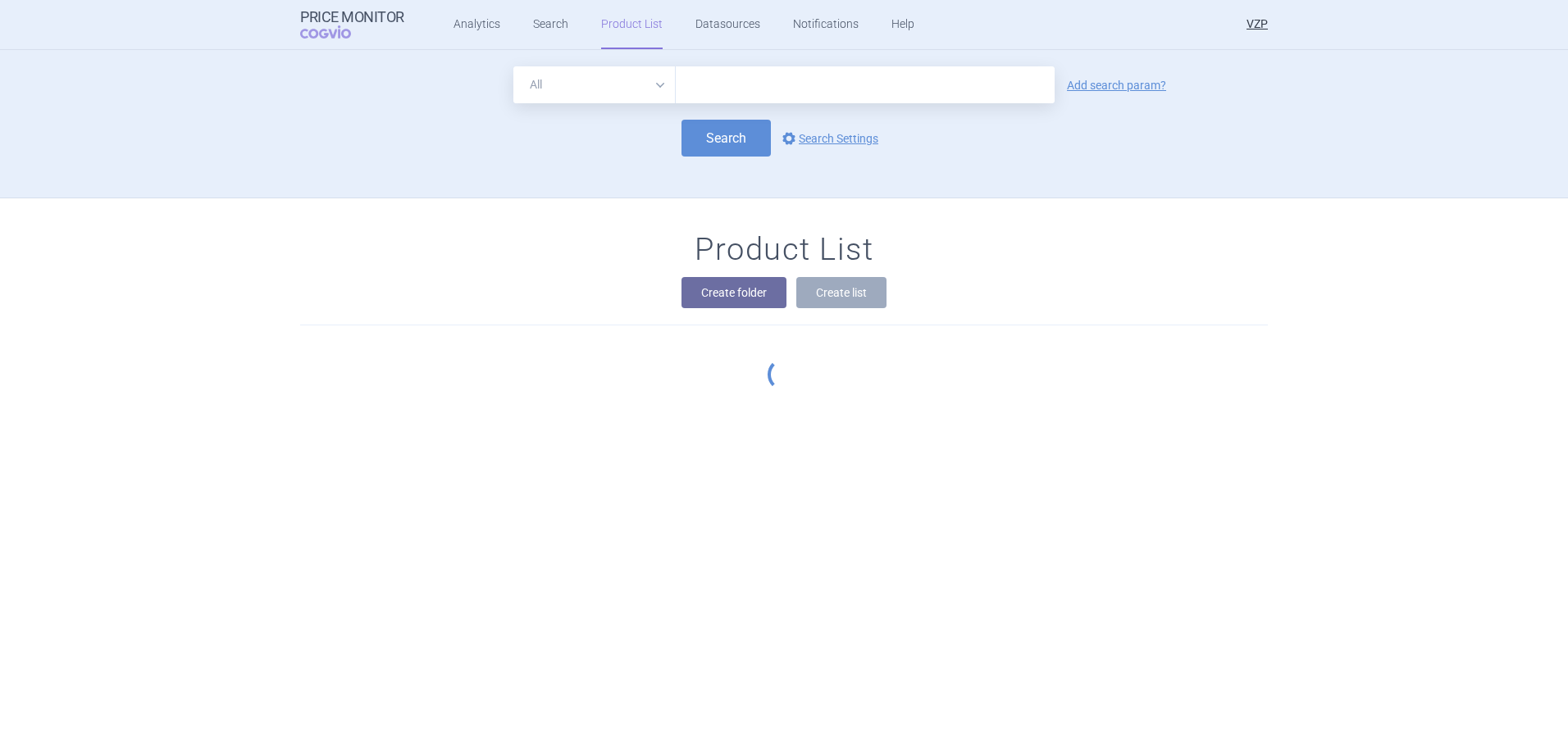
scroll to position [148, 0]
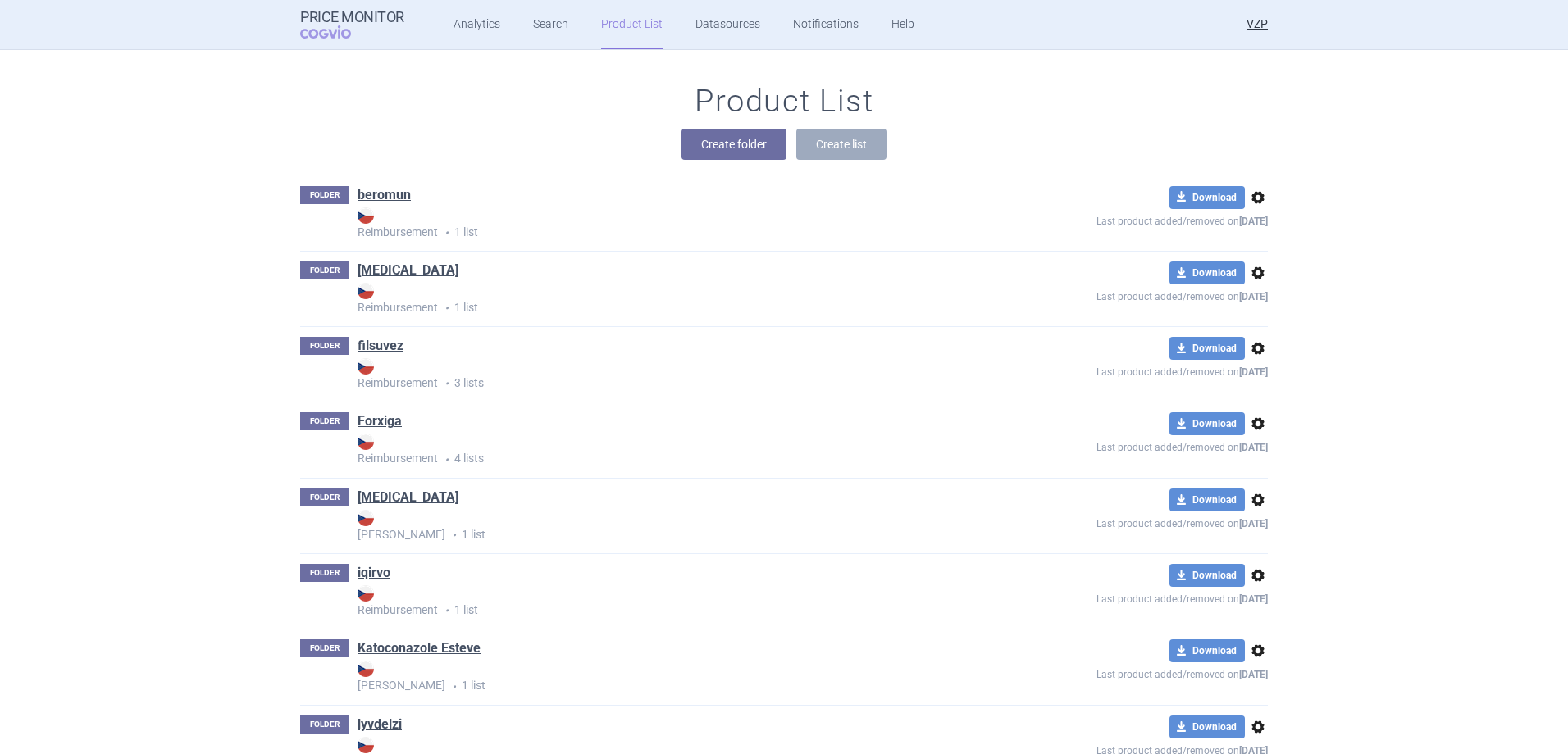
drag, startPoint x: 536, startPoint y: 180, endPoint x: 553, endPoint y: 282, distance: 103.4
click at [537, 180] on div "FOLDER beromun Reimbursement • 1 list download Download options Last product ad…" at bounding box center [784, 214] width 968 height 75
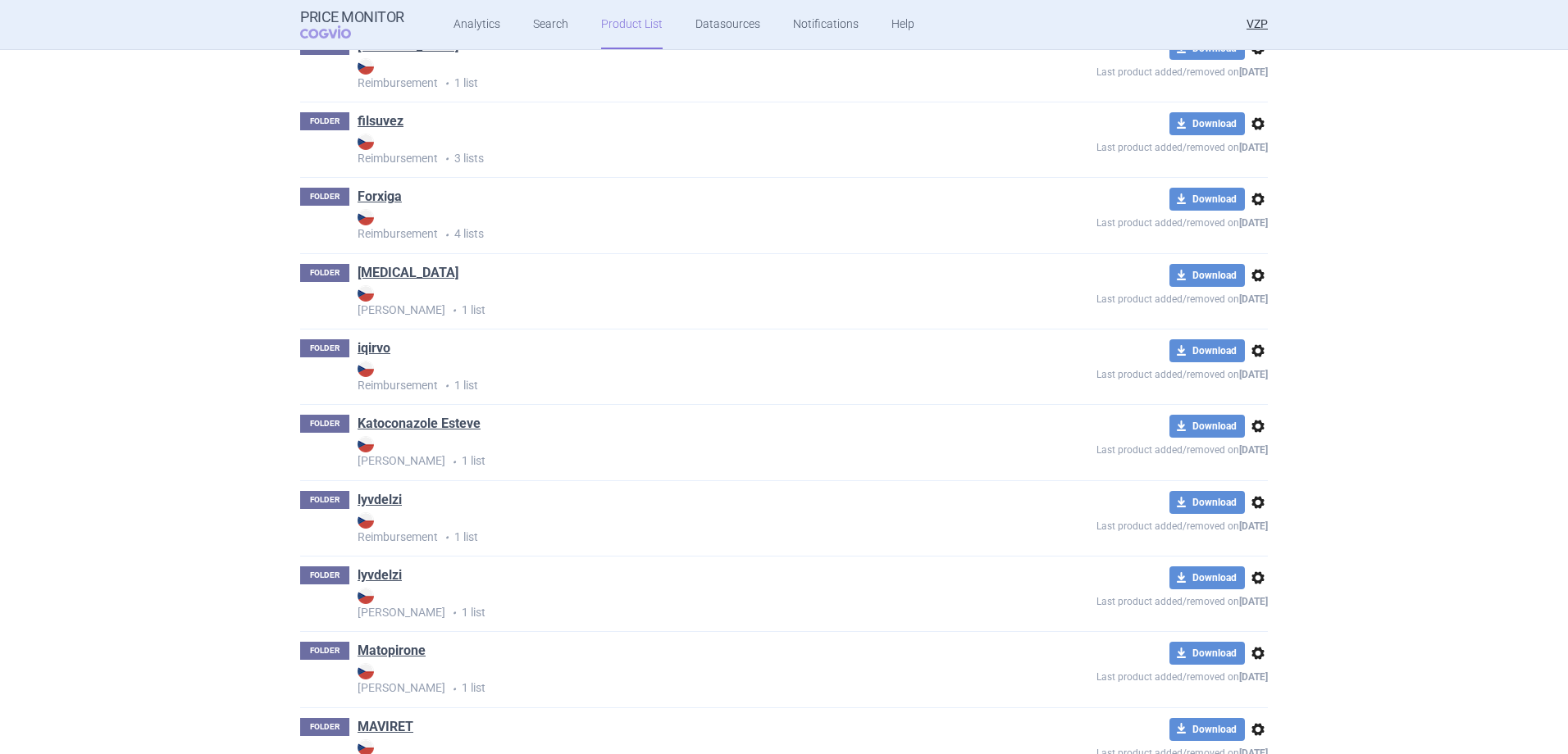
scroll to position [559, 0]
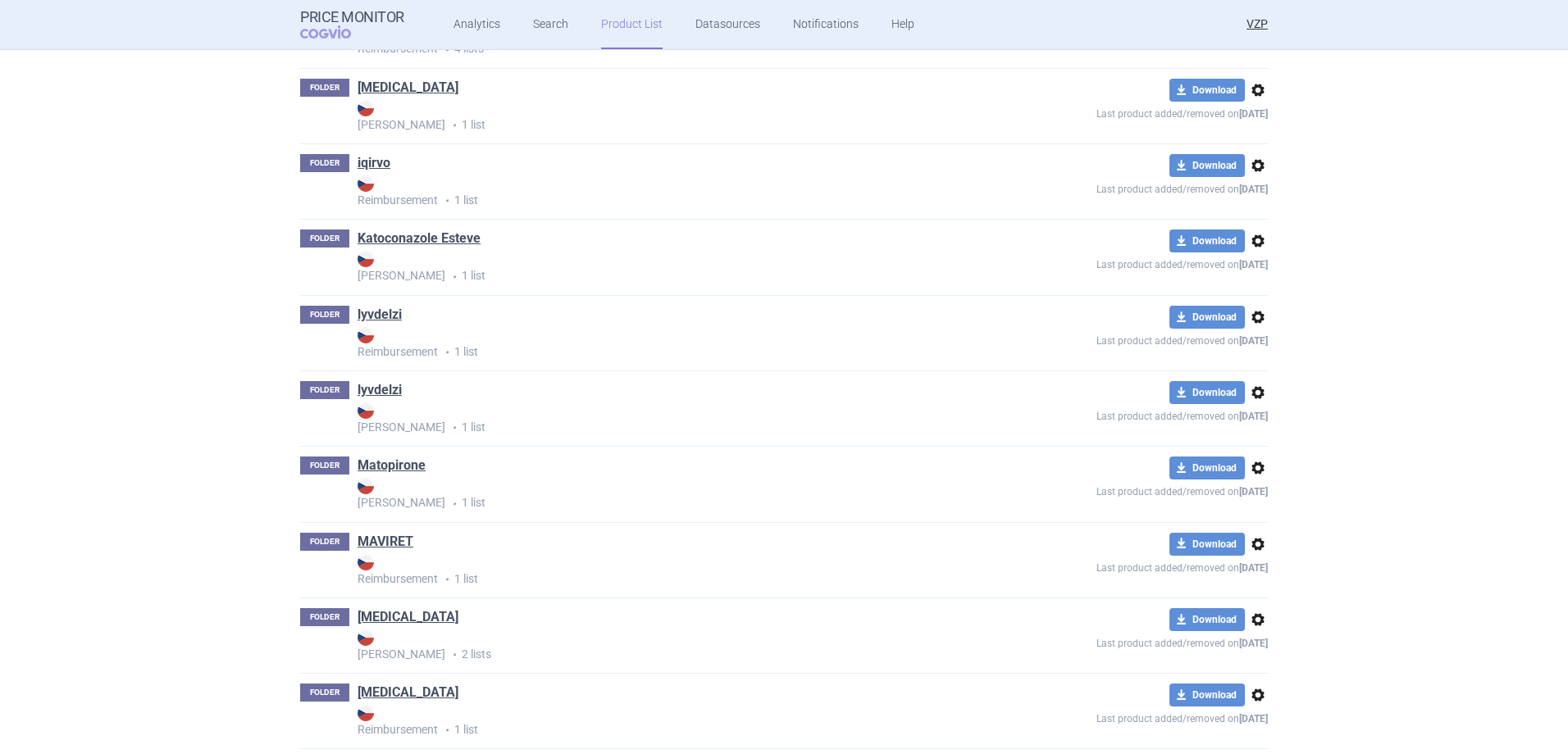
click at [1250, 387] on span "options" at bounding box center [1257, 393] width 20 height 20
click at [1246, 487] on button "Delete" at bounding box center [1251, 488] width 52 height 24
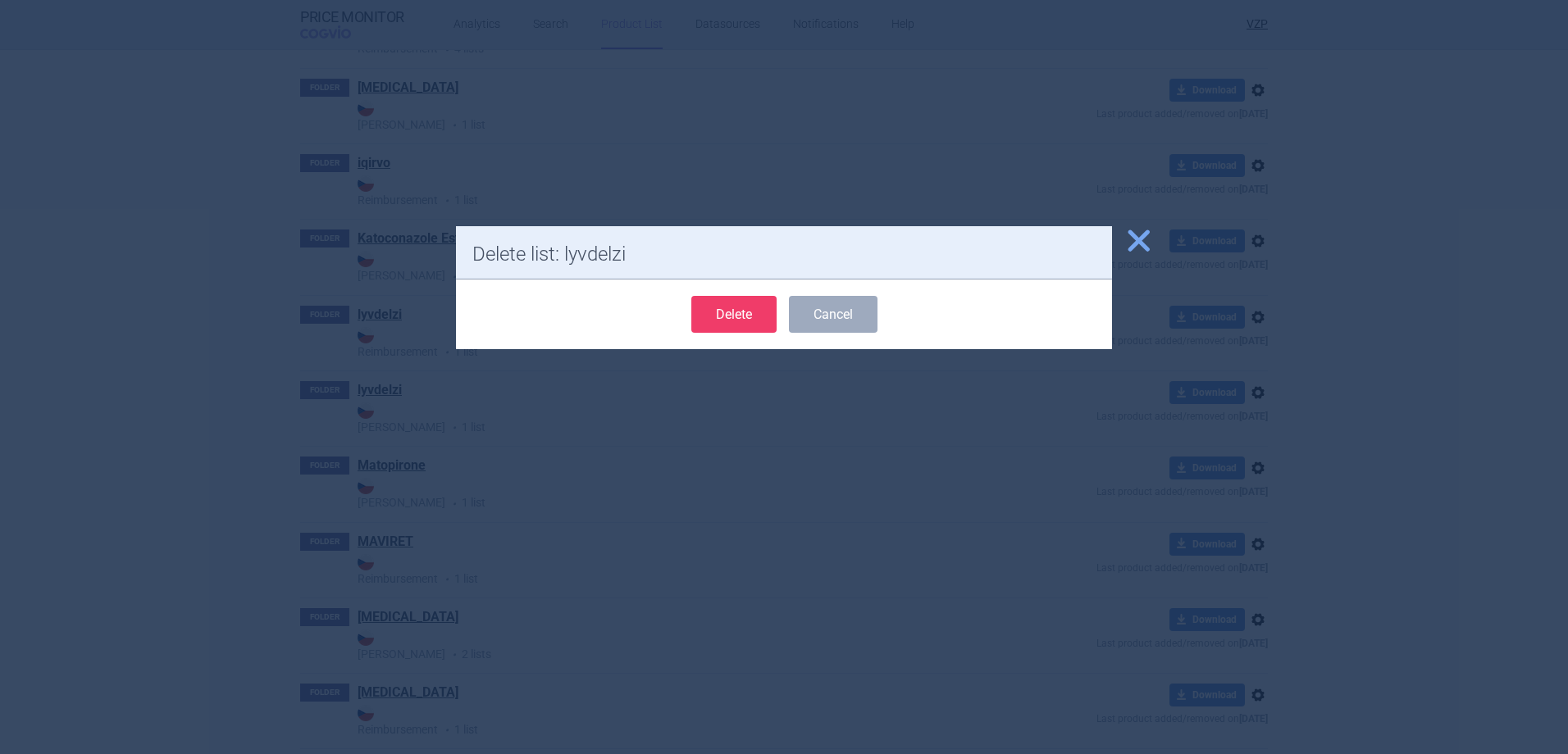
click at [727, 319] on button "Delete" at bounding box center [734, 314] width 86 height 37
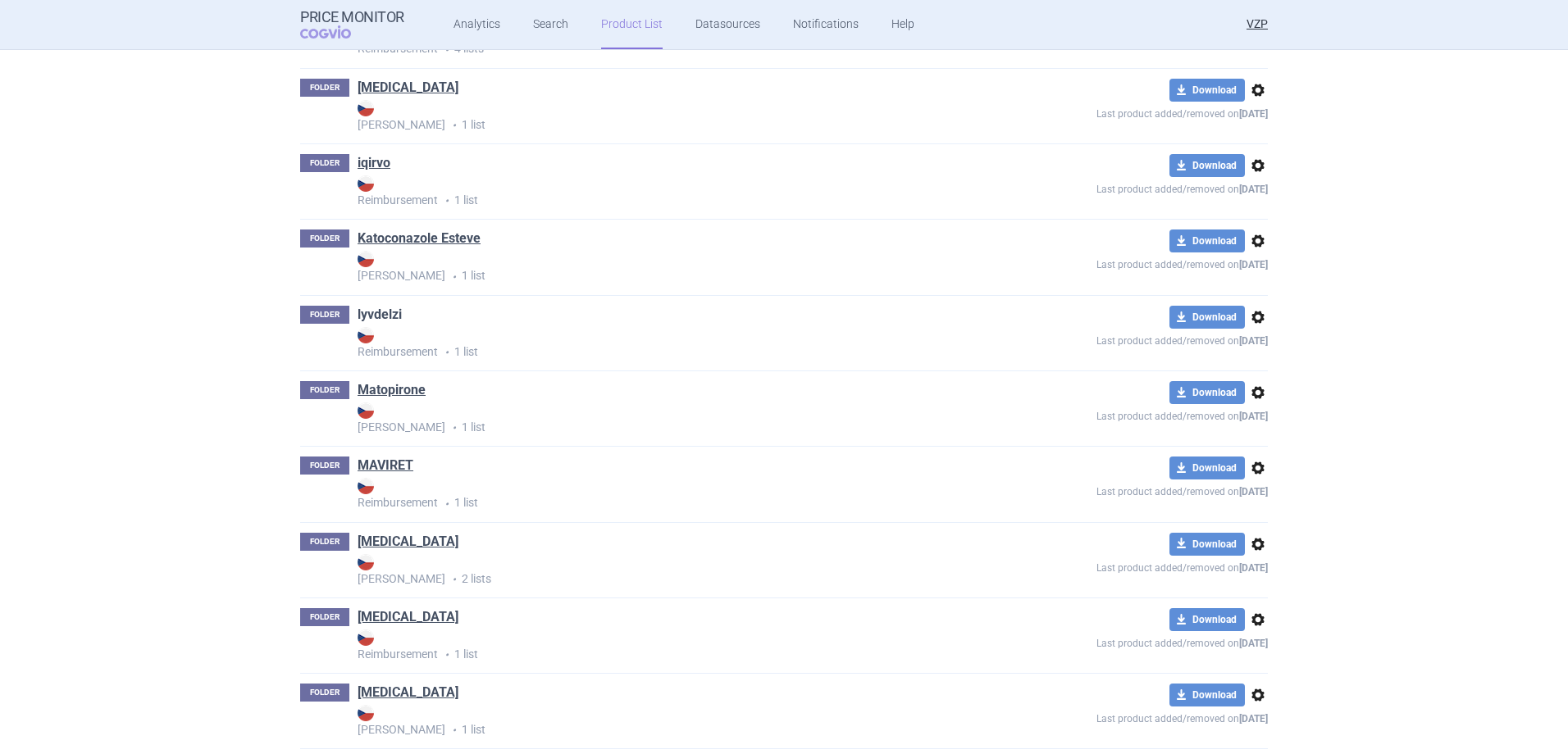
click at [375, 312] on link "lyvdelzi" at bounding box center [380, 314] width 45 height 18
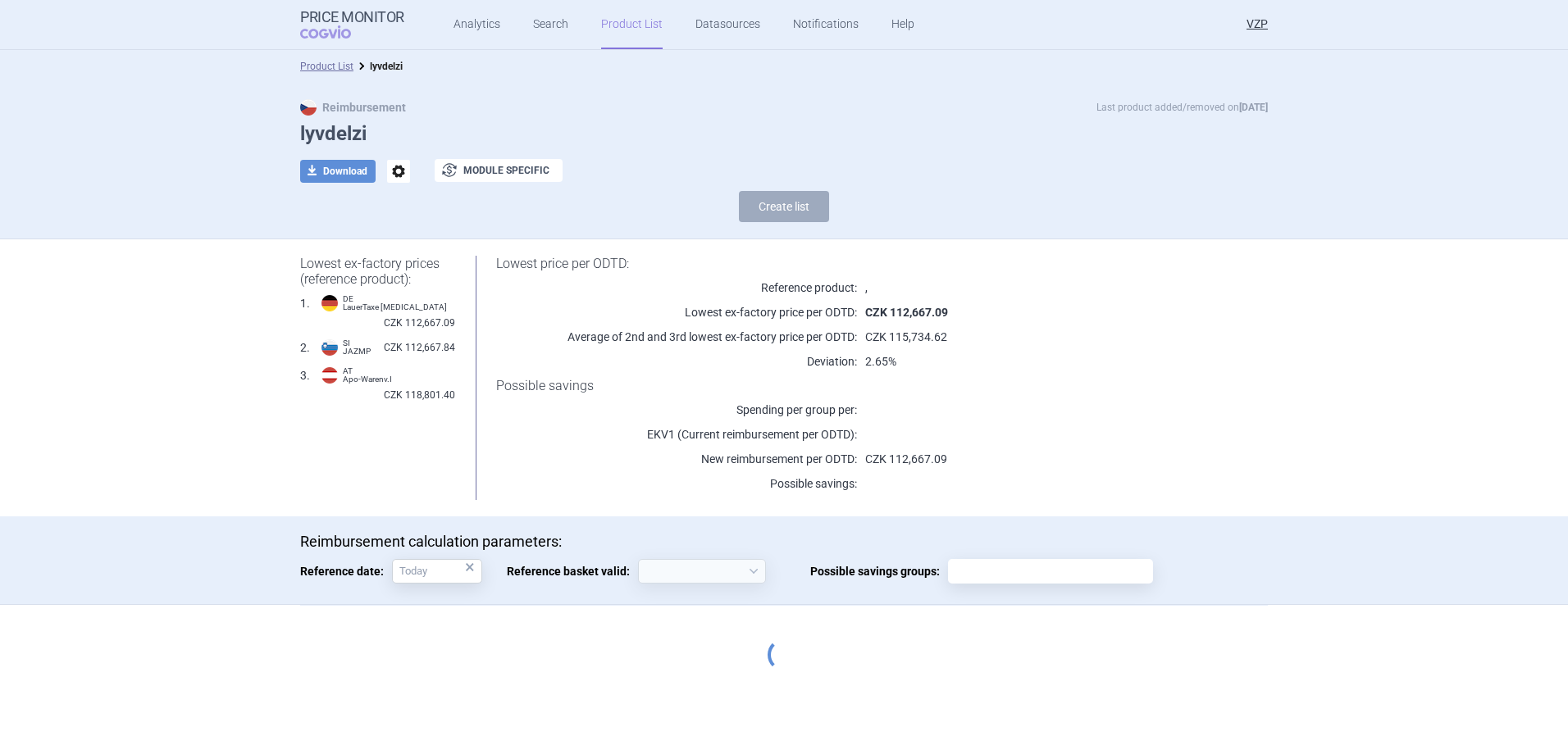
select select "2020-02-01"
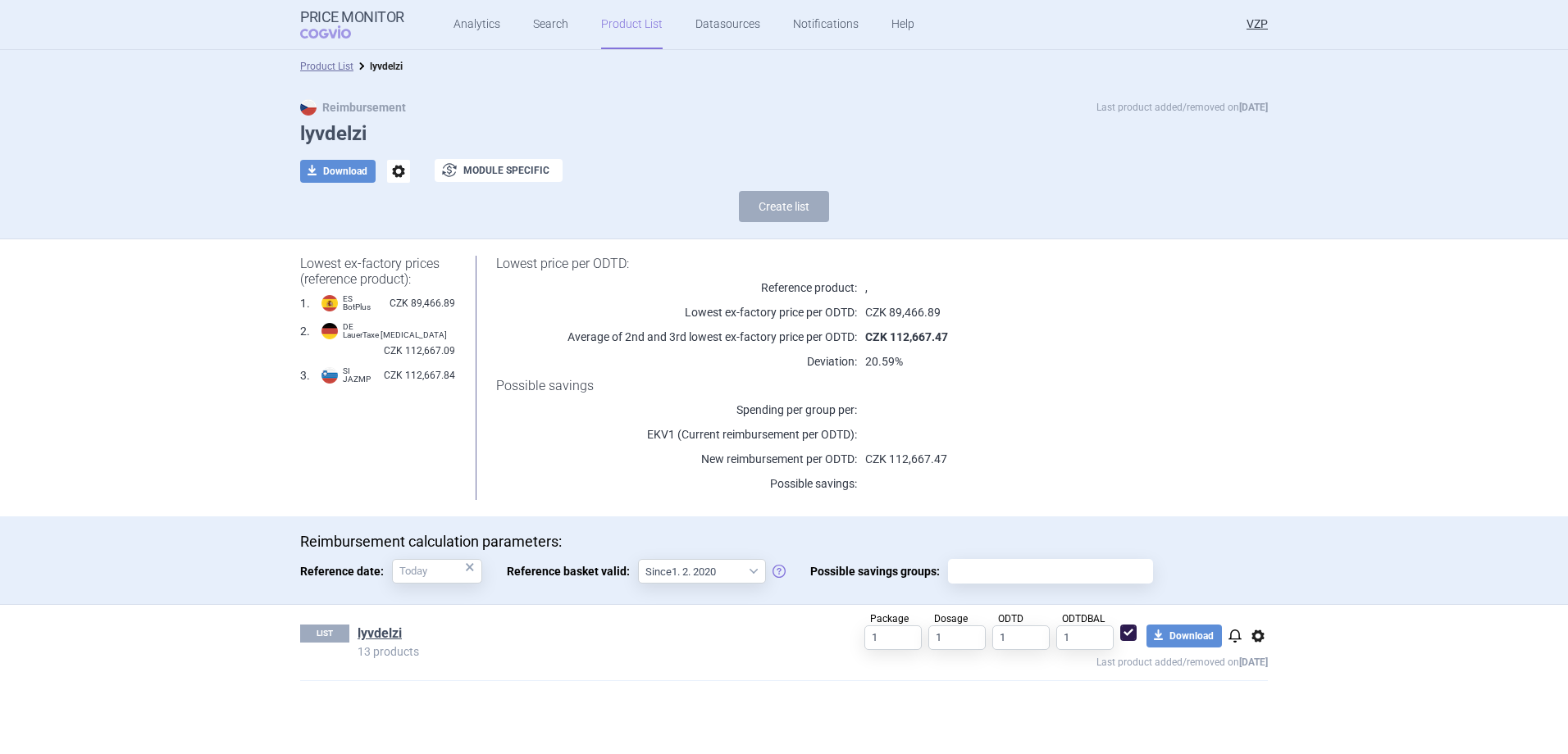
click at [618, 30] on link "Product List" at bounding box center [632, 24] width 61 height 49
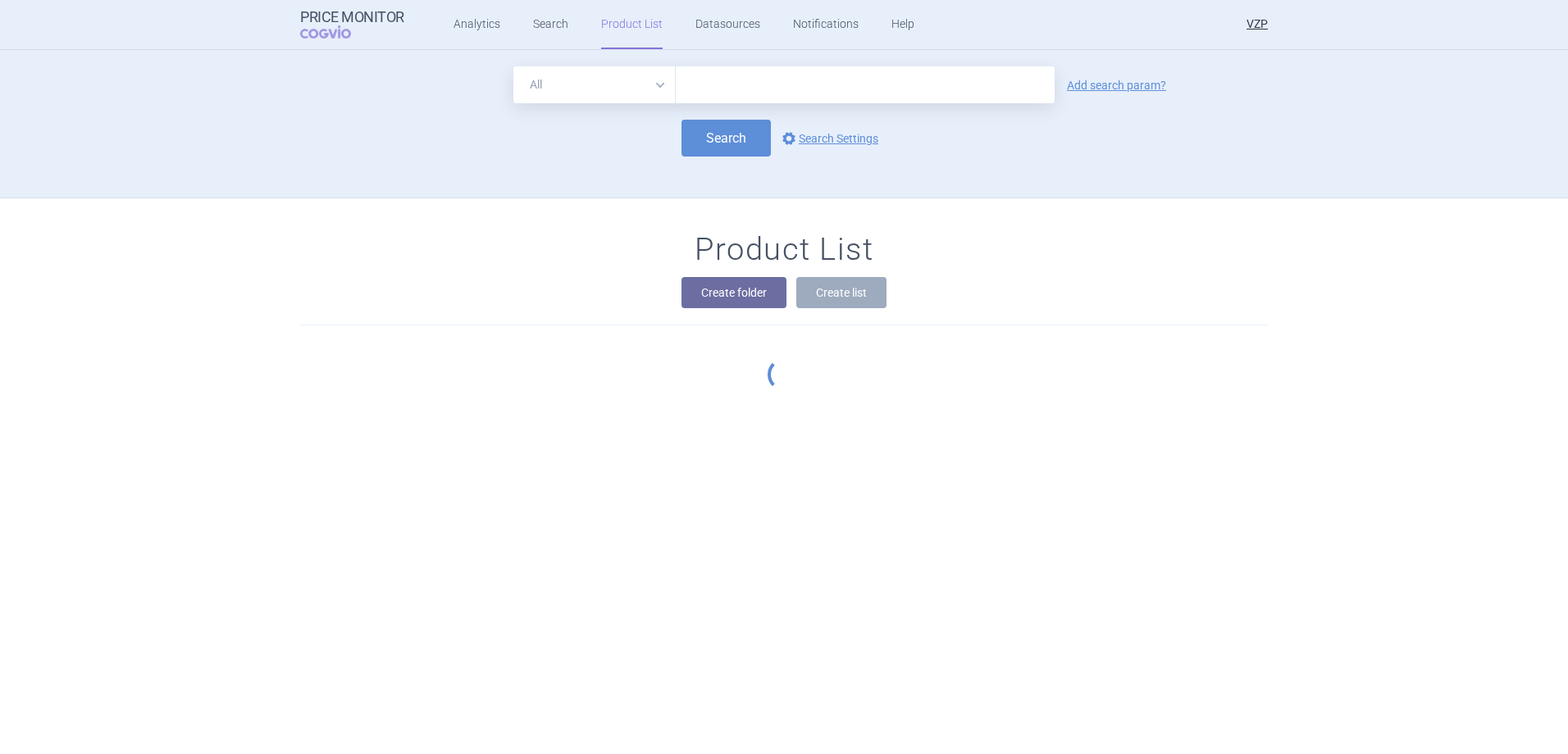
click at [775, 90] on section "All Brand Name ATC Company Active Substance Country Newer than Add search param…" at bounding box center [784, 401] width 1568 height 704
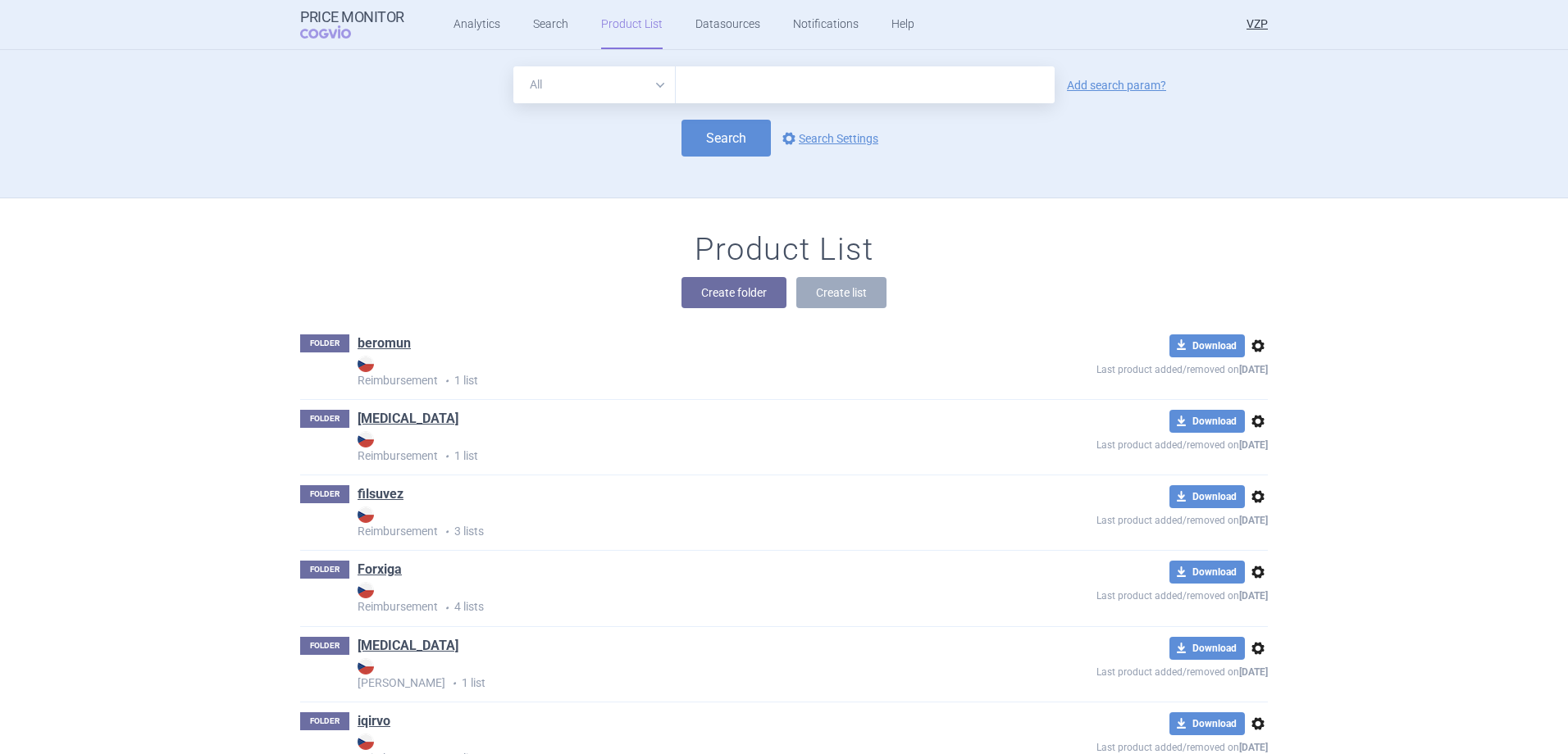
click at [813, 86] on input "text" at bounding box center [865, 85] width 379 height 37
type input "livdelzi"
click at [695, 139] on button "Search" at bounding box center [726, 138] width 89 height 37
